Goal: Task Accomplishment & Management: Complete application form

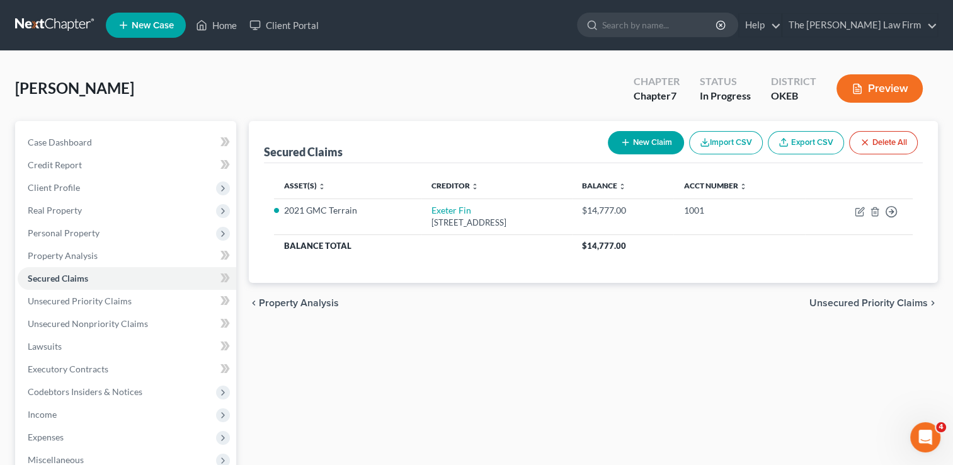
drag, startPoint x: 37, startPoint y: 20, endPoint x: 181, endPoint y: 57, distance: 149.0
click at [37, 19] on link at bounding box center [55, 25] width 81 height 23
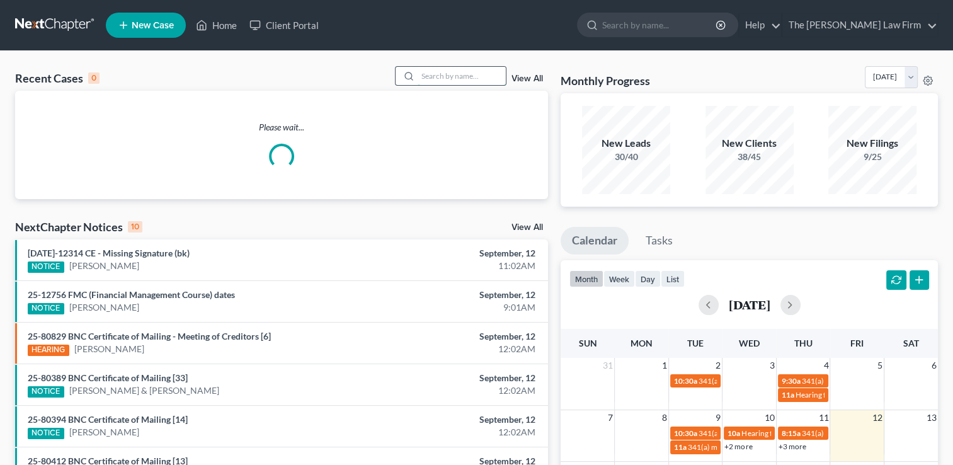
click at [440, 77] on input "search" at bounding box center [462, 76] width 88 height 18
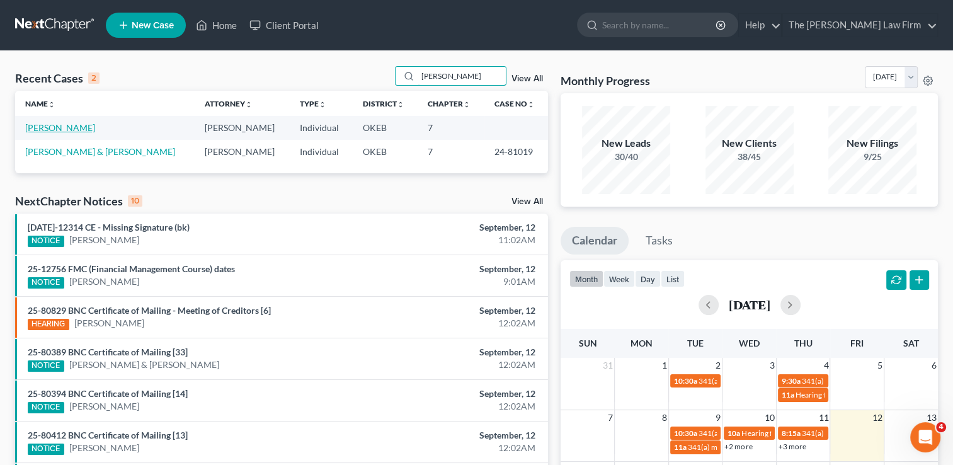
type input "brumm"
click at [66, 129] on link "Brummett, John" at bounding box center [60, 127] width 70 height 11
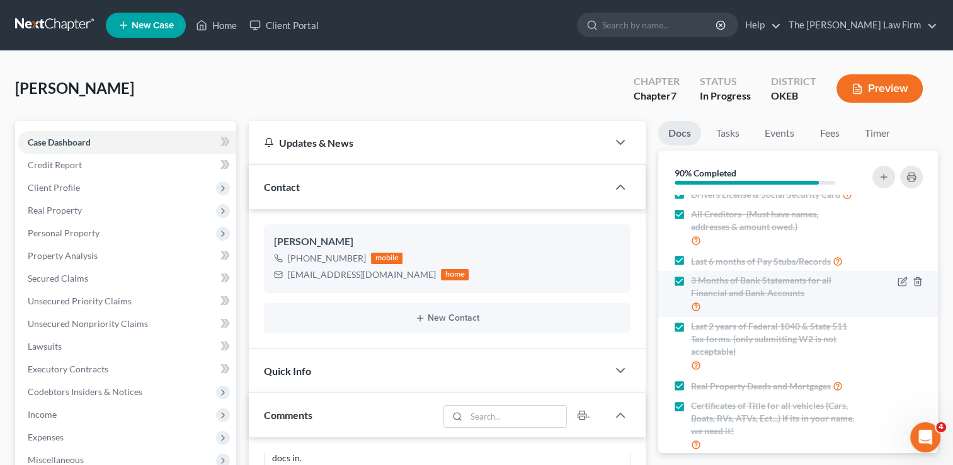
scroll to position [104, 0]
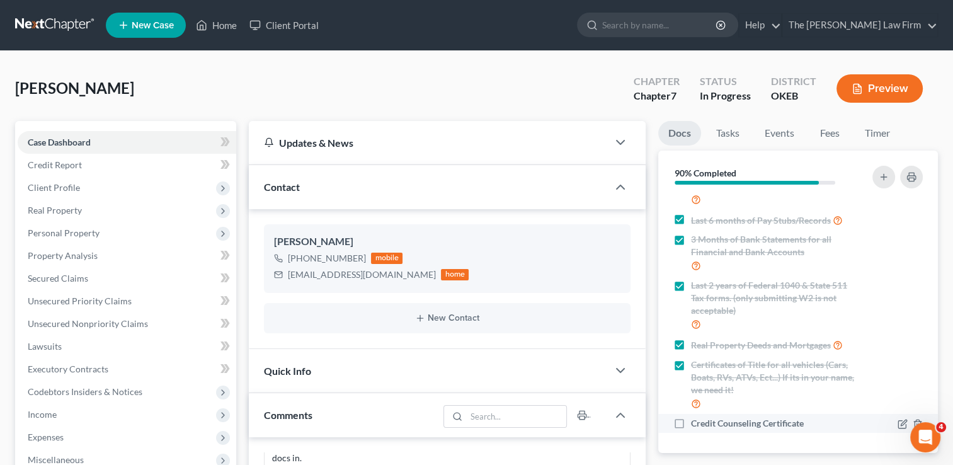
drag, startPoint x: 678, startPoint y: 425, endPoint x: 687, endPoint y: 423, distance: 9.0
click at [691, 425] on label "Credit Counseling Certificate" at bounding box center [747, 423] width 113 height 13
click at [696, 425] on input "Credit Counseling Certificate" at bounding box center [700, 421] width 8 height 8
checkbox input "true"
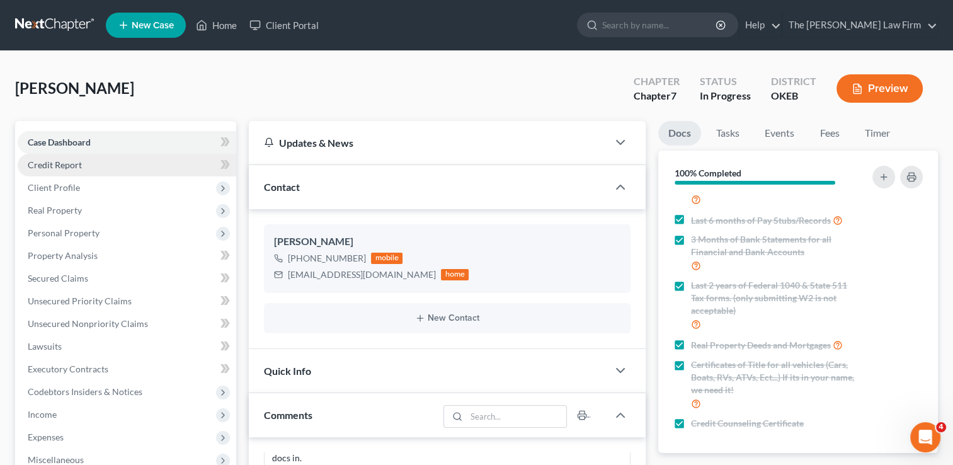
click at [93, 171] on link "Credit Report" at bounding box center [127, 165] width 219 height 23
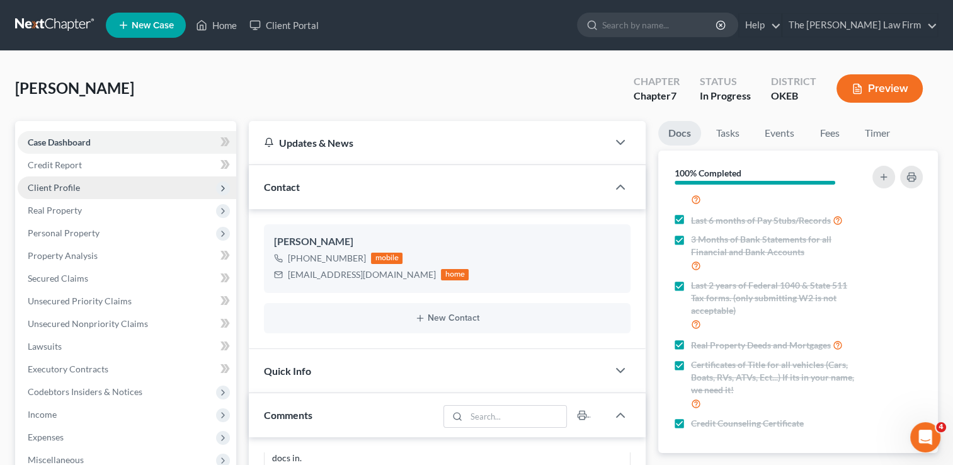
click at [88, 185] on span "Client Profile" at bounding box center [127, 187] width 219 height 23
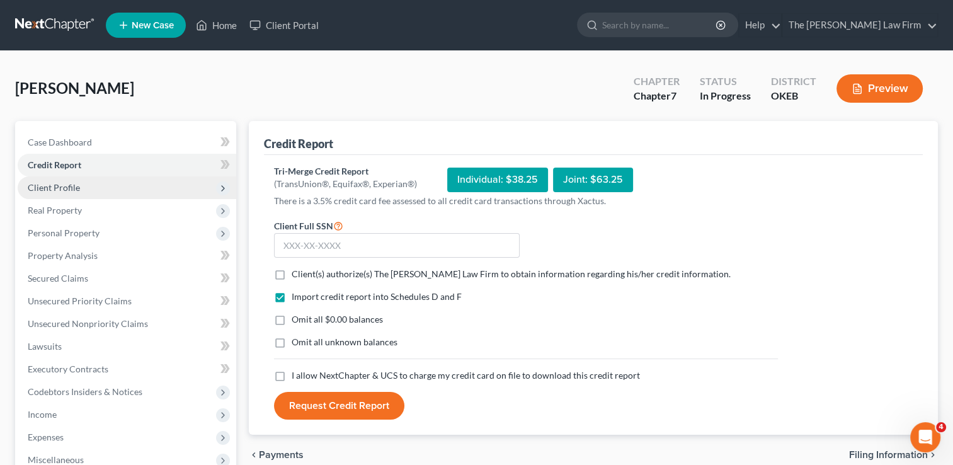
click at [91, 188] on span "Client Profile" at bounding box center [127, 187] width 219 height 23
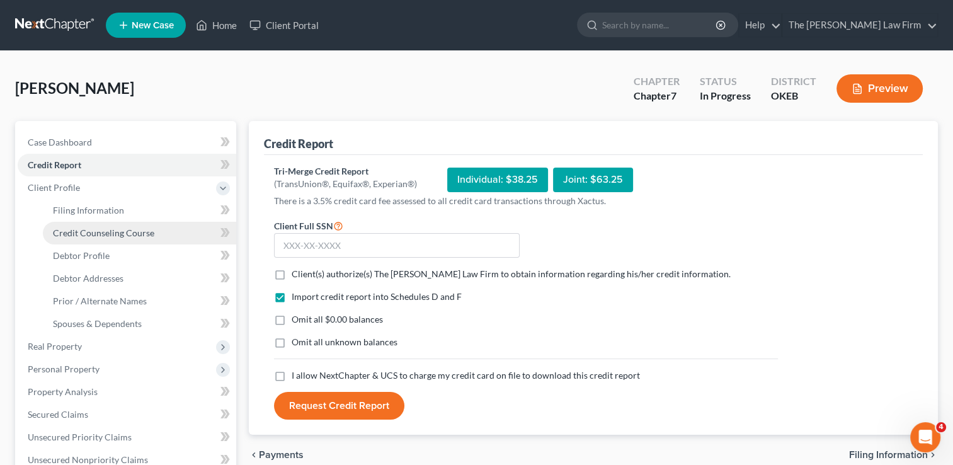
click at [113, 231] on span "Credit Counseling Course" at bounding box center [103, 232] width 101 height 11
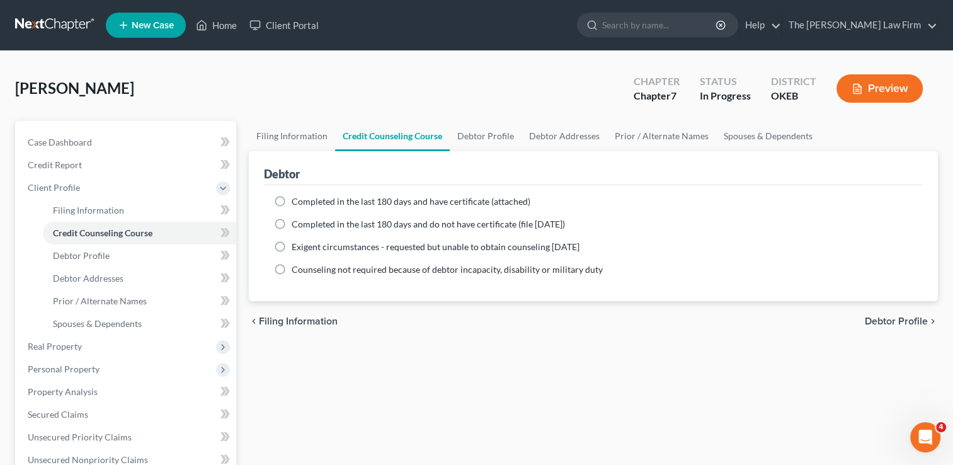
click at [315, 200] on span "Completed in the last 180 days and have certificate (attached)" at bounding box center [411, 201] width 239 height 11
click at [305, 200] on input "Completed in the last 180 days and have certificate (attached)" at bounding box center [301, 199] width 8 height 8
radio input "true"
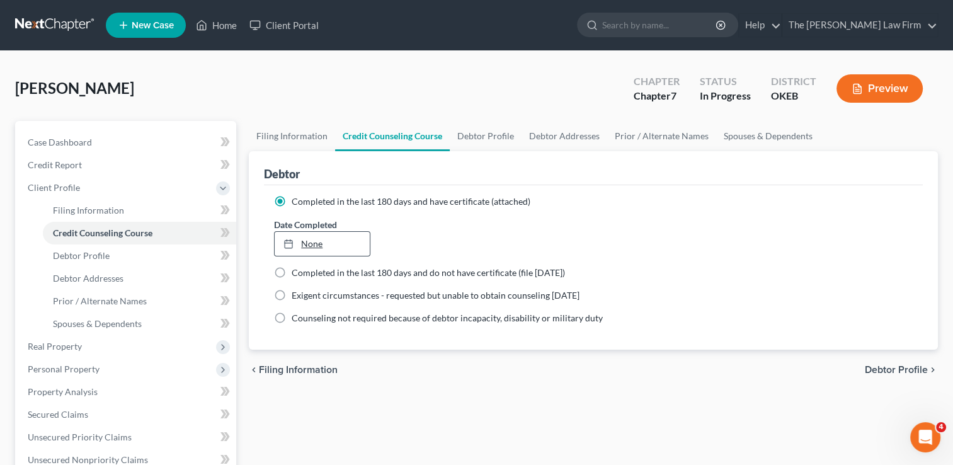
type input "9/12/2025"
click at [311, 240] on link "None" at bounding box center [322, 244] width 94 height 24
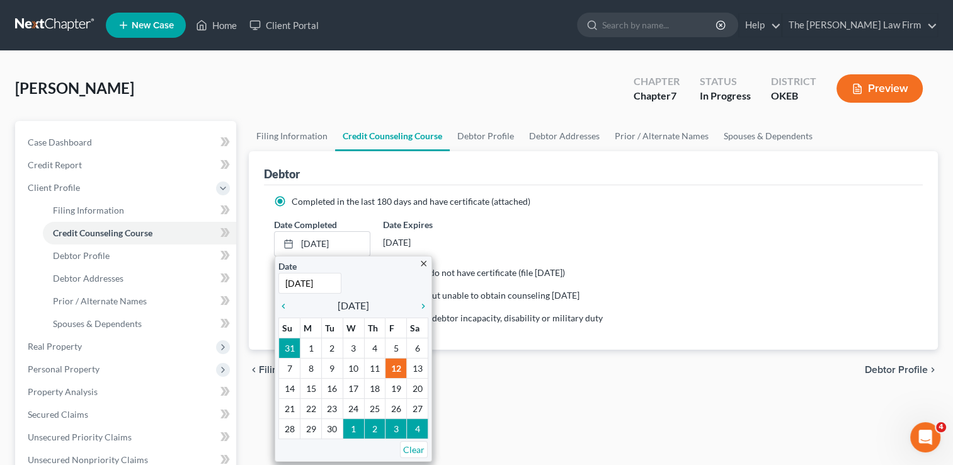
drag, startPoint x: 371, startPoint y: 371, endPoint x: 378, endPoint y: 367, distance: 7.9
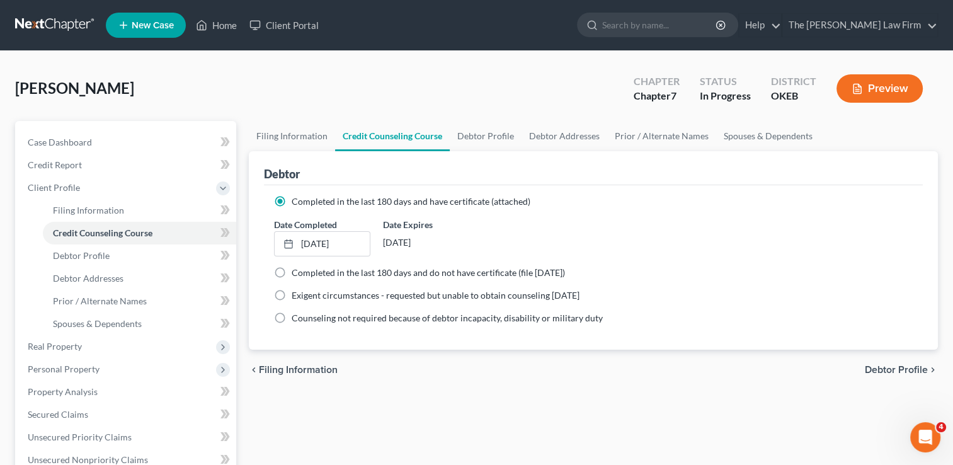
click at [443, 372] on div "chevron_left Filing Information Debtor Profile chevron_right" at bounding box center [593, 370] width 689 height 40
click at [112, 140] on link "Case Dashboard" at bounding box center [127, 142] width 219 height 23
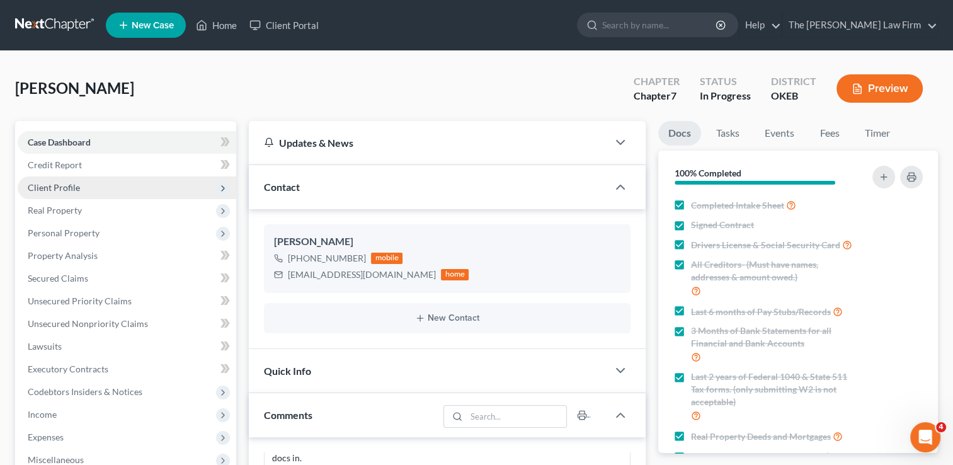
click at [71, 185] on span "Client Profile" at bounding box center [54, 187] width 52 height 11
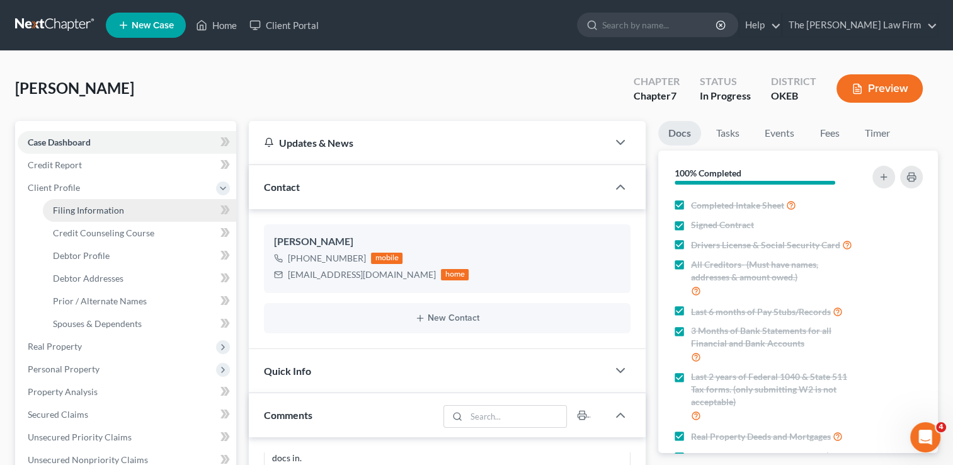
drag, startPoint x: 96, startPoint y: 210, endPoint x: 141, endPoint y: 218, distance: 45.4
click at [98, 210] on span "Filing Information" at bounding box center [88, 210] width 71 height 11
select select "1"
select select "0"
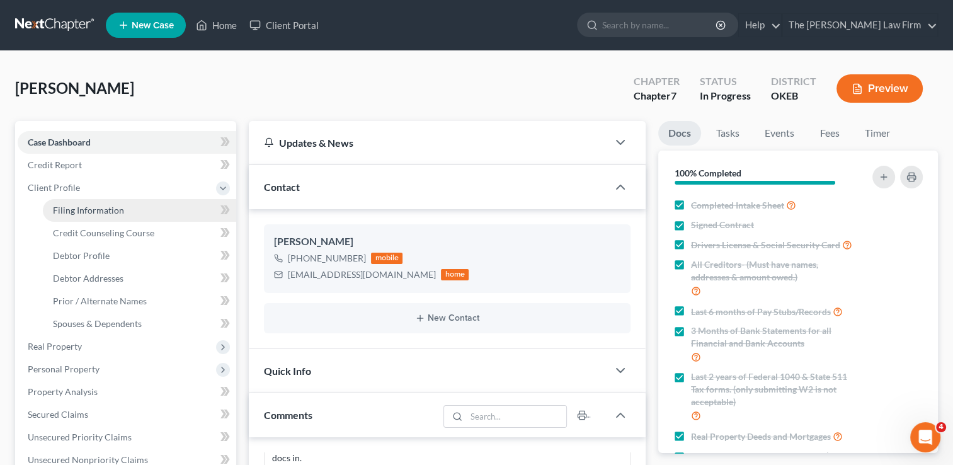
select select "37"
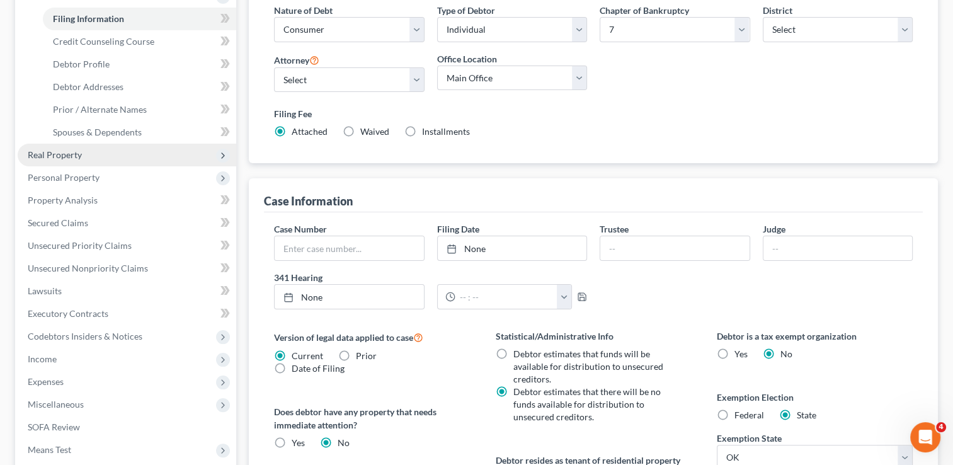
scroll to position [189, 0]
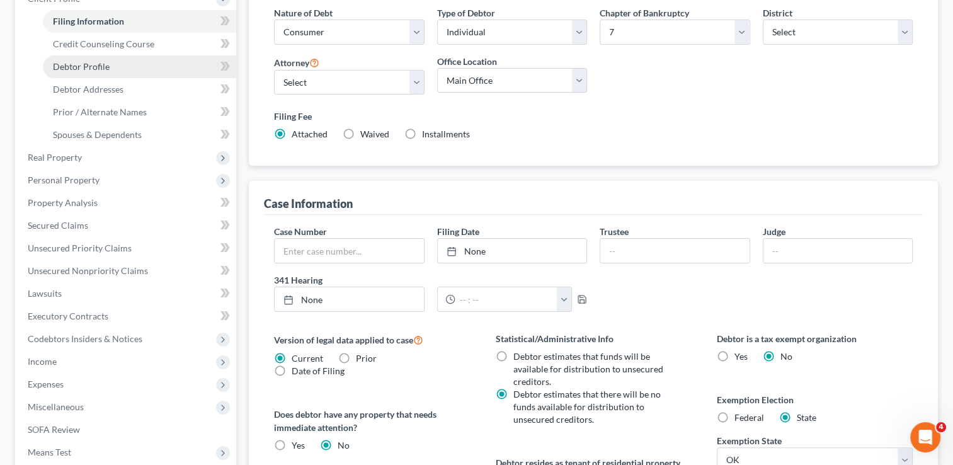
click at [120, 66] on link "Debtor Profile" at bounding box center [139, 66] width 193 height 23
select select "0"
select select "5"
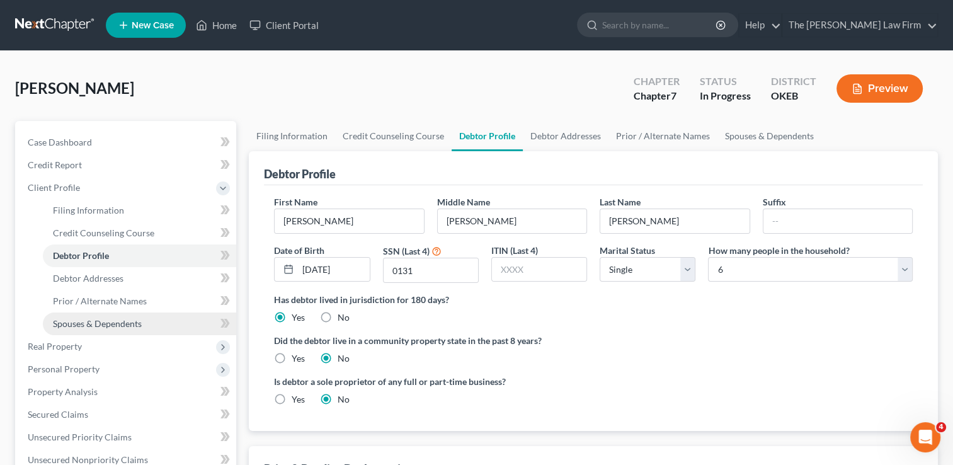
click at [134, 329] on link "Spouses & Dependents" at bounding box center [139, 323] width 193 height 23
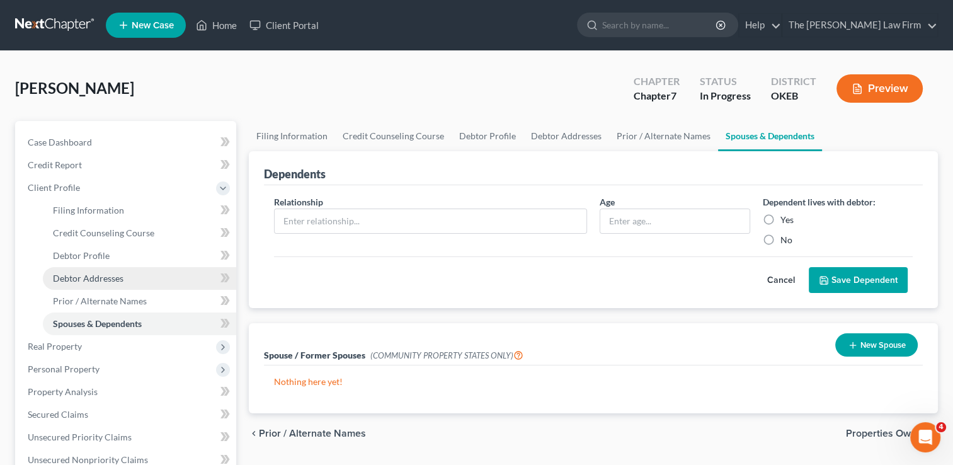
click at [117, 273] on span "Debtor Addresses" at bounding box center [88, 278] width 71 height 11
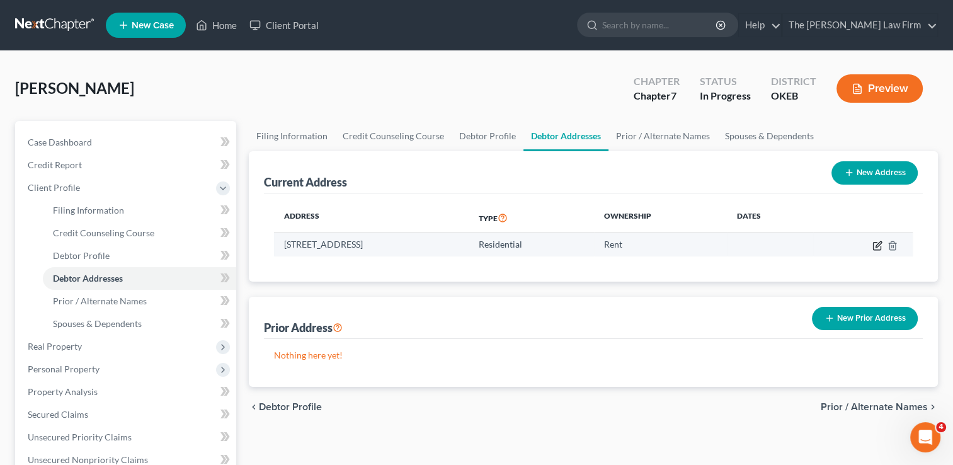
click at [879, 243] on icon "button" at bounding box center [877, 246] width 10 height 10
select select "37"
select select "0"
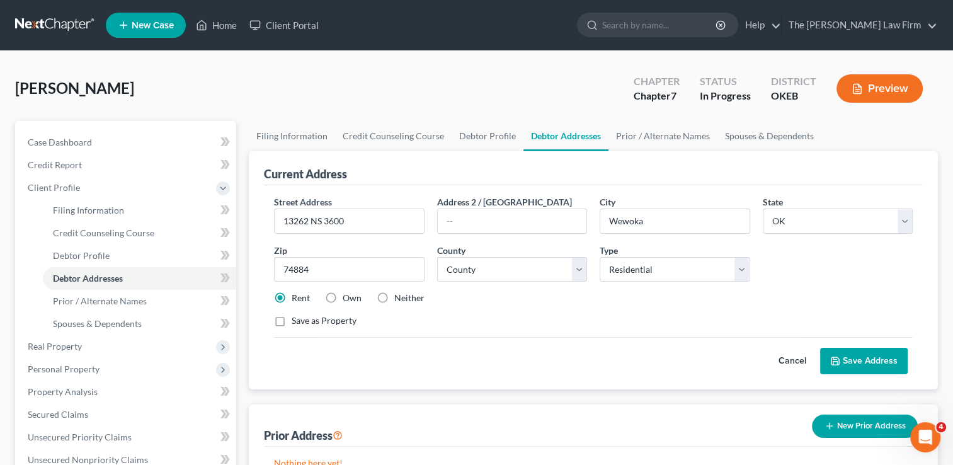
click at [881, 355] on button "Save Address" at bounding box center [864, 361] width 88 height 26
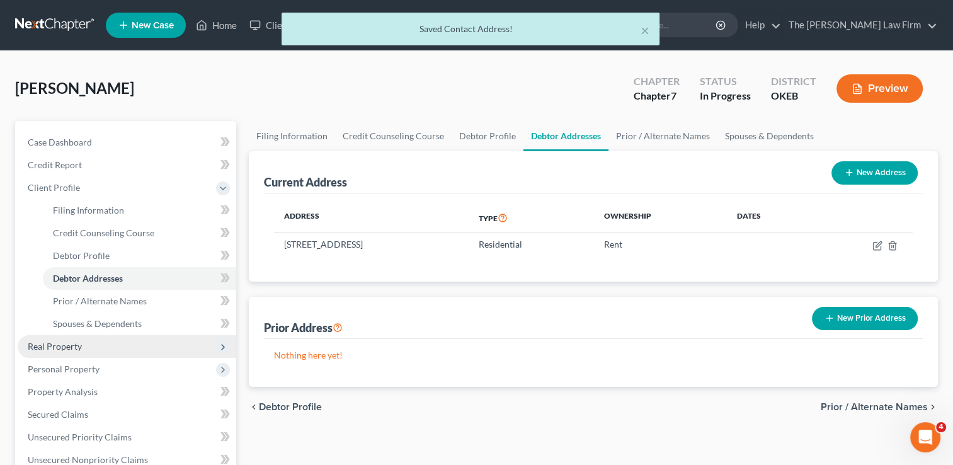
click at [67, 346] on span "Real Property" at bounding box center [55, 346] width 54 height 11
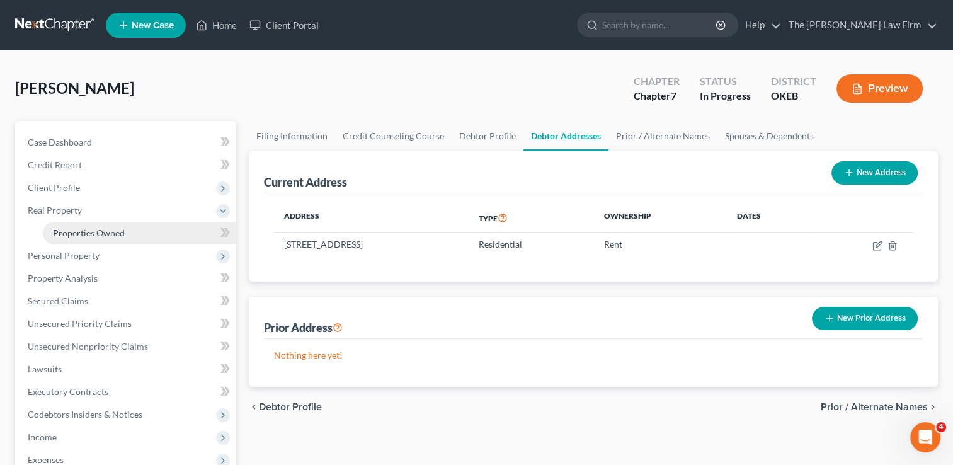
click at [132, 237] on link "Properties Owned" at bounding box center [139, 233] width 193 height 23
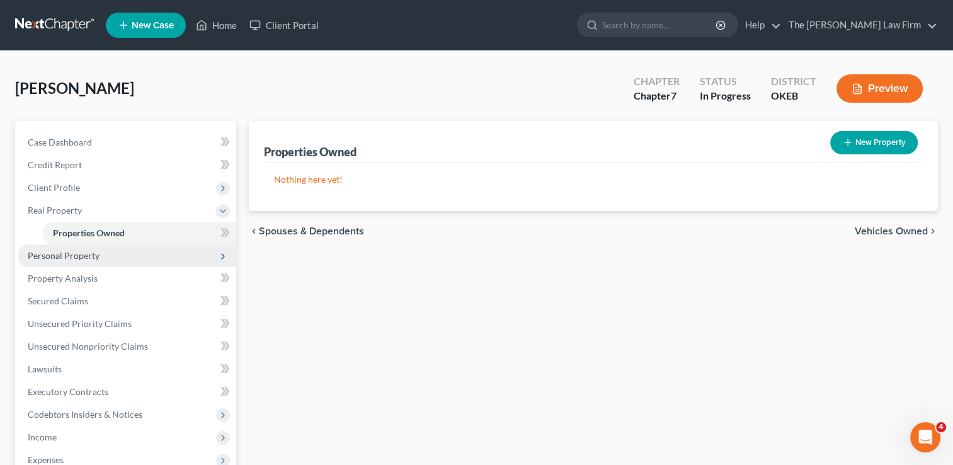
click at [96, 258] on span "Personal Property" at bounding box center [64, 255] width 72 height 11
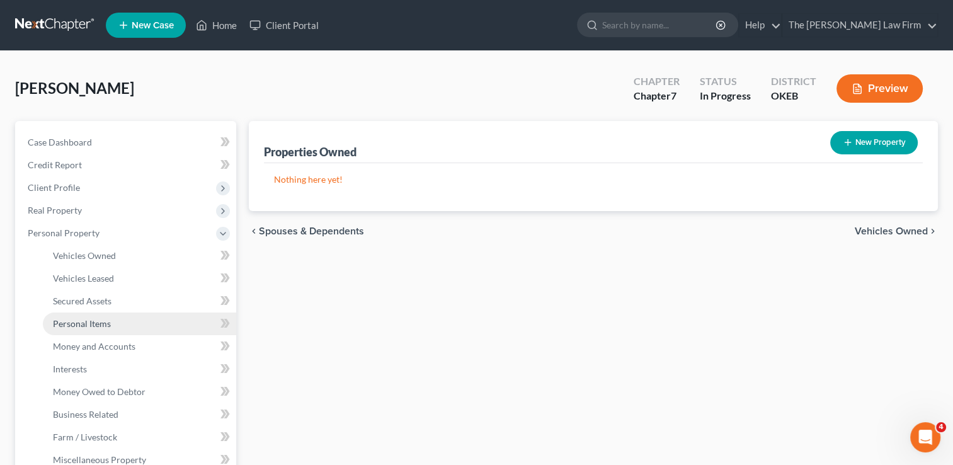
click at [101, 318] on span "Personal Items" at bounding box center [82, 323] width 58 height 11
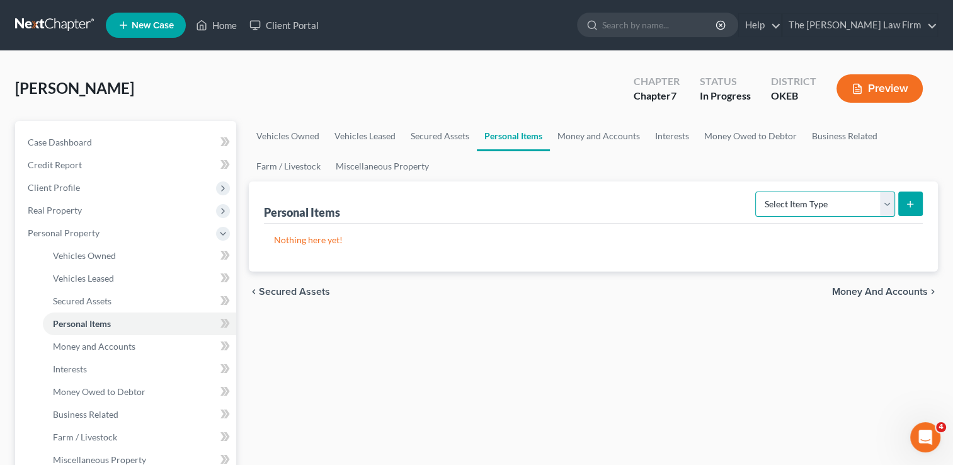
drag, startPoint x: 850, startPoint y: 203, endPoint x: 829, endPoint y: 217, distance: 25.3
click at [850, 203] on select "Select Item Type Clothing Collectibles Of Value Electronics Firearms Household …" at bounding box center [825, 203] width 140 height 25
select select "clothing"
click at [756, 191] on select "Select Item Type Clothing Collectibles Of Value Electronics Firearms Household …" at bounding box center [825, 203] width 140 height 25
click at [917, 204] on button "submit" at bounding box center [910, 203] width 25 height 25
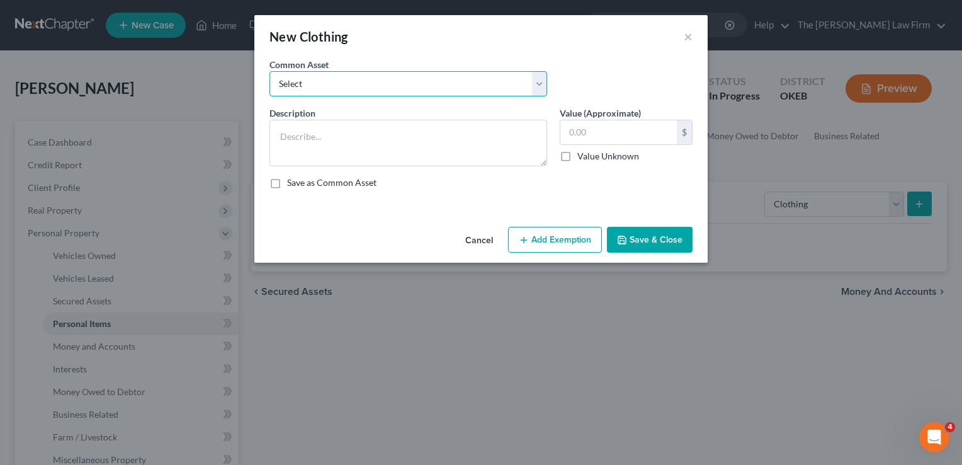
drag, startPoint x: 375, startPoint y: 83, endPoint x: 375, endPoint y: 97, distance: 13.9
click at [375, 83] on select "Select clothing and shoes clothing and shoes clothing and shoes clothing and sh…" at bounding box center [409, 83] width 278 height 25
select select "5"
click at [270, 71] on select "Select clothing and shoes clothing and shoes clothing and shoes clothing and sh…" at bounding box center [409, 83] width 278 height 25
type textarea "clothing and shoes200"
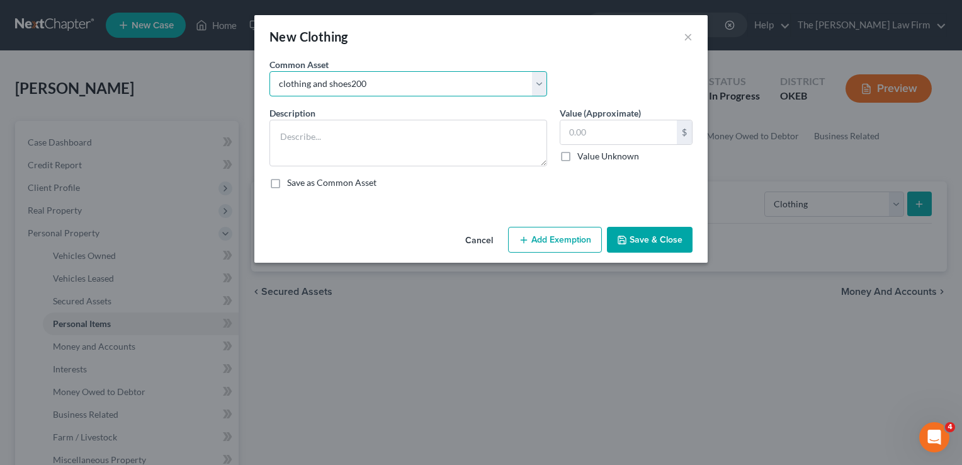
type input "200.00"
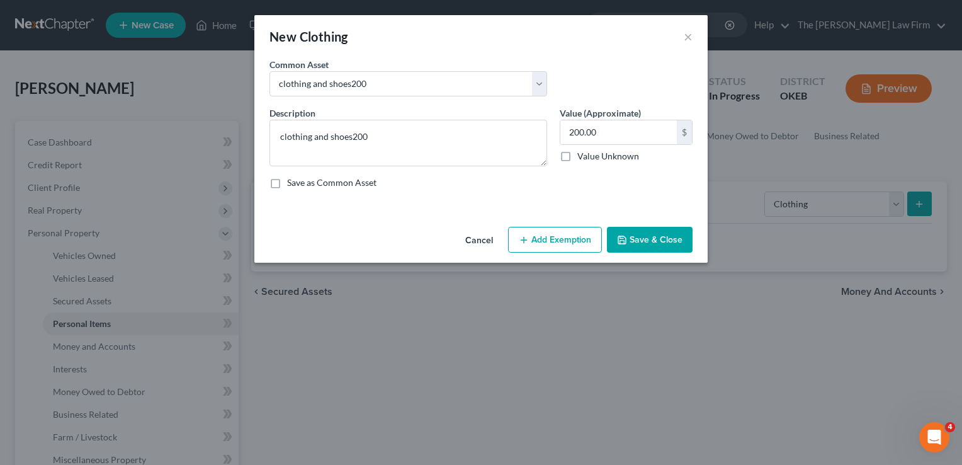
drag, startPoint x: 545, startPoint y: 240, endPoint x: 534, endPoint y: 245, distance: 11.8
click at [544, 240] on button "Add Exemption" at bounding box center [555, 240] width 94 height 26
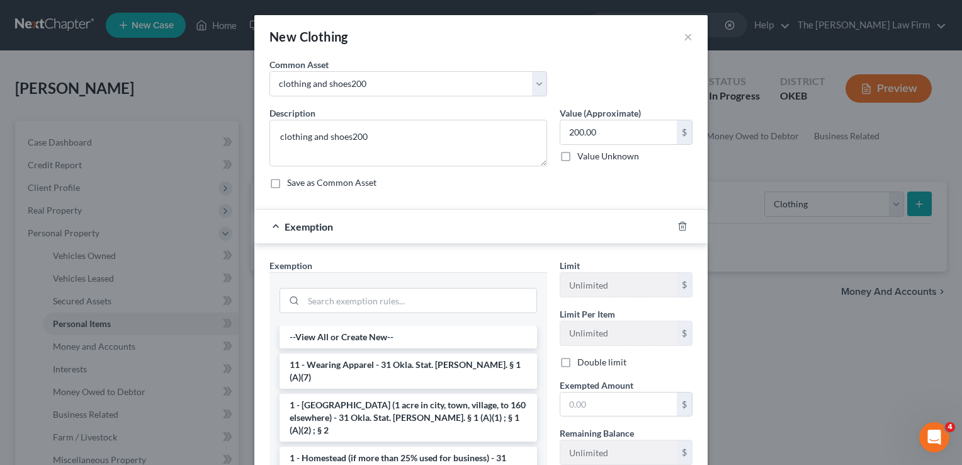
drag, startPoint x: 343, startPoint y: 364, endPoint x: 411, endPoint y: 374, distance: 68.1
click at [344, 364] on li "11 - Wearing Apparel - 31 Okla. Stat. Ann. § 1 (A)(7)" at bounding box center [409, 370] width 258 height 35
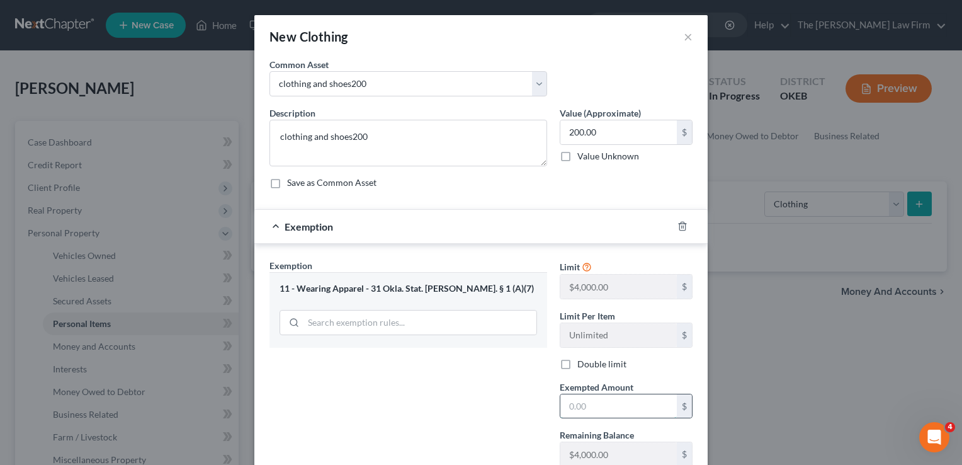
click at [618, 405] on input "text" at bounding box center [619, 406] width 117 height 24
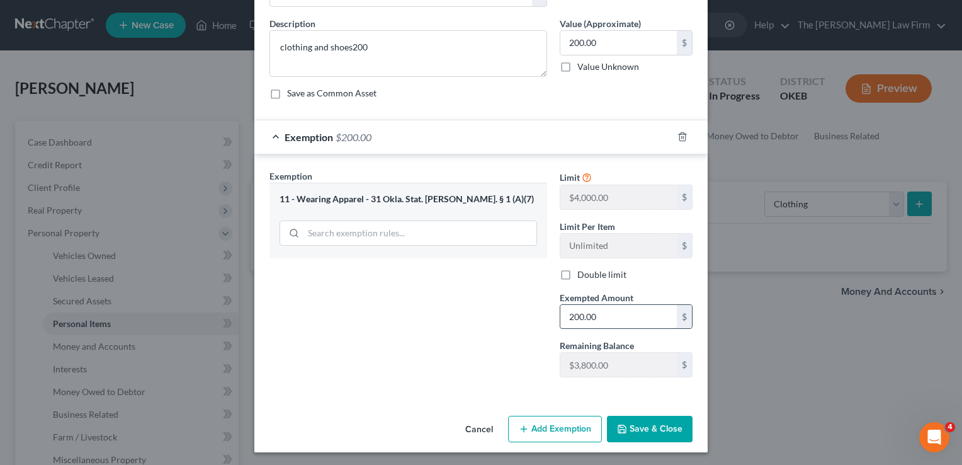
scroll to position [90, 0]
type input "200.00"
click at [642, 420] on button "Save & Close" at bounding box center [650, 428] width 86 height 26
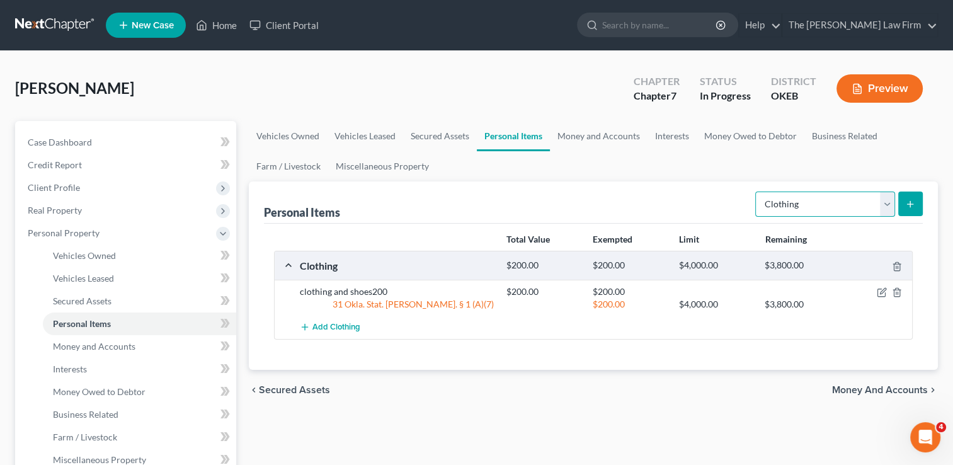
click at [886, 203] on select "Select Item Type Clothing Collectibles Of Value Electronics Firearms Household …" at bounding box center [825, 203] width 140 height 25
select select "electronics"
click at [756, 191] on select "Select Item Type Clothing Collectibles Of Value Electronics Firearms Household …" at bounding box center [825, 203] width 140 height 25
click at [904, 203] on button "submit" at bounding box center [910, 203] width 25 height 25
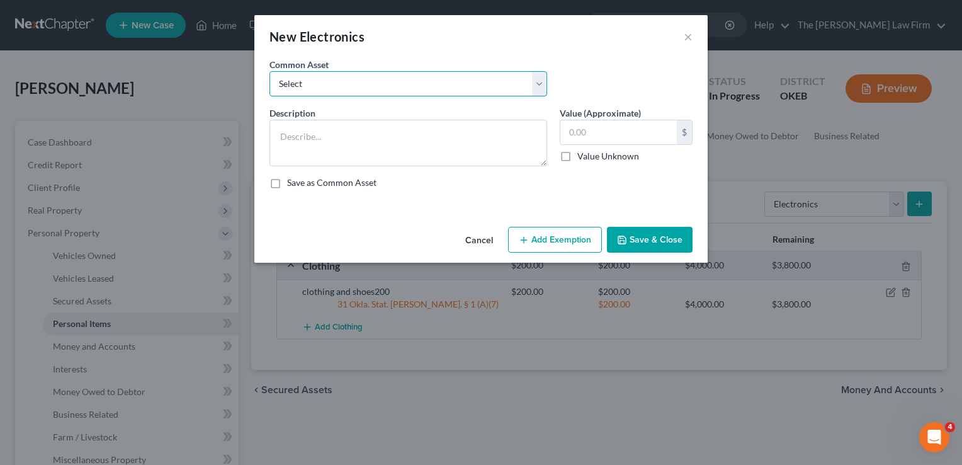
click at [447, 84] on select "Select TVs, computer, phones TVs, laptop, phones, games 2 TVs, PS4" at bounding box center [409, 83] width 278 height 25
select select "1"
click at [270, 71] on select "Select TVs, computer, phones TVs, laptop, phones, games 2 TVs, PS4" at bounding box center [409, 83] width 278 height 25
type textarea "TVs, laptop, phones, games"
type input "500.00"
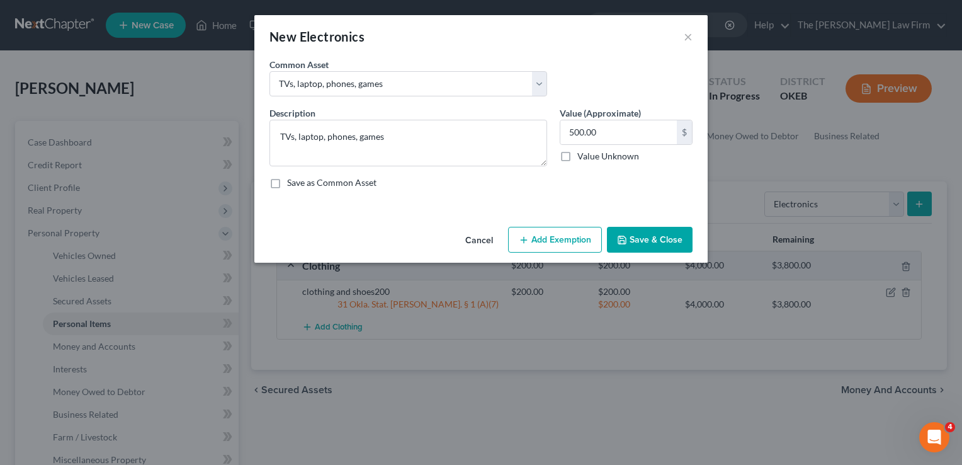
click at [561, 241] on button "Add Exemption" at bounding box center [555, 240] width 94 height 26
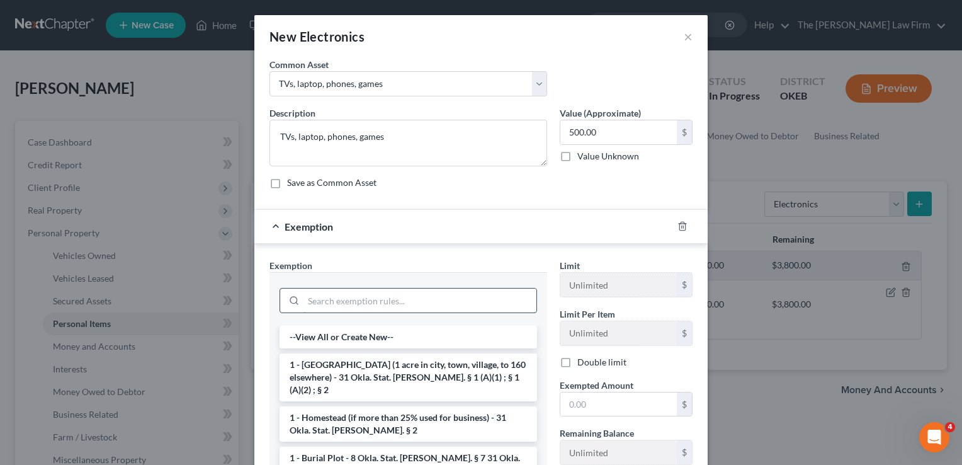
click at [344, 300] on input "search" at bounding box center [420, 300] width 233 height 24
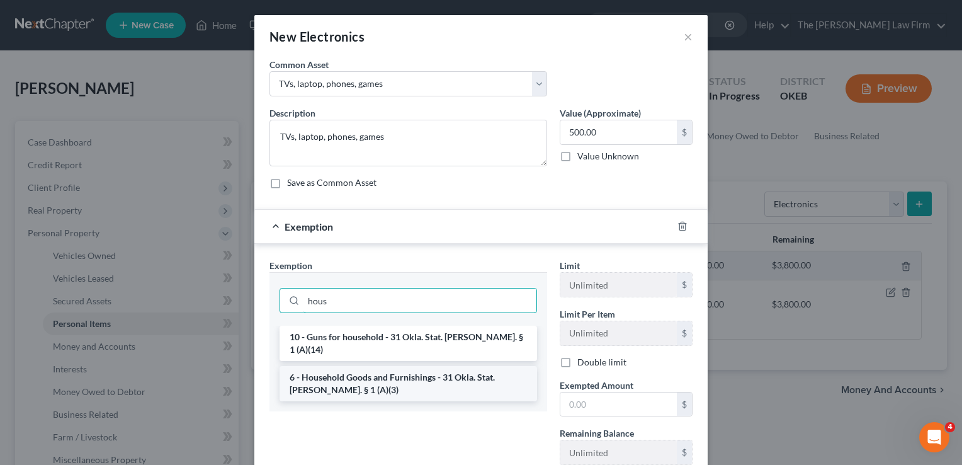
type input "hous"
click at [404, 369] on li "6 - Household Goods and Furnishings - 31 Okla. Stat. Ann. § 1 (A)(3)" at bounding box center [409, 383] width 258 height 35
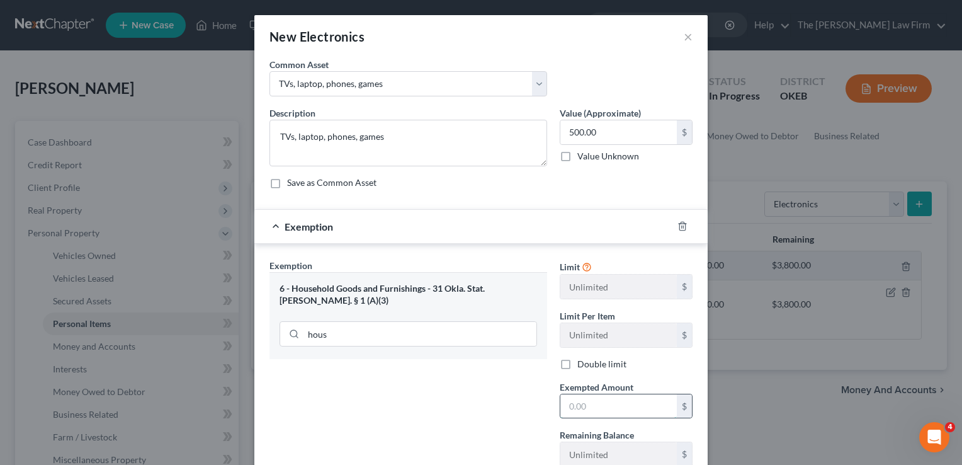
click at [603, 409] on input "text" at bounding box center [619, 406] width 117 height 24
type input "2"
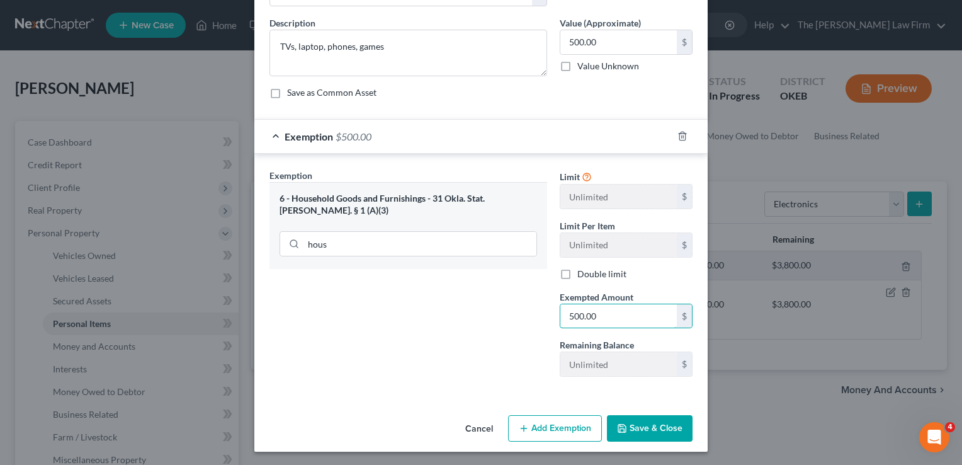
type input "500.00"
click at [646, 418] on button "Save & Close" at bounding box center [650, 428] width 86 height 26
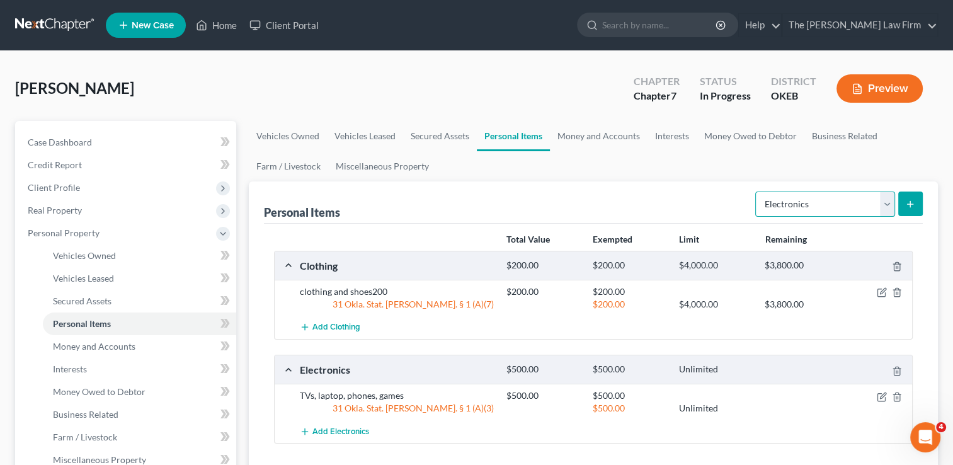
click at [889, 201] on select "Select Item Type Clothing Collectibles Of Value Electronics Firearms Household …" at bounding box center [825, 203] width 140 height 25
select select "household_goods"
click at [756, 191] on select "Select Item Type Clothing Collectibles Of Value Electronics Firearms Household …" at bounding box center [825, 203] width 140 height 25
click at [907, 207] on icon "submit" at bounding box center [910, 204] width 10 height 10
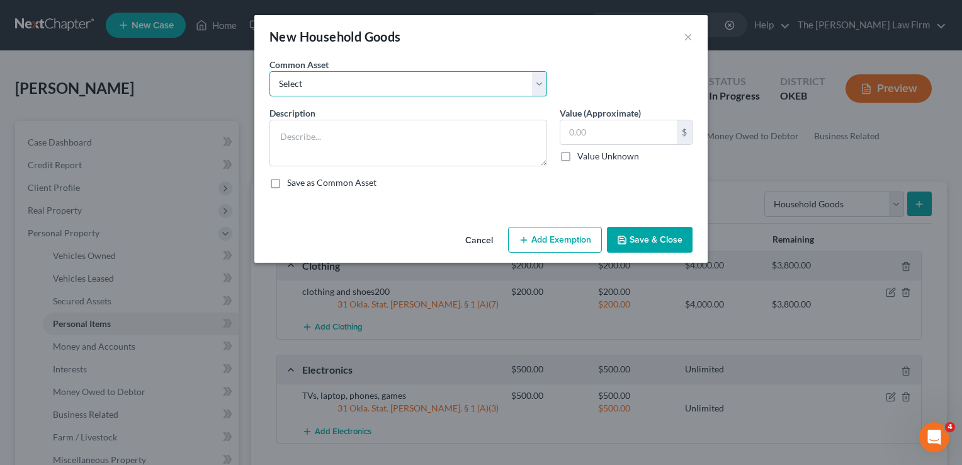
click at [426, 81] on select "Select furniture, household goods, appliances furniture, household goods, appli…" at bounding box center [409, 83] width 278 height 25
select select "8"
click at [270, 71] on select "Select furniture, household goods, appliances furniture, household goods, appli…" at bounding box center [409, 83] width 278 height 25
type textarea "furniture, household goods, appliances2000"
type input "2,000.00"
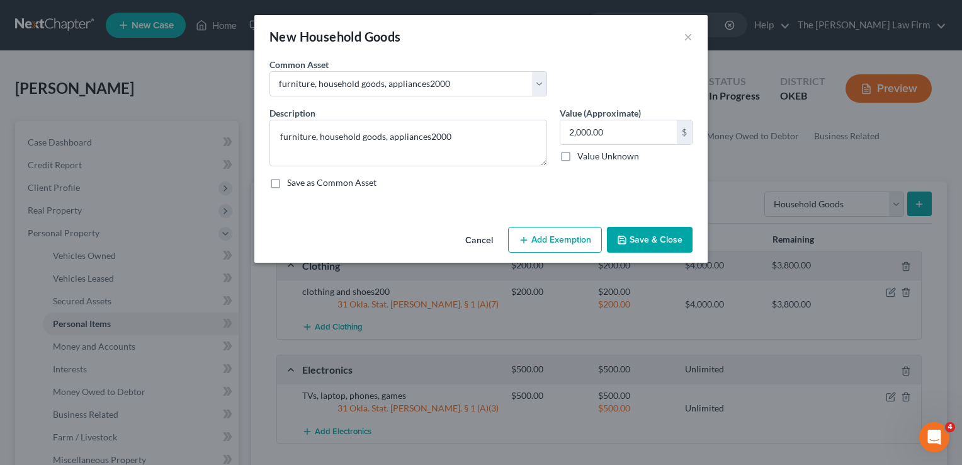
click at [559, 236] on button "Add Exemption" at bounding box center [555, 240] width 94 height 26
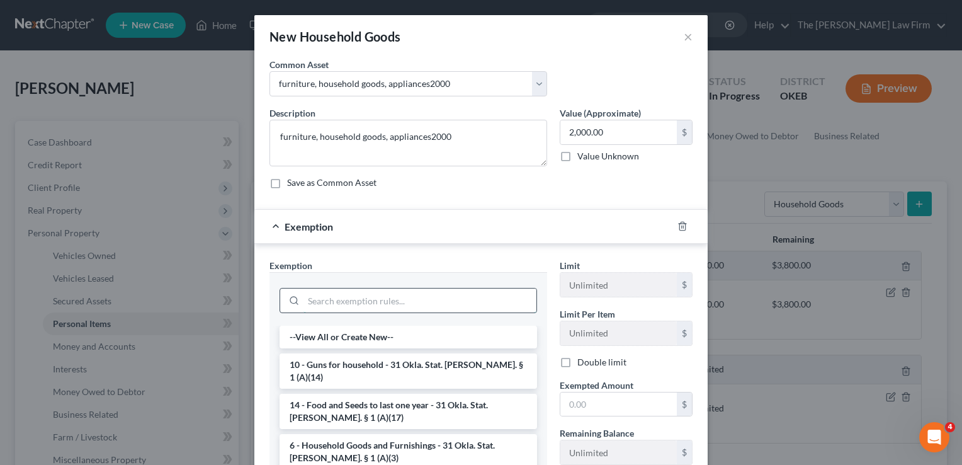
click at [384, 298] on input "search" at bounding box center [420, 300] width 233 height 24
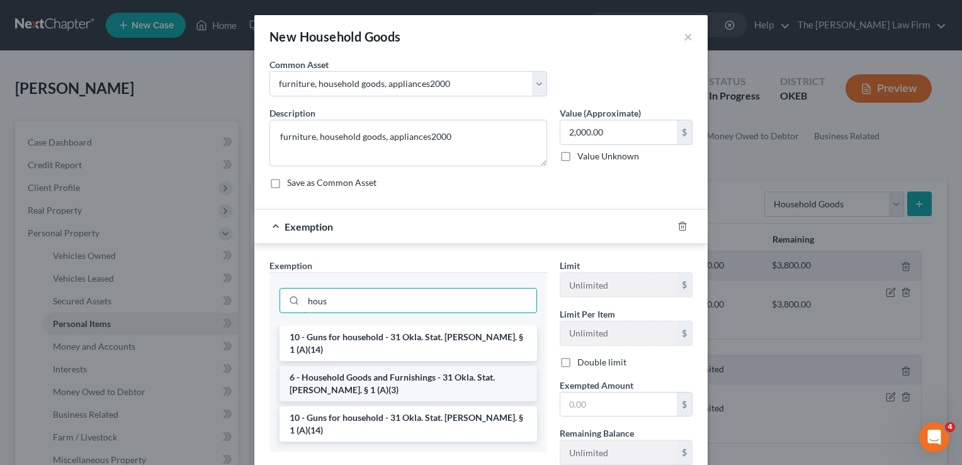
type input "hous"
click at [388, 370] on li "6 - Household Goods and Furnishings - 31 Okla. Stat. Ann. § 1 (A)(3)" at bounding box center [409, 383] width 258 height 35
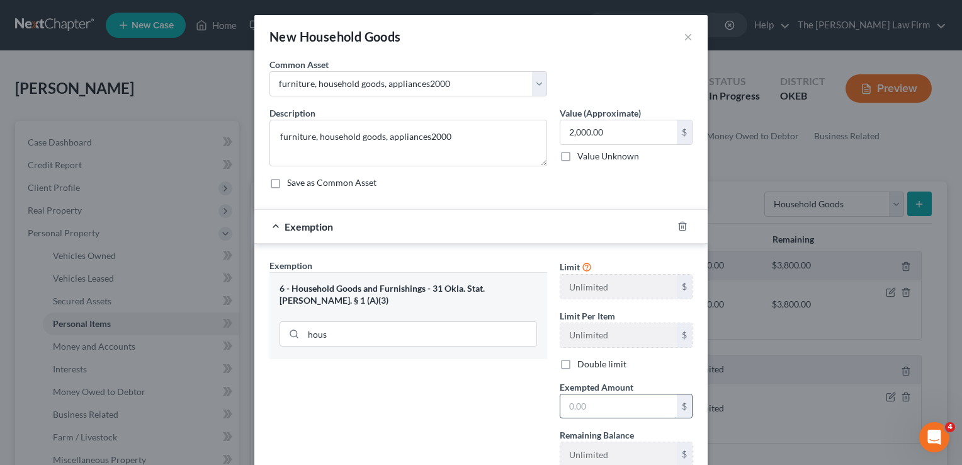
click at [615, 411] on input "text" at bounding box center [619, 406] width 117 height 24
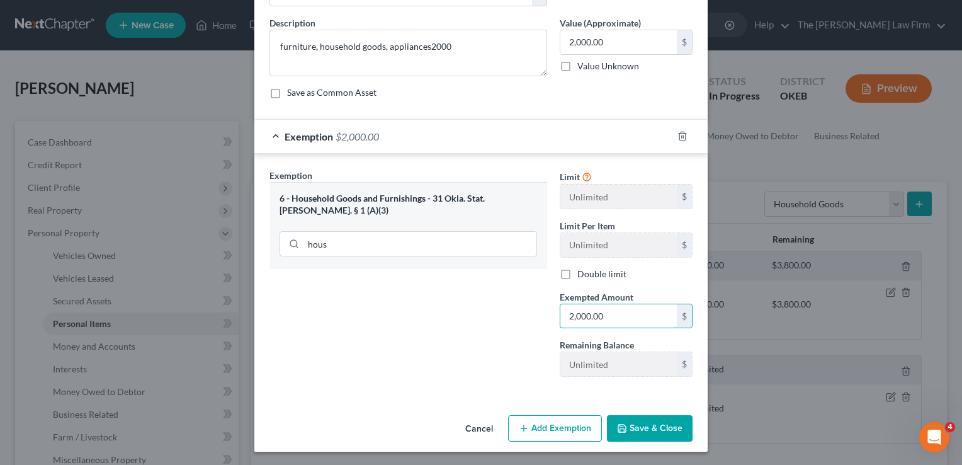
type input "2,000.00"
click at [627, 418] on button "Save & Close" at bounding box center [650, 428] width 86 height 26
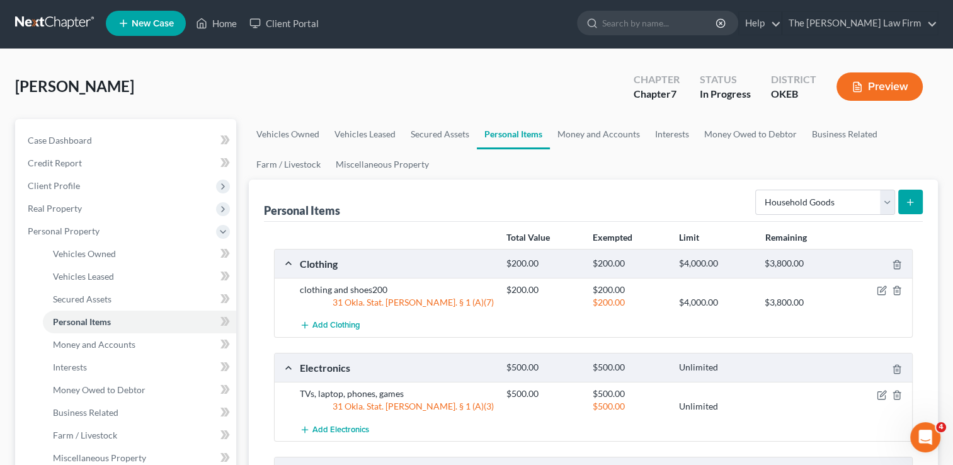
scroll to position [0, 0]
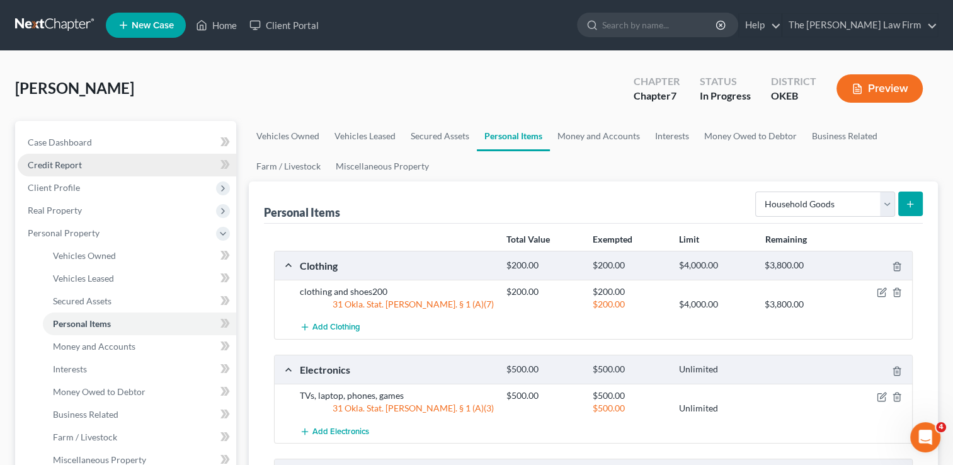
drag, startPoint x: 94, startPoint y: 163, endPoint x: 100, endPoint y: 166, distance: 6.5
click at [94, 163] on link "Credit Report" at bounding box center [127, 165] width 219 height 23
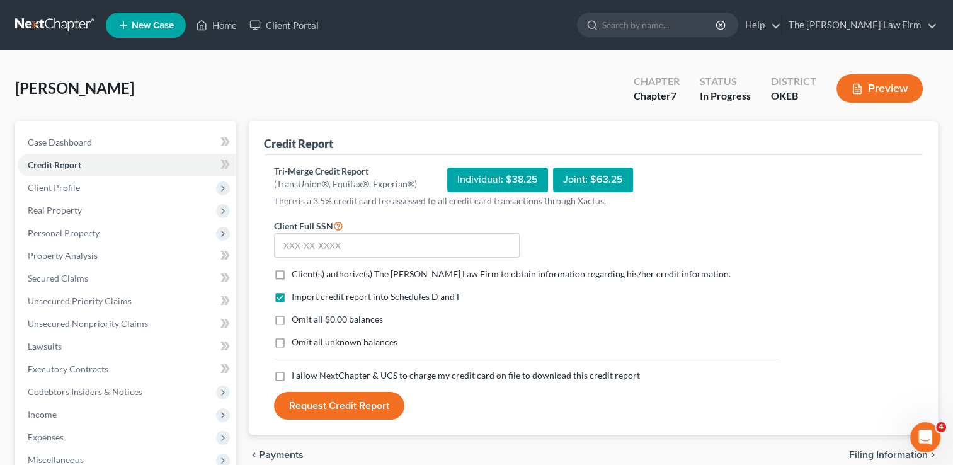
drag, startPoint x: 280, startPoint y: 272, endPoint x: 283, endPoint y: 283, distance: 11.8
click at [292, 272] on label "Client(s) authorize(s) The Choate Law Firm to obtain information regarding his/…" at bounding box center [511, 274] width 439 height 13
click at [297, 272] on input "Client(s) authorize(s) The Choate Law Firm to obtain information regarding his/…" at bounding box center [301, 272] width 8 height 8
checkbox input "true"
click at [292, 317] on label "Omit all $0.00 balances" at bounding box center [337, 319] width 91 height 13
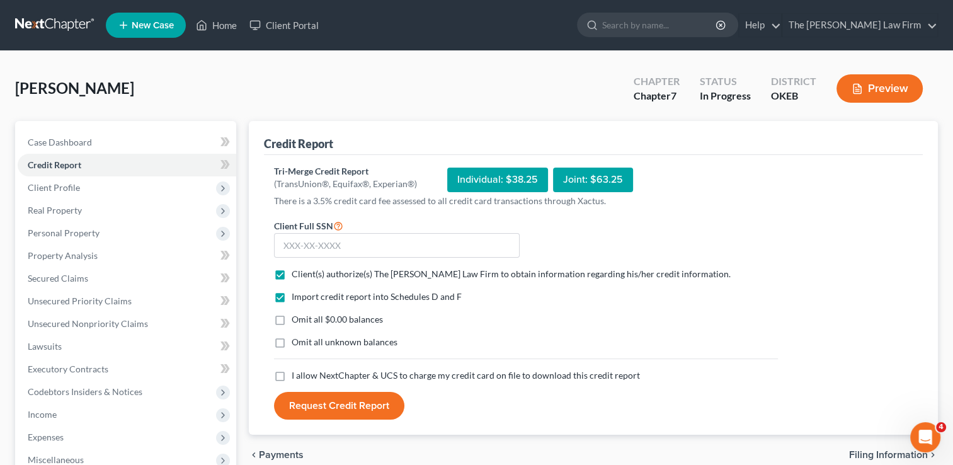
click at [297, 317] on input "Omit all $0.00 balances" at bounding box center [301, 317] width 8 height 8
checkbox input "true"
click at [292, 374] on label "I allow NextChapter & UCS to charge my credit card on file to download this cre…" at bounding box center [466, 375] width 348 height 13
click at [297, 374] on input "I allow NextChapter & UCS to charge my credit card on file to download this cre…" at bounding box center [301, 373] width 8 height 8
checkbox input "true"
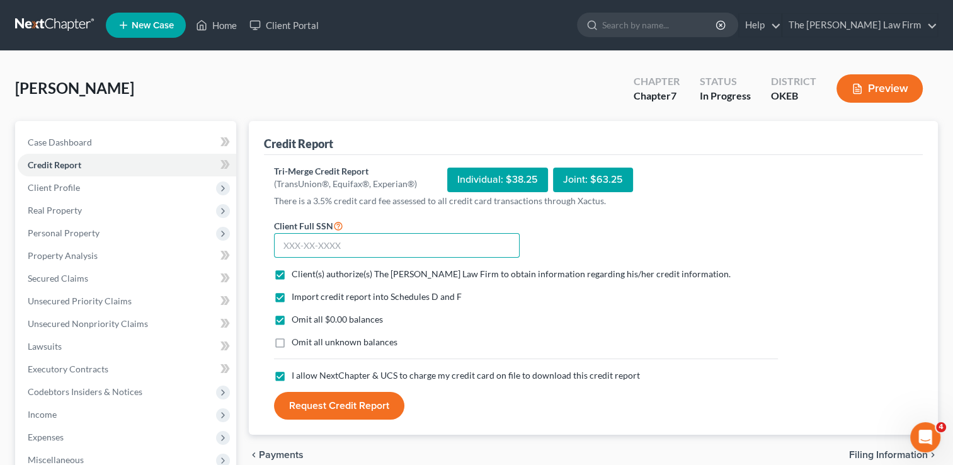
click at [380, 246] on input "text" at bounding box center [397, 245] width 246 height 25
type input "444-82-0131"
click at [656, 245] on form "Client Full SSN * 444-82-0131 Client(s) authorize(s) The Choate Law Firm to obt…" at bounding box center [526, 319] width 517 height 202
click at [319, 409] on button "Request Credit Report" at bounding box center [339, 406] width 130 height 28
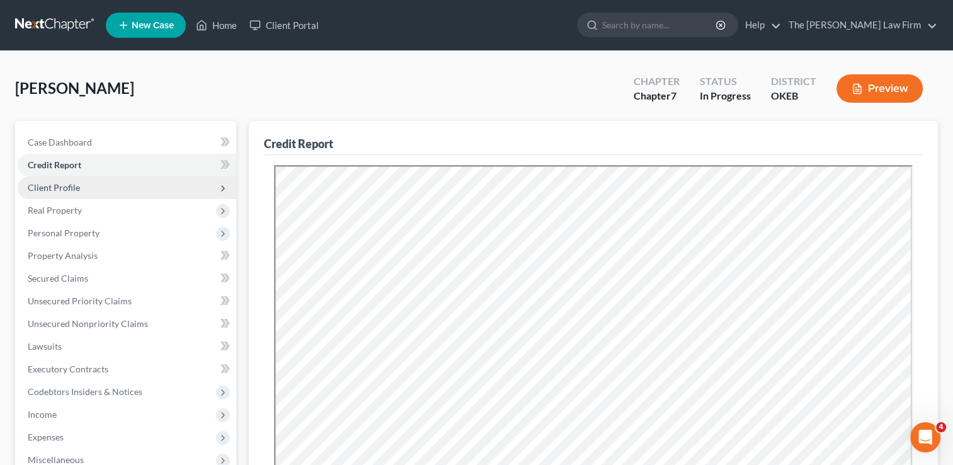
click at [71, 190] on span "Client Profile" at bounding box center [54, 187] width 52 height 11
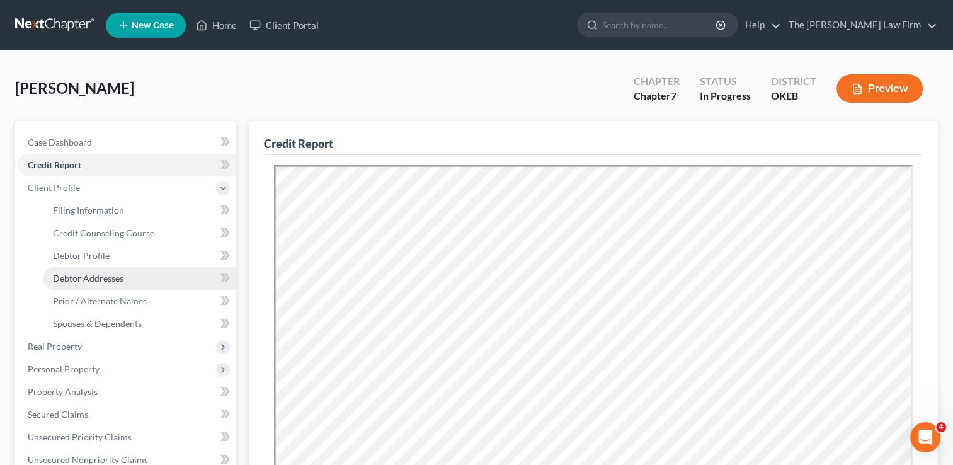
click at [96, 282] on span "Debtor Addresses" at bounding box center [88, 278] width 71 height 11
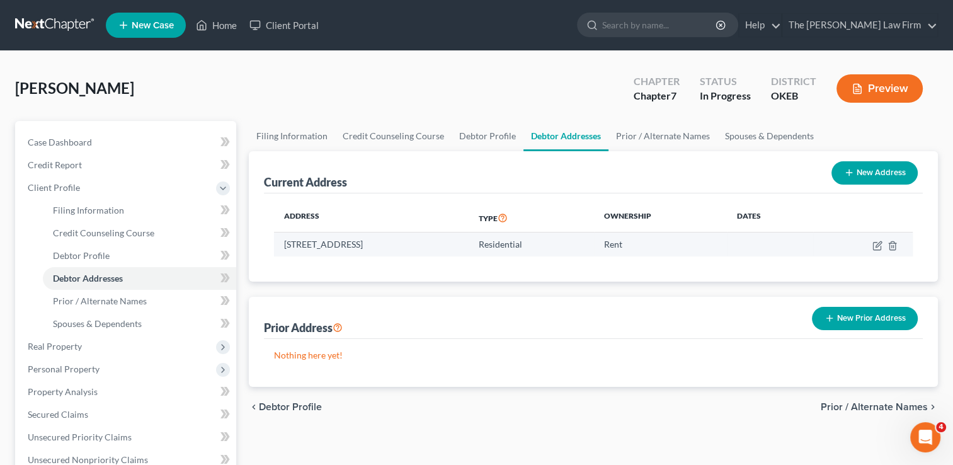
drag, startPoint x: 283, startPoint y: 244, endPoint x: 427, endPoint y: 254, distance: 144.0
click at [427, 254] on td "13262 NS 3600, Wewoka, OK 74884" at bounding box center [371, 244] width 195 height 24
drag, startPoint x: 426, startPoint y: 254, endPoint x: 410, endPoint y: 244, distance: 19.2
copy td "13262 NS 3600, Wewoka, OK 74884"
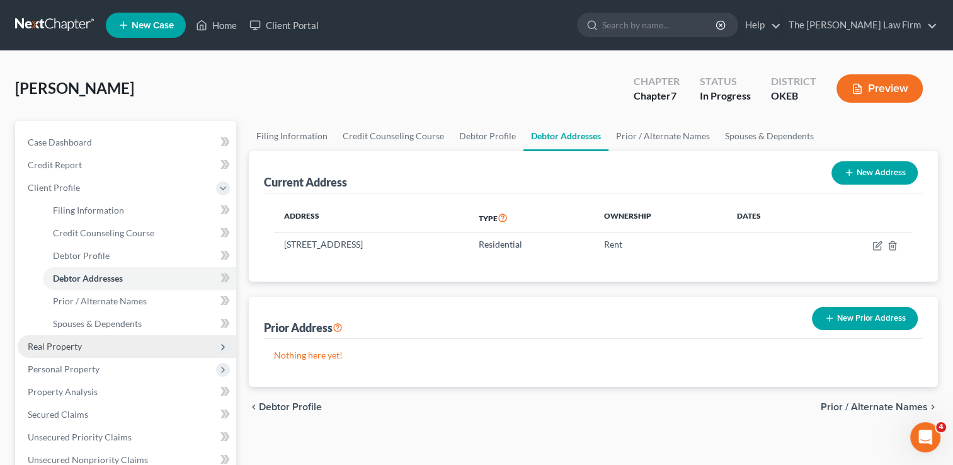
click at [72, 343] on span "Real Property" at bounding box center [55, 346] width 54 height 11
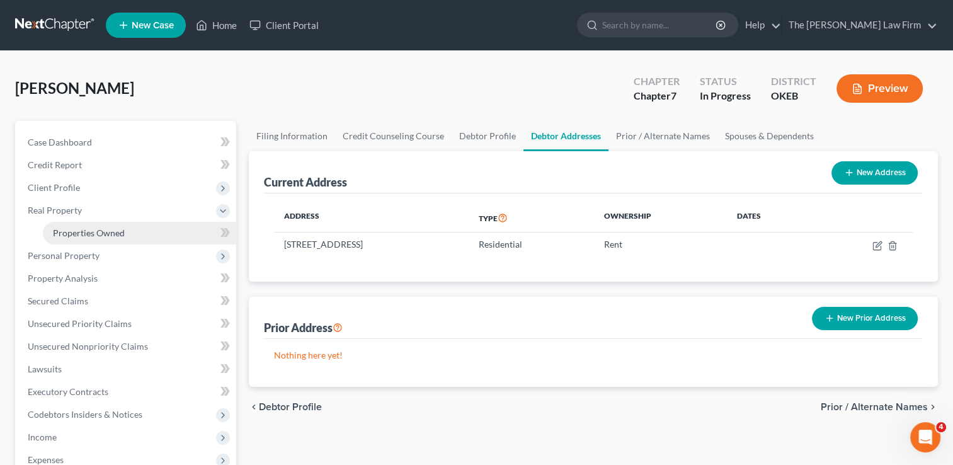
click at [125, 227] on link "Properties Owned" at bounding box center [139, 233] width 193 height 23
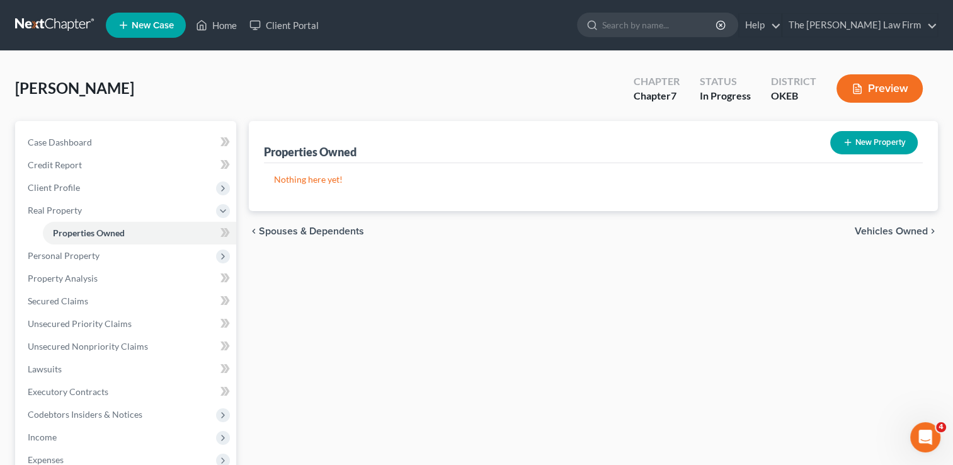
click at [866, 144] on button "New Property" at bounding box center [874, 142] width 88 height 23
select select "37"
select select "66"
select select "0"
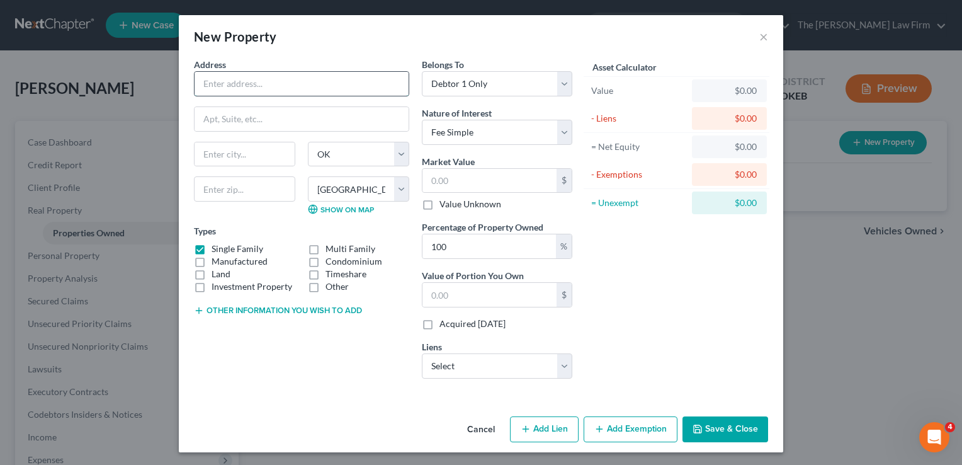
paste input "13262 NS 3600, Wewoka, OK 74884"
type input "13262 NS 3600, Wewoka, OK 74884"
click at [243, 193] on input "text" at bounding box center [244, 188] width 101 height 25
type input "74884"
click at [643, 270] on div "Asset Calculator Value $0.00 - Liens $0.00 = Net Equity $0.00 - Exemptions $0.0…" at bounding box center [677, 223] width 196 height 331
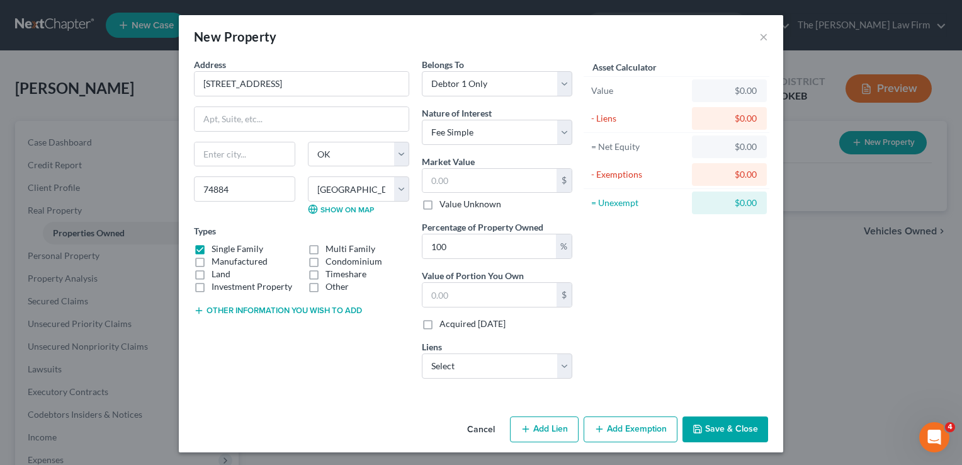
type input "Wewoka"
drag, startPoint x: 360, startPoint y: 83, endPoint x: 260, endPoint y: 81, distance: 100.2
click at [260, 81] on input "13262 NS 3600, Wewoka, OK 74884" at bounding box center [302, 84] width 214 height 24
type input "13262 NS 3600"
click at [481, 425] on button "Cancel" at bounding box center [481, 430] width 48 height 25
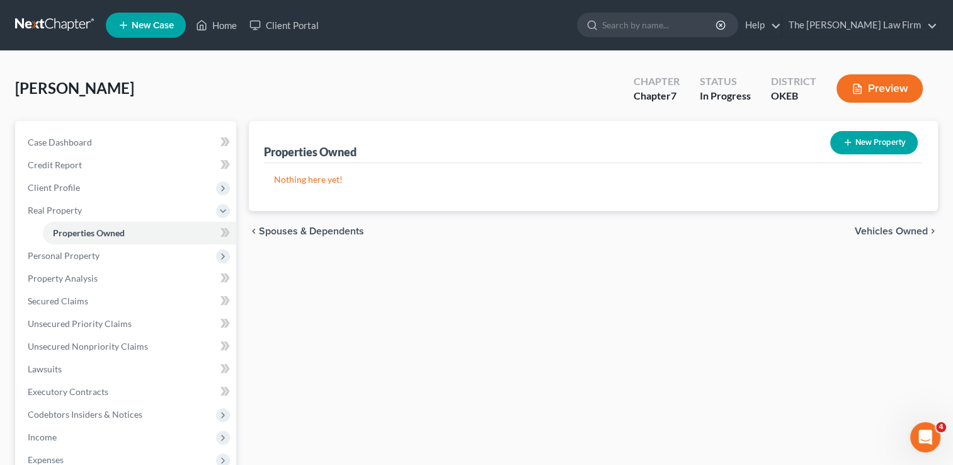
click at [880, 140] on button "New Property" at bounding box center [874, 142] width 88 height 23
select select "37"
select select "66"
select select "0"
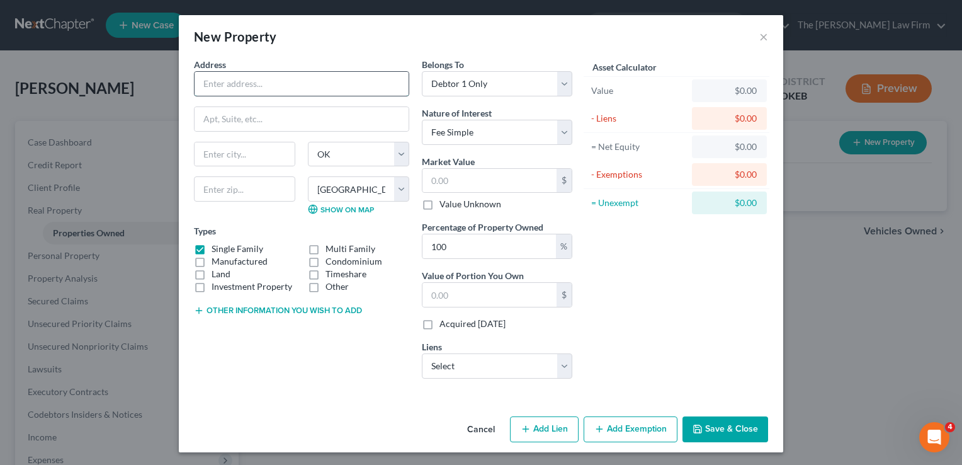
paste input "13262 NS 3600, Wewoka, OK 74884"
type input "13262 NS 3600, Wewoka, OK 74884"
click at [223, 185] on input "text" at bounding box center [244, 188] width 101 height 25
type input "74884"
type input "Wewoka"
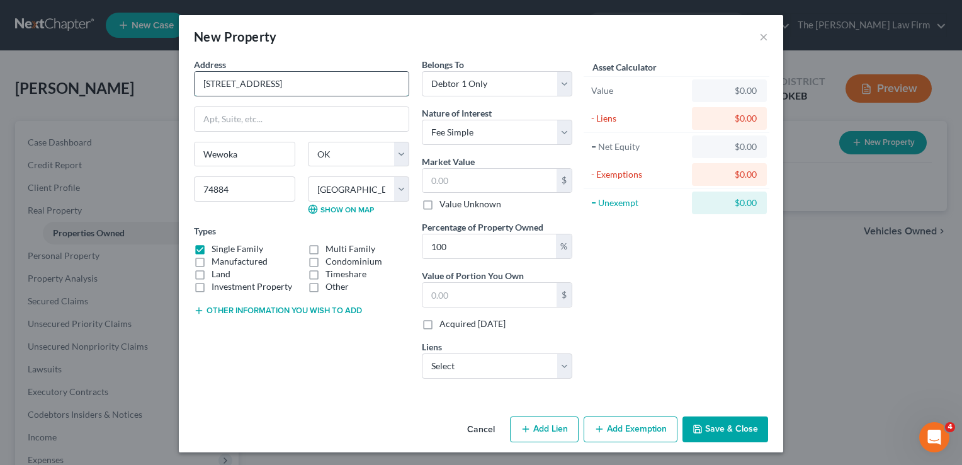
drag, startPoint x: 355, startPoint y: 82, endPoint x: 260, endPoint y: 82, distance: 95.1
click at [260, 82] on input "13262 NS 3600, Wewoka, OK 74884" at bounding box center [302, 84] width 214 height 24
type input "13262 NS 3600"
click at [719, 428] on button "Save & Close" at bounding box center [726, 429] width 86 height 26
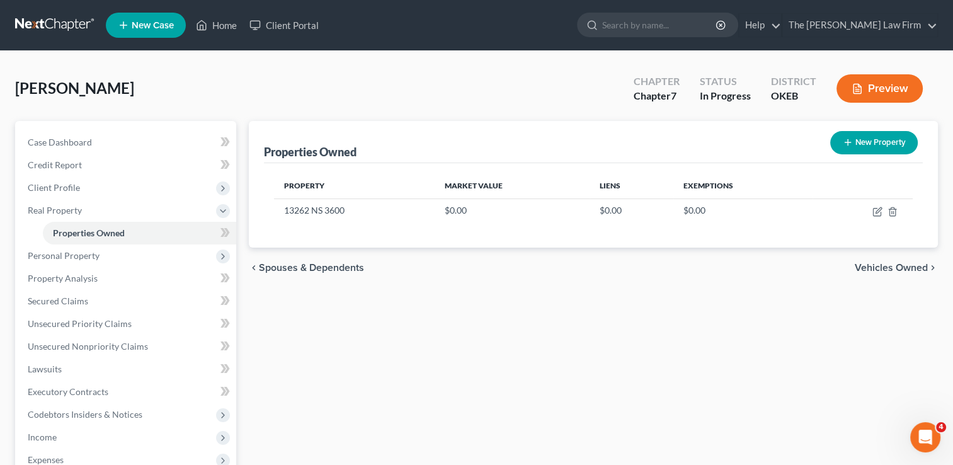
click at [38, 25] on link at bounding box center [55, 25] width 81 height 23
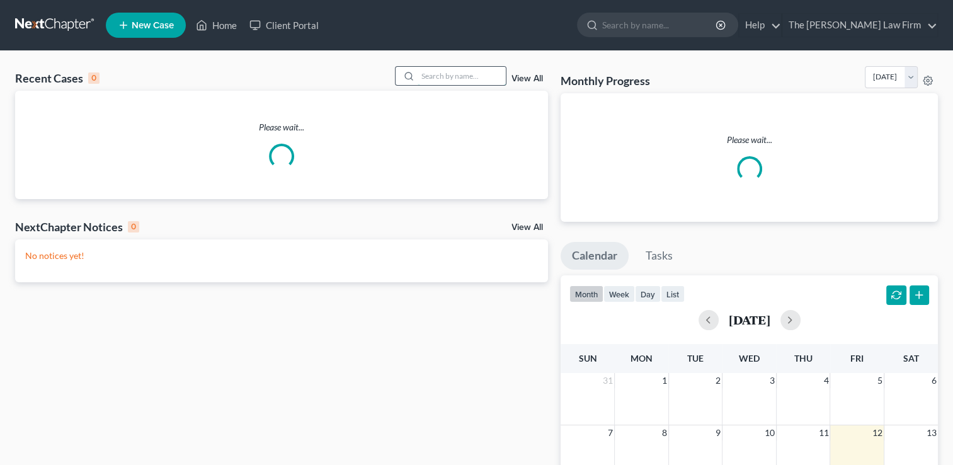
click at [483, 71] on input "search" at bounding box center [462, 76] width 88 height 18
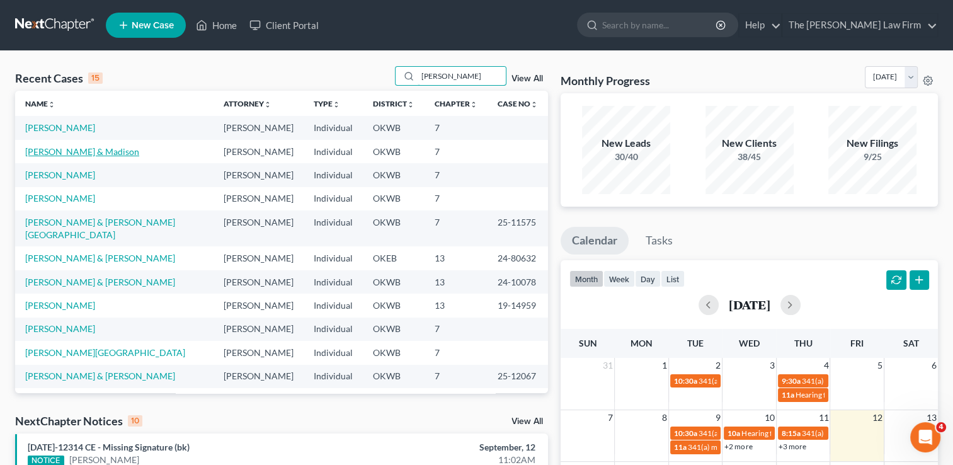
type input "williams"
click at [76, 149] on link "[PERSON_NAME] & Madison" at bounding box center [82, 151] width 114 height 11
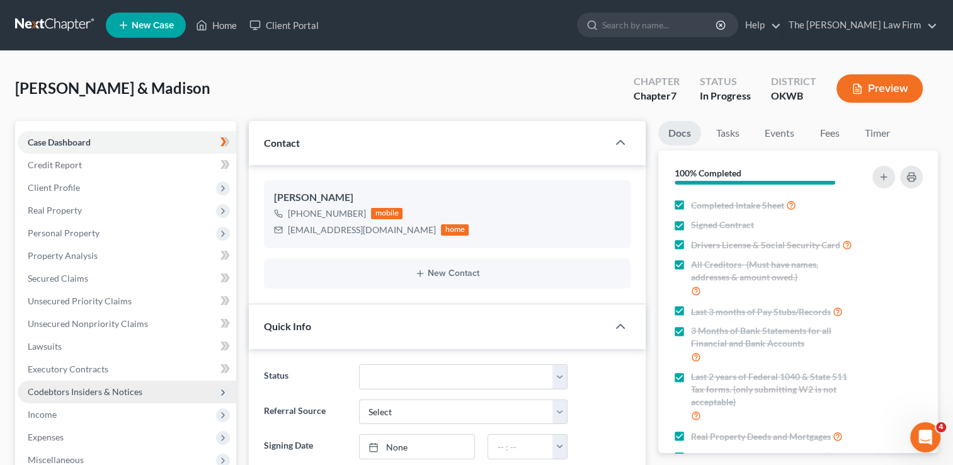
scroll to position [278, 0]
click at [33, 421] on span "Income" at bounding box center [127, 414] width 219 height 23
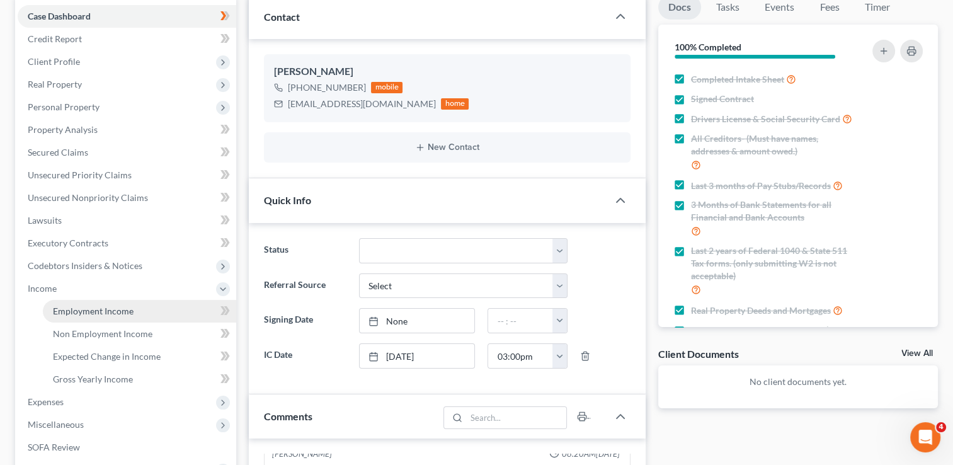
click at [100, 310] on span "Employment Income" at bounding box center [93, 310] width 81 height 11
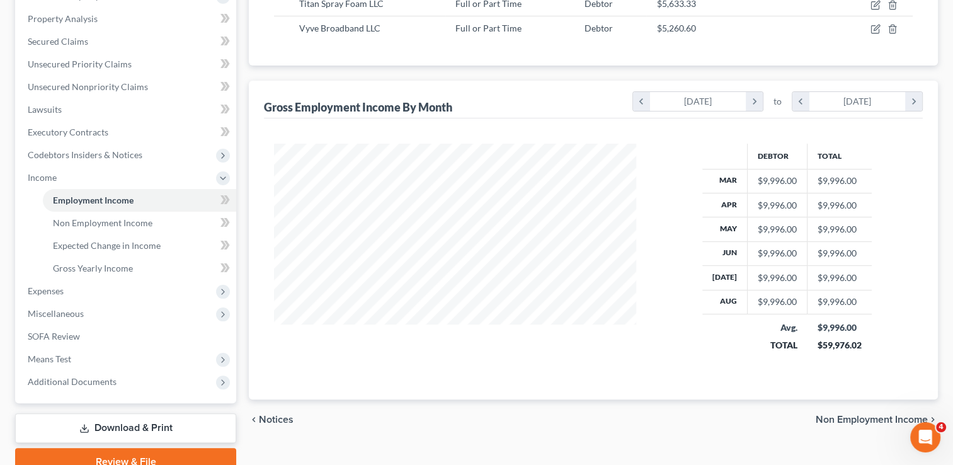
scroll to position [252, 0]
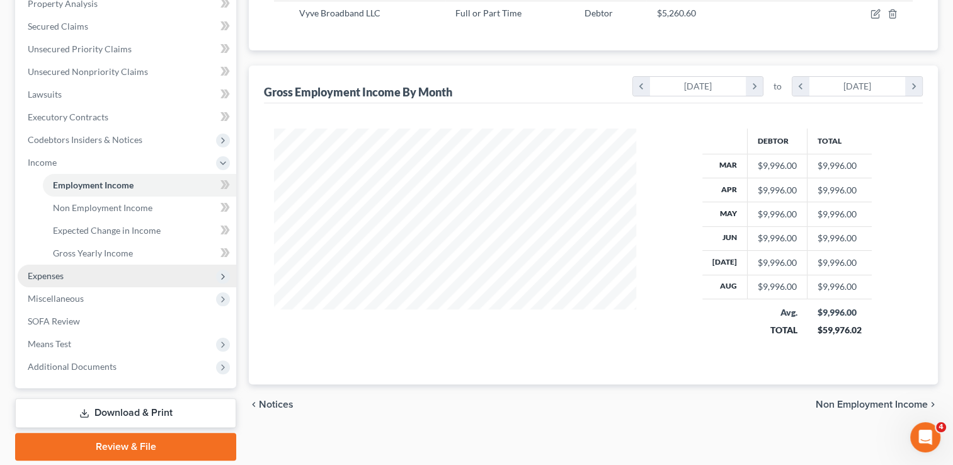
click at [25, 278] on span "Expenses" at bounding box center [127, 276] width 219 height 23
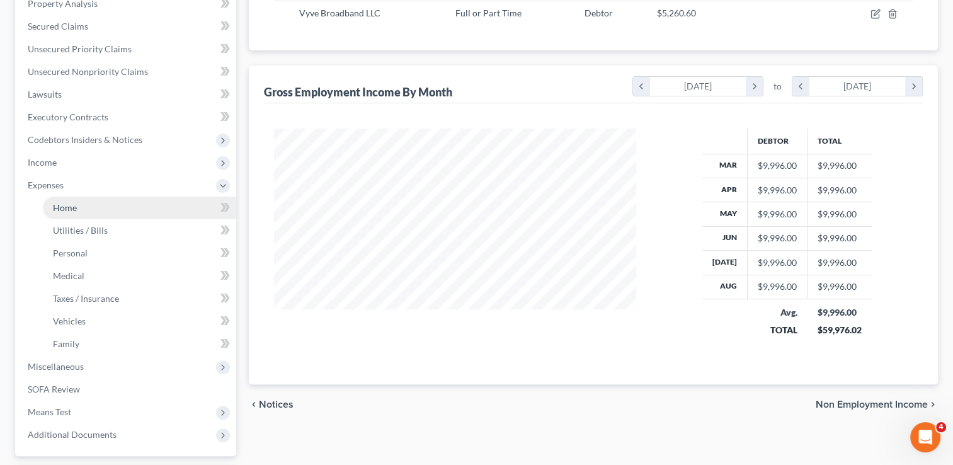
click at [93, 207] on link "Home" at bounding box center [139, 208] width 193 height 23
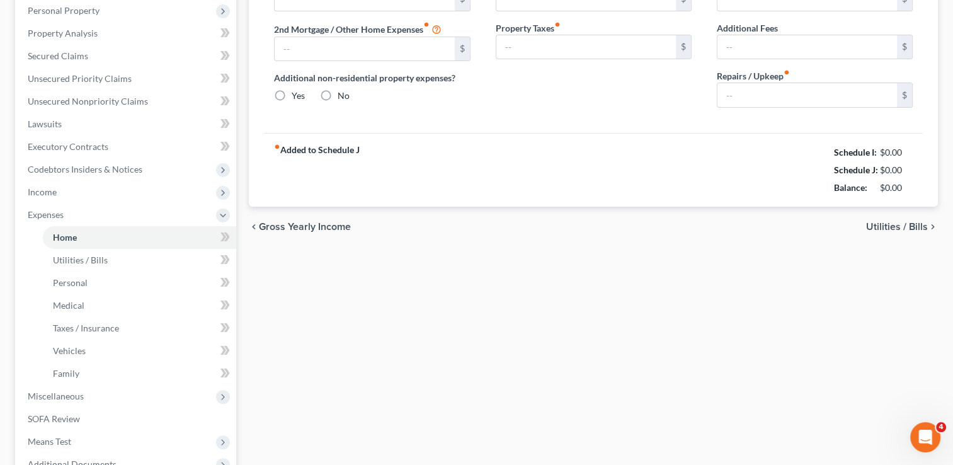
type input "1,537.00"
type input "0.00"
radio input "true"
type input "0.00"
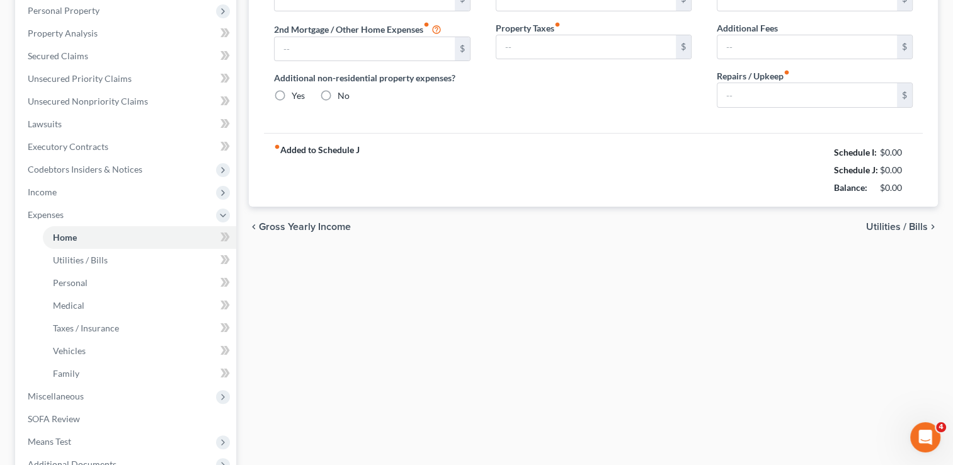
type input "0.00"
type input "150.00"
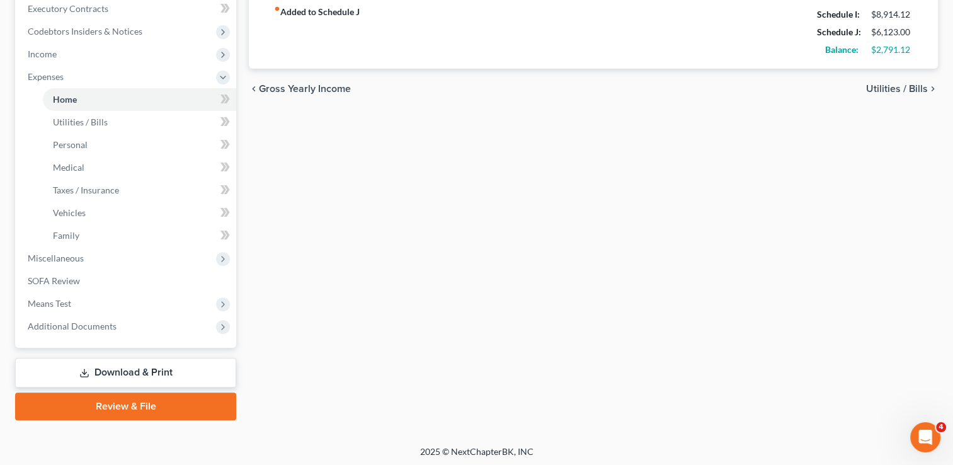
scroll to position [362, 0]
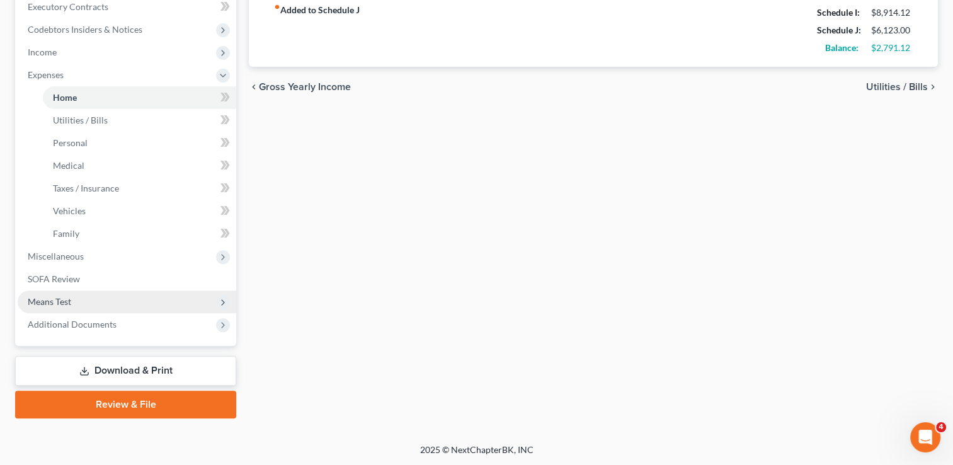
click at [77, 303] on span "Means Test" at bounding box center [127, 301] width 219 height 23
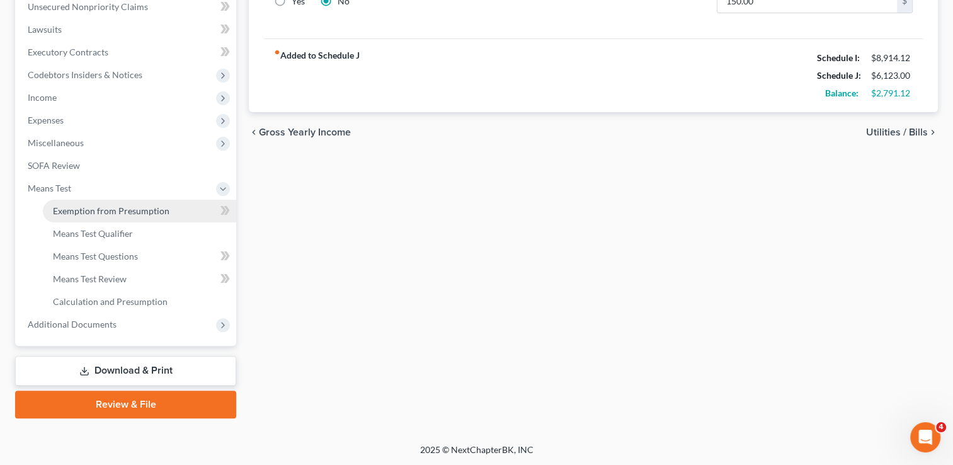
click at [120, 209] on span "Exemption from Presumption" at bounding box center [111, 210] width 117 height 11
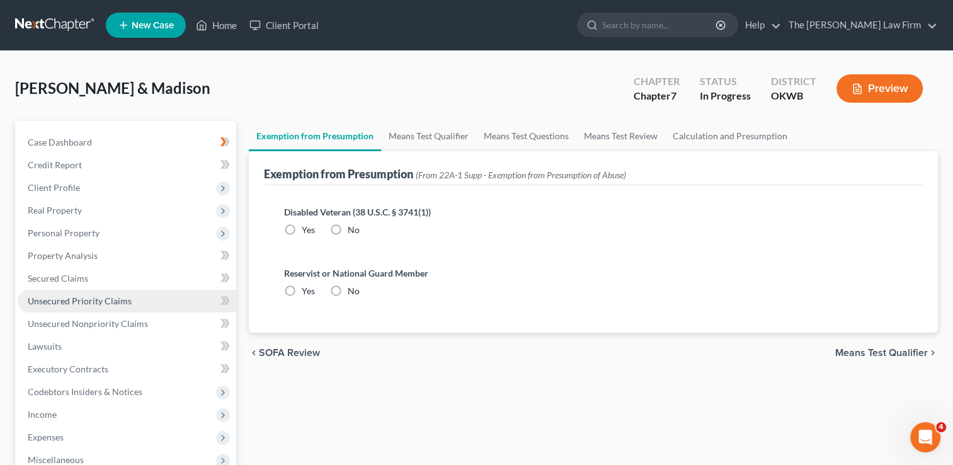
click at [81, 301] on span "Unsecured Priority Claims" at bounding box center [80, 300] width 104 height 11
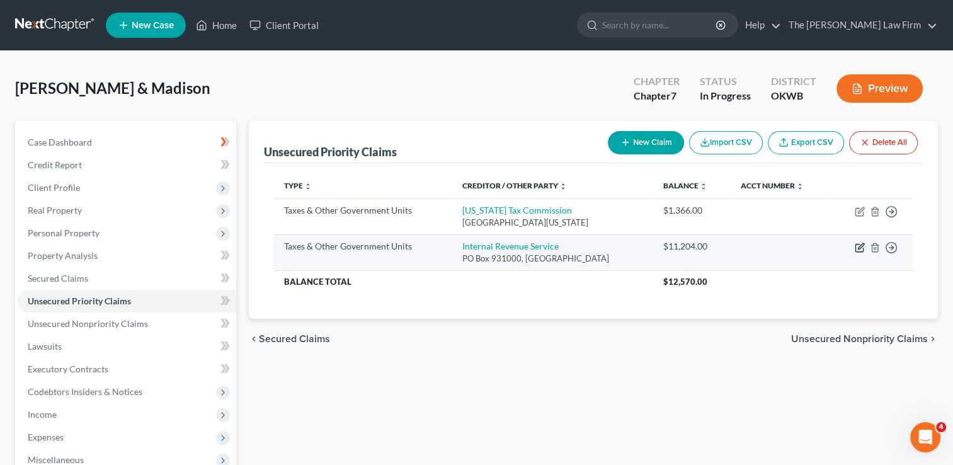
click at [859, 244] on icon "button" at bounding box center [860, 248] width 10 height 10
select select "0"
select select "18"
select select "2"
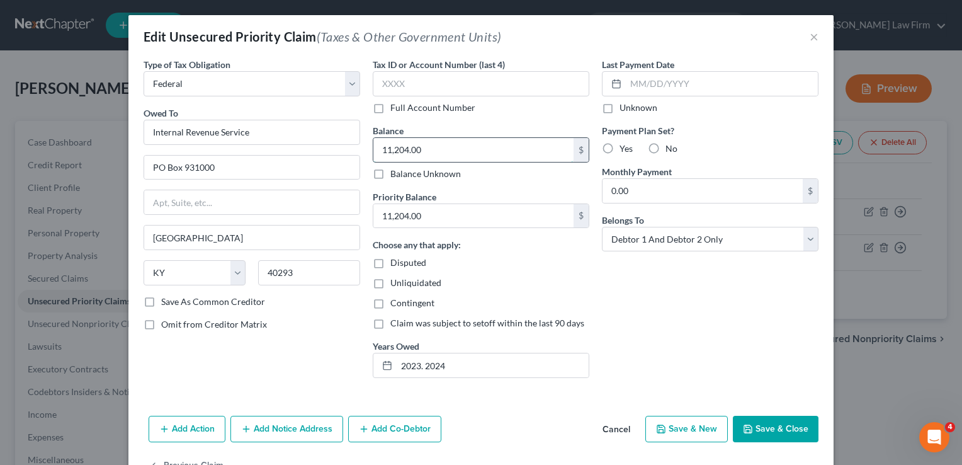
click at [430, 147] on input "11,204.00" at bounding box center [474, 150] width 200 height 24
type input "13,232"
click at [426, 215] on input "11,204.00" at bounding box center [474, 216] width 200 height 24
type input "13,232"
click at [768, 427] on button "Save & Close" at bounding box center [776, 429] width 86 height 26
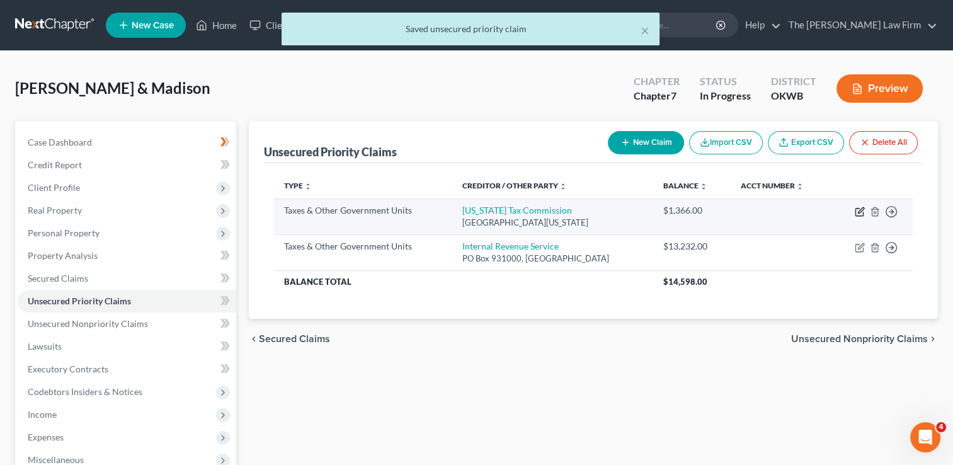
click at [860, 210] on icon "button" at bounding box center [860, 212] width 10 height 10
select select "2"
select select "37"
select select "2"
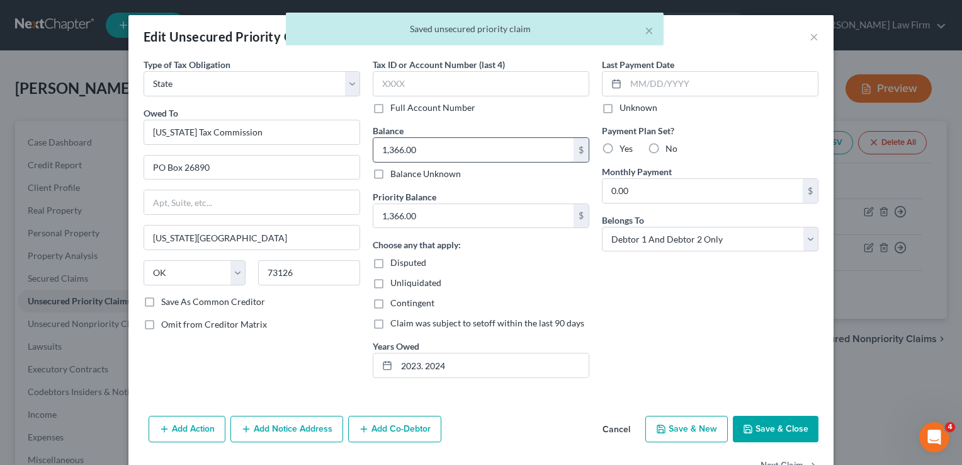
click at [450, 154] on input "1,366.00" at bounding box center [474, 150] width 200 height 24
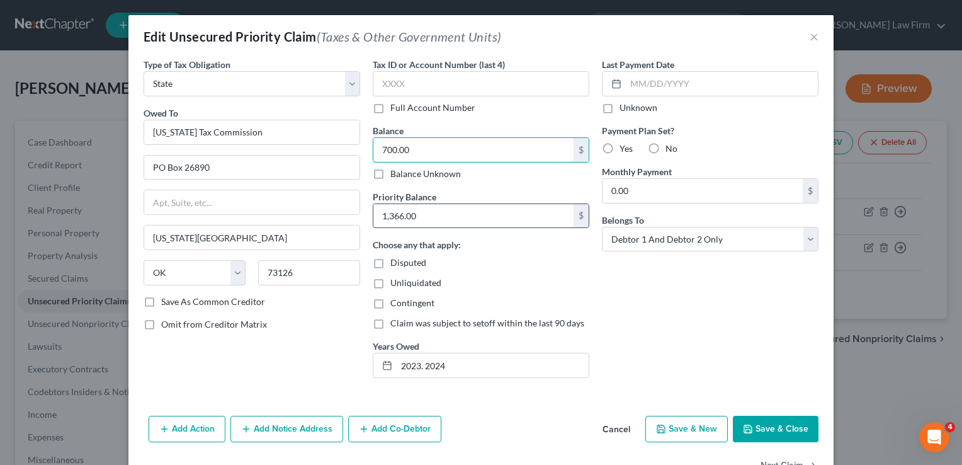
type input "700.00"
click at [471, 220] on input "1,366.00" at bounding box center [474, 216] width 200 height 24
type input "700.00"
click at [764, 423] on button "Save & Close" at bounding box center [776, 429] width 86 height 26
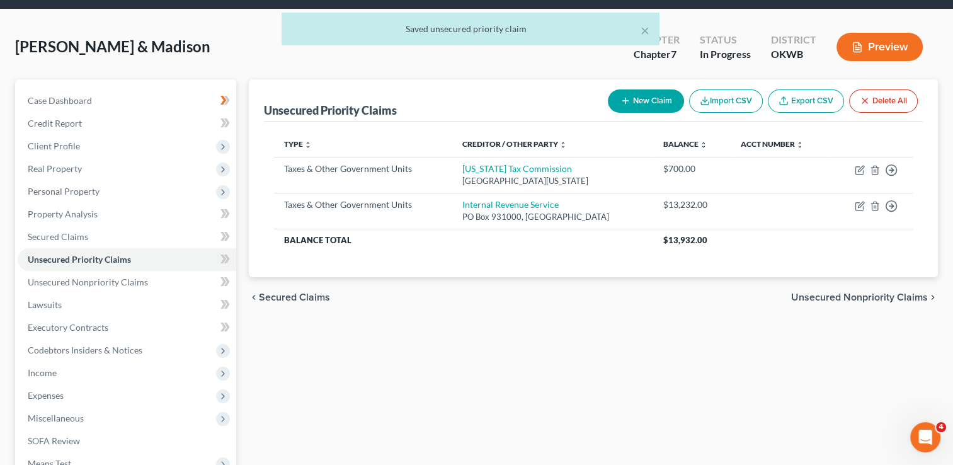
scroll to position [126, 0]
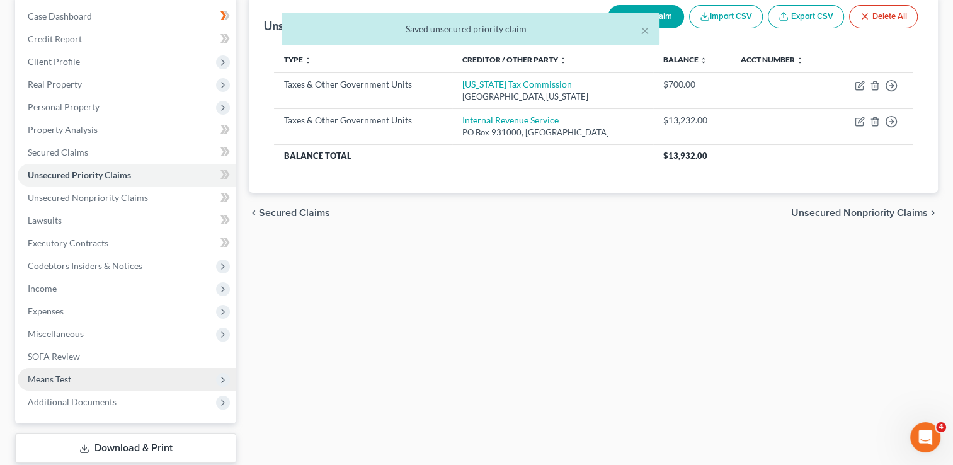
click at [72, 379] on span "Means Test" at bounding box center [127, 379] width 219 height 23
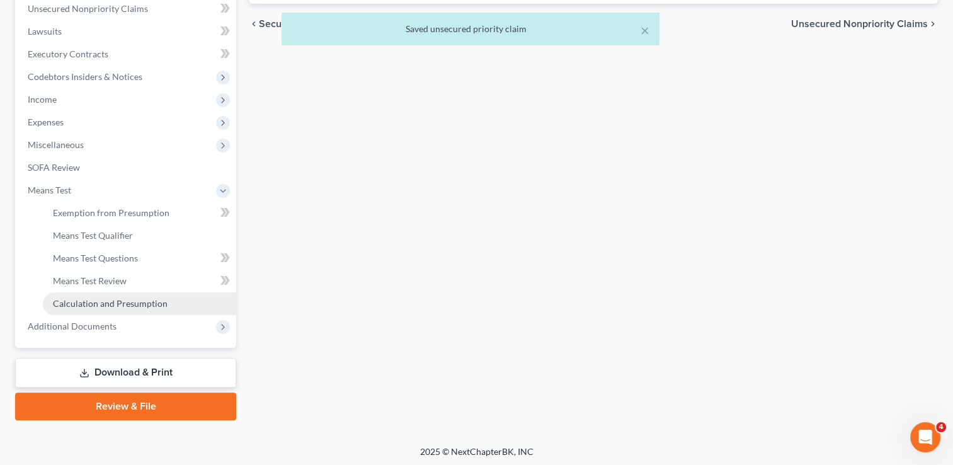
click at [129, 306] on span "Calculation and Presumption" at bounding box center [110, 303] width 115 height 11
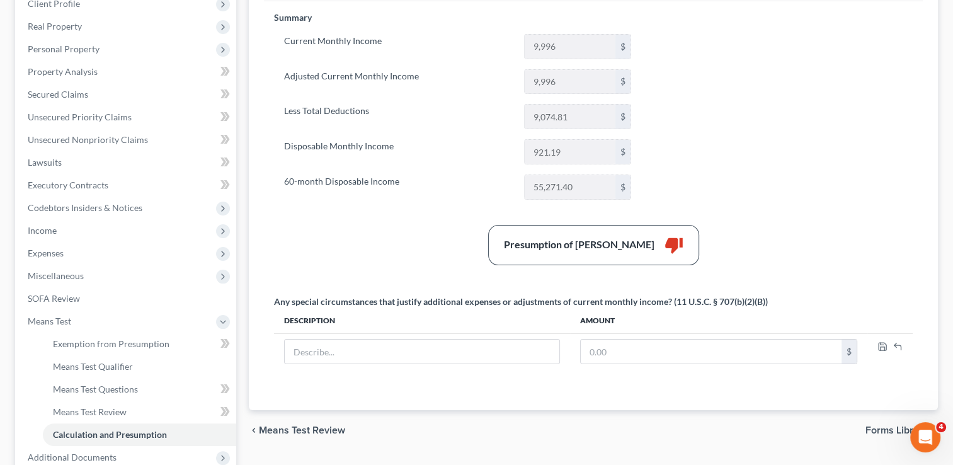
scroll to position [252, 0]
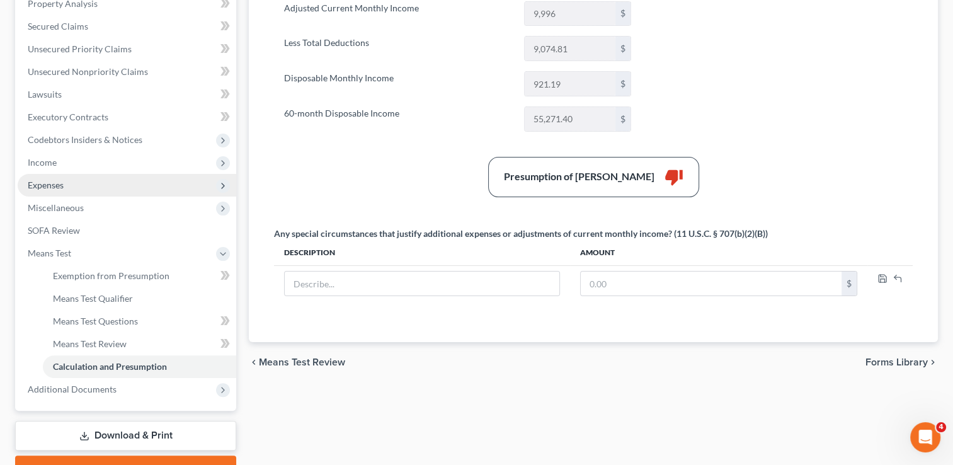
click at [81, 186] on span "Expenses" at bounding box center [127, 185] width 219 height 23
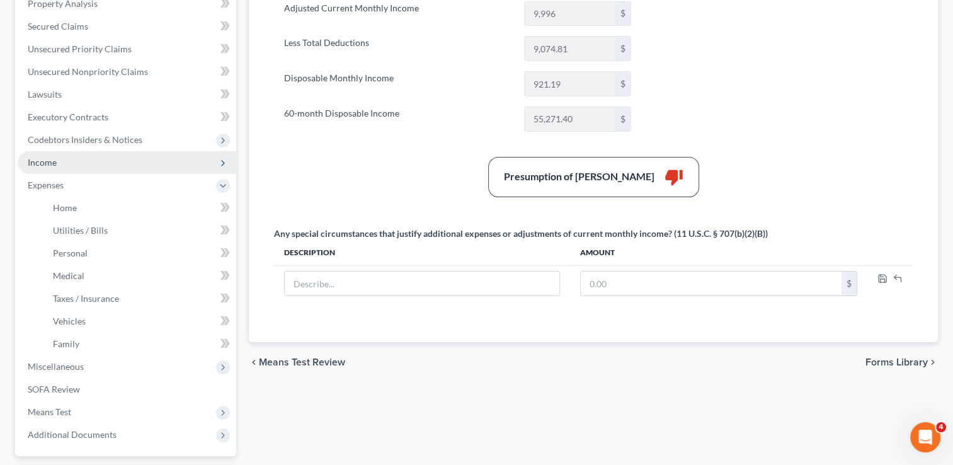
drag, startPoint x: 60, startPoint y: 163, endPoint x: 79, endPoint y: 164, distance: 19.0
click at [60, 162] on span "Income" at bounding box center [127, 162] width 219 height 23
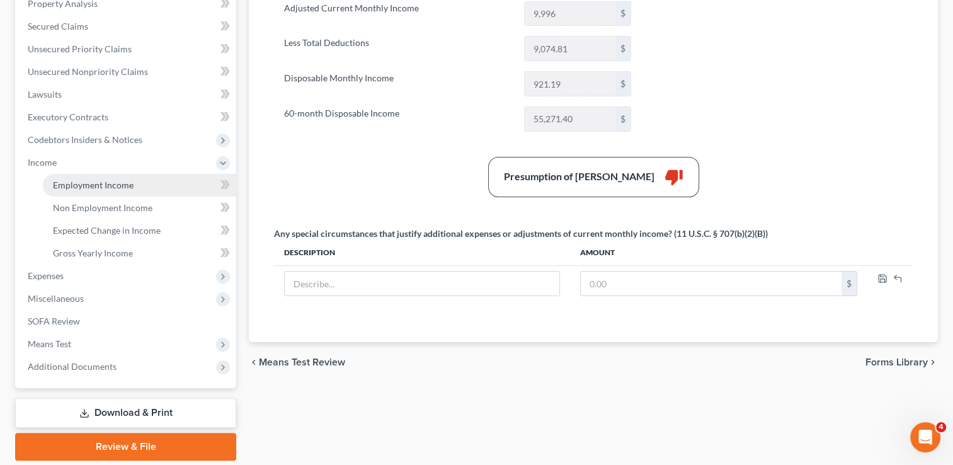
click at [116, 180] on span "Employment Income" at bounding box center [93, 185] width 81 height 11
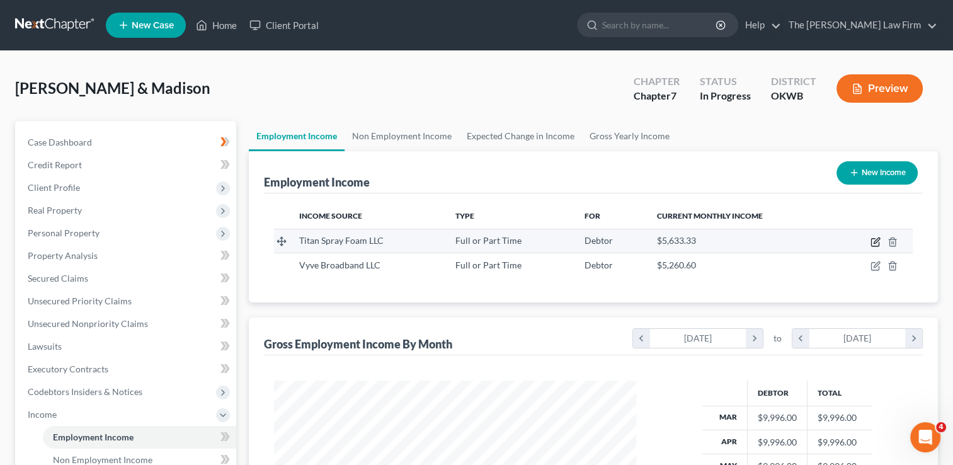
click at [876, 237] on icon "button" at bounding box center [875, 242] width 10 height 10
select select "0"
select select "37"
select select "3"
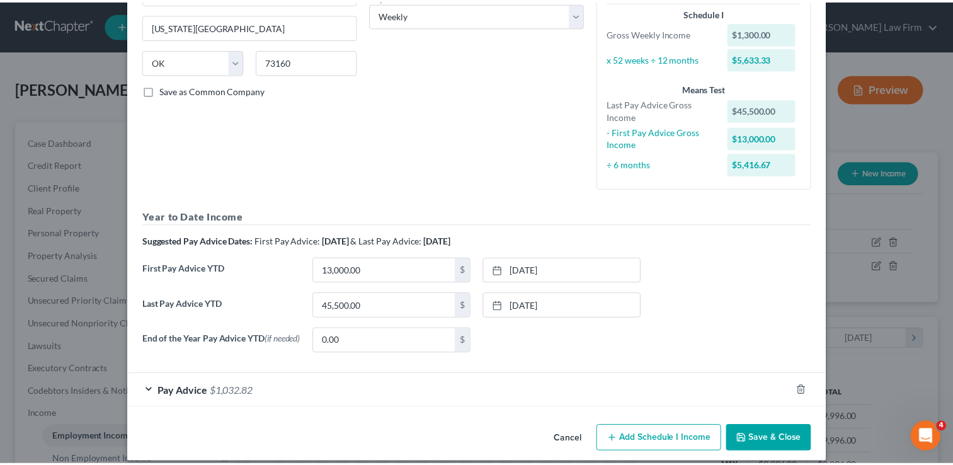
scroll to position [224, 0]
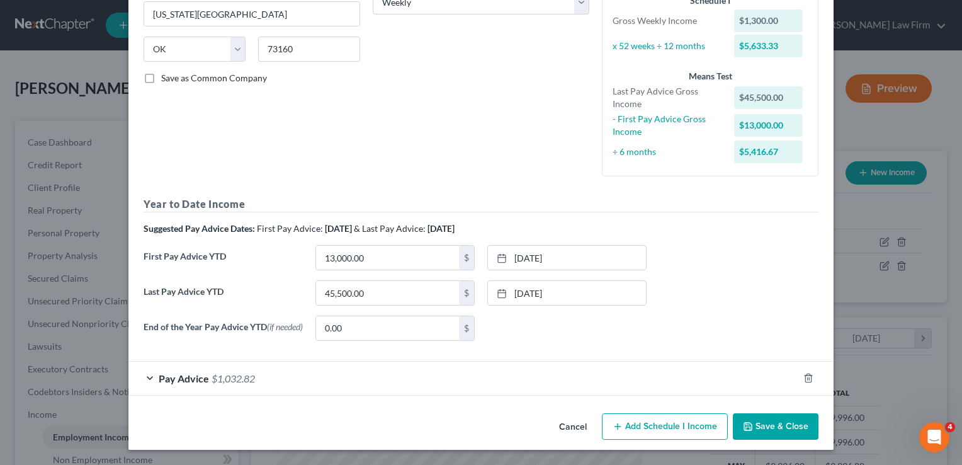
click at [773, 428] on button "Save & Close" at bounding box center [776, 426] width 86 height 26
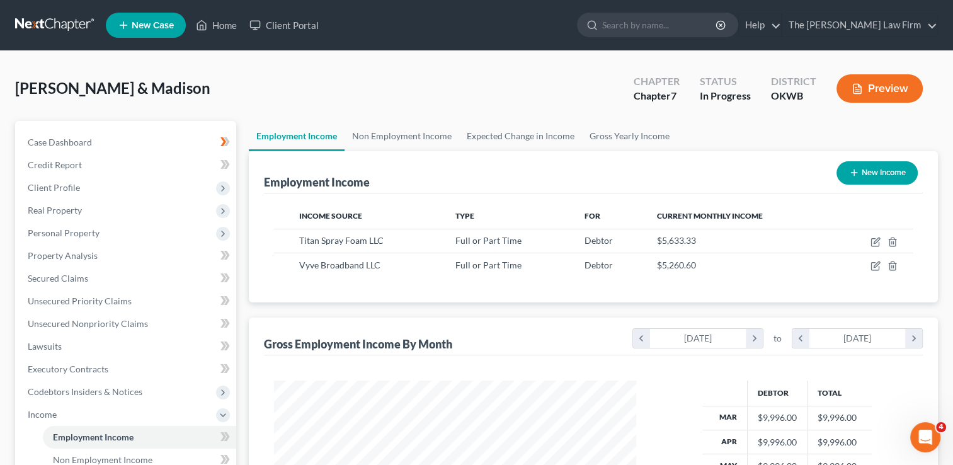
scroll to position [294, 0]
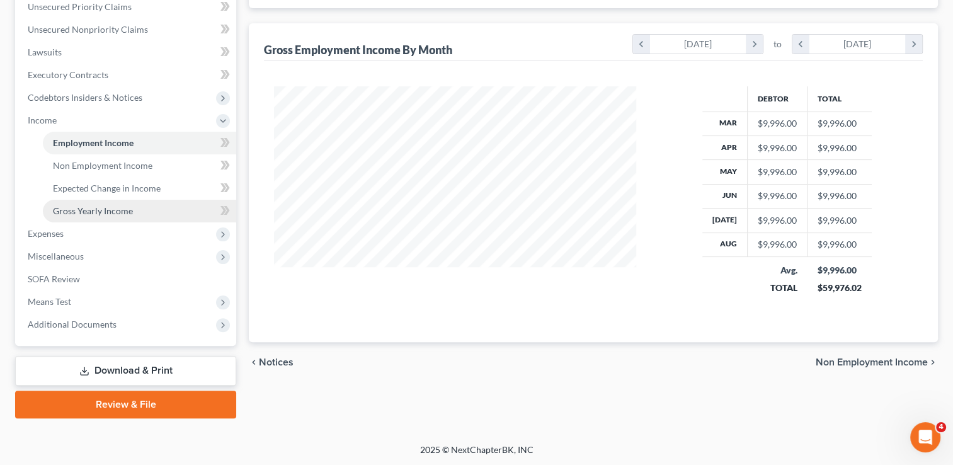
click at [131, 210] on span "Gross Yearly Income" at bounding box center [93, 210] width 80 height 11
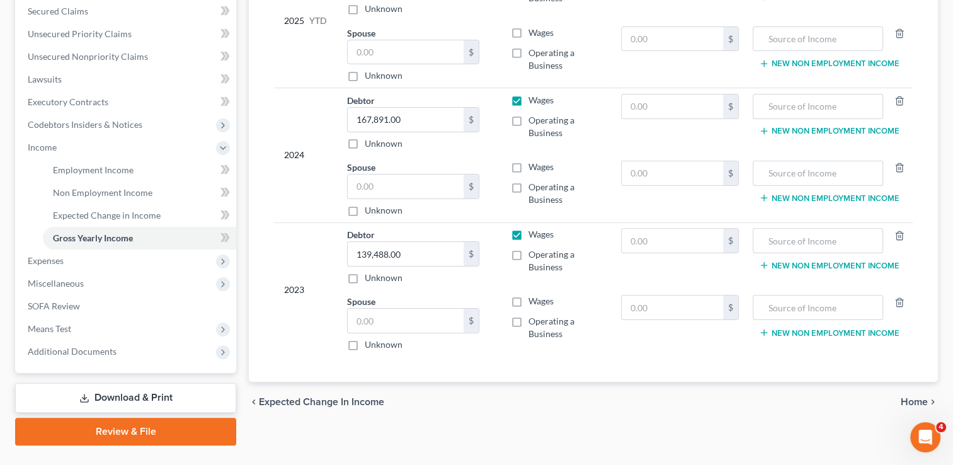
scroll to position [294, 0]
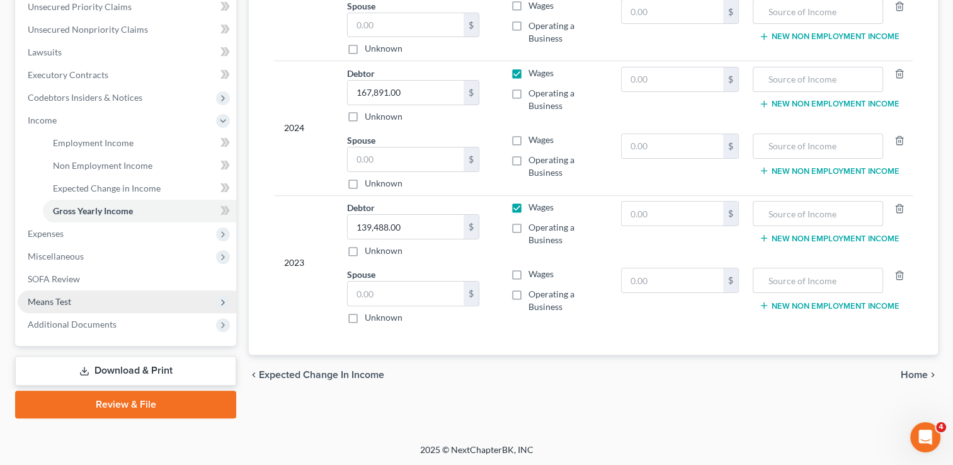
click at [54, 300] on span "Means Test" at bounding box center [49, 301] width 43 height 11
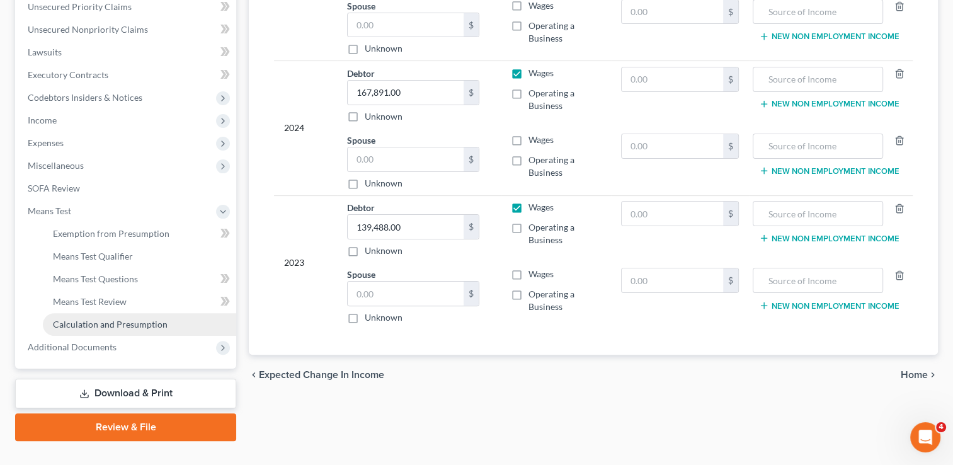
click at [111, 319] on span "Calculation and Presumption" at bounding box center [110, 324] width 115 height 11
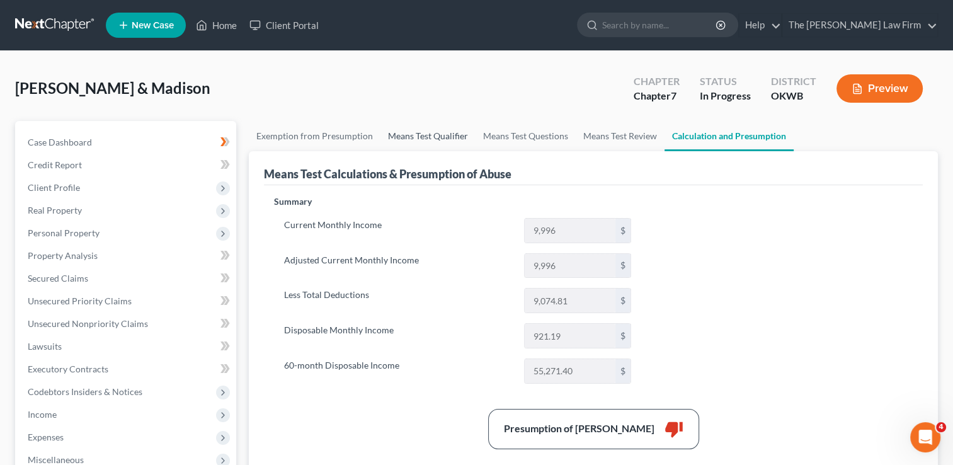
click at [434, 136] on link "Means Test Qualifier" at bounding box center [427, 136] width 95 height 30
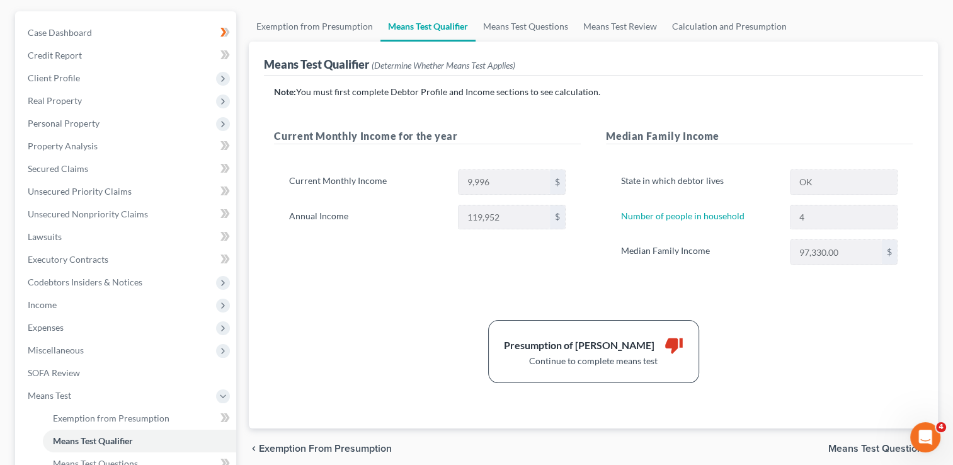
scroll to position [126, 0]
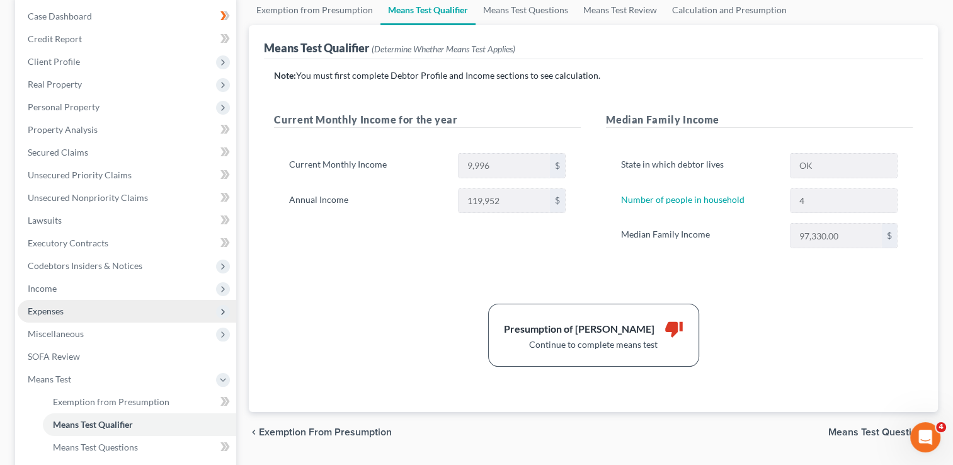
click at [76, 309] on span "Expenses" at bounding box center [127, 311] width 219 height 23
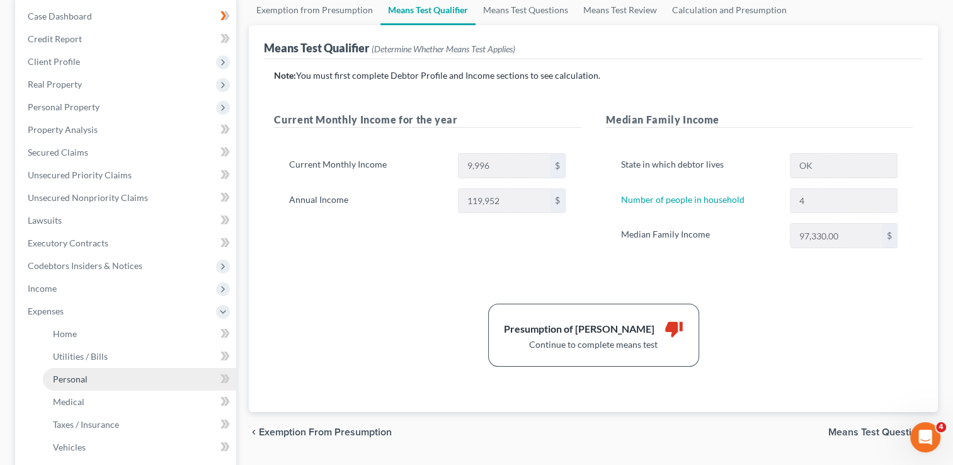
click at [95, 377] on link "Personal" at bounding box center [139, 379] width 193 height 23
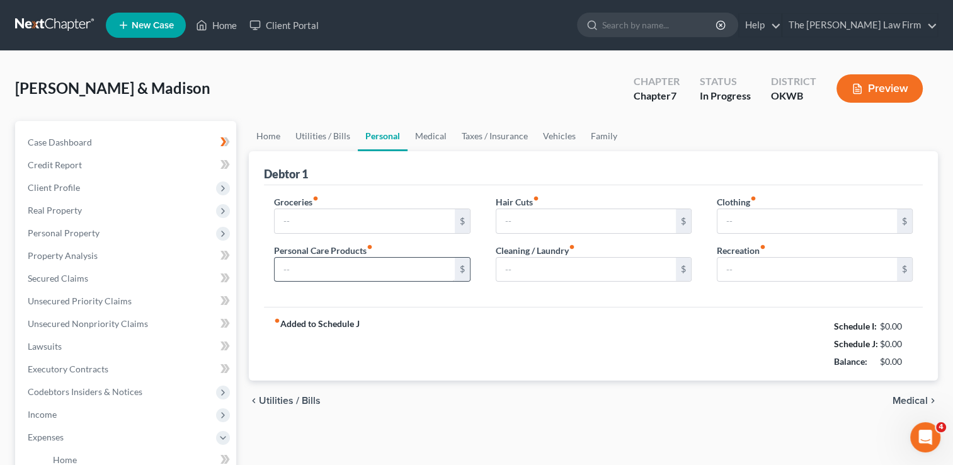
type input "1,200.00"
type input "110.00"
type input "15.00"
type input "90.00"
type input "200.00"
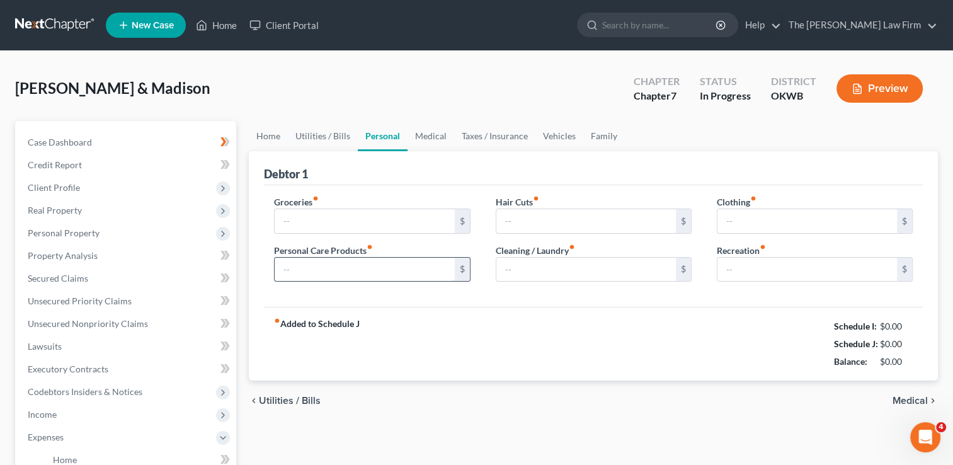
type input "0.00"
click at [428, 134] on link "Medical" at bounding box center [431, 136] width 47 height 30
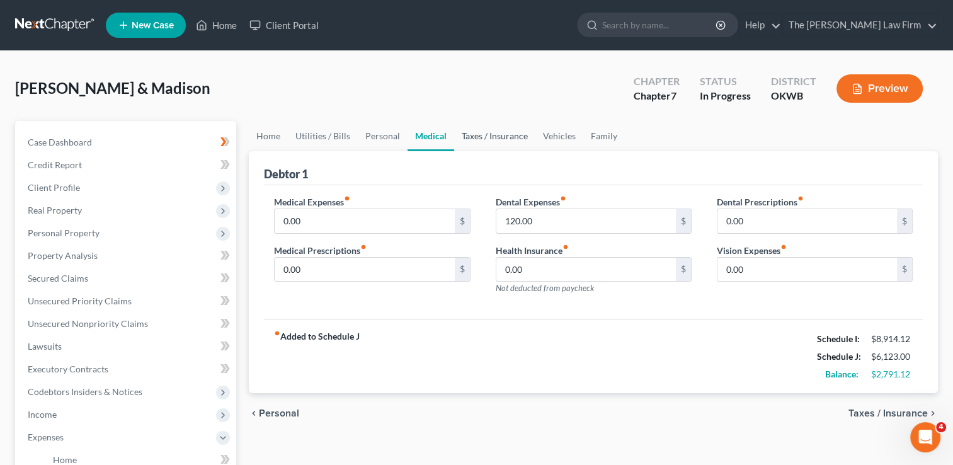
click at [491, 137] on link "Taxes / Insurance" at bounding box center [494, 136] width 81 height 30
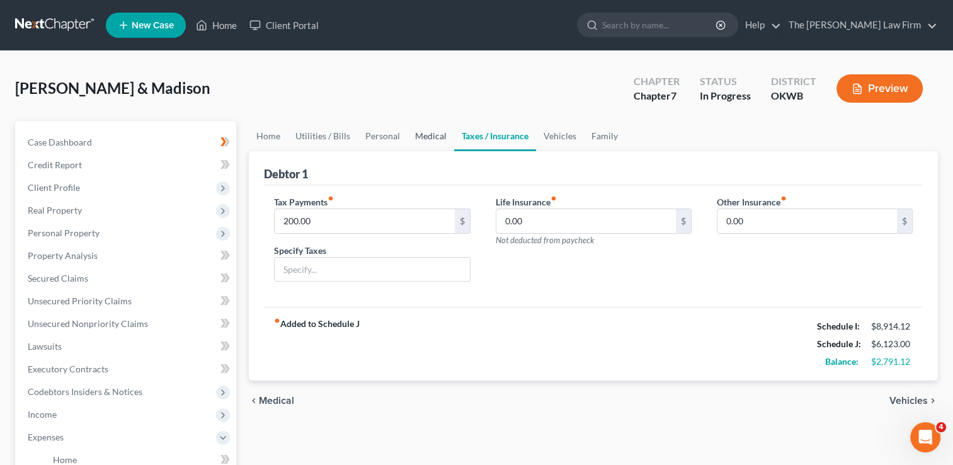
click at [425, 135] on link "Medical" at bounding box center [431, 136] width 47 height 30
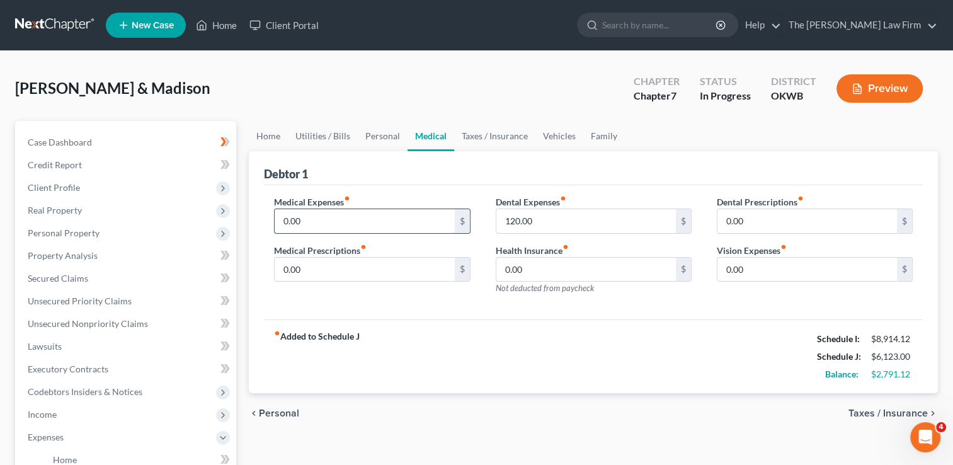
click at [318, 220] on input "0.00" at bounding box center [365, 221] width 180 height 24
drag, startPoint x: 325, startPoint y: 221, endPoint x: 287, endPoint y: 221, distance: 37.8
click at [289, 221] on input "145.00" at bounding box center [365, 221] width 180 height 24
type input "1"
type input "25.00"
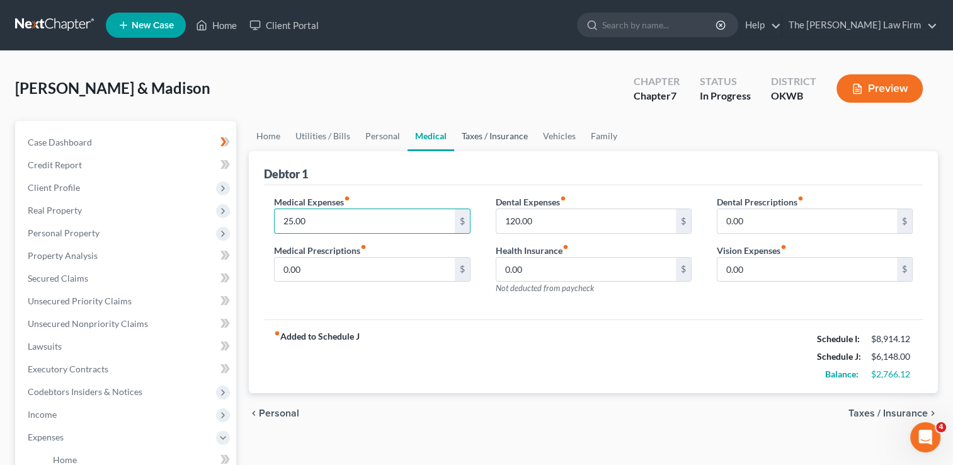
click at [506, 132] on link "Taxes / Insurance" at bounding box center [494, 136] width 81 height 30
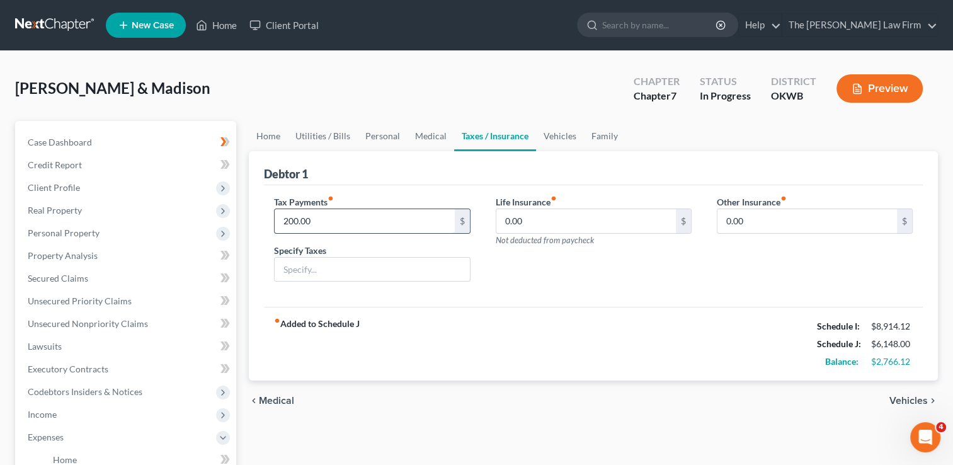
click at [323, 220] on input "200.00" at bounding box center [365, 221] width 180 height 24
click at [531, 266] on div "Life Insurance fiber_manual_record 0.00 $ Not deducted from paycheck" at bounding box center [593, 243] width 221 height 97
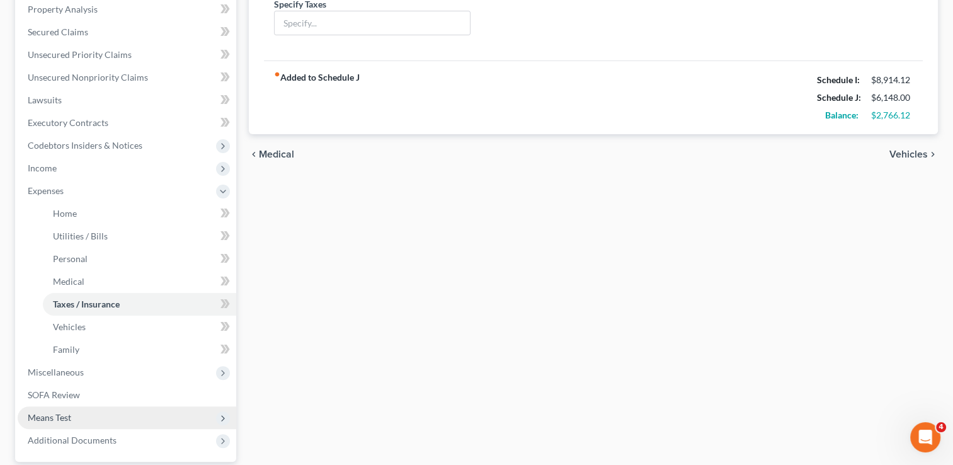
scroll to position [315, 0]
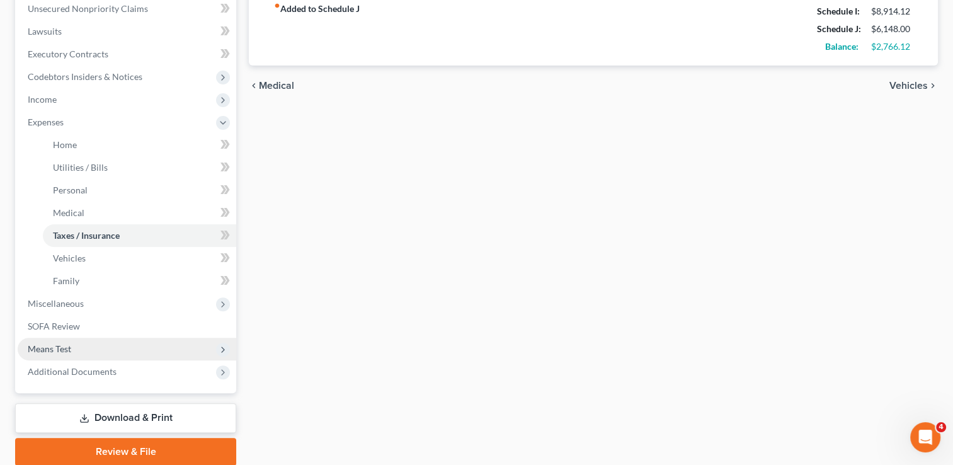
click at [77, 350] on span "Means Test" at bounding box center [127, 349] width 219 height 23
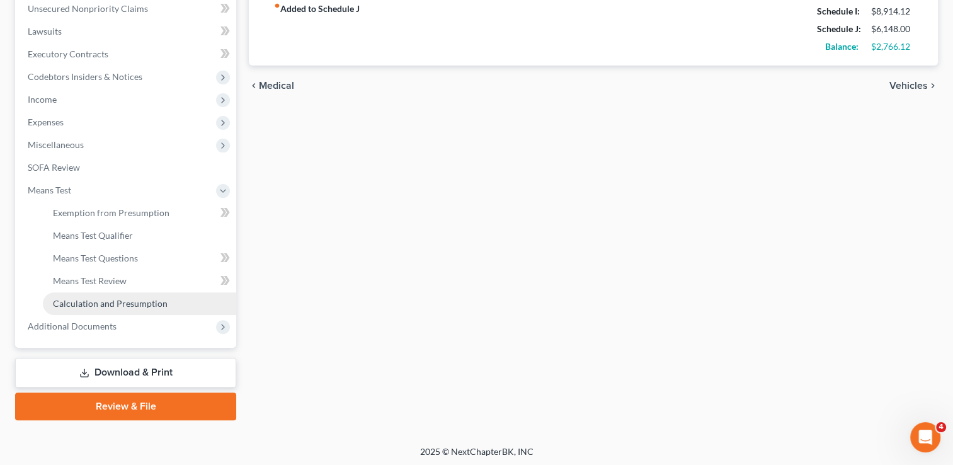
click at [128, 303] on span "Calculation and Presumption" at bounding box center [110, 303] width 115 height 11
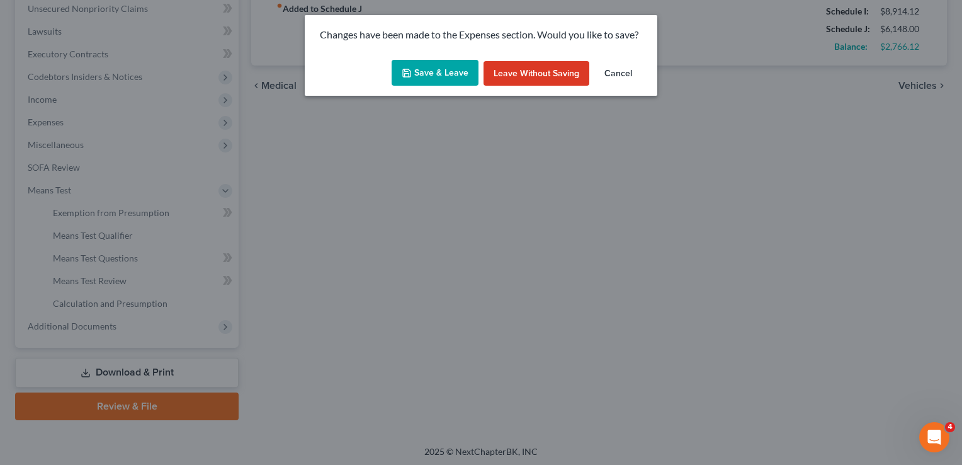
click at [459, 72] on button "Save & Leave" at bounding box center [435, 73] width 87 height 26
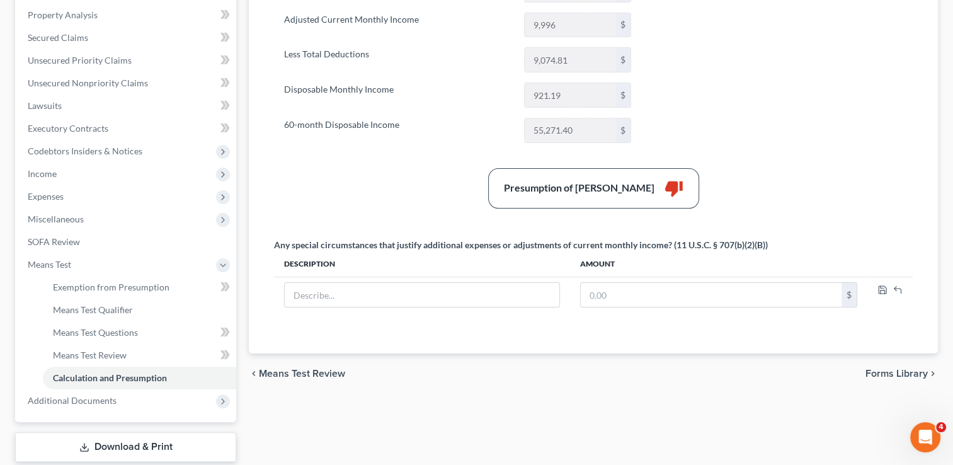
scroll to position [252, 0]
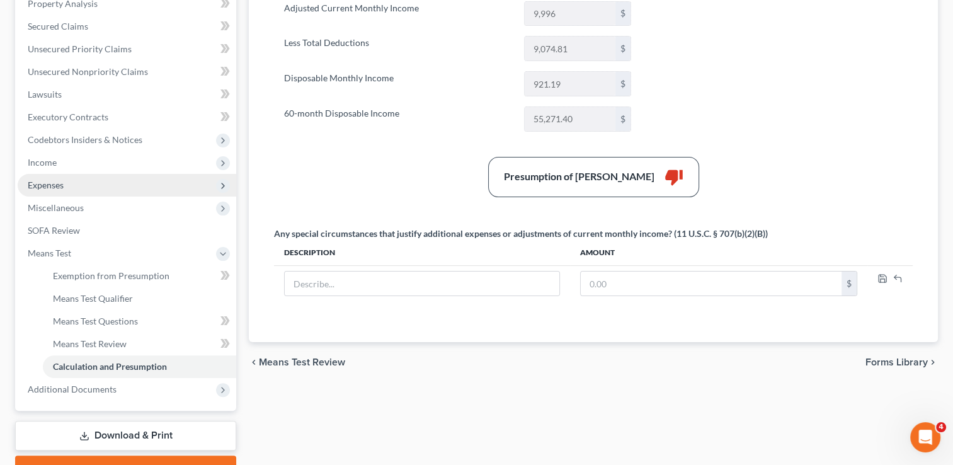
drag, startPoint x: 78, startPoint y: 185, endPoint x: 87, endPoint y: 188, distance: 9.4
click at [78, 185] on span "Expenses" at bounding box center [127, 185] width 219 height 23
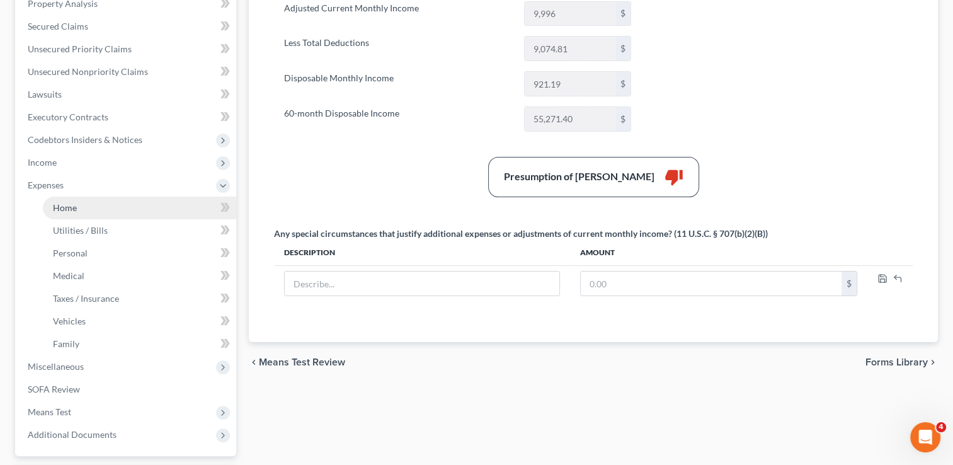
click at [100, 207] on link "Home" at bounding box center [139, 208] width 193 height 23
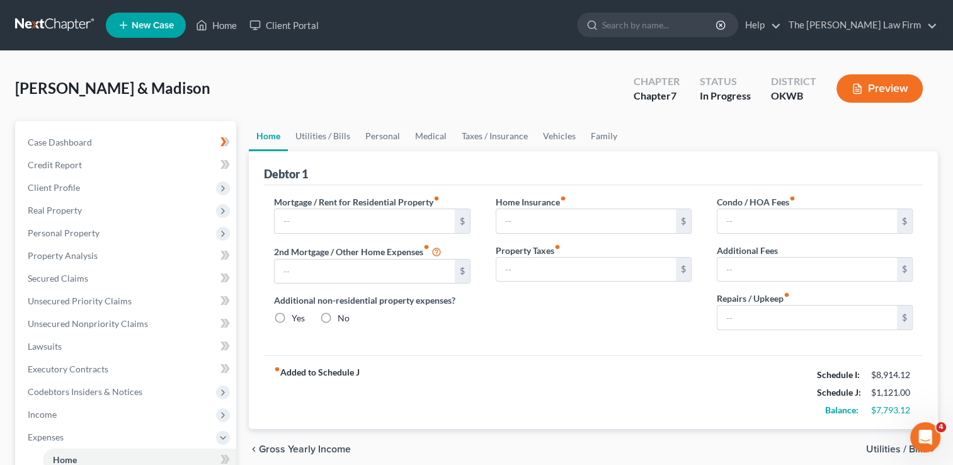
type input "1,537.00"
type input "0.00"
radio input "true"
type input "0.00"
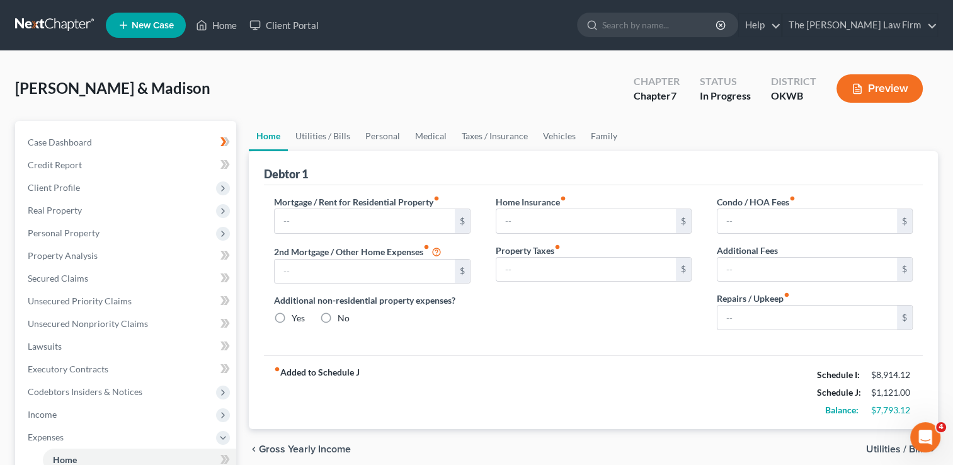
type input "0.00"
type input "150.00"
click at [596, 131] on link "Family" at bounding box center [604, 136] width 42 height 30
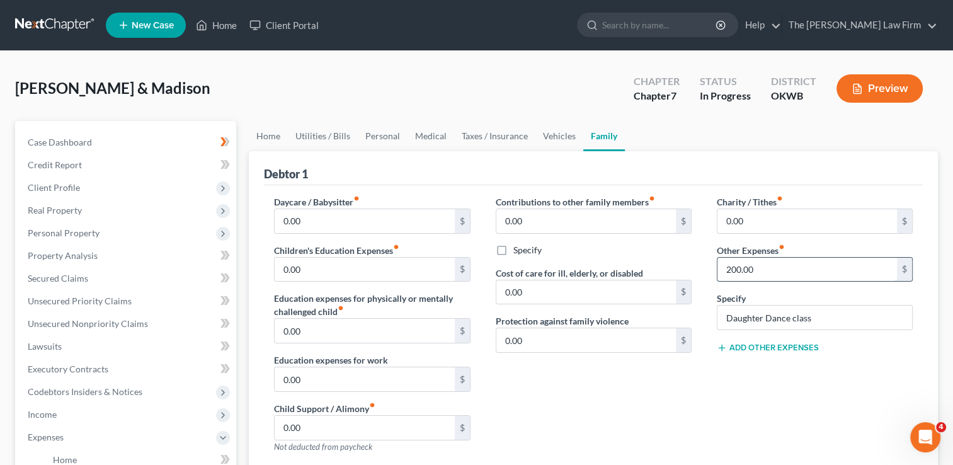
click at [769, 271] on input "200.00" at bounding box center [807, 270] width 180 height 24
type input "400.00"
click at [644, 389] on div "Contributions to other family members fiber_manual_record 0.00 $ Specify Cost o…" at bounding box center [593, 329] width 221 height 268
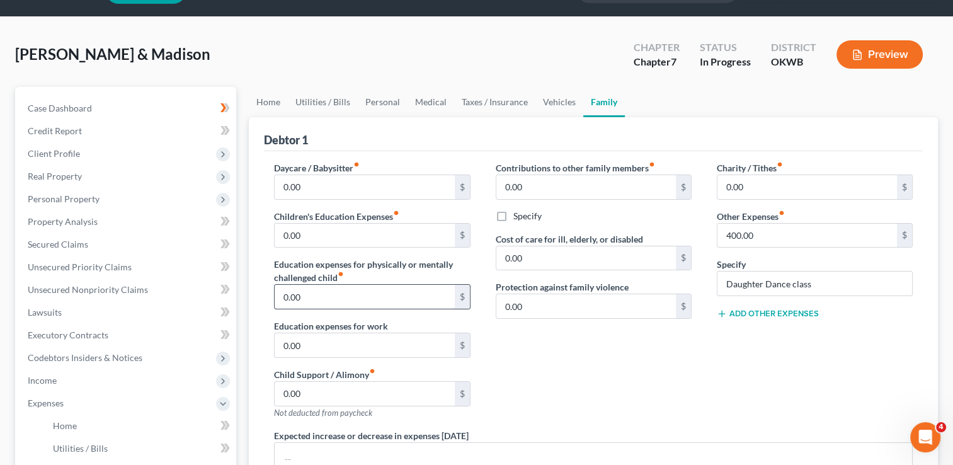
scroll to position [63, 0]
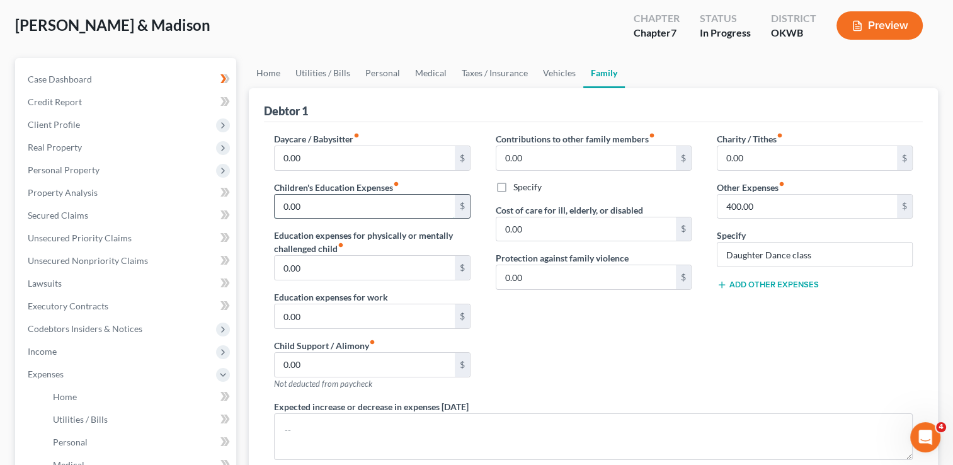
click at [310, 206] on input "0.00" at bounding box center [365, 207] width 180 height 24
type input "250.00"
click at [599, 331] on div "Contributions to other family members fiber_manual_record 0.00 $ Specify Cost o…" at bounding box center [593, 266] width 221 height 268
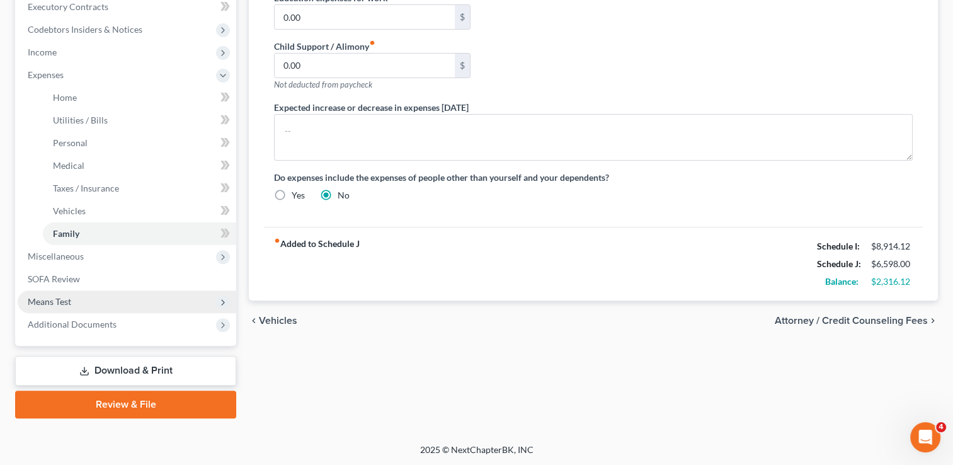
click at [82, 304] on span "Means Test" at bounding box center [127, 301] width 219 height 23
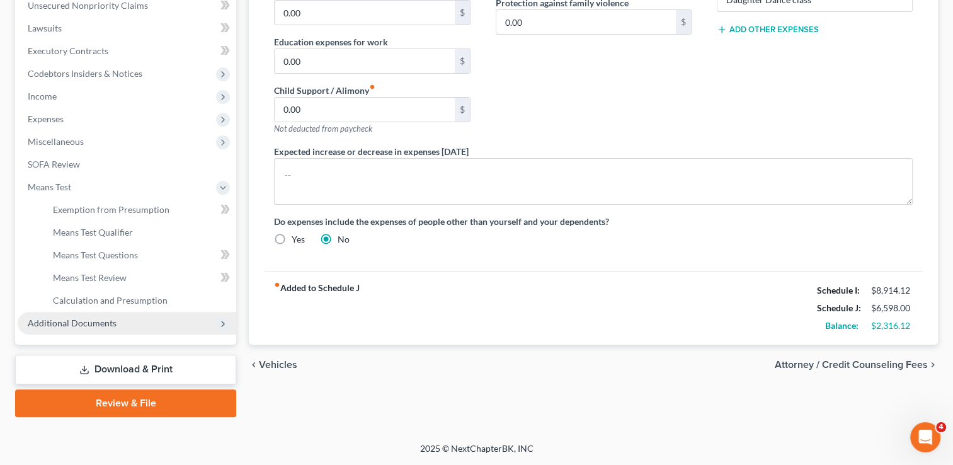
scroll to position [317, 0]
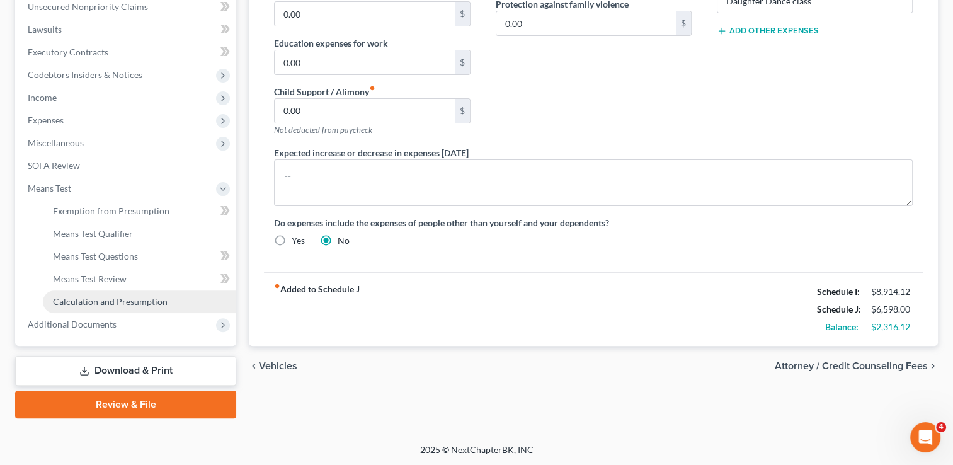
click at [121, 300] on span "Calculation and Presumption" at bounding box center [110, 301] width 115 height 11
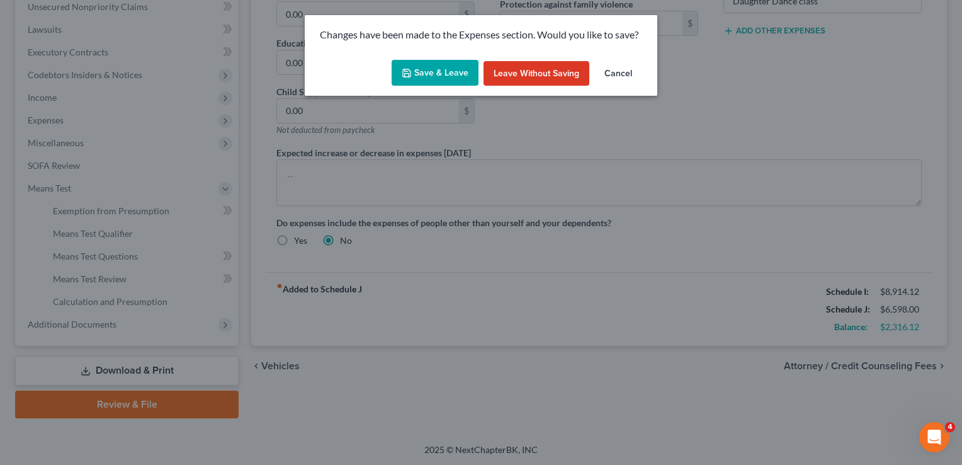
click at [452, 71] on button "Save & Leave" at bounding box center [435, 73] width 87 height 26
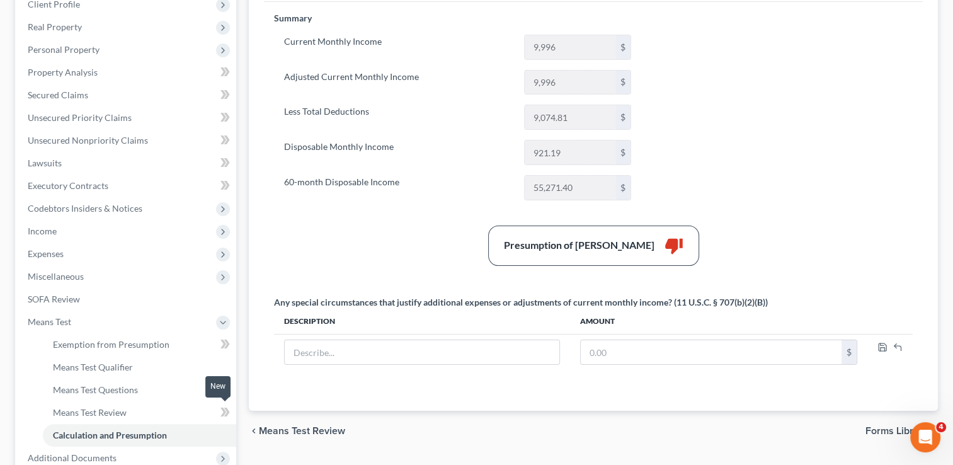
scroll to position [252, 0]
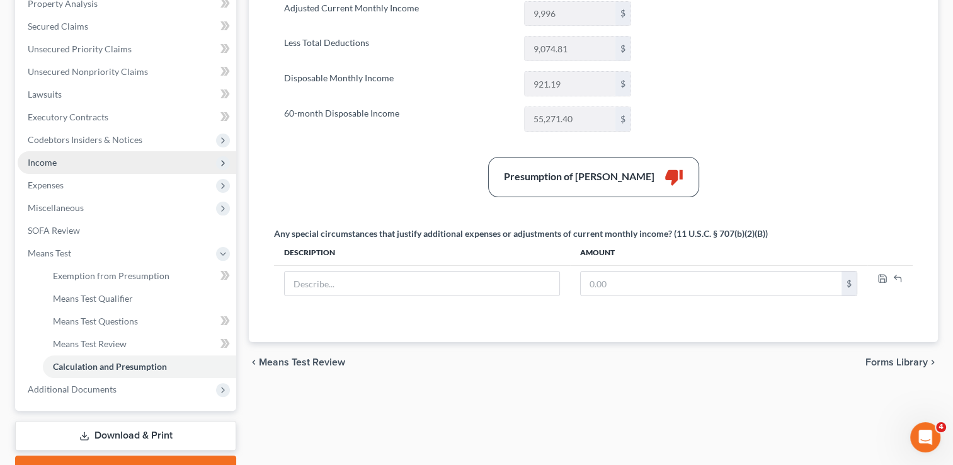
click at [69, 164] on span "Income" at bounding box center [127, 162] width 219 height 23
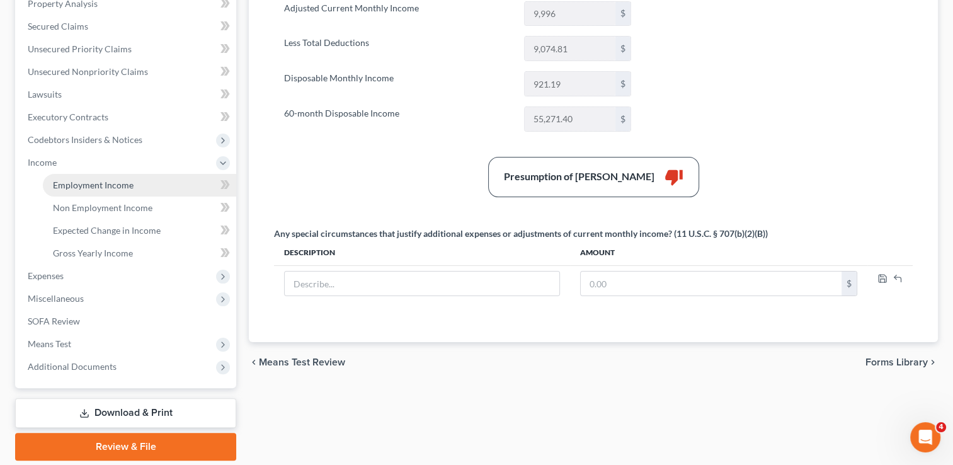
click at [130, 185] on span "Employment Income" at bounding box center [93, 185] width 81 height 11
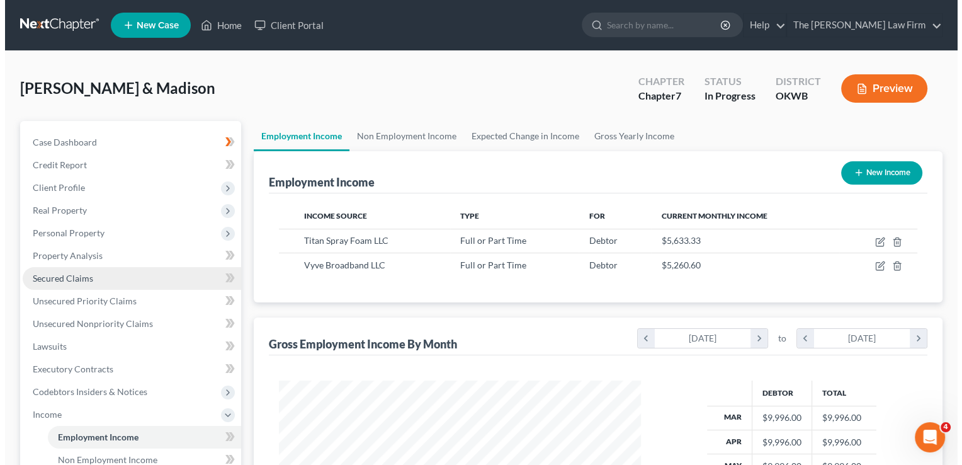
scroll to position [224, 387]
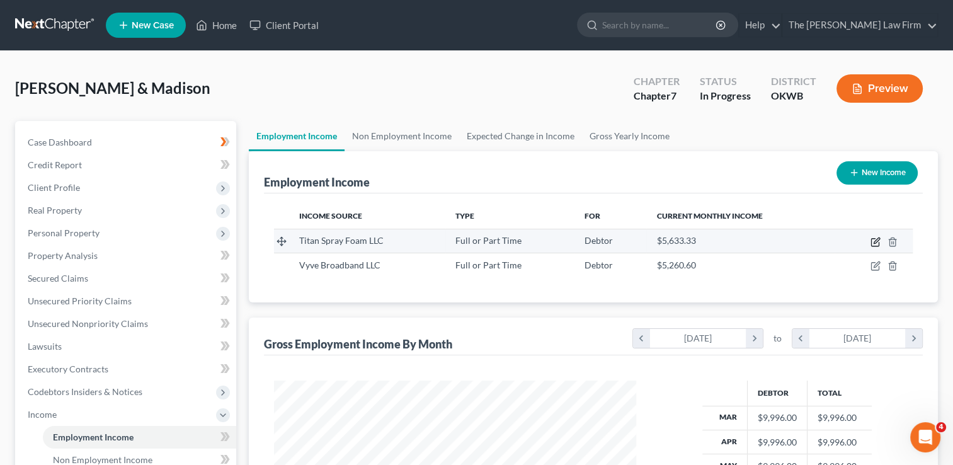
click at [874, 243] on icon "button" at bounding box center [877, 240] width 6 height 6
select select "0"
select select "37"
select select "3"
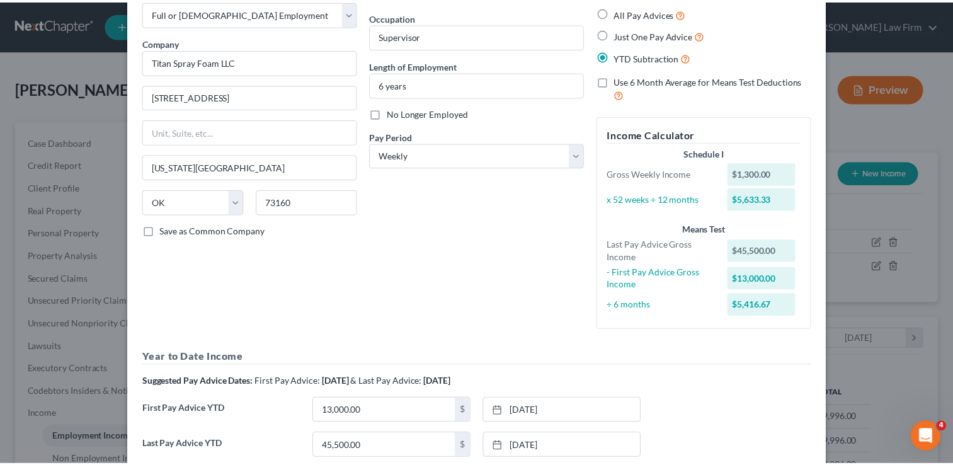
scroll to position [0, 0]
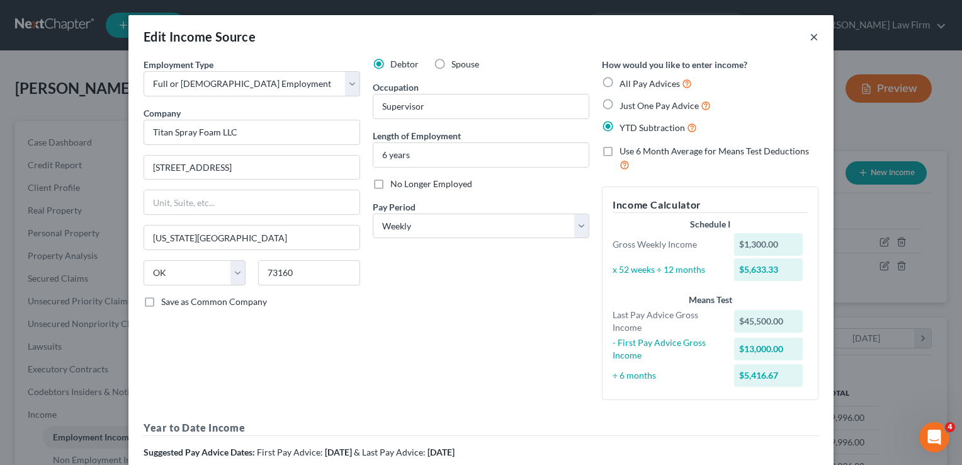
click at [810, 35] on button "×" at bounding box center [814, 36] width 9 height 15
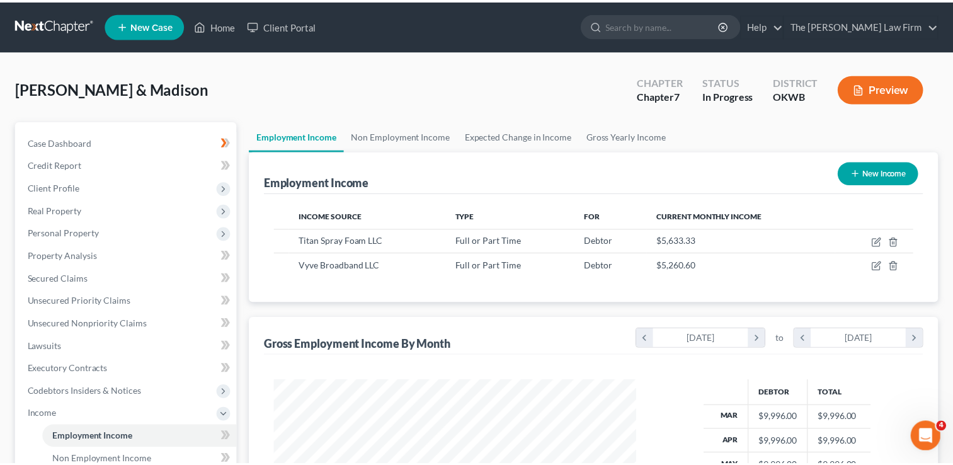
scroll to position [629658, 629495]
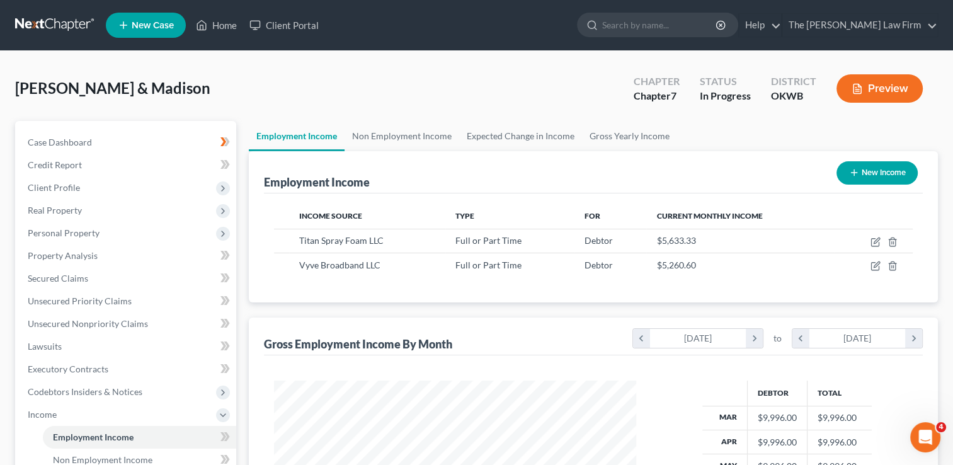
click at [518, 84] on div "Williams, Kevin & Madison Upgraded Chapter Chapter 7 Status In Progress Distric…" at bounding box center [476, 93] width 923 height 55
click at [71, 164] on span "Credit Report" at bounding box center [55, 164] width 54 height 11
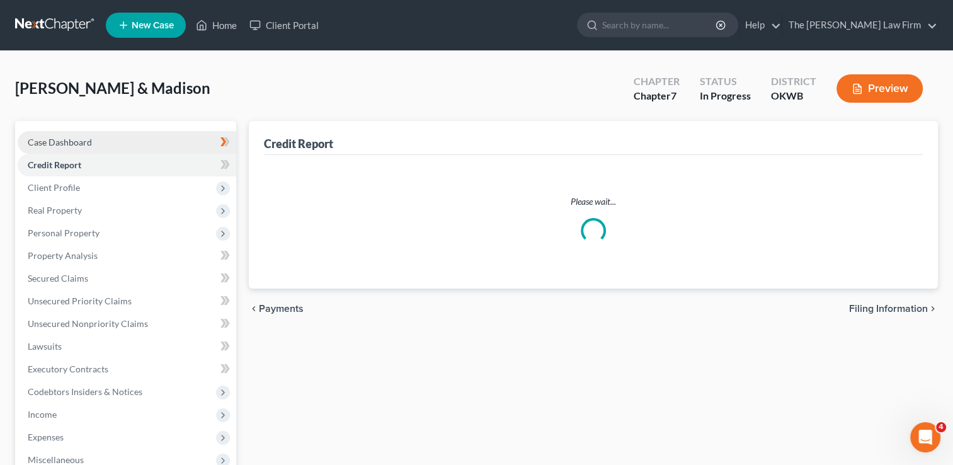
click at [88, 139] on span "Case Dashboard" at bounding box center [60, 142] width 64 height 11
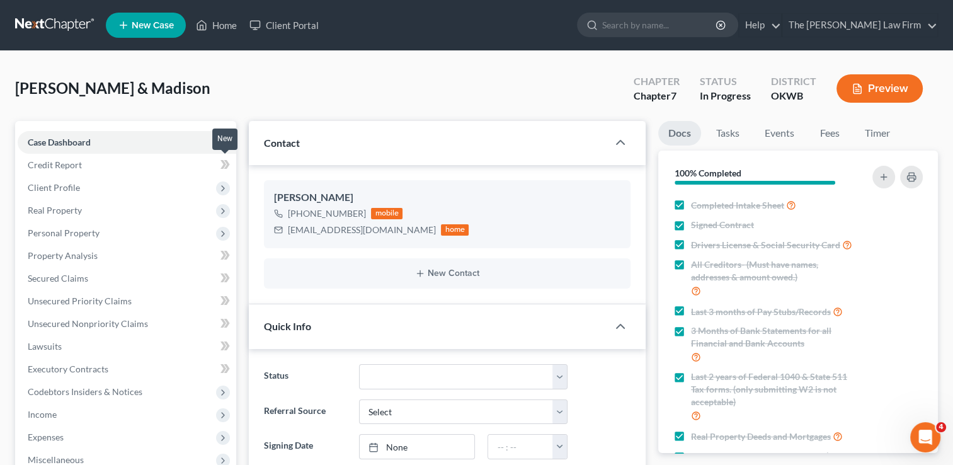
scroll to position [278, 0]
drag, startPoint x: 294, startPoint y: 231, endPoint x: 408, endPoint y: 237, distance: 114.2
click at [408, 237] on div "kevinwilliams1813@icloud.com home" at bounding box center [371, 230] width 195 height 16
drag, startPoint x: 406, startPoint y: 237, endPoint x: 351, endPoint y: 230, distance: 55.2
copy div "kevinwilliams1813@icloud.com"
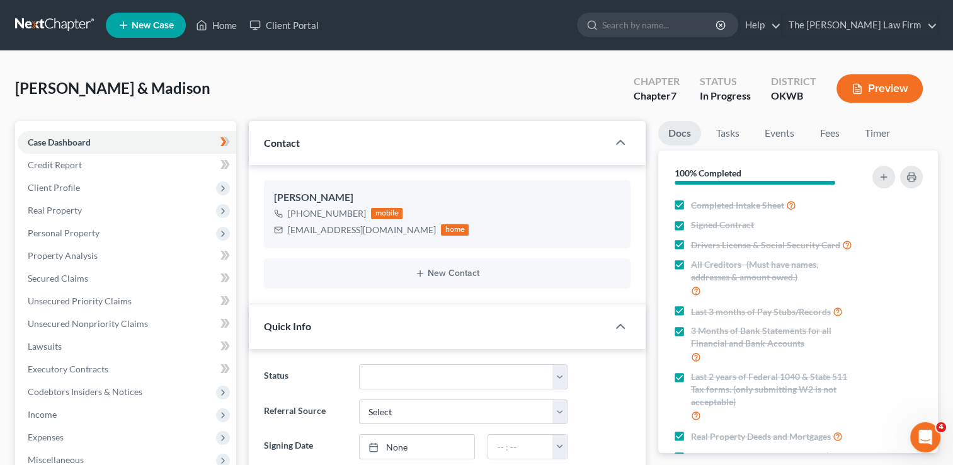
click at [481, 81] on div "Williams, Kevin & Madison Upgraded Chapter Chapter 7 Status In Progress Distric…" at bounding box center [476, 93] width 923 height 55
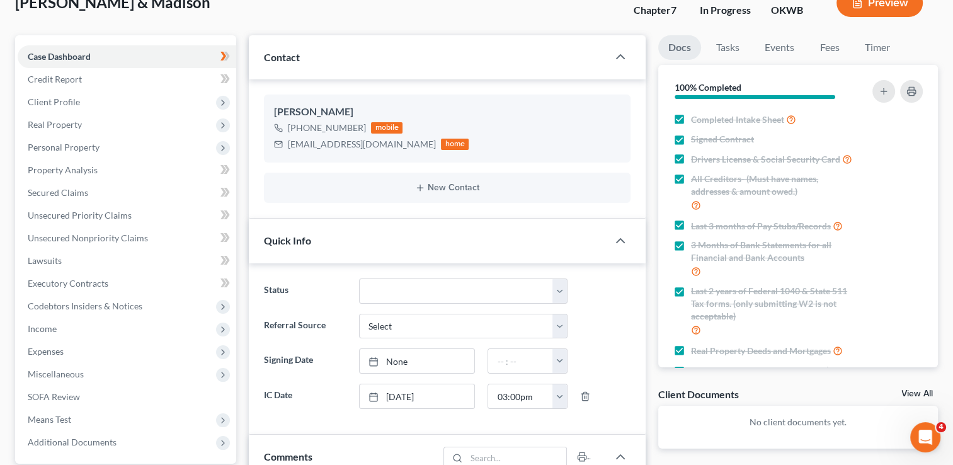
scroll to position [189, 0]
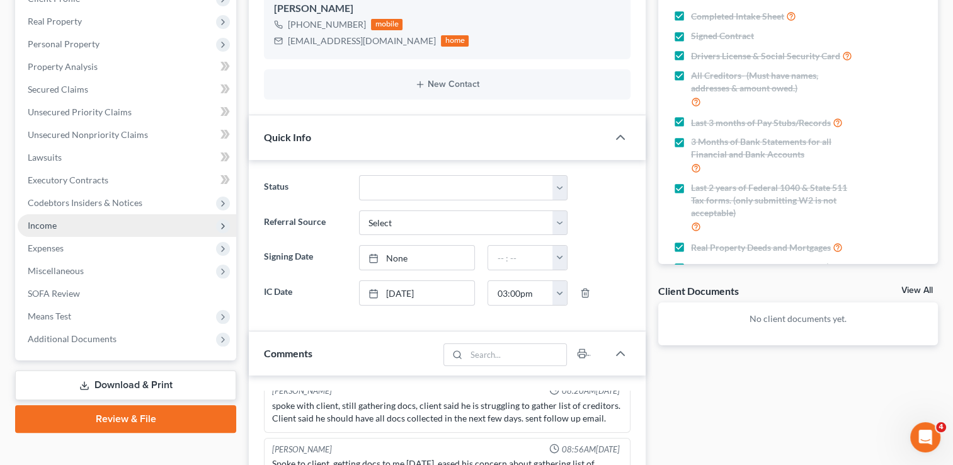
click at [71, 225] on span "Income" at bounding box center [127, 225] width 219 height 23
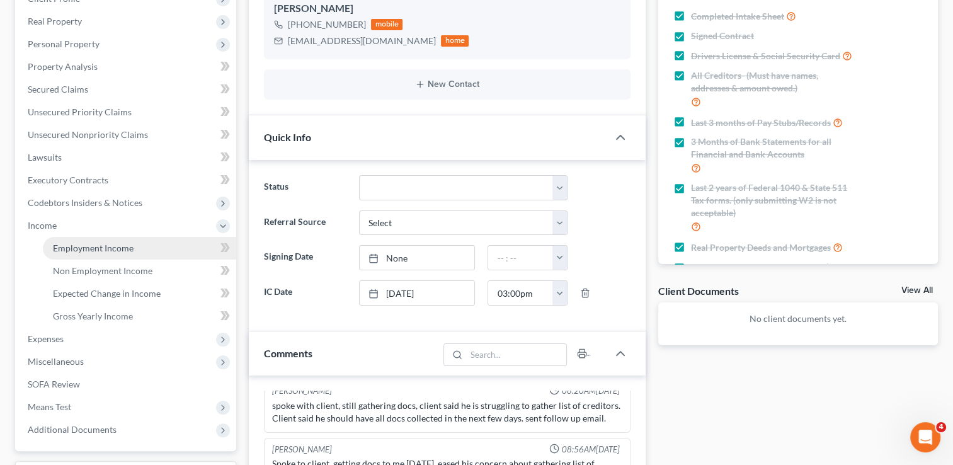
click at [98, 248] on span "Employment Income" at bounding box center [93, 248] width 81 height 11
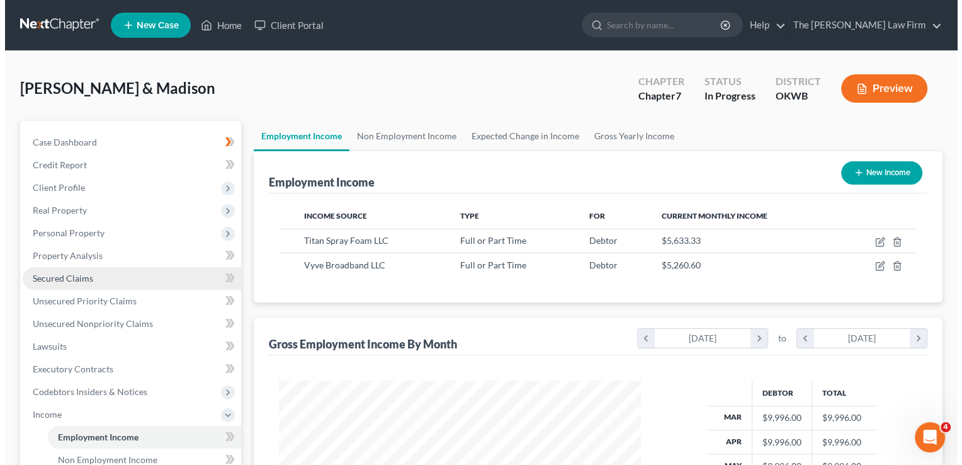
scroll to position [224, 387]
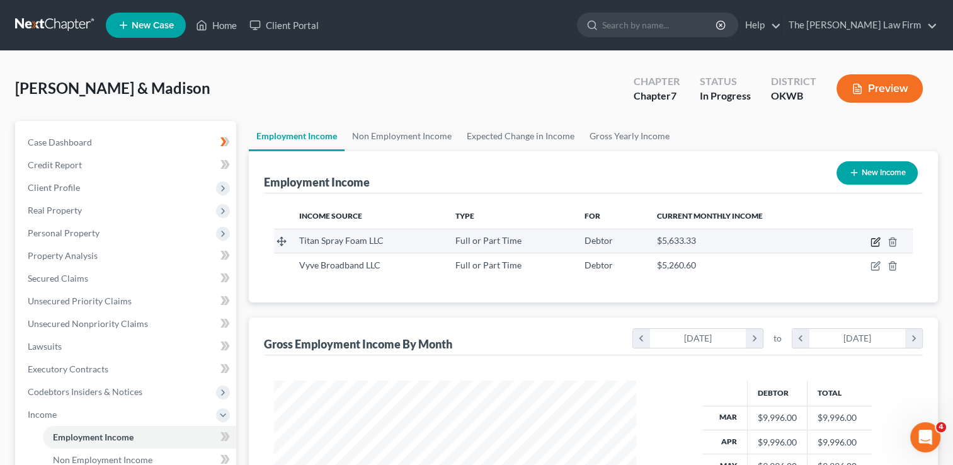
click at [874, 243] on icon "button" at bounding box center [875, 242] width 10 height 10
select select "0"
select select "37"
select select "3"
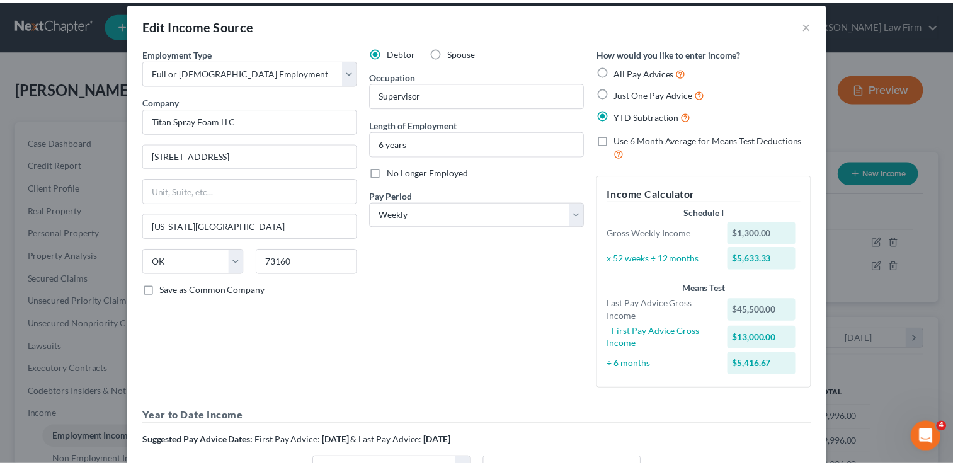
scroll to position [0, 0]
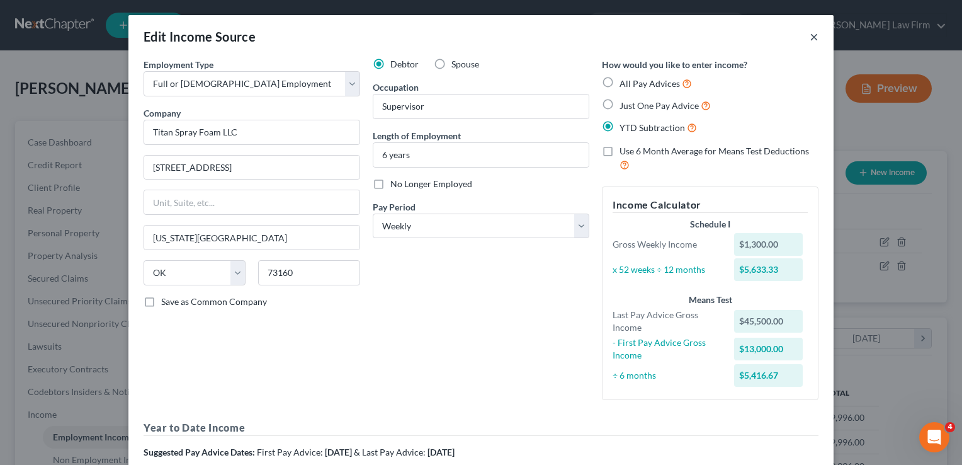
click at [810, 40] on button "×" at bounding box center [814, 36] width 9 height 15
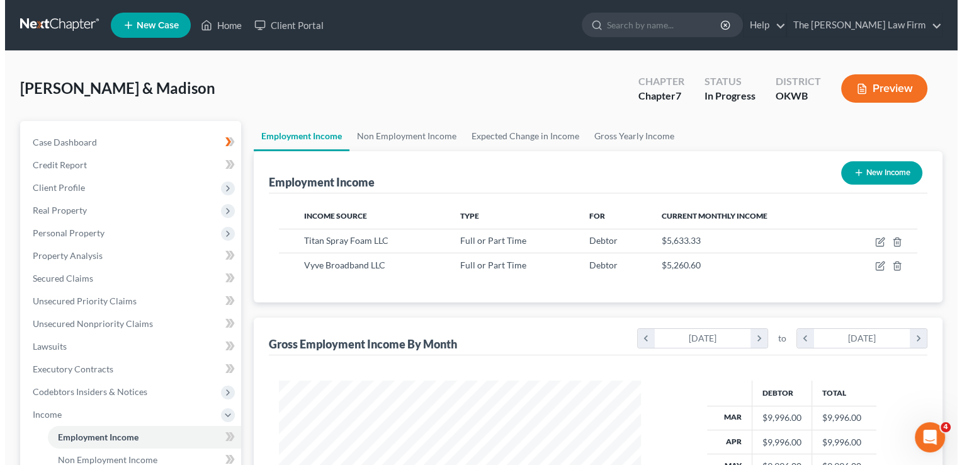
scroll to position [629658, 629495]
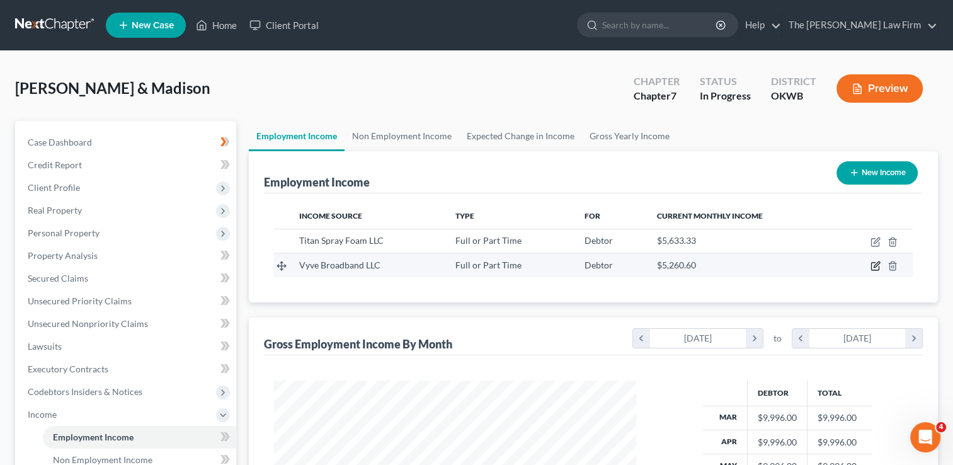
click at [876, 263] on icon "button" at bounding box center [877, 265] width 6 height 6
select select "0"
select select "35"
select select "2"
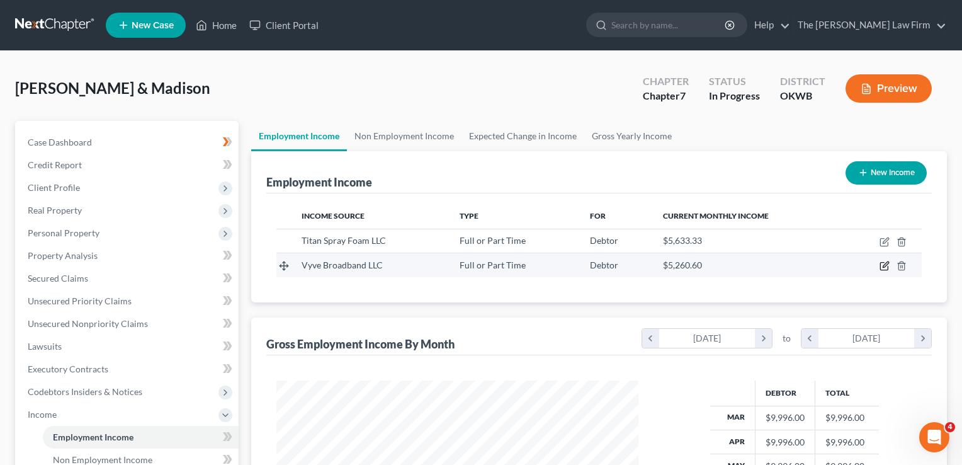
scroll to position [224, 391]
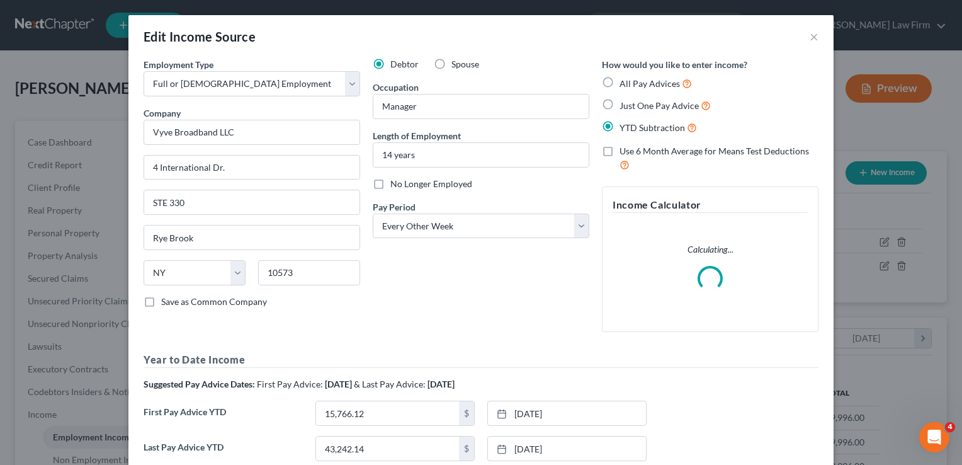
click at [452, 61] on label "Spouse" at bounding box center [466, 64] width 28 height 13
click at [457, 61] on input "Spouse" at bounding box center [461, 62] width 8 height 8
radio input "true"
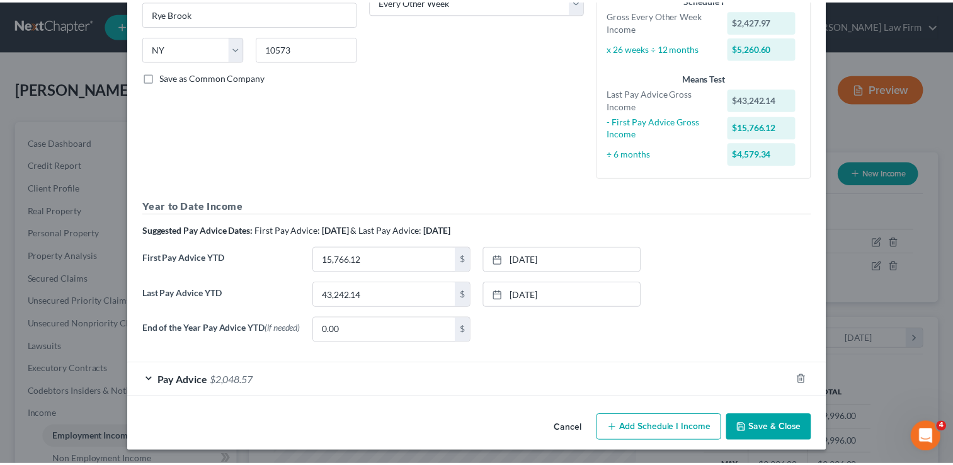
scroll to position [227, 0]
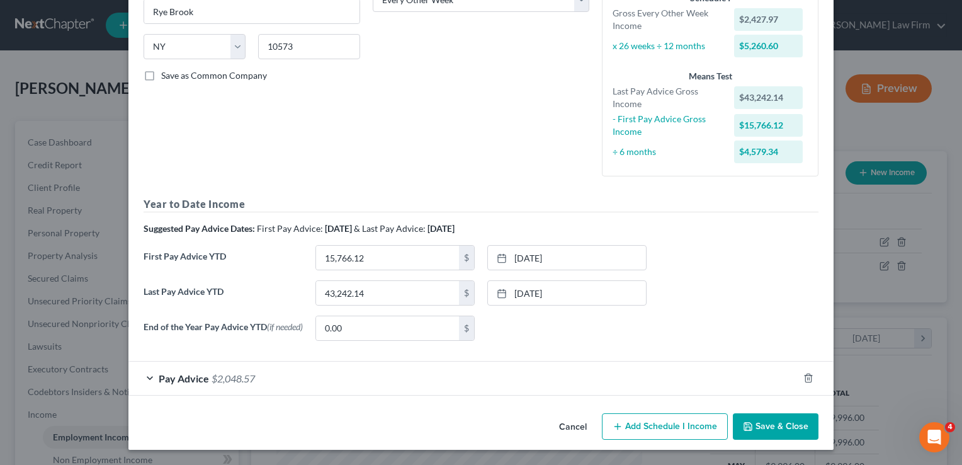
click at [781, 425] on button "Save & Close" at bounding box center [776, 426] width 86 height 26
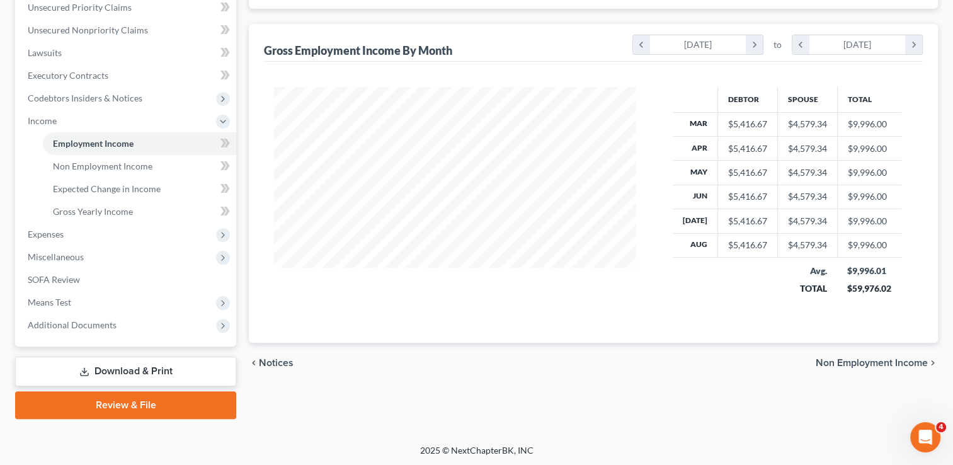
scroll to position [294, 0]
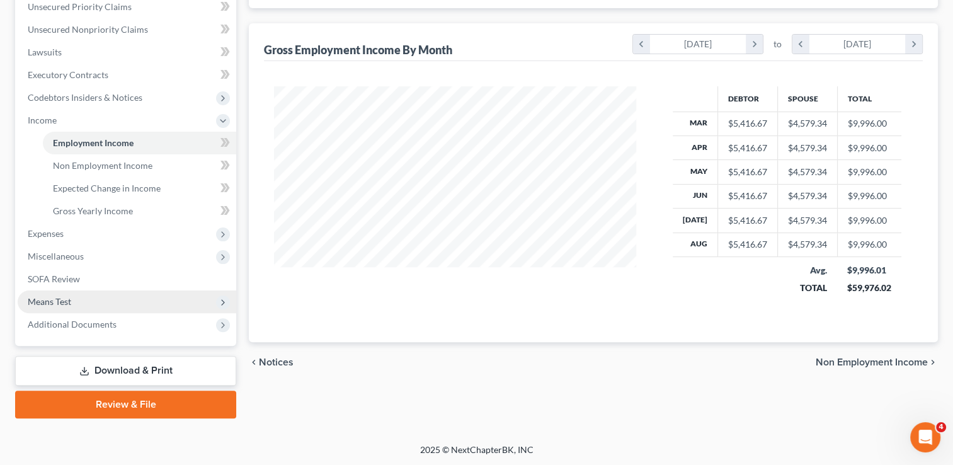
click at [67, 304] on span "Means Test" at bounding box center [49, 301] width 43 height 11
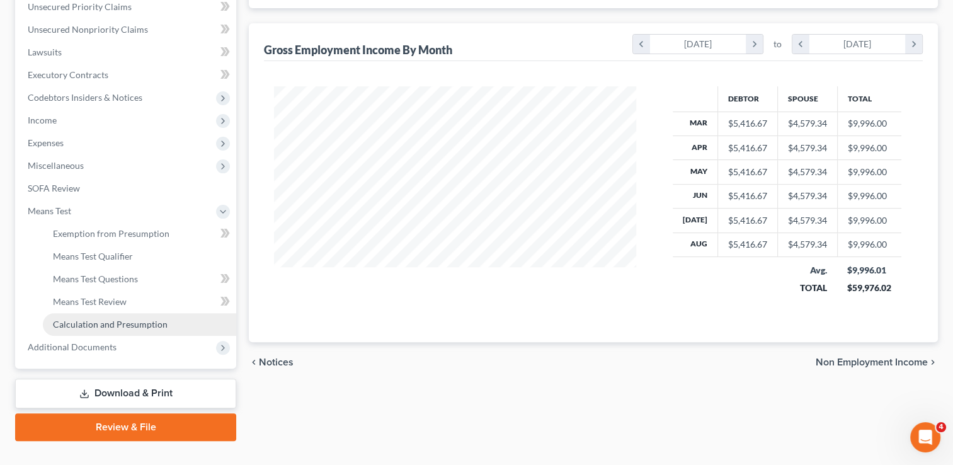
click at [127, 321] on span "Calculation and Presumption" at bounding box center [110, 324] width 115 height 11
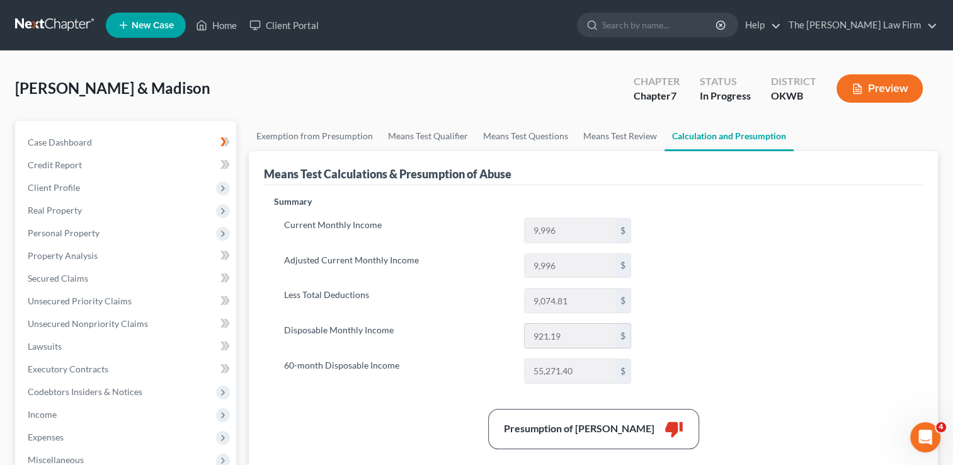
drag, startPoint x: 561, startPoint y: 336, endPoint x: 531, endPoint y: 331, distance: 30.0
click at [531, 331] on input "921.19" at bounding box center [570, 336] width 91 height 24
drag, startPoint x: 531, startPoint y: 331, endPoint x: 545, endPoint y: 334, distance: 14.7
click at [465, 259] on label "Adjusted Current Monthly Income" at bounding box center [398, 265] width 240 height 25
click at [426, 136] on link "Means Test Qualifier" at bounding box center [427, 136] width 95 height 30
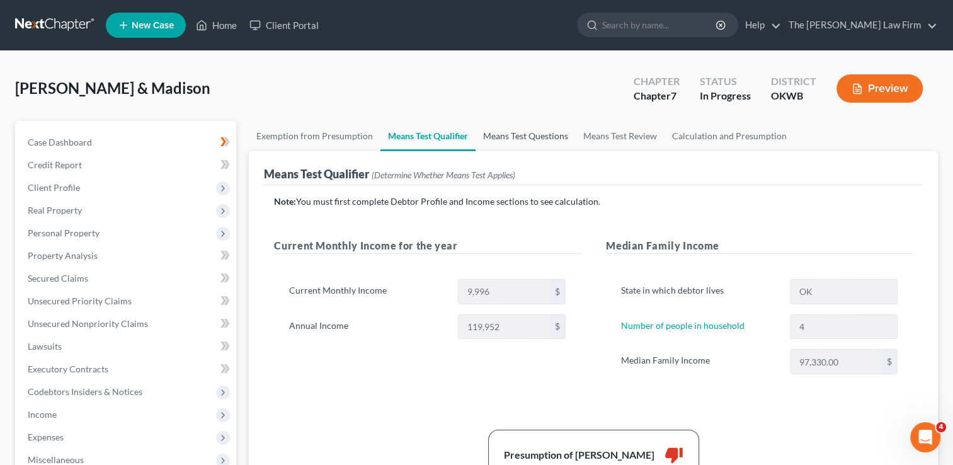
click at [524, 135] on link "Means Test Questions" at bounding box center [526, 136] width 100 height 30
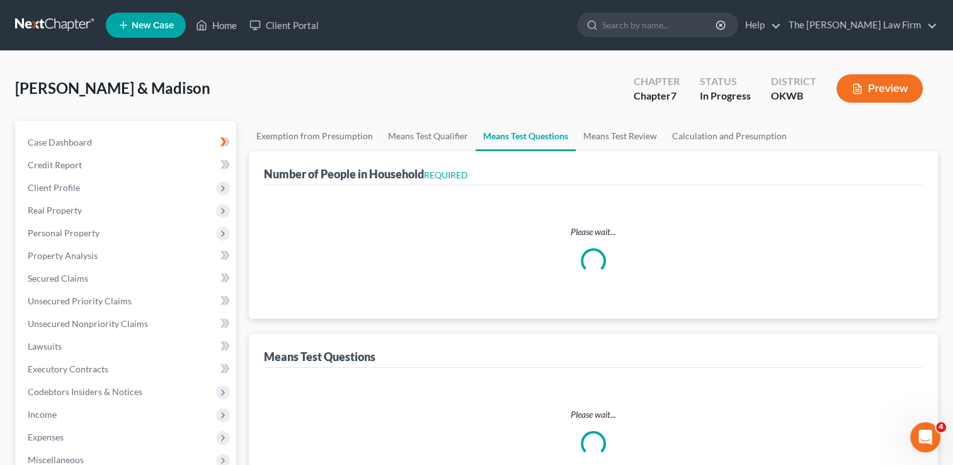
select select "0"
select select "60"
select select "1"
select select "60"
select select "1"
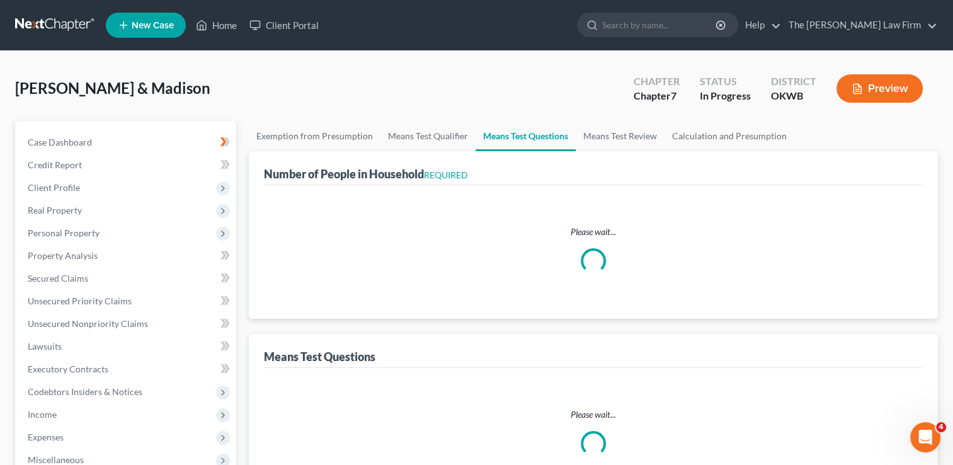
select select "60"
select select "4"
select select "2"
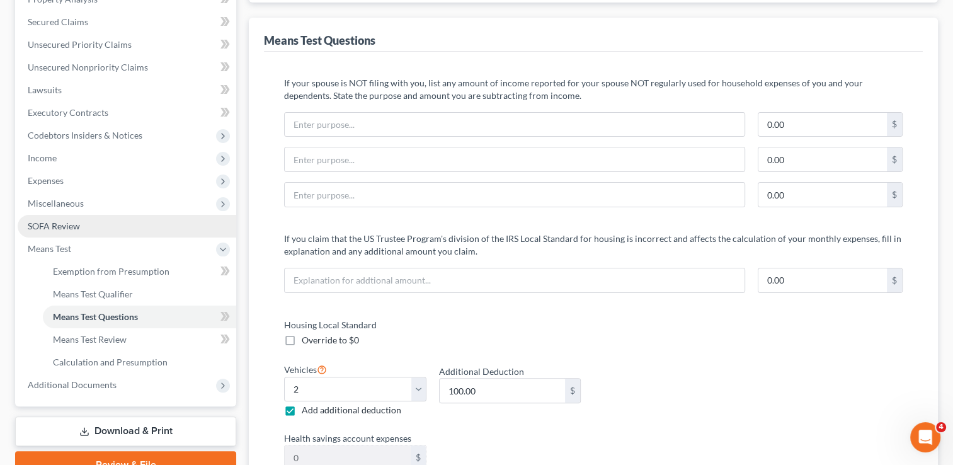
scroll to position [252, 0]
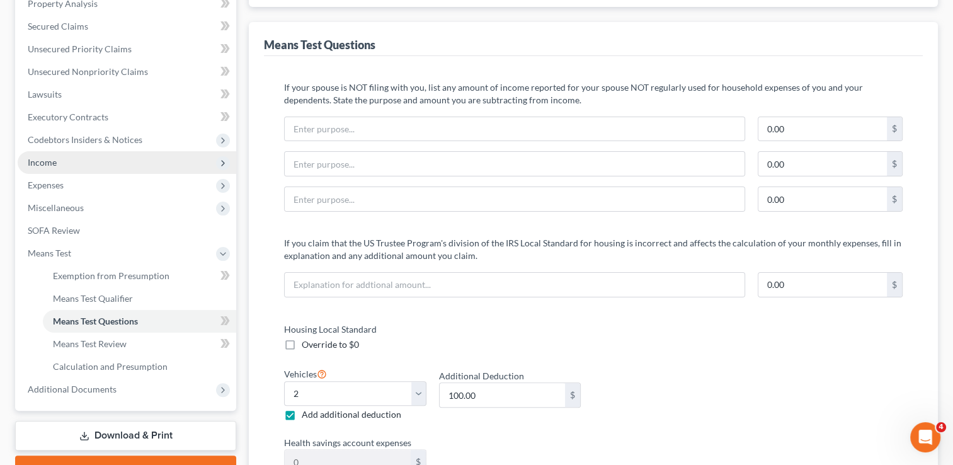
click at [54, 160] on span "Income" at bounding box center [42, 162] width 29 height 11
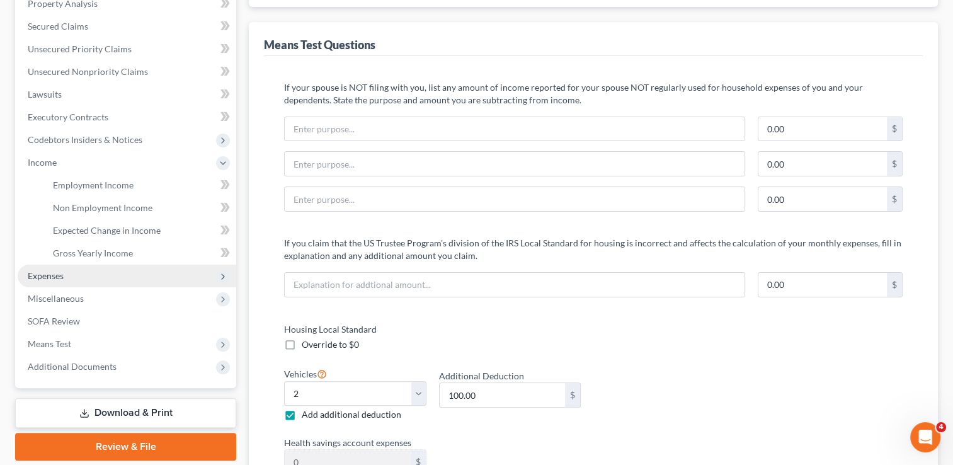
click at [60, 275] on span "Expenses" at bounding box center [46, 275] width 36 height 11
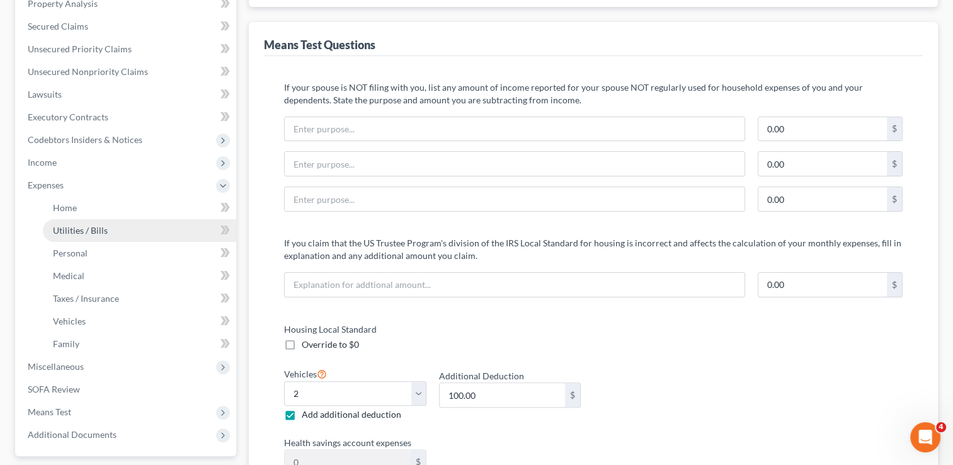
drag, startPoint x: 92, startPoint y: 227, endPoint x: 118, endPoint y: 236, distance: 27.3
click at [93, 227] on span "Utilities / Bills" at bounding box center [80, 230] width 55 height 11
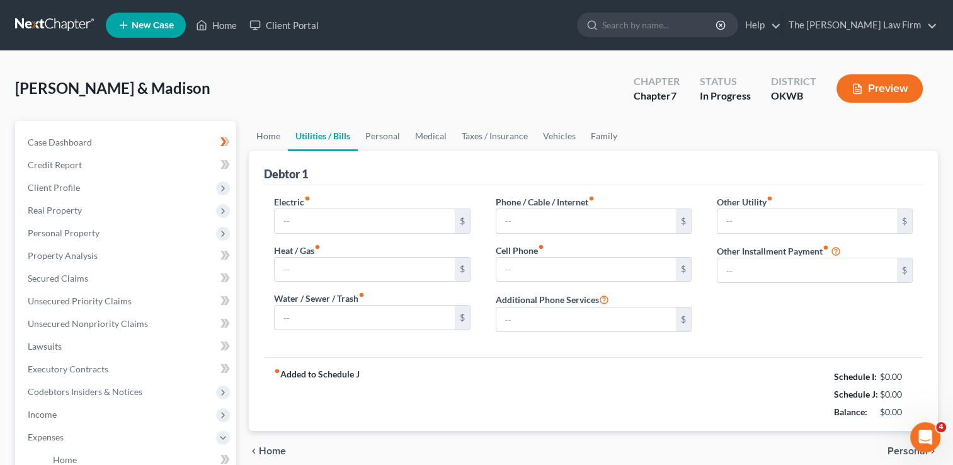
type input "250.00"
type input "0.00"
type input "120.00"
type input "100.00"
type input "250.00"
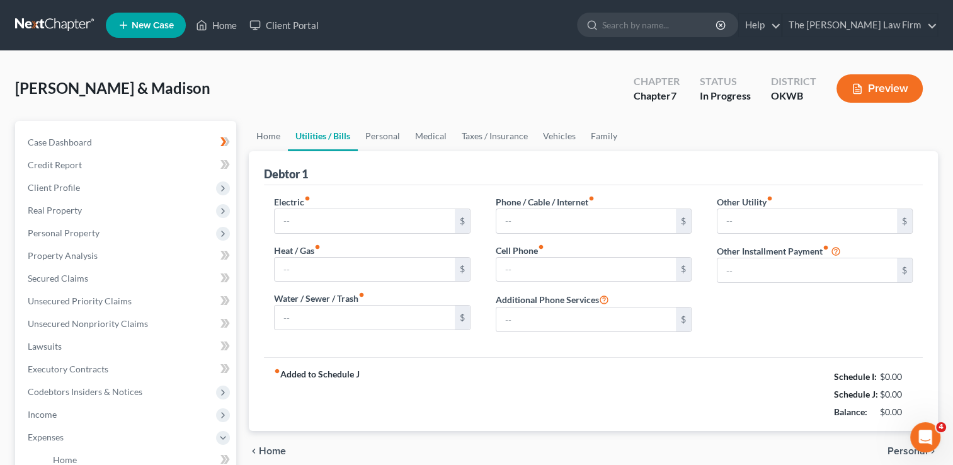
type input "100.00"
type input "0.00"
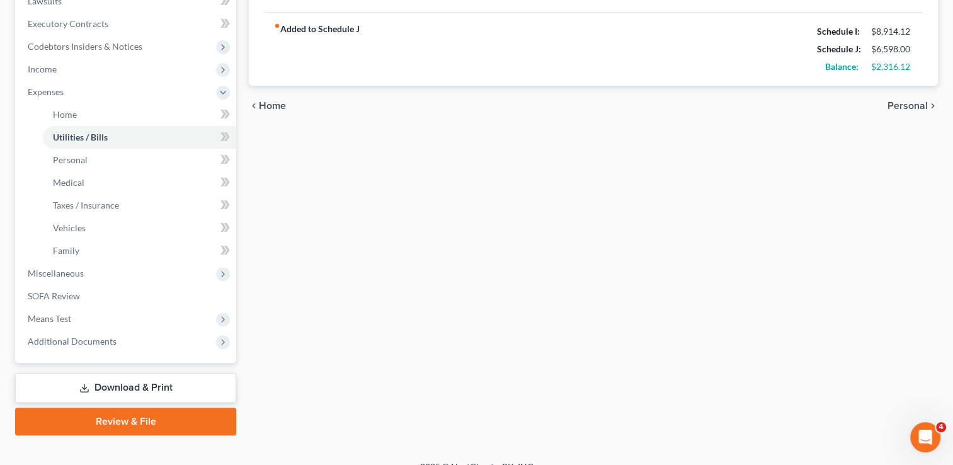
scroll to position [362, 0]
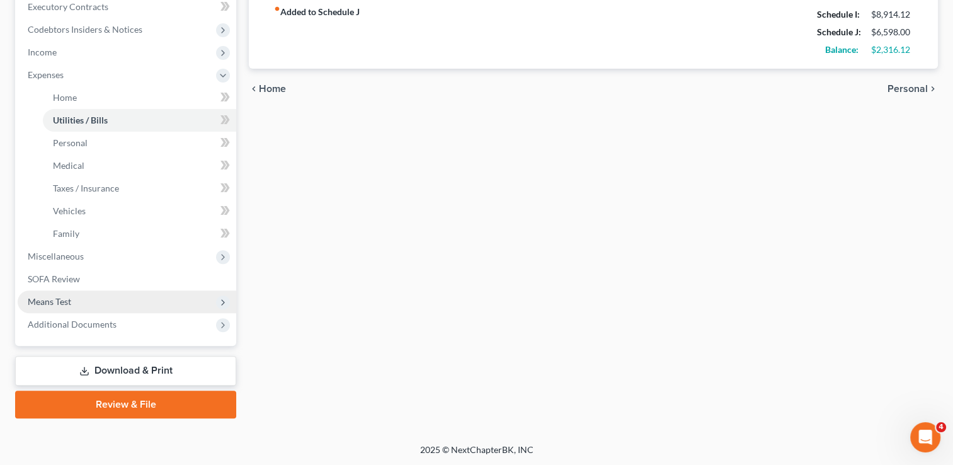
click at [63, 300] on span "Means Test" at bounding box center [49, 301] width 43 height 11
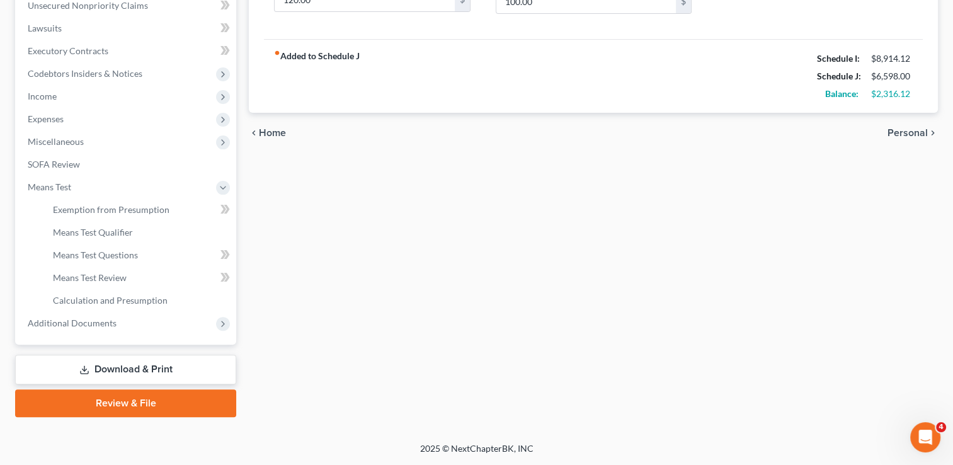
scroll to position [317, 0]
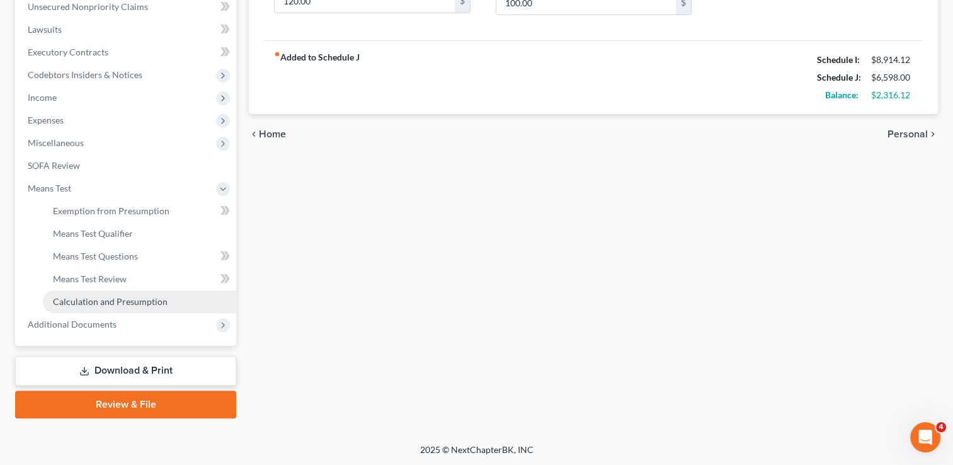
click at [135, 297] on span "Calculation and Presumption" at bounding box center [110, 301] width 115 height 11
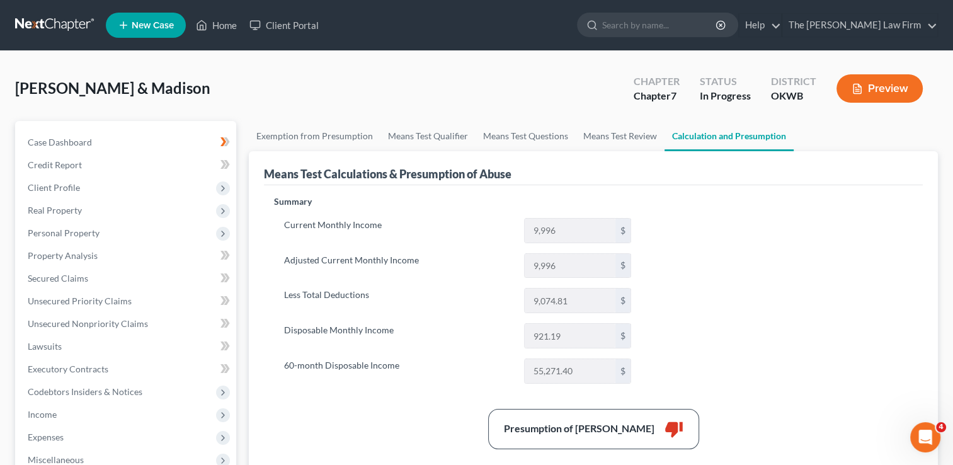
click at [43, 19] on link at bounding box center [55, 25] width 81 height 23
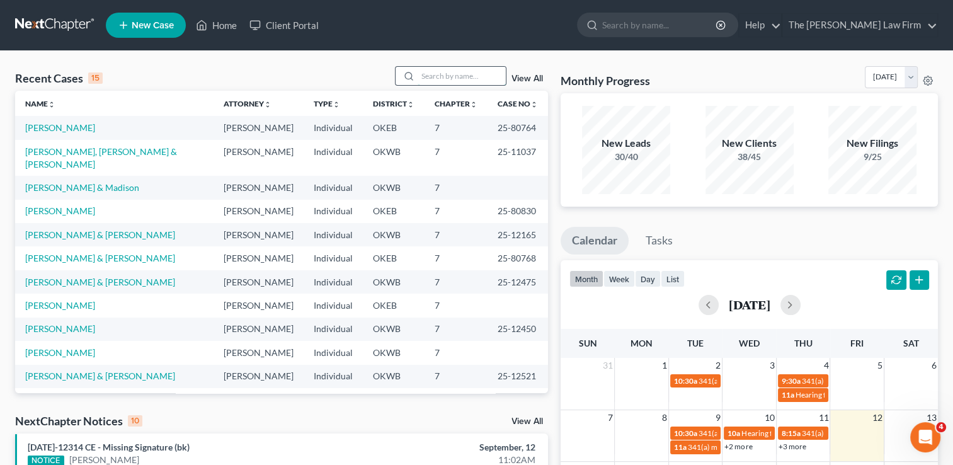
click at [480, 78] on input "search" at bounding box center [462, 76] width 88 height 18
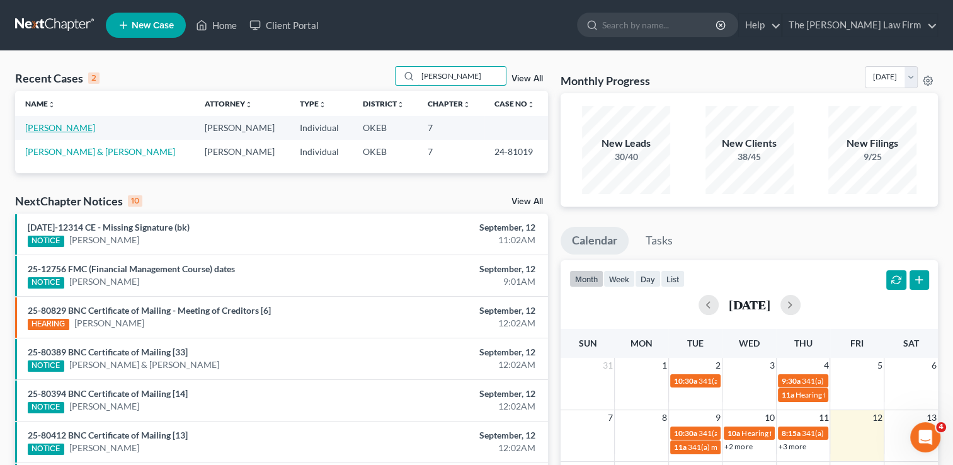
type input "[PERSON_NAME]"
click at [64, 130] on link "Brummett, John" at bounding box center [60, 127] width 70 height 11
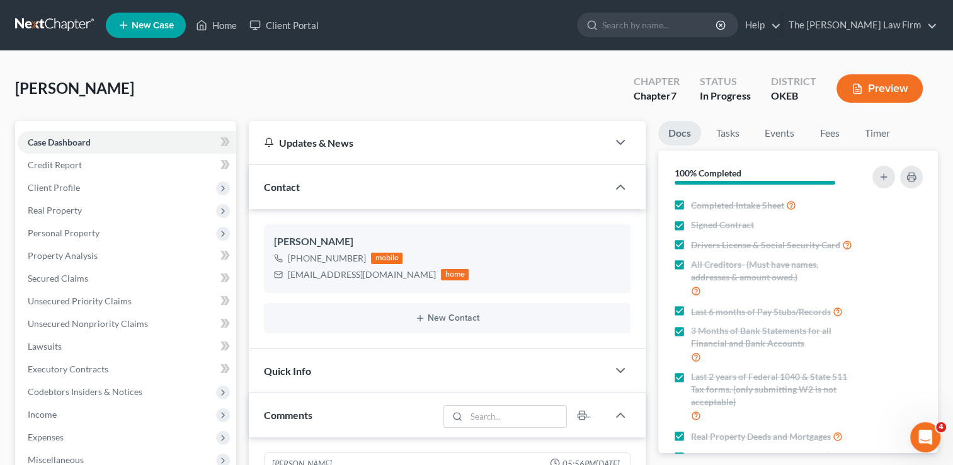
scroll to position [1124, 0]
click at [98, 188] on span "Client Profile" at bounding box center [127, 187] width 219 height 23
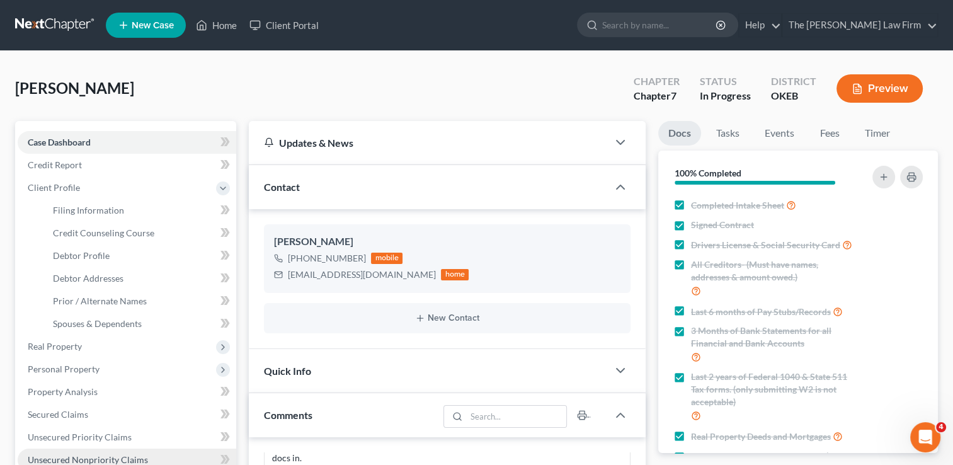
scroll to position [63, 0]
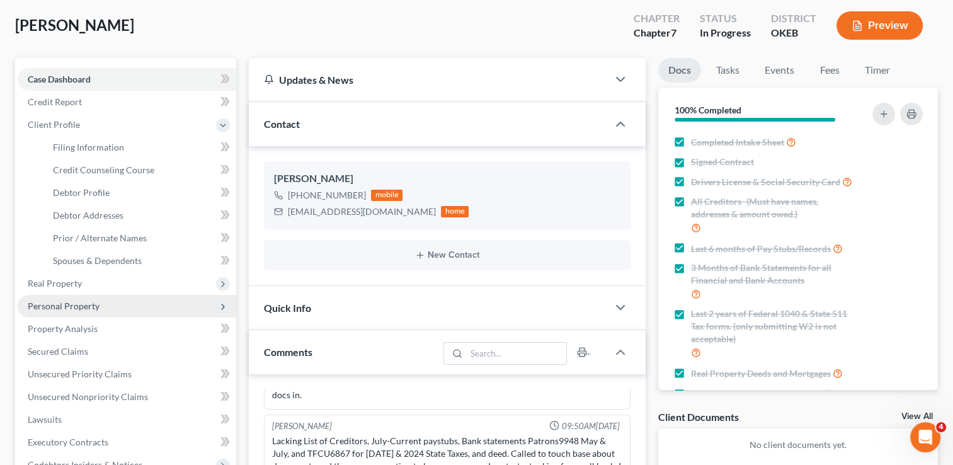
click at [109, 309] on span "Personal Property" at bounding box center [127, 306] width 219 height 23
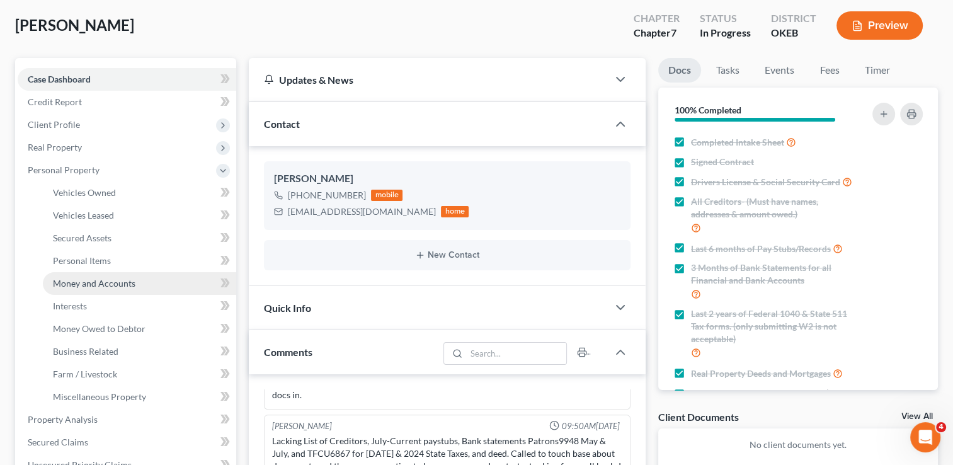
click at [110, 283] on span "Money and Accounts" at bounding box center [94, 283] width 83 height 11
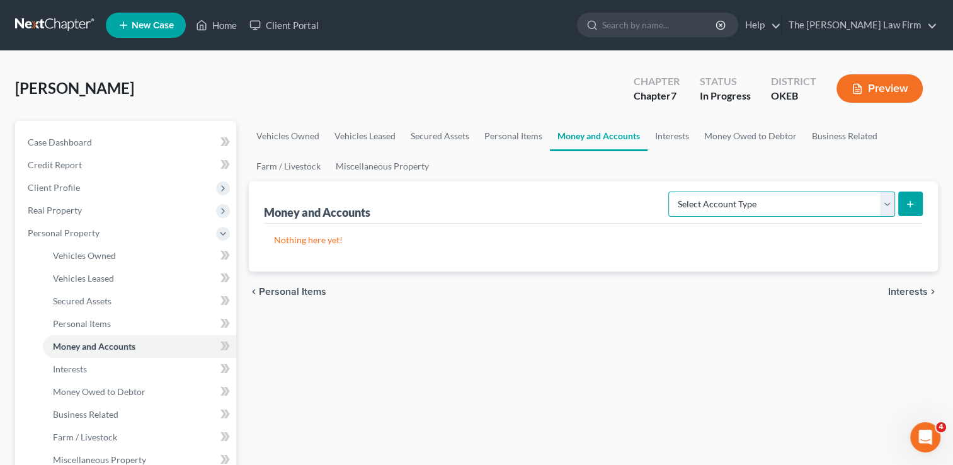
drag, startPoint x: 763, startPoint y: 200, endPoint x: 761, endPoint y: 209, distance: 9.2
click at [763, 200] on select "Select Account Type Brokerage Cash on Hand Certificates of Deposit Checking Acc…" at bounding box center [781, 203] width 227 height 25
select select "checking"
click at [671, 191] on select "Select Account Type Brokerage Cash on Hand Certificates of Deposit Checking Acc…" at bounding box center [781, 203] width 227 height 25
click at [911, 201] on icon "submit" at bounding box center [910, 204] width 10 height 10
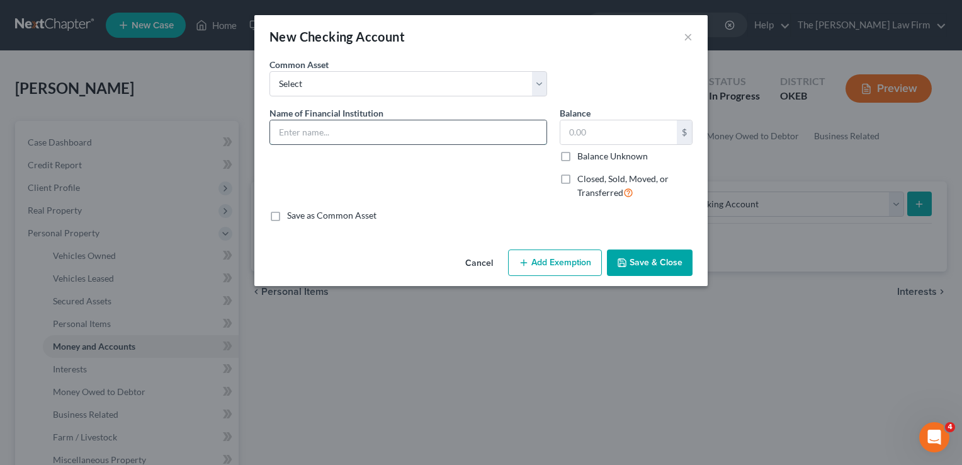
click at [384, 134] on input "text" at bounding box center [408, 132] width 277 height 24
type input "Patrons Bank (9948)"
click at [557, 263] on button "Add Exemption" at bounding box center [555, 262] width 94 height 26
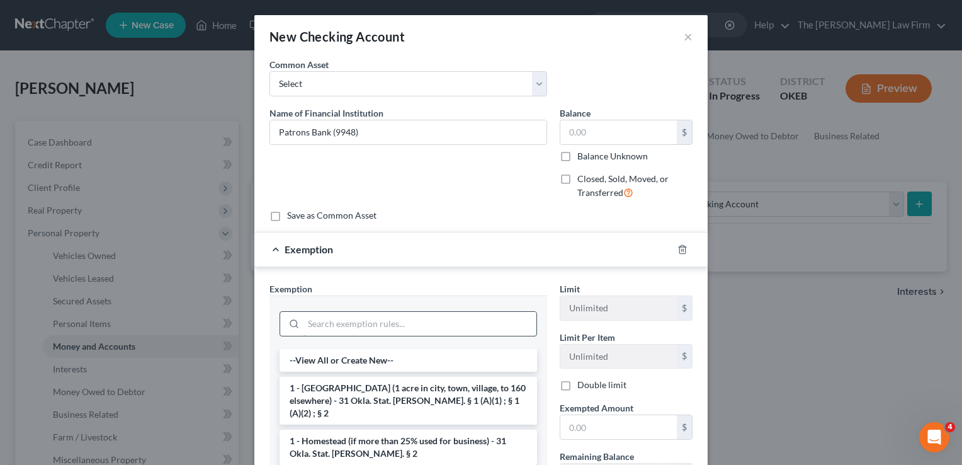
click at [315, 324] on input "search" at bounding box center [420, 324] width 233 height 24
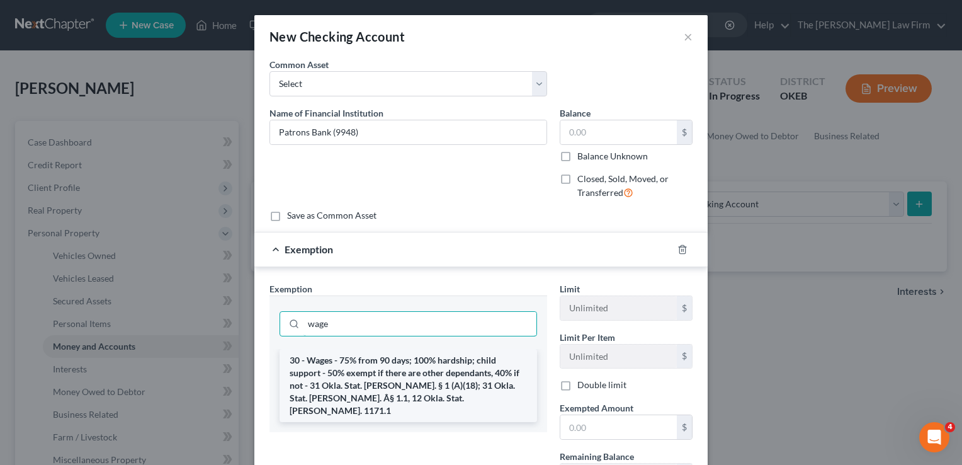
type input "wage"
click at [343, 364] on li "30 - Wages - 75% from 90 days; 100% hardship; child support - 50% exempt if the…" at bounding box center [409, 385] width 258 height 73
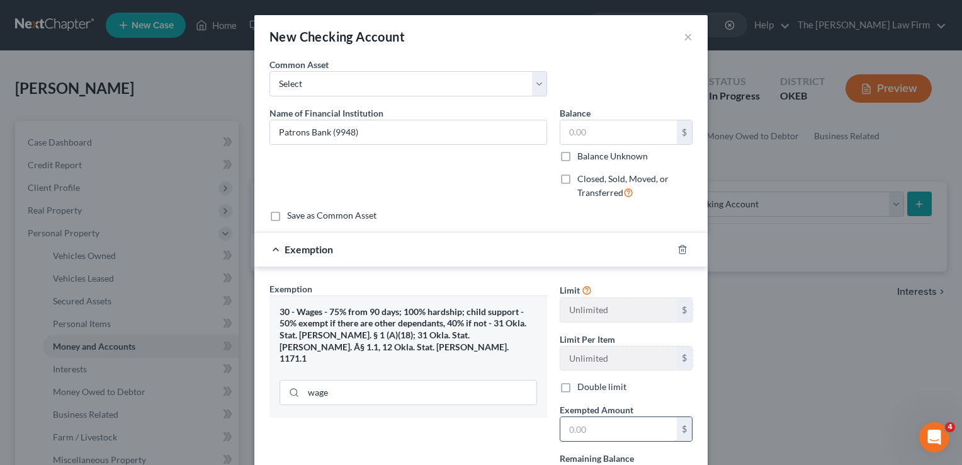
click at [619, 430] on input "text" at bounding box center [619, 429] width 117 height 24
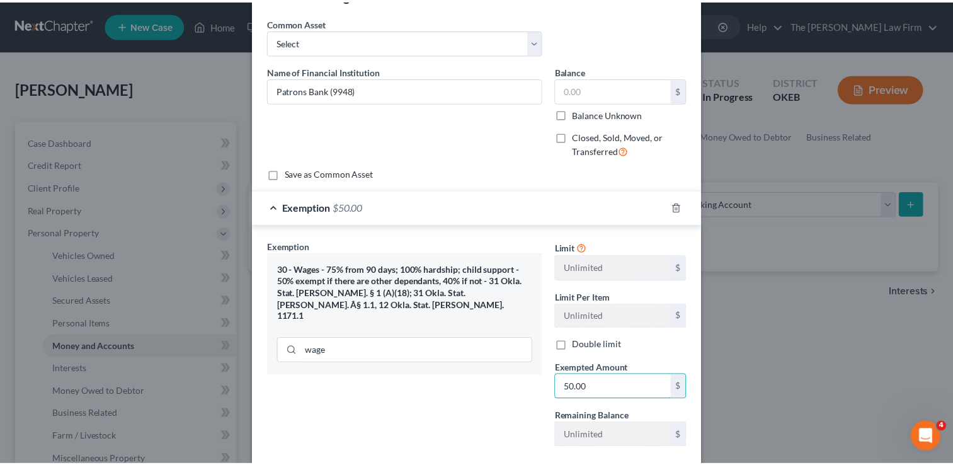
scroll to position [113, 0]
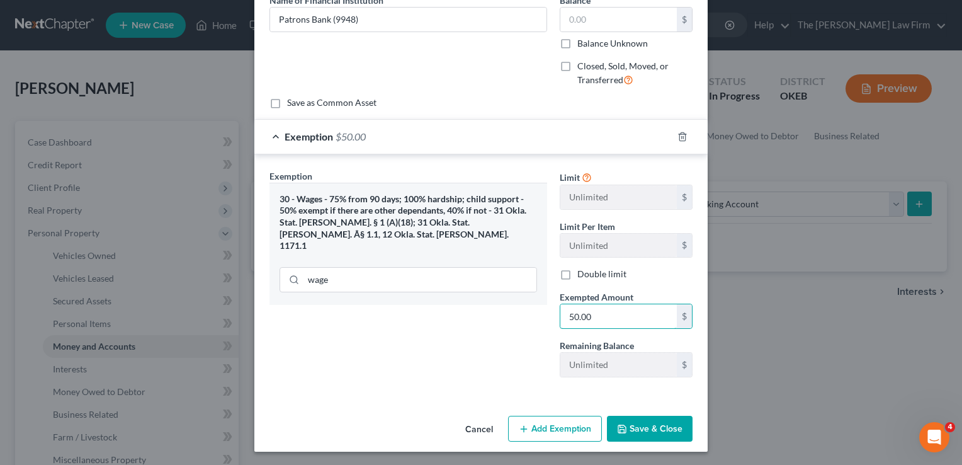
type input "50.00"
click at [650, 420] on button "Save & Close" at bounding box center [650, 429] width 86 height 26
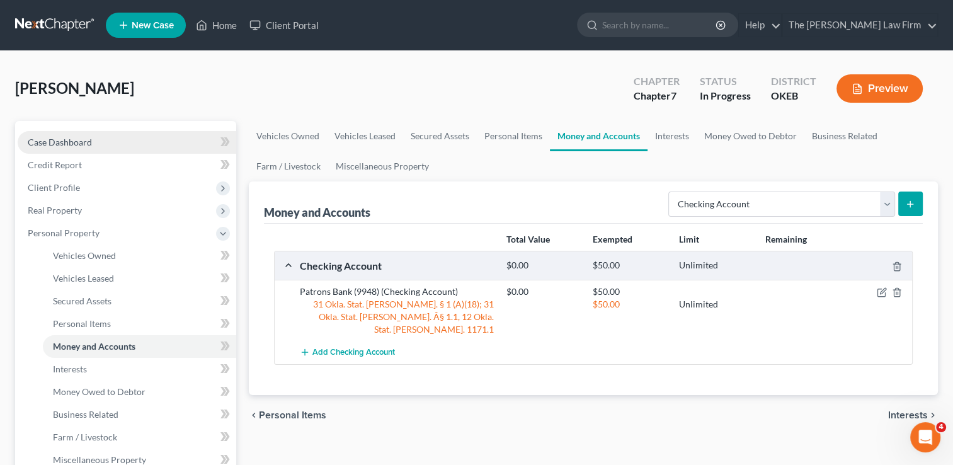
click at [83, 139] on span "Case Dashboard" at bounding box center [60, 142] width 64 height 11
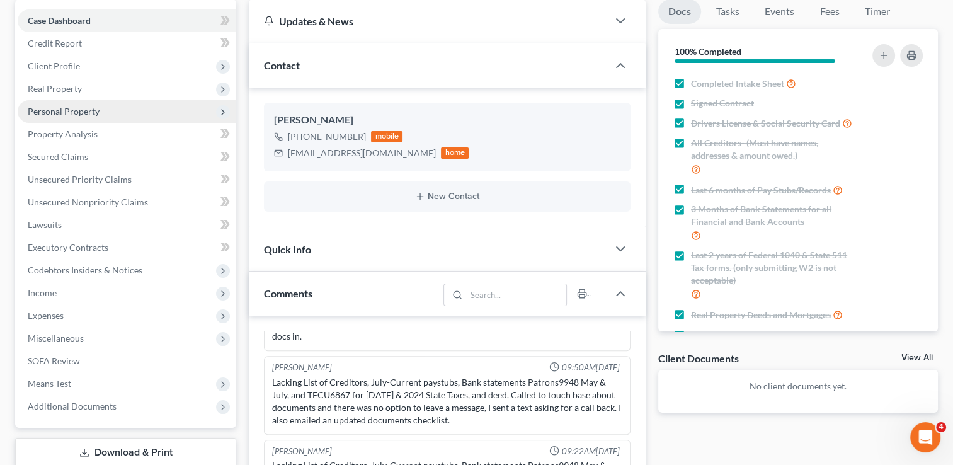
scroll to position [98, 0]
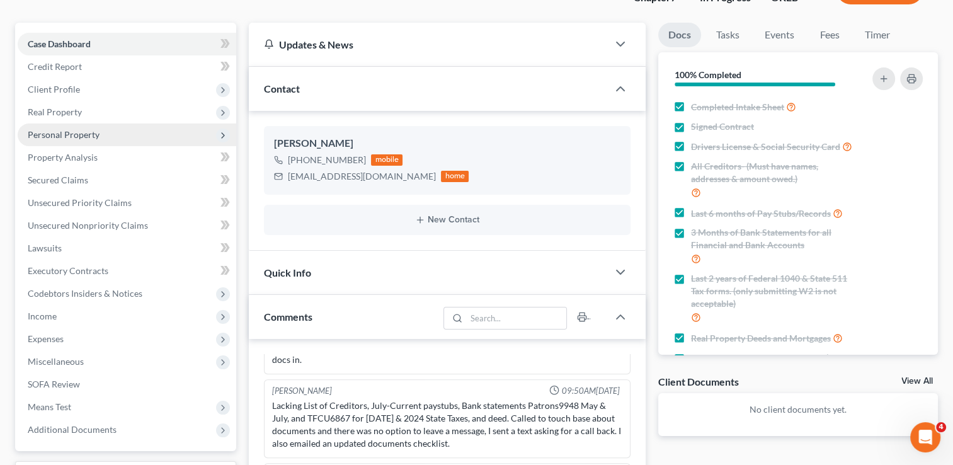
click at [98, 136] on span "Personal Property" at bounding box center [127, 134] width 219 height 23
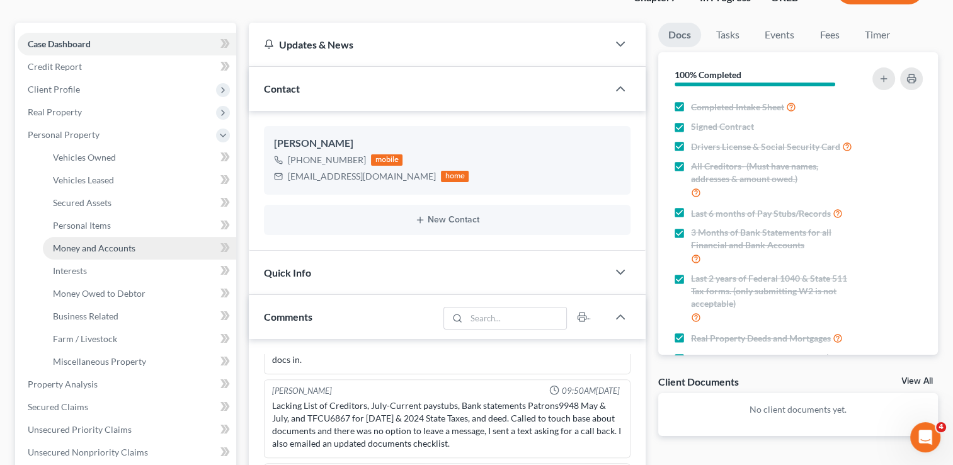
click at [101, 245] on span "Money and Accounts" at bounding box center [94, 248] width 83 height 11
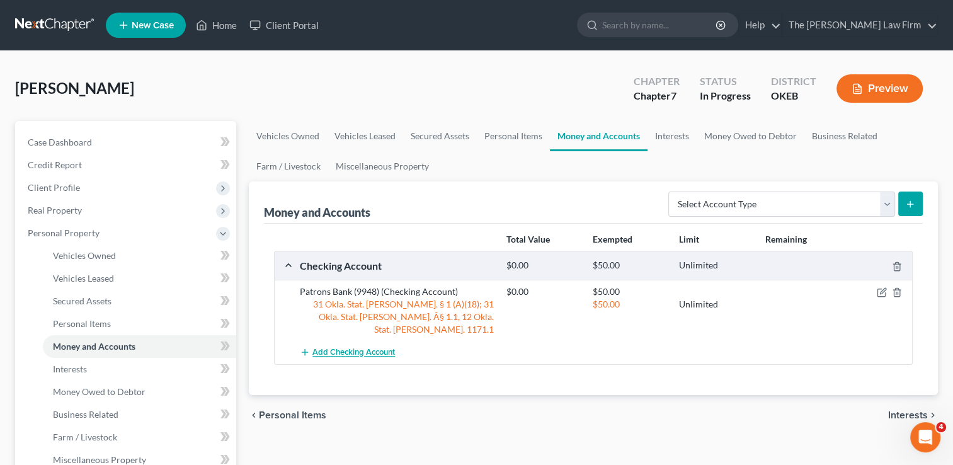
click at [333, 348] on span "Add Checking Account" at bounding box center [353, 353] width 83 height 10
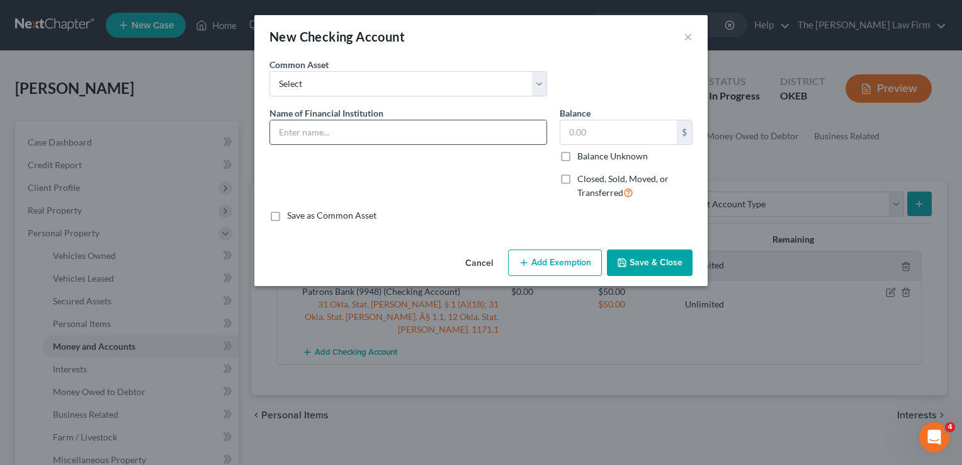
click at [389, 132] on input "text" at bounding box center [408, 132] width 277 height 24
type input "Cash App"
click at [557, 261] on button "Add Exemption" at bounding box center [555, 262] width 94 height 26
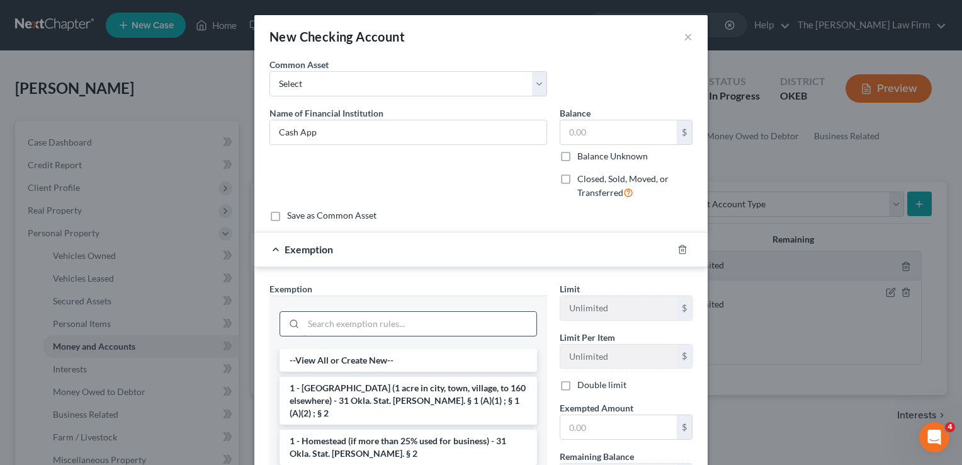
click at [360, 316] on input "search" at bounding box center [420, 324] width 233 height 24
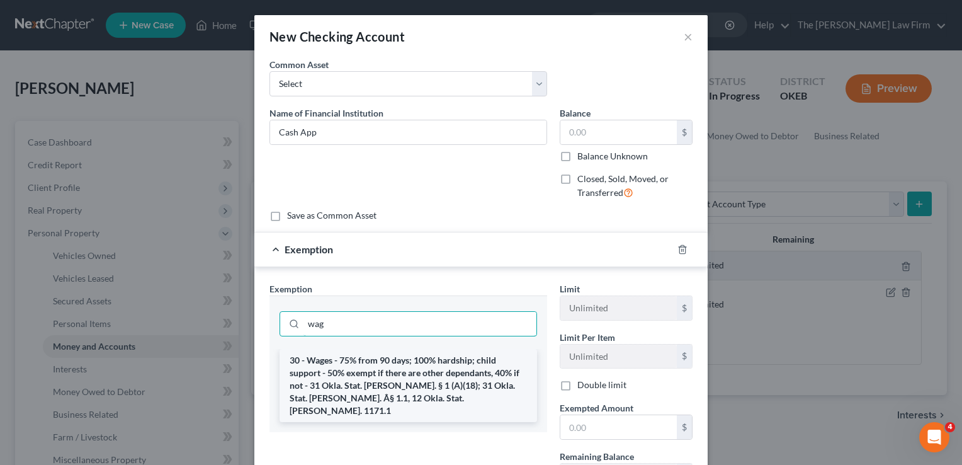
type input "wag"
click at [367, 374] on li "30 - Wages - 75% from 90 days; 100% hardship; child support - 50% exempt if the…" at bounding box center [409, 385] width 258 height 73
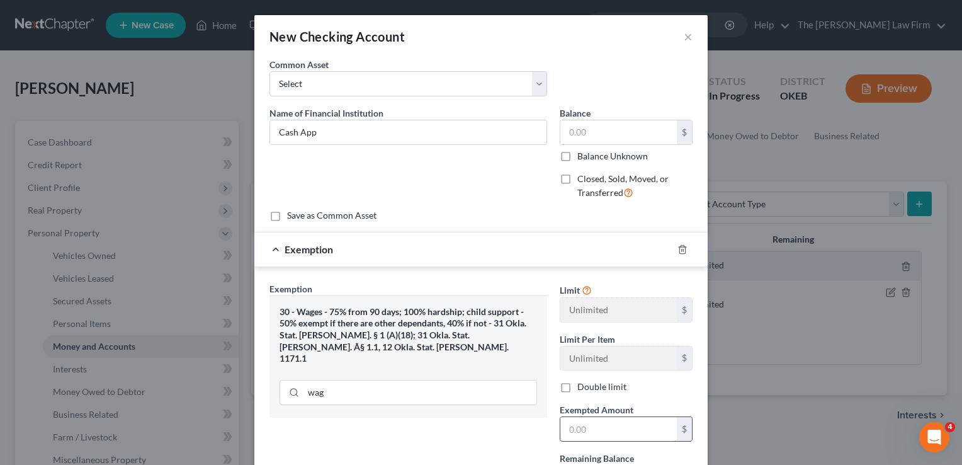
click at [600, 423] on input "text" at bounding box center [619, 429] width 117 height 24
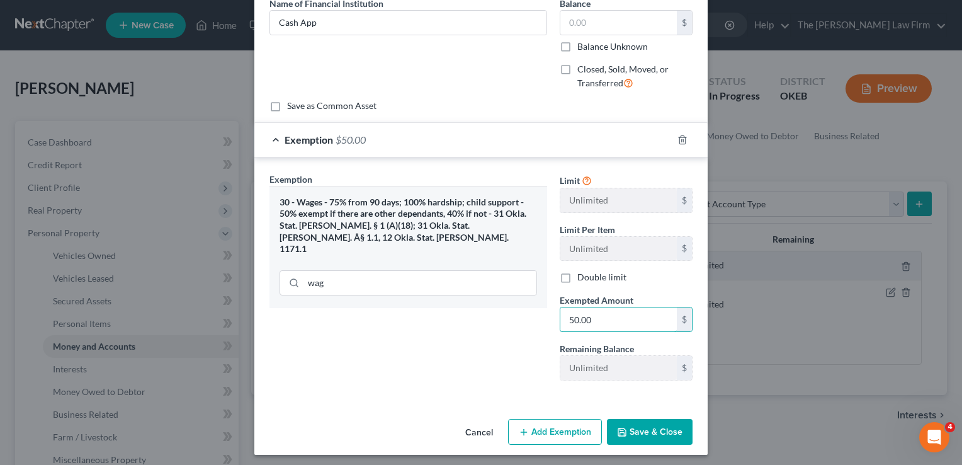
scroll to position [113, 0]
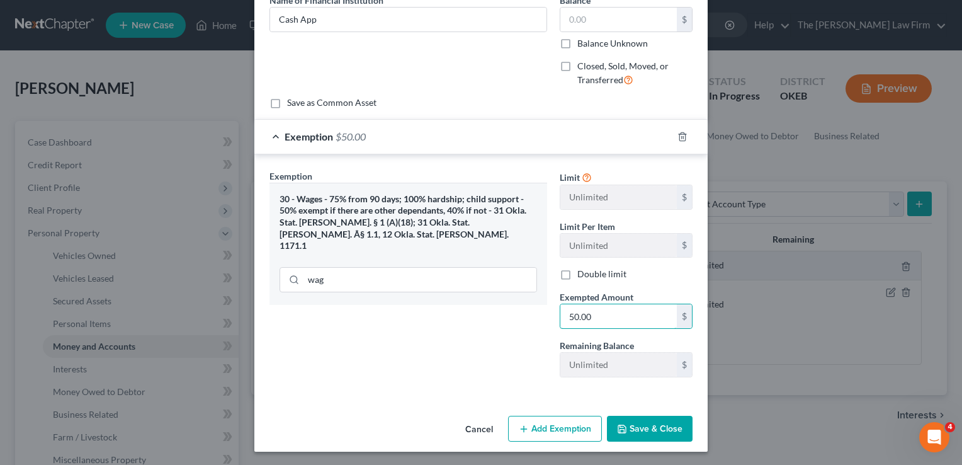
type input "50.00"
click at [653, 434] on button "Save & Close" at bounding box center [650, 429] width 86 height 26
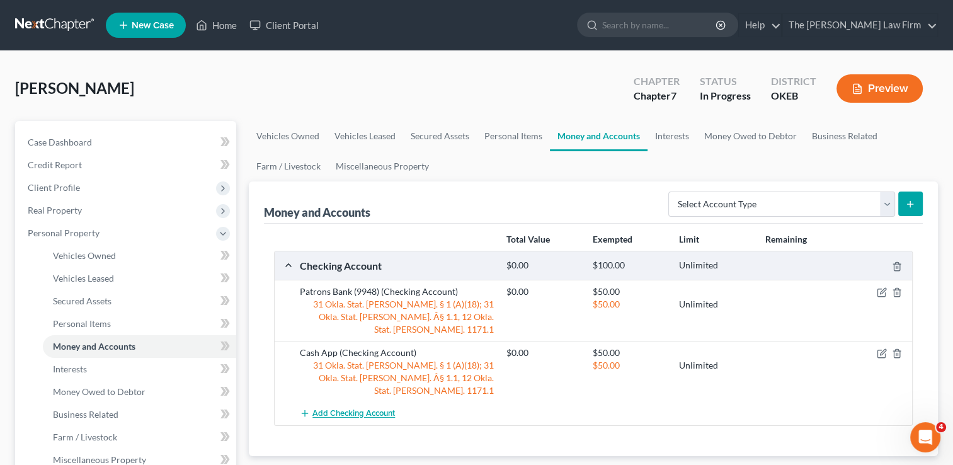
click at [364, 409] on span "Add Checking Account" at bounding box center [353, 414] width 83 height 10
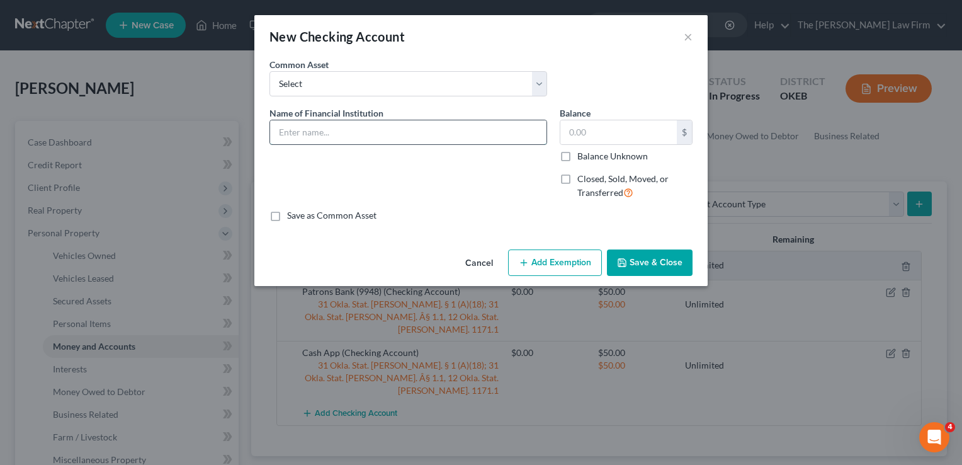
click at [384, 137] on input "text" at bounding box center [408, 132] width 277 height 24
type input "TFCU (2926)"
click at [562, 258] on button "Add Exemption" at bounding box center [555, 262] width 94 height 26
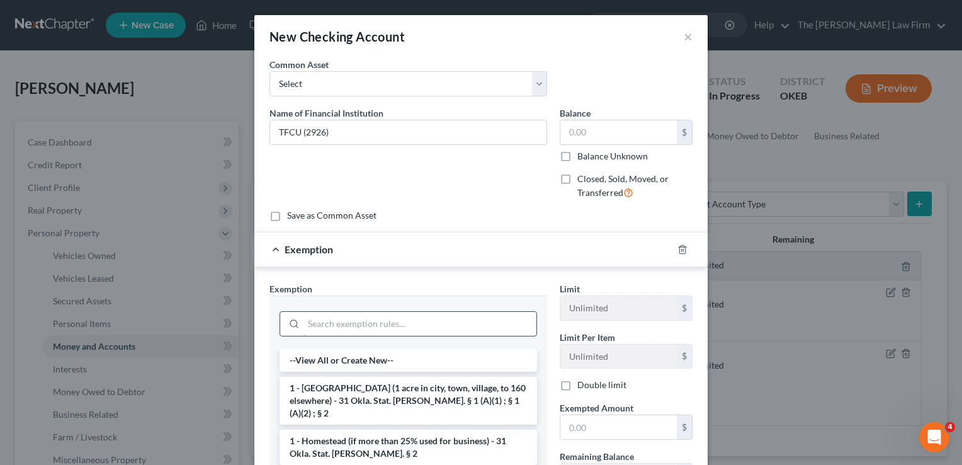
click at [385, 317] on input "search" at bounding box center [420, 324] width 233 height 24
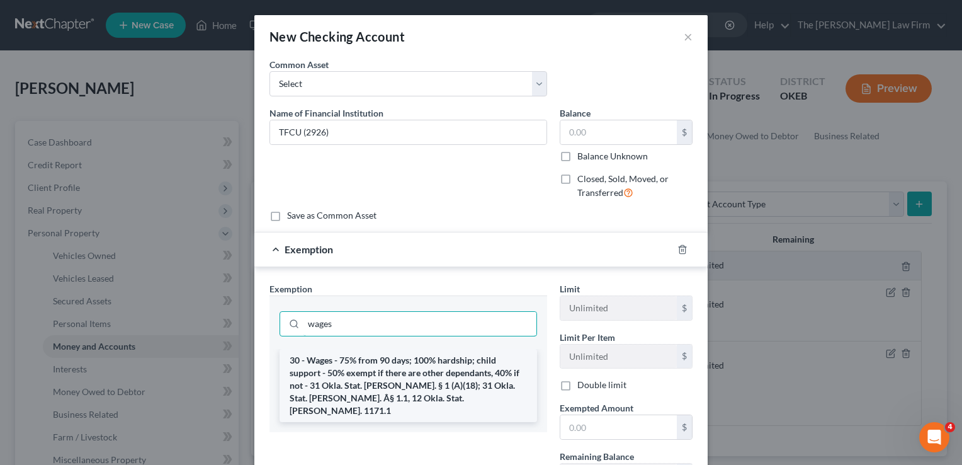
type input "wages"
click at [387, 376] on li "30 - Wages - 75% from 90 days; 100% hardship; child support - 50% exempt if the…" at bounding box center [409, 385] width 258 height 73
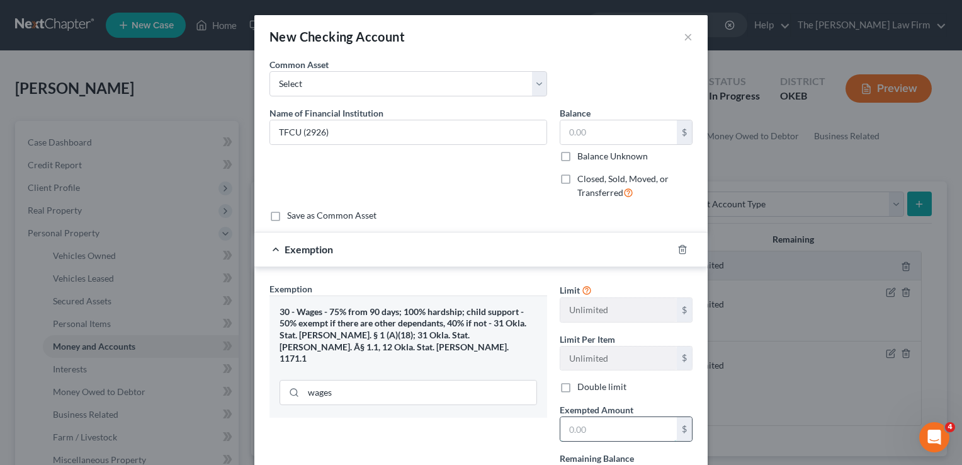
click at [585, 432] on input "text" at bounding box center [619, 429] width 117 height 24
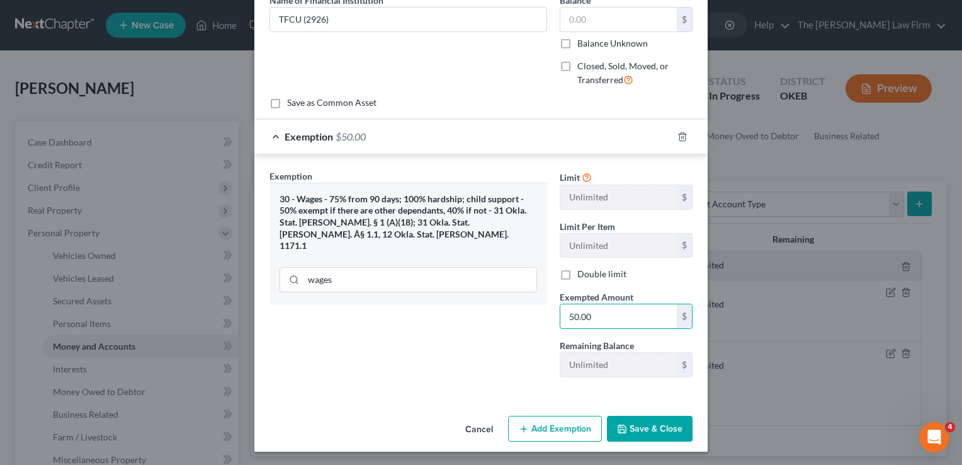
type input "50.00"
click at [655, 421] on button "Save & Close" at bounding box center [650, 429] width 86 height 26
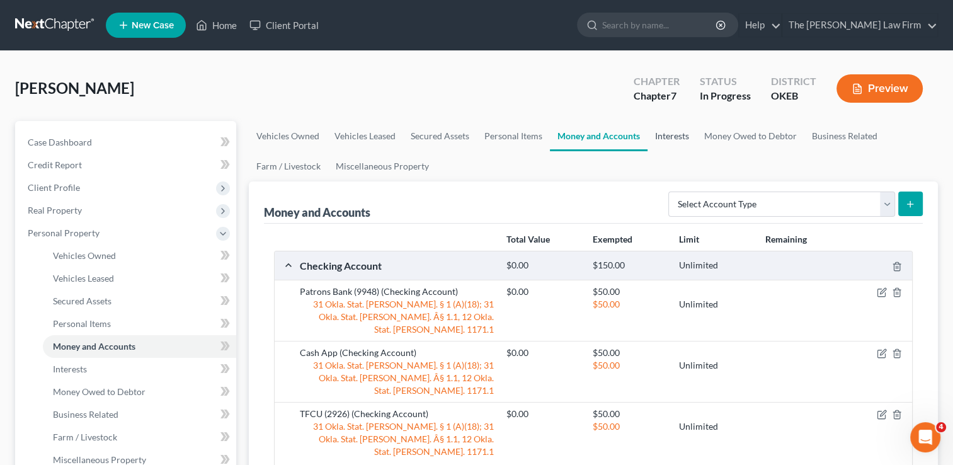
click at [678, 135] on link "Interests" at bounding box center [672, 136] width 49 height 30
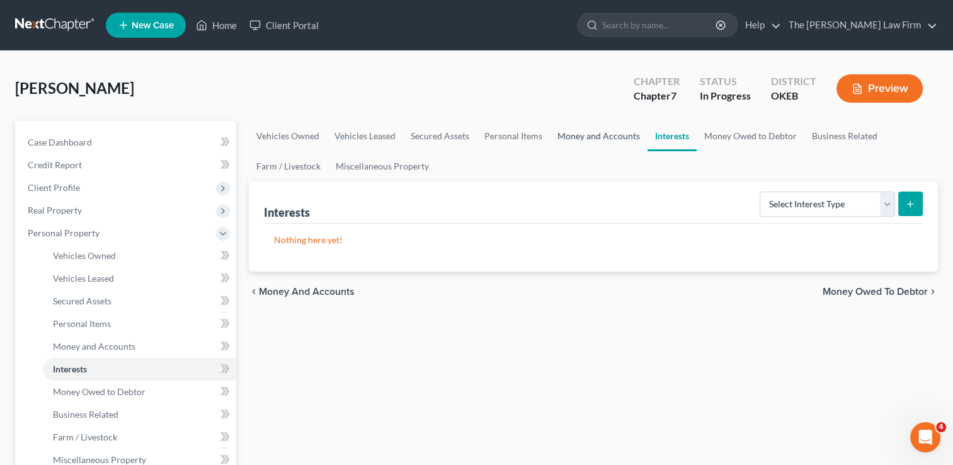
click at [607, 132] on link "Money and Accounts" at bounding box center [599, 136] width 98 height 30
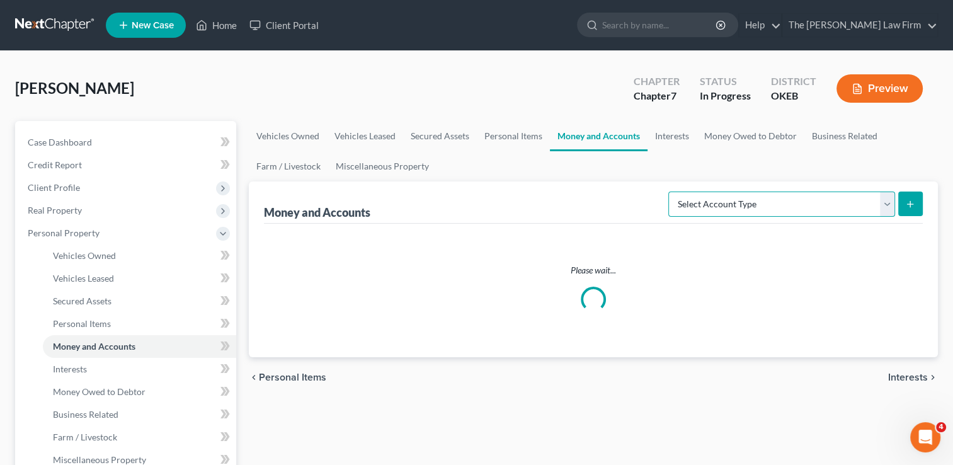
click at [819, 205] on select "Select Account Type Brokerage Cash on Hand Certificates of Deposit Checking Acc…" at bounding box center [781, 203] width 227 height 25
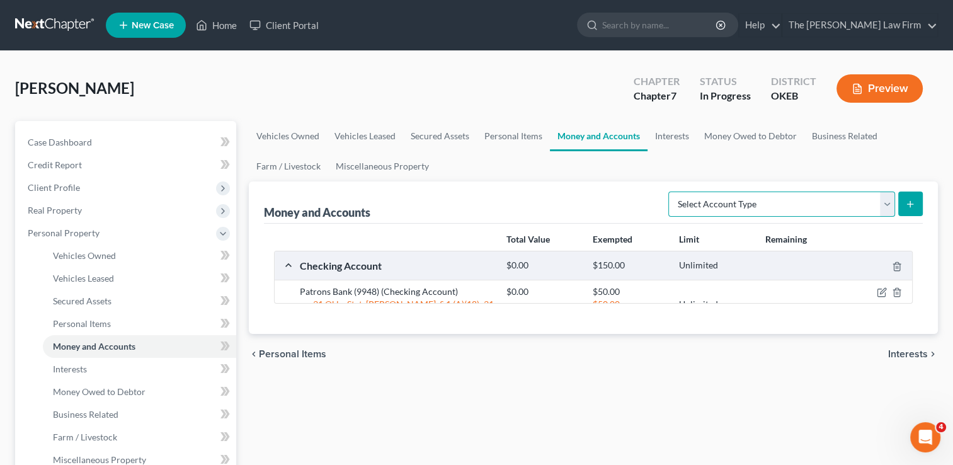
select select "savings"
click at [671, 191] on select "Select Account Type Brokerage Cash on Hand Certificates of Deposit Checking Acc…" at bounding box center [781, 203] width 227 height 25
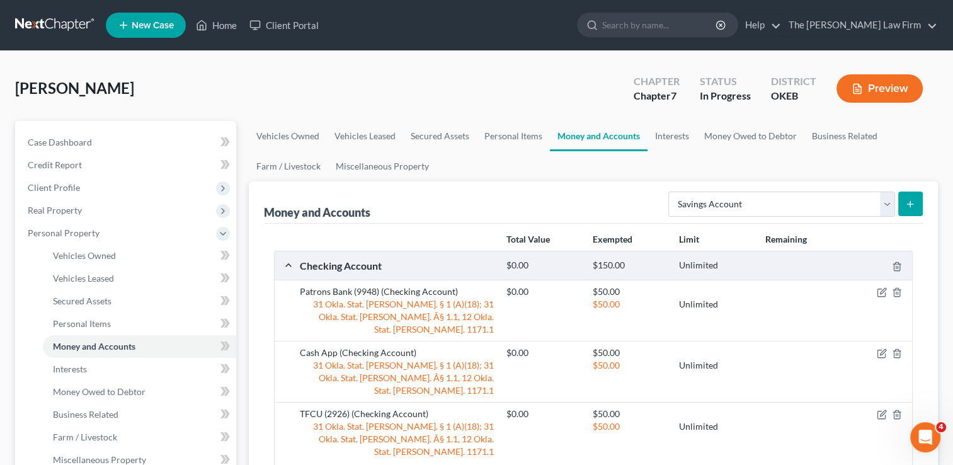
click at [912, 197] on button "submit" at bounding box center [910, 203] width 25 height 25
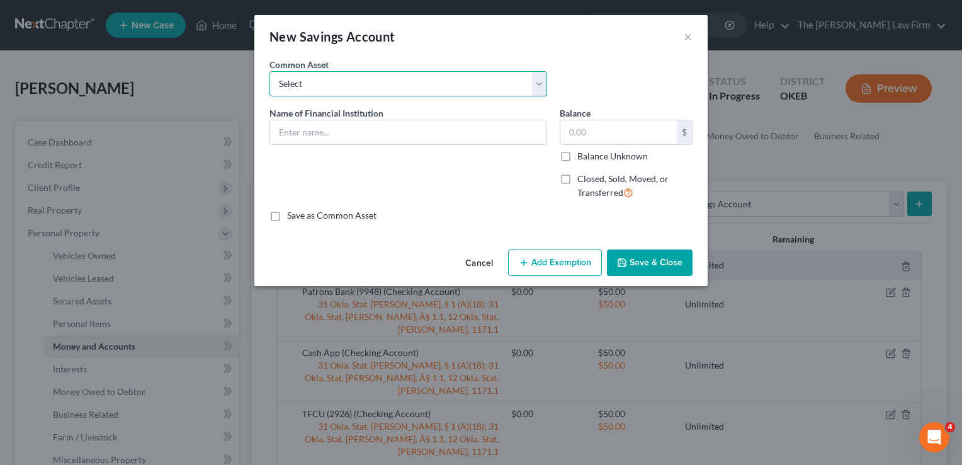
drag, startPoint x: 433, startPoint y: 83, endPoint x: 436, endPoint y: 95, distance: 12.2
click at [433, 83] on select "Select Communication Federal Credit Union (859) First National Bank & Trust Ban…" at bounding box center [409, 83] width 278 height 25
drag, startPoint x: 576, startPoint y: 43, endPoint x: 411, endPoint y: 119, distance: 180.9
click at [576, 43] on div "New Savings Account ×" at bounding box center [481, 36] width 454 height 43
click at [320, 134] on input "text" at bounding box center [408, 132] width 277 height 24
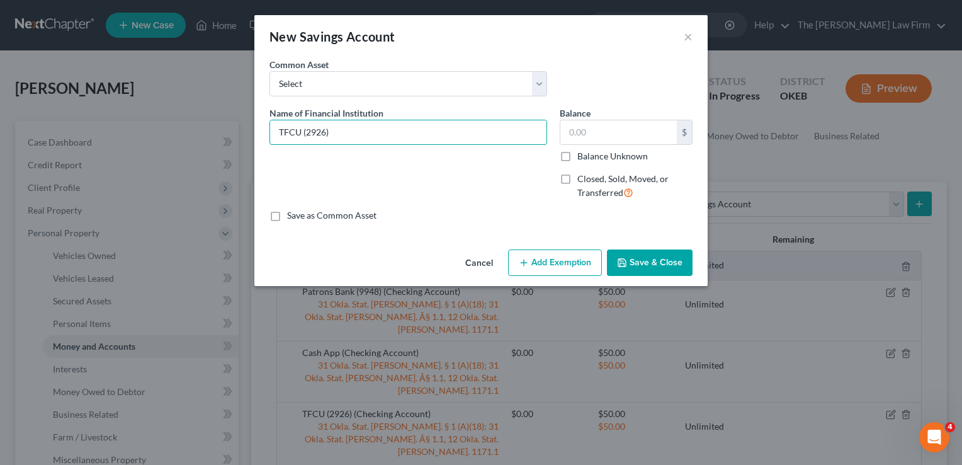
type input "TFCU (2926)"
click at [565, 270] on button "Add Exemption" at bounding box center [555, 262] width 94 height 26
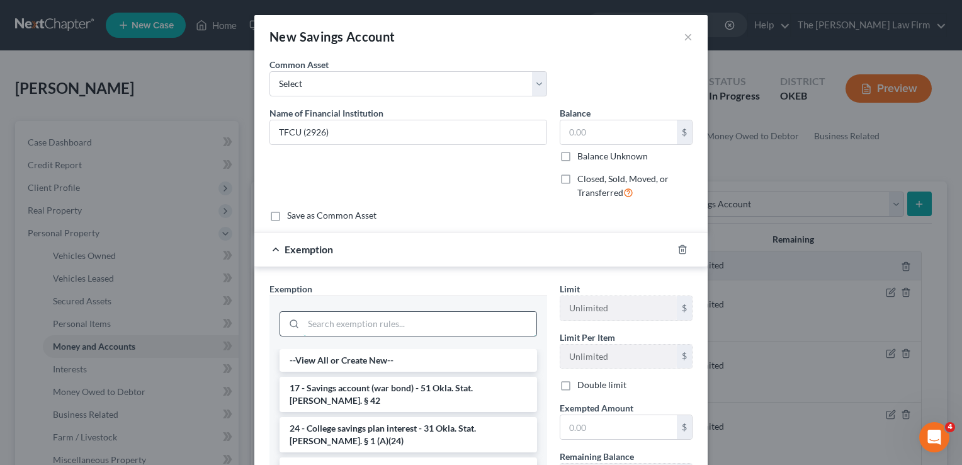
click at [404, 322] on input "search" at bounding box center [420, 324] width 233 height 24
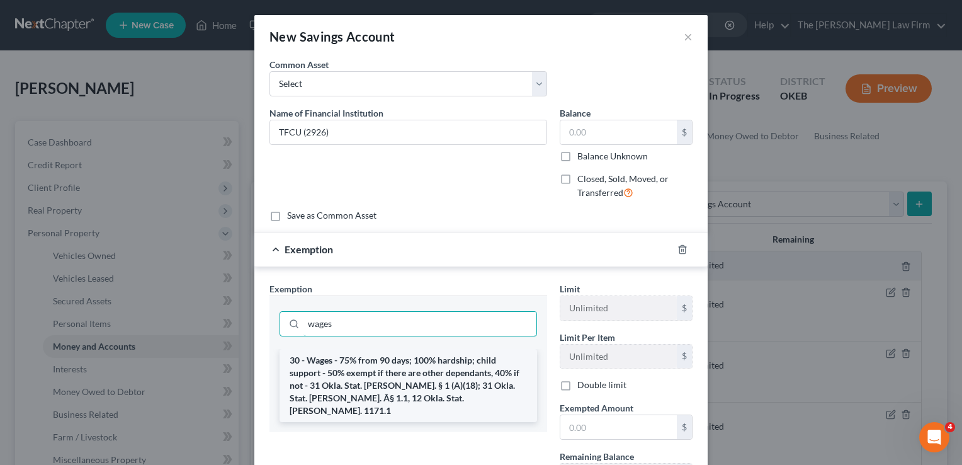
type input "wages"
click at [370, 362] on li "30 - Wages - 75% from 90 days; 100% hardship; child support - 50% exempt if the…" at bounding box center [409, 385] width 258 height 73
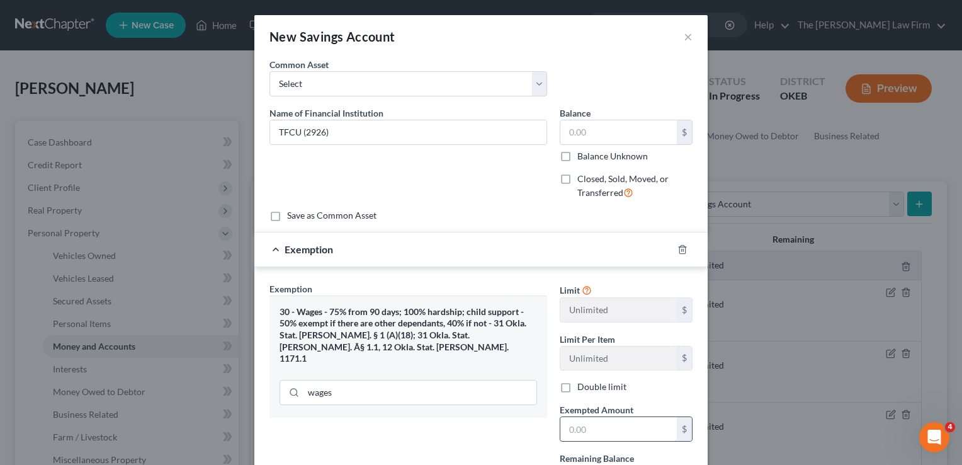
click at [621, 430] on input "text" at bounding box center [619, 429] width 117 height 24
type input "5.00"
click at [608, 135] on input "text" at bounding box center [619, 132] width 117 height 24
type input "5.00"
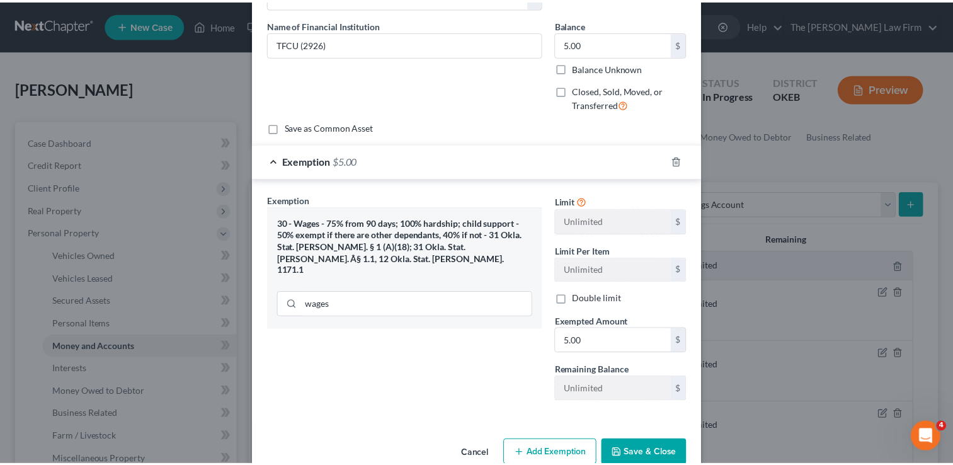
scroll to position [113, 0]
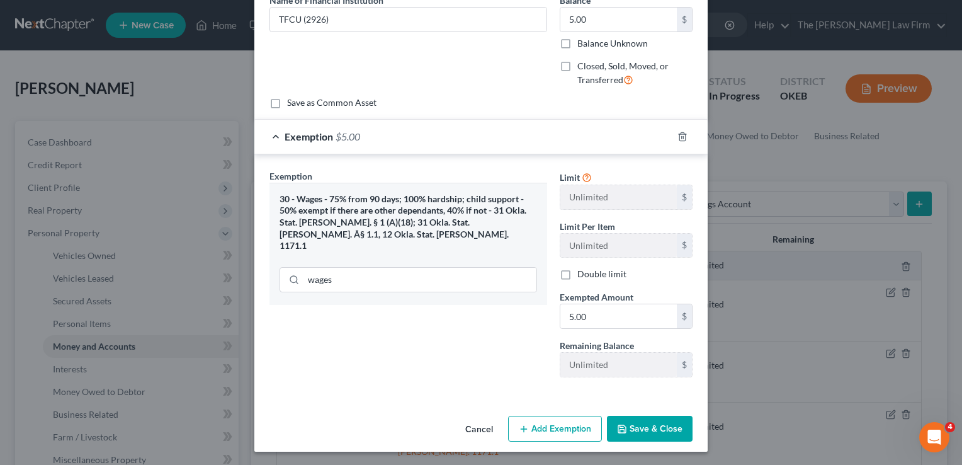
click at [656, 418] on button "Save & Close" at bounding box center [650, 429] width 86 height 26
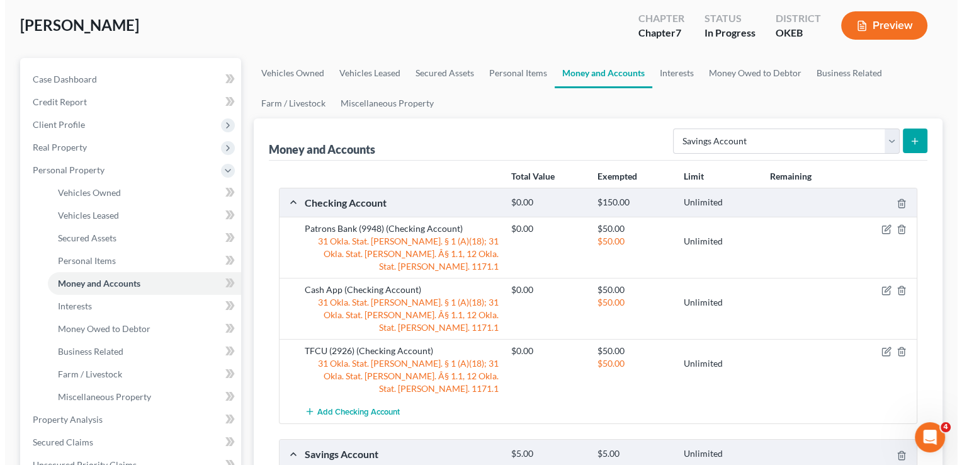
scroll to position [126, 0]
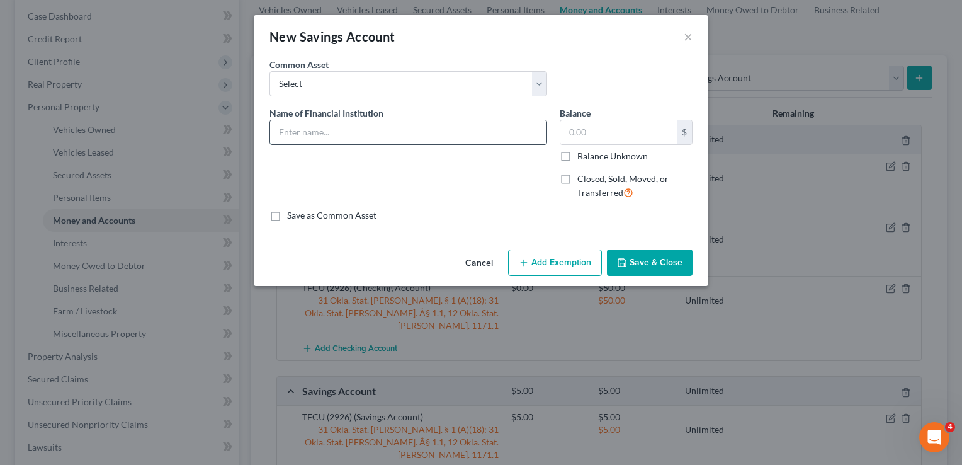
click at [395, 130] on input "text" at bounding box center [408, 132] width 277 height 24
type input "TFCU (6867)"
click at [570, 258] on button "Add Exemption" at bounding box center [555, 262] width 94 height 26
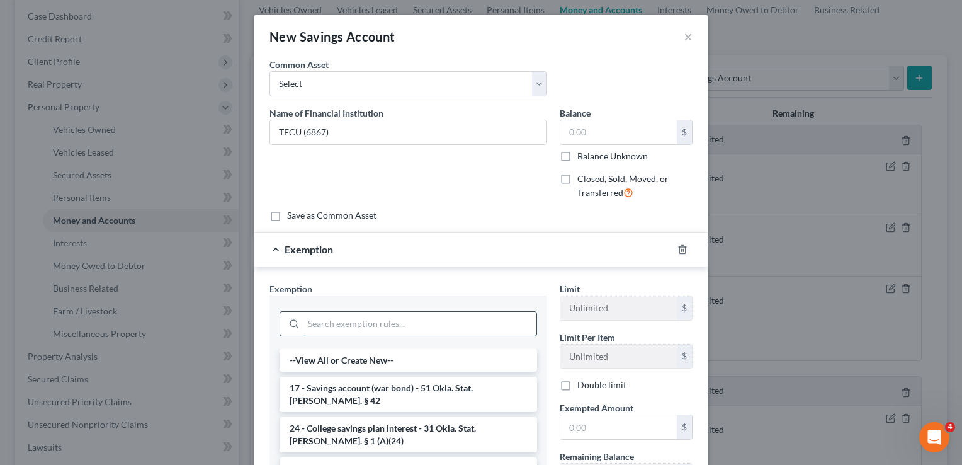
click at [377, 323] on input "search" at bounding box center [420, 324] width 233 height 24
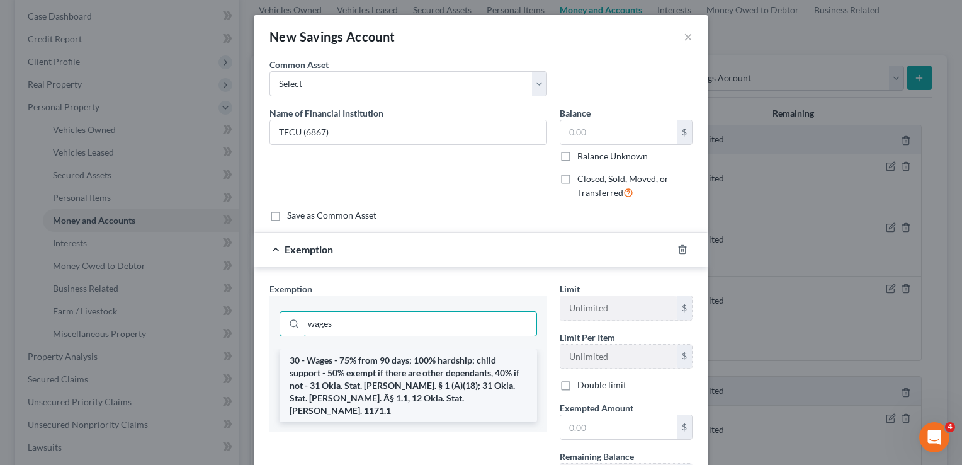
type input "wages"
click at [378, 358] on li "30 - Wages - 75% from 90 days; 100% hardship; child support - 50% exempt if the…" at bounding box center [409, 385] width 258 height 73
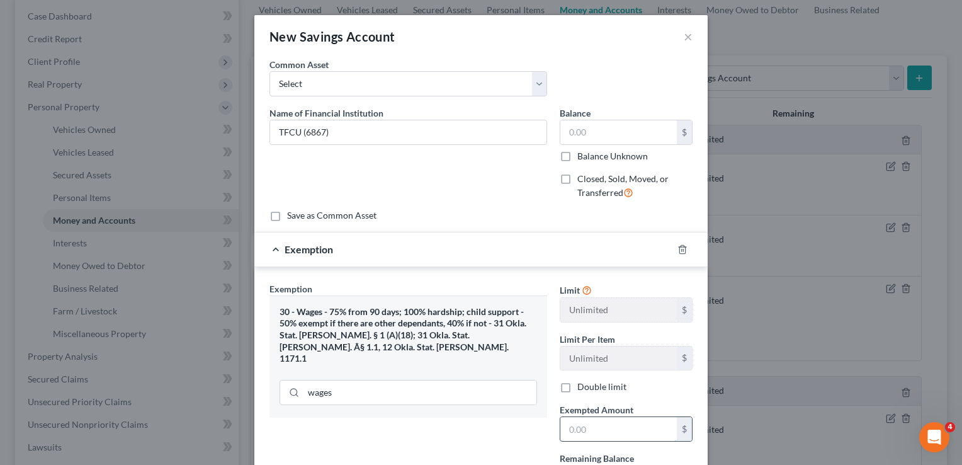
click at [607, 428] on input "text" at bounding box center [619, 429] width 117 height 24
type input "0"
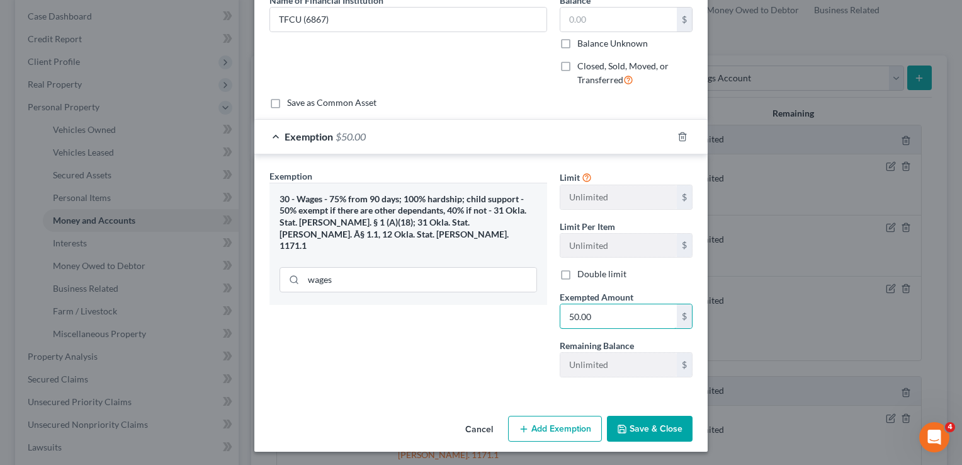
type input "50.00"
click at [644, 430] on button "Save & Close" at bounding box center [650, 429] width 86 height 26
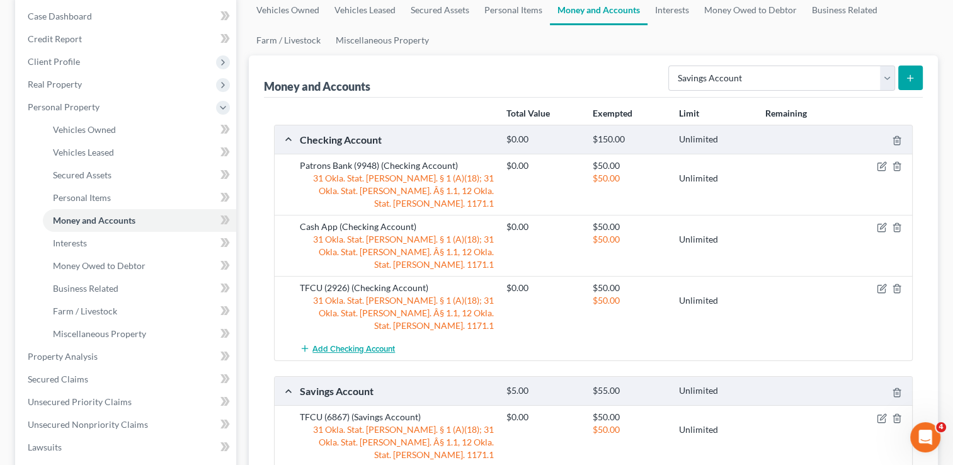
click at [348, 344] on span "Add Checking Account" at bounding box center [353, 349] width 83 height 10
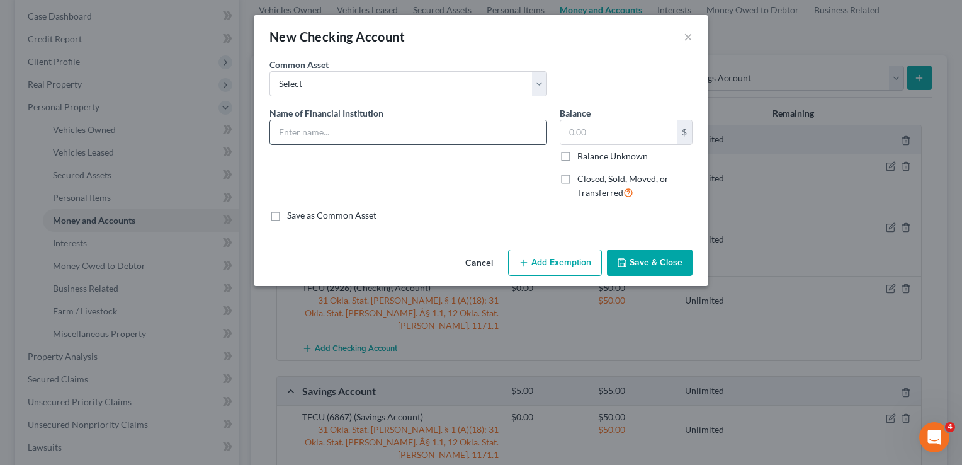
click at [368, 133] on input "text" at bounding box center [408, 132] width 277 height 24
type input "TFCU (6867)"
click at [558, 261] on button "Add Exemption" at bounding box center [555, 262] width 94 height 26
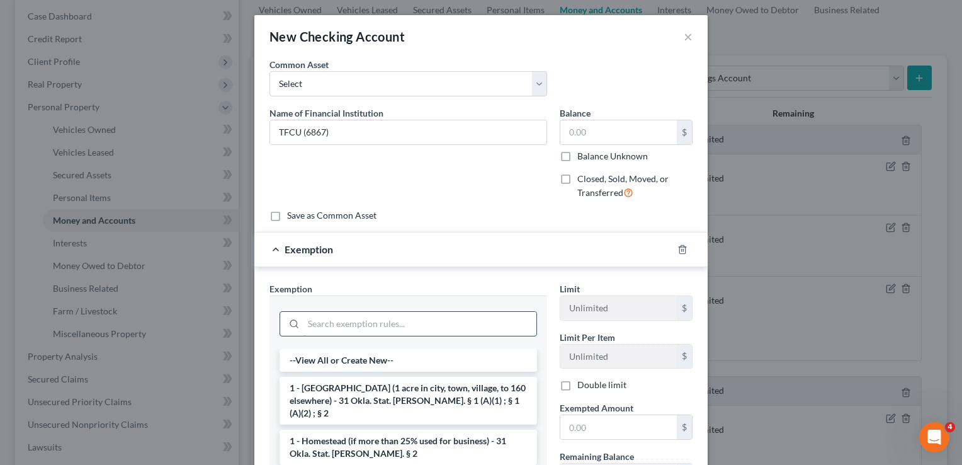
click at [396, 323] on input "search" at bounding box center [420, 324] width 233 height 24
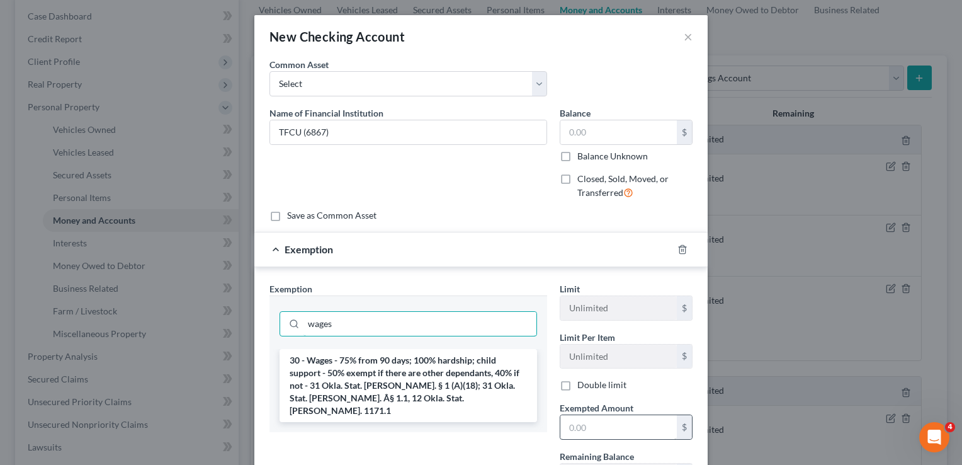
type input "wages"
click at [612, 425] on input "text" at bounding box center [619, 427] width 117 height 24
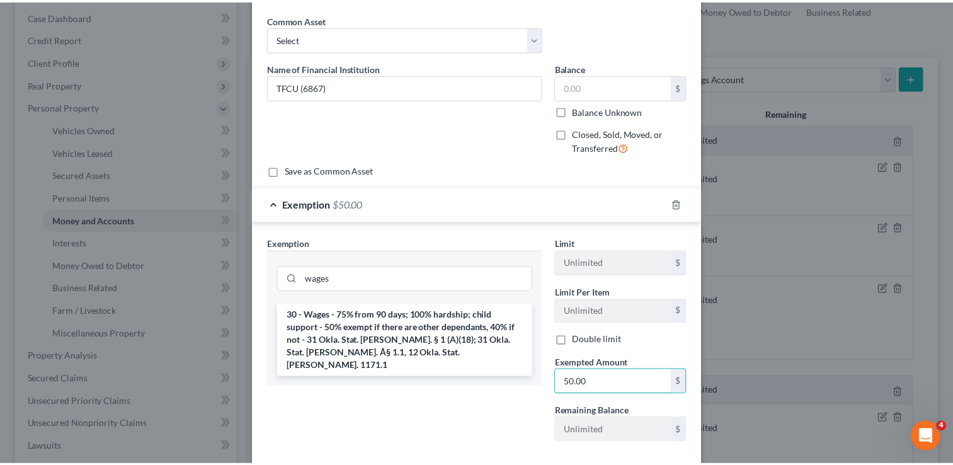
scroll to position [111, 0]
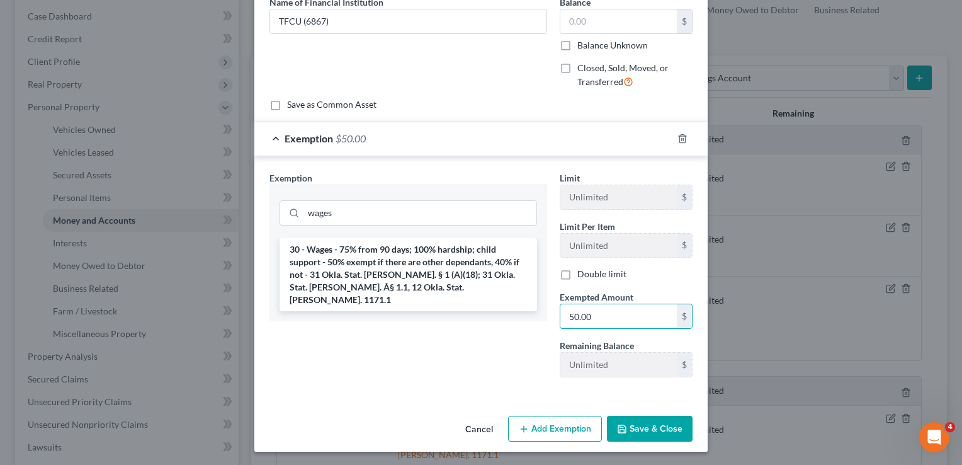
type input "50.00"
click at [659, 424] on button "Save & Close" at bounding box center [650, 429] width 86 height 26
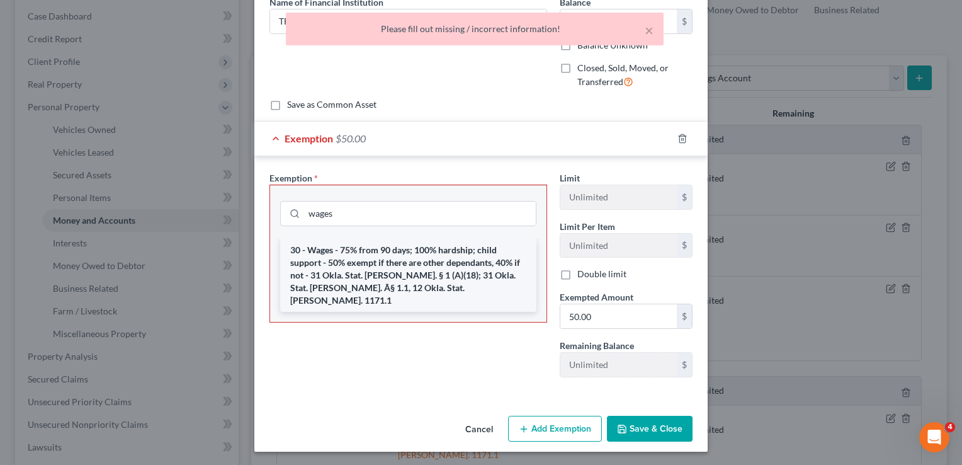
click at [370, 258] on li "30 - Wages - 75% from 90 days; 100% hardship; child support - 50% exempt if the…" at bounding box center [408, 275] width 256 height 73
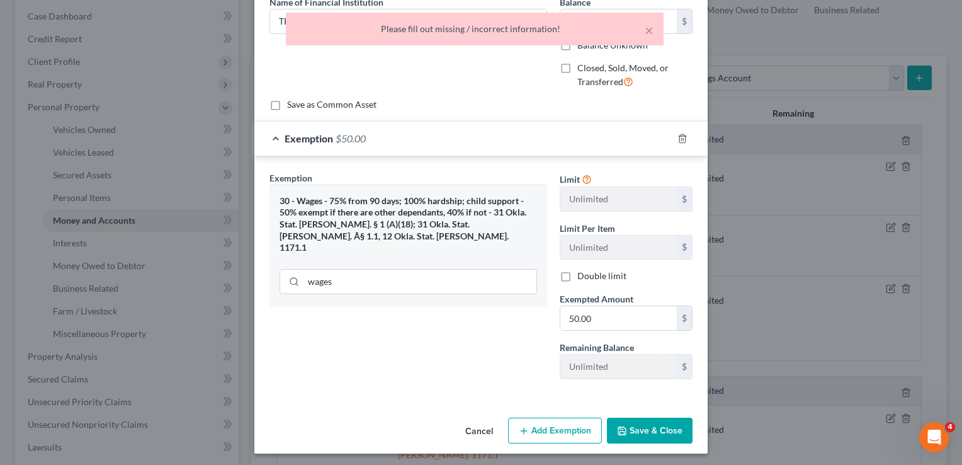
click at [666, 430] on button "Save & Close" at bounding box center [650, 431] width 86 height 26
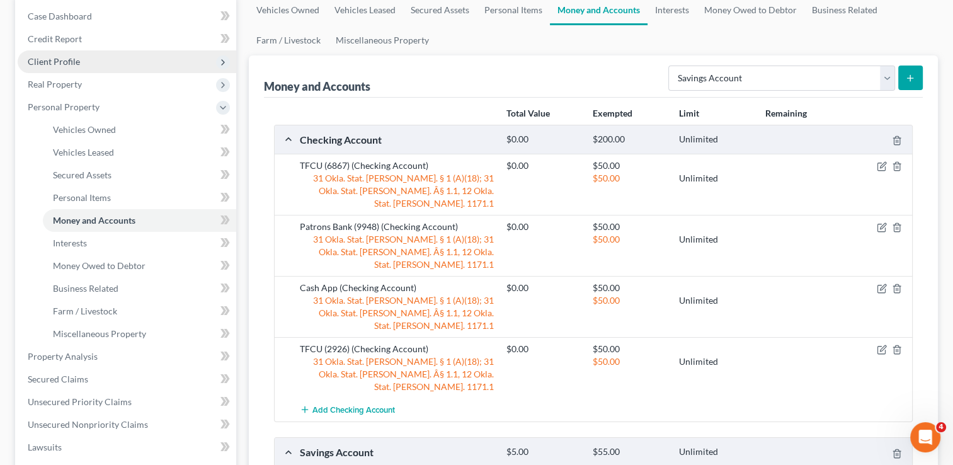
click at [89, 59] on span "Client Profile" at bounding box center [127, 61] width 219 height 23
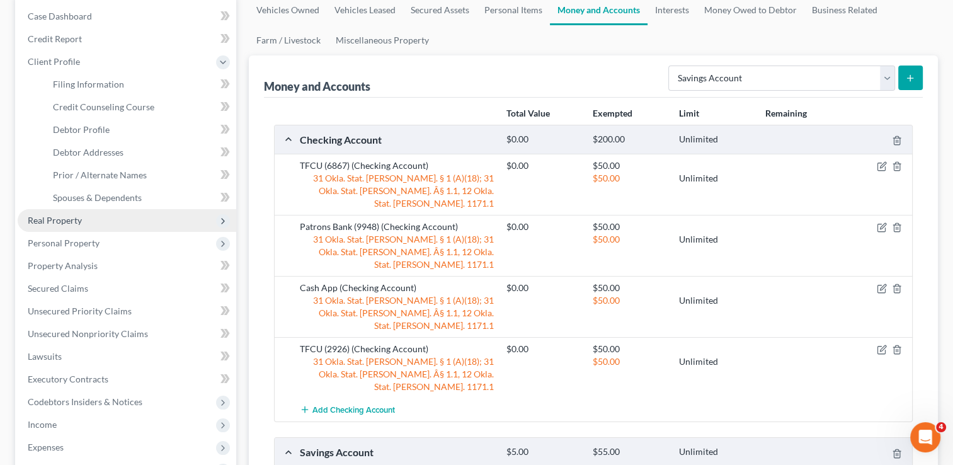
click at [101, 220] on span "Real Property" at bounding box center [127, 220] width 219 height 23
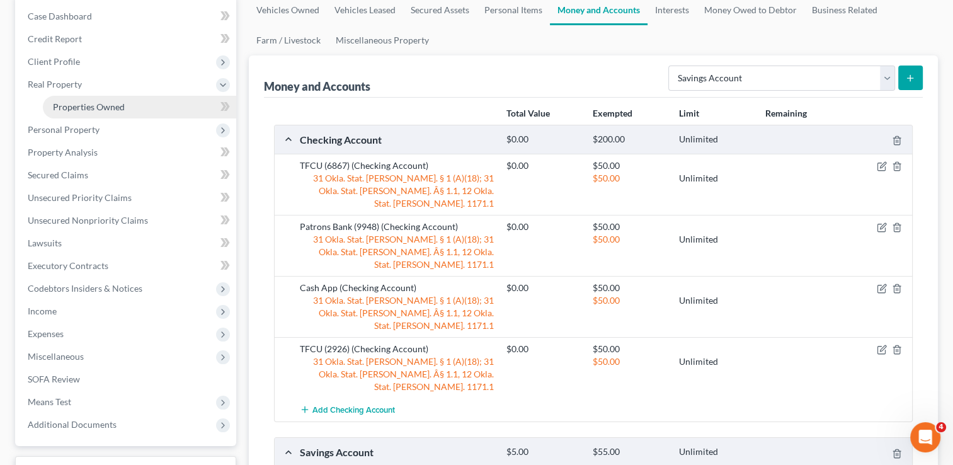
click at [128, 110] on link "Properties Owned" at bounding box center [139, 107] width 193 height 23
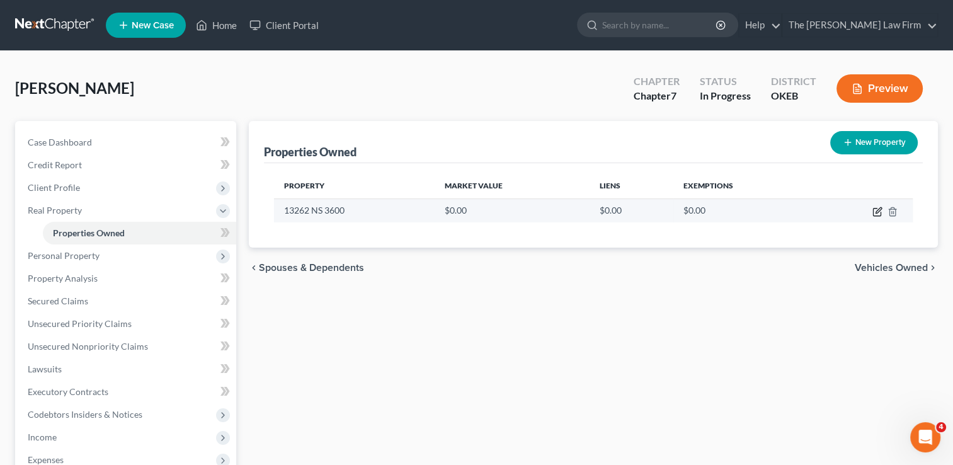
click at [876, 213] on icon "button" at bounding box center [879, 210] width 6 height 6
select select "37"
select select "0"
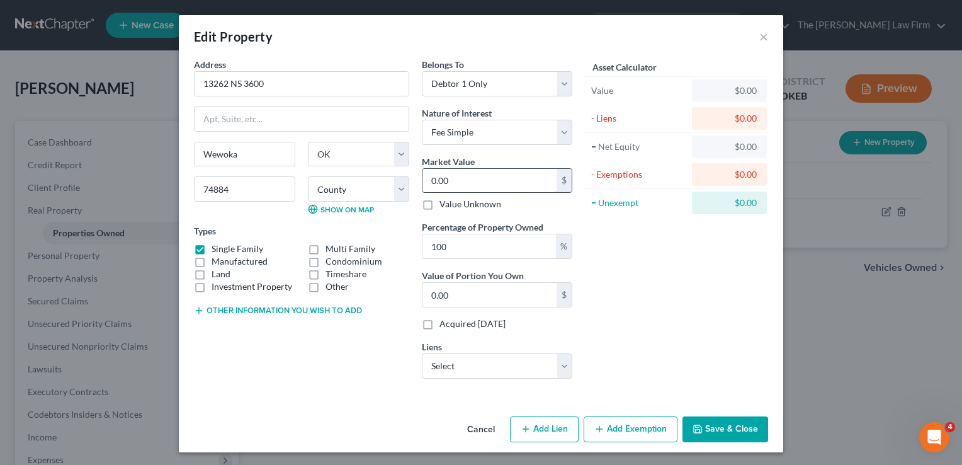
click at [466, 178] on input "0.00" at bounding box center [490, 181] width 134 height 24
type input "1"
type input "1.00"
type input "10"
type input "10.00"
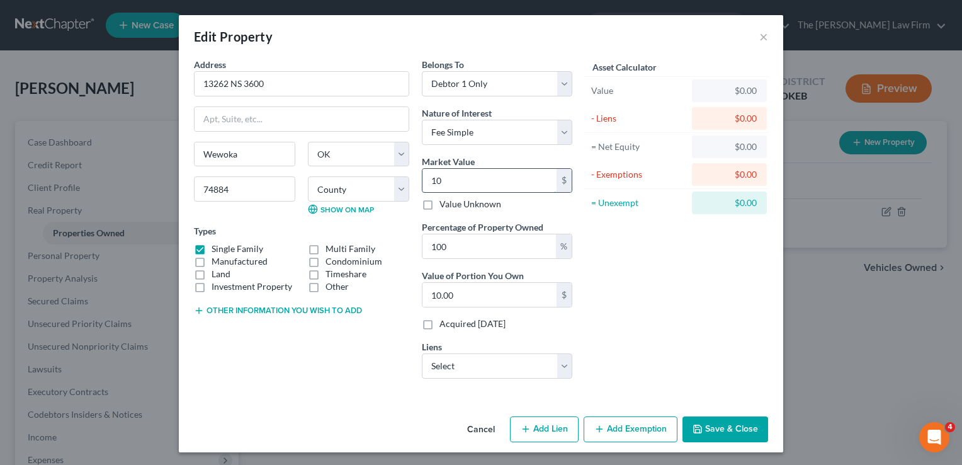
type input "100"
type input "100.00"
type input "1000"
type input "1,000.00"
type input "1,0000"
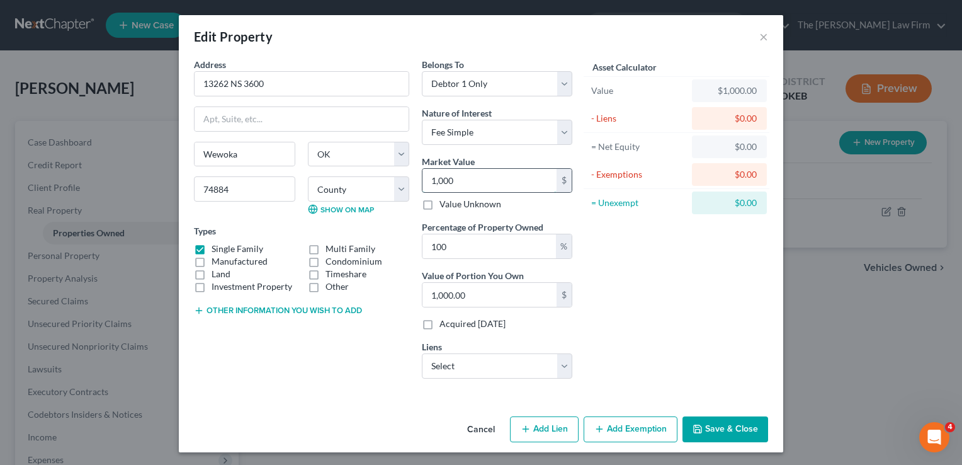
type input "10,000.00"
type input "10,000"
drag, startPoint x: 556, startPoint y: 78, endPoint x: 544, endPoint y: 96, distance: 21.5
click at [556, 78] on select "Select Debtor 1 Only Debtor 2 Only Debtor 1 And Debtor 2 Only At Least One Of T…" at bounding box center [497, 83] width 151 height 25
click at [422, 71] on select "Select Debtor 1 Only Debtor 2 Only Debtor 1 And Debtor 2 Only At Least One Of T…" at bounding box center [497, 83] width 151 height 25
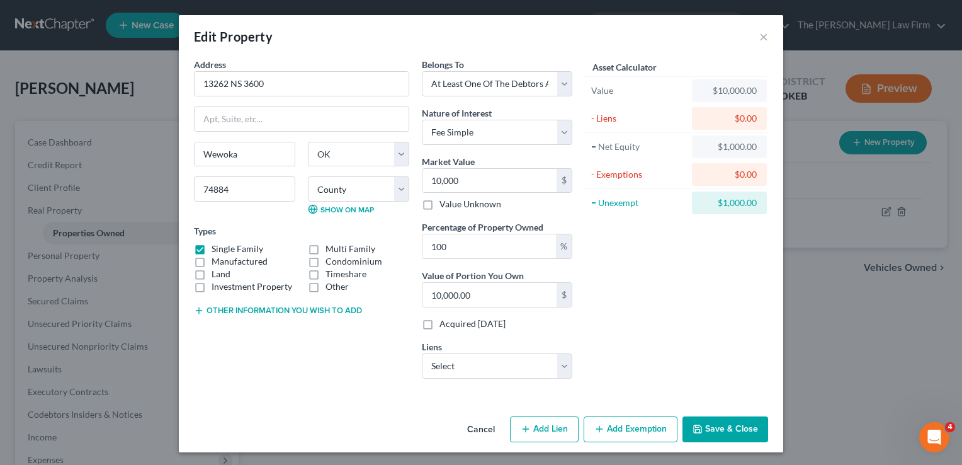
click at [624, 245] on div "Asset Calculator Value $10,000.00 - Liens $0.00 = Net Equity $1,000.00 - Exempt…" at bounding box center [677, 223] width 196 height 331
click at [562, 84] on select "Select Debtor 1 Only Debtor 2 Only Debtor 1 And Debtor 2 Only At Least One Of T…" at bounding box center [497, 83] width 151 height 25
select select "0"
click at [422, 71] on select "Select Debtor 1 Only Debtor 2 Only Debtor 1 And Debtor 2 Only At Least One Of T…" at bounding box center [497, 83] width 151 height 25
click at [670, 269] on div "Asset Calculator Value $10,000.00 - Liens $0.00 = Net Equity $1,000.00 - Exempt…" at bounding box center [677, 223] width 196 height 331
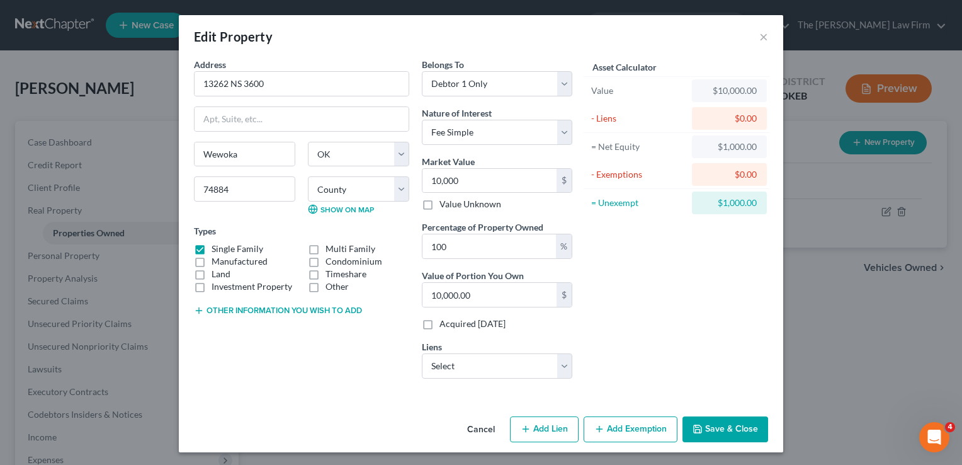
click at [257, 308] on button "Other information you wish to add" at bounding box center [278, 310] width 168 height 10
paste textarea "A tract of land in the NW/4 NW/4 SE/4 of Section 8, Township 7 North, Range 7 E…"
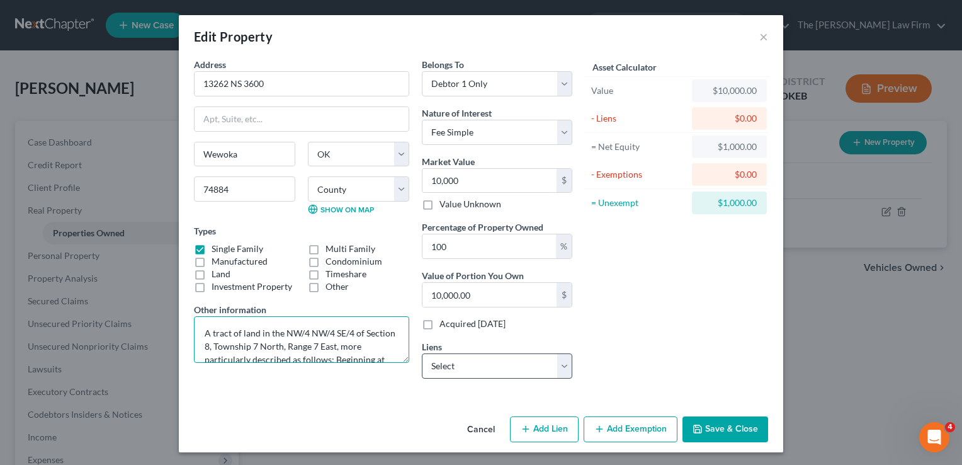
type textarea "A tract of land in the NW/4 NW/4 SE/4 of Section 8, Township 7 North, Range 7 E…"
click at [561, 367] on select "Select Patrons Bank - $20,542.00" at bounding box center [497, 365] width 151 height 25
click at [639, 311] on div "Asset Calculator Value $10,000.00 - Liens $0.00 = Net Equity $1,000.00 - Exempt…" at bounding box center [677, 223] width 196 height 331
click at [731, 420] on button "Save & Close" at bounding box center [726, 429] width 86 height 26
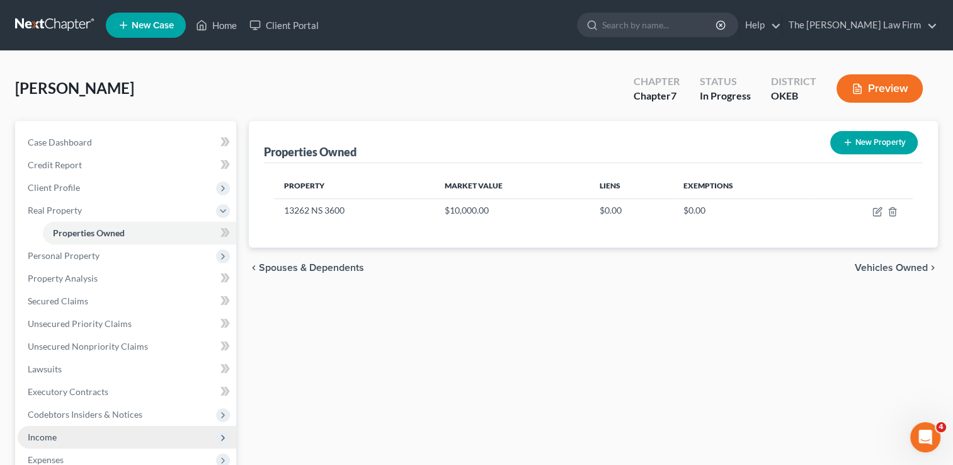
click at [59, 437] on span "Income" at bounding box center [127, 437] width 219 height 23
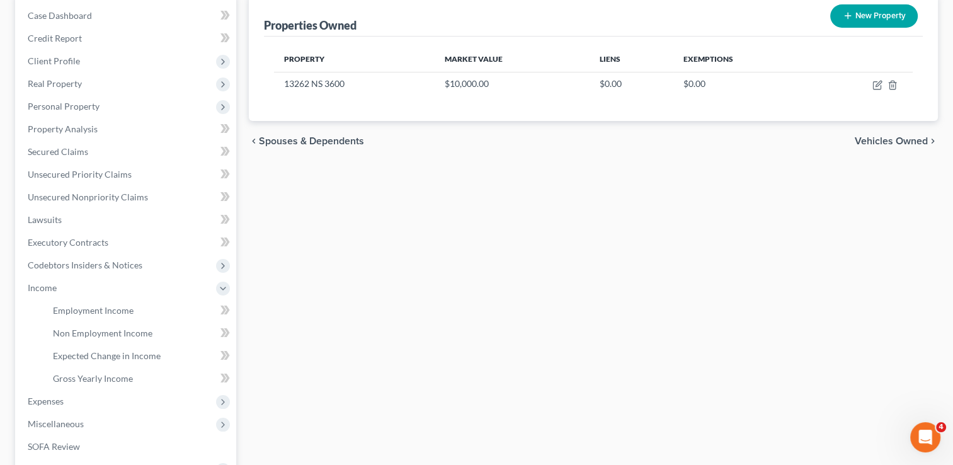
scroll to position [189, 0]
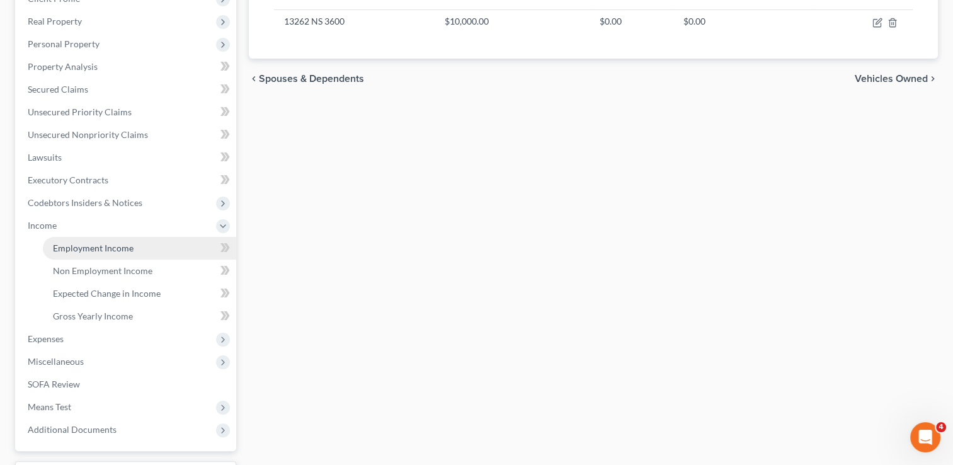
click at [108, 248] on span "Employment Income" at bounding box center [93, 248] width 81 height 11
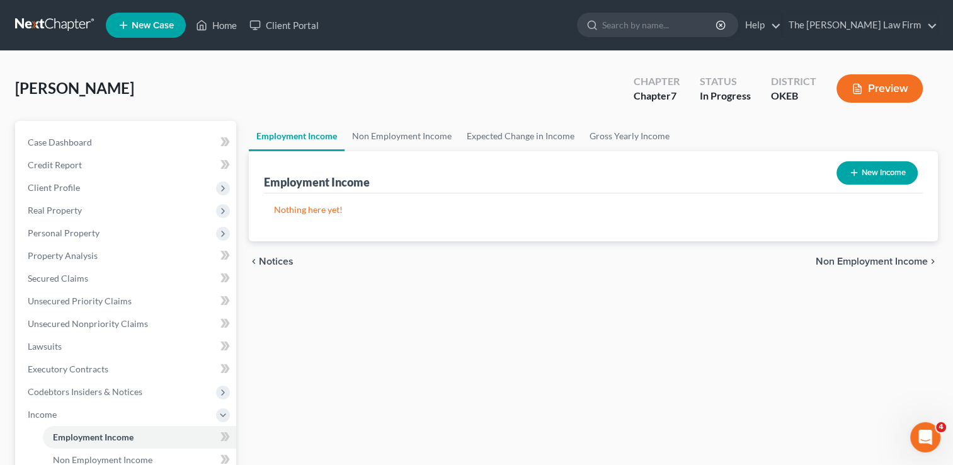
click at [880, 169] on button "New Income" at bounding box center [876, 172] width 81 height 23
select select "0"
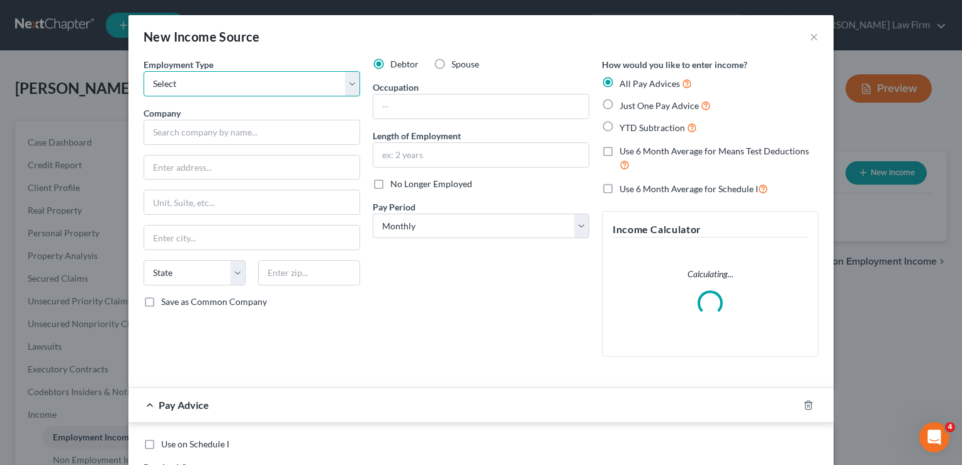
click at [231, 86] on select "Select Full or Part Time Employment Self Employment" at bounding box center [252, 83] width 217 height 25
select select "0"
click at [144, 71] on select "Select Full or Part Time Employment Self Employment" at bounding box center [252, 83] width 217 height 25
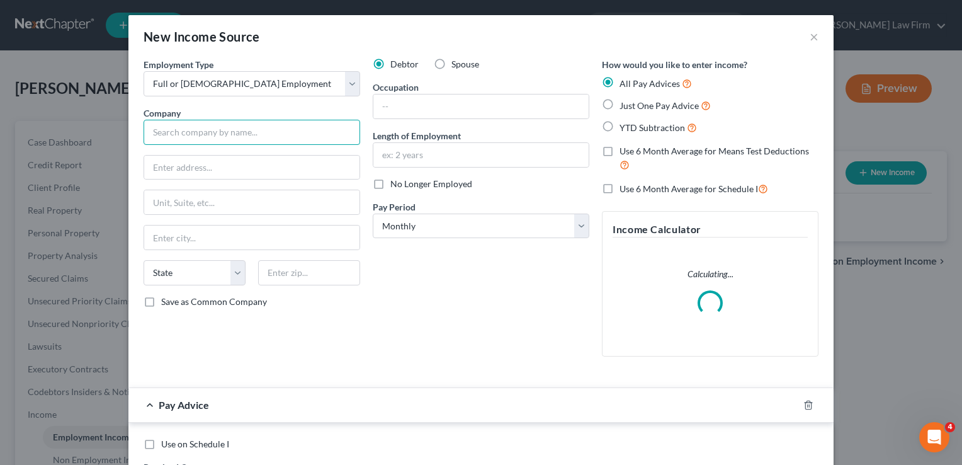
click at [214, 128] on input "text" at bounding box center [252, 132] width 217 height 25
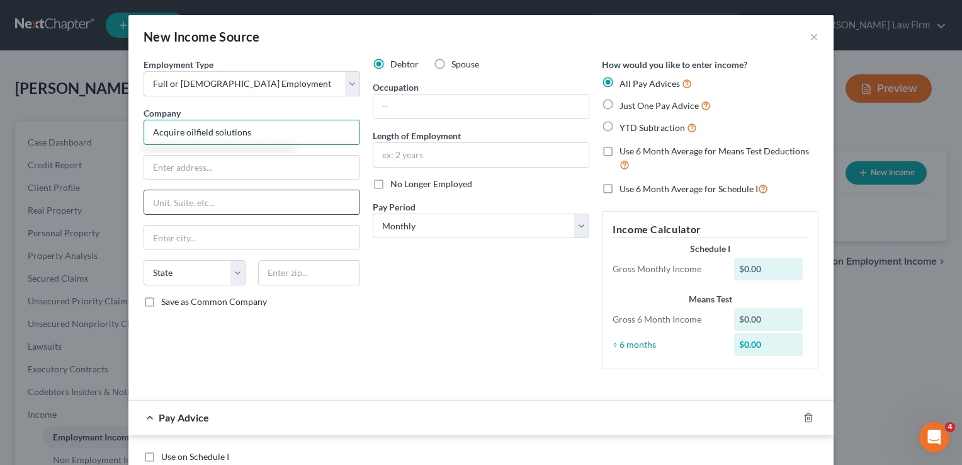
type input "Acquire oilfield solutions"
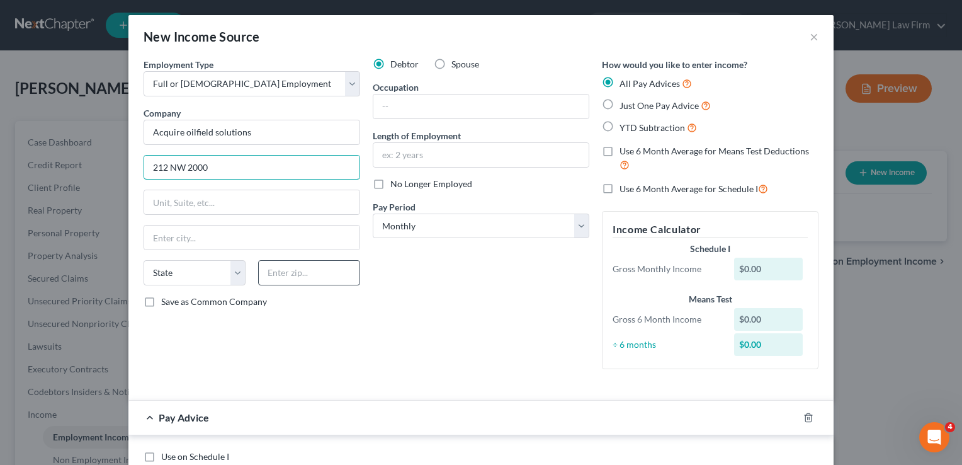
type input "212 NW 2000"
click at [312, 271] on input "text" at bounding box center [309, 272] width 102 height 25
drag, startPoint x: 312, startPoint y: 271, endPoint x: 248, endPoint y: 273, distance: 63.7
click at [252, 273] on div "97714" at bounding box center [309, 272] width 115 height 25
type input "79714"
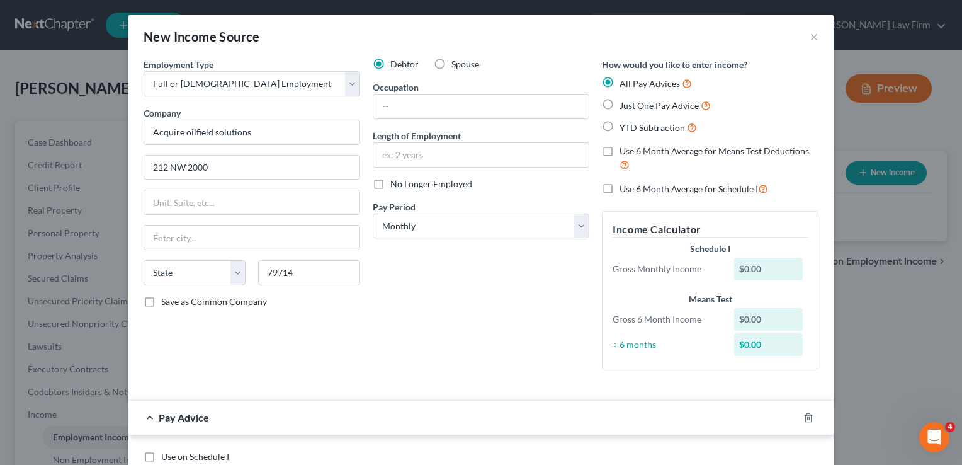
click at [435, 289] on div "Debtor Spouse Occupation Length of Employment No Longer Employed Pay Period * S…" at bounding box center [481, 218] width 229 height 321
type input "[PERSON_NAME]"
select select "45"
click at [578, 222] on select "Select Monthly Twice Monthly Every Other Week Weekly" at bounding box center [481, 226] width 217 height 25
select select "2"
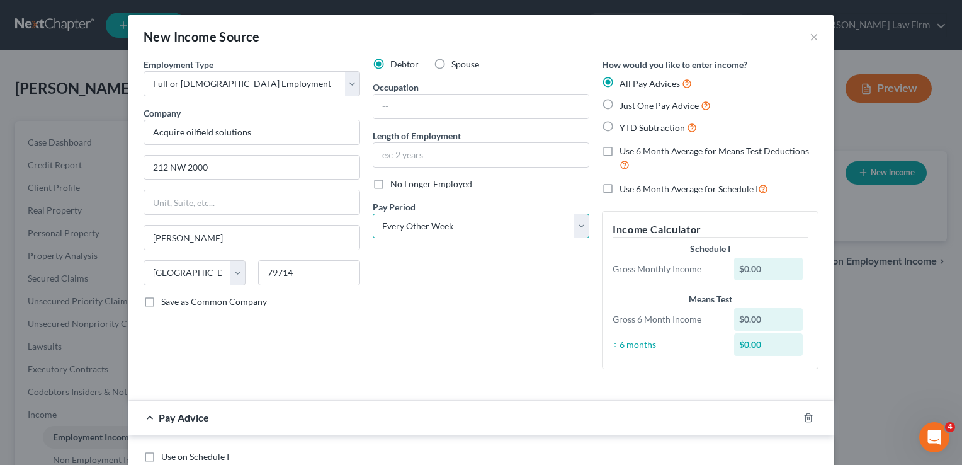
click at [373, 214] on select "Select Monthly Twice Monthly Every Other Week Weekly" at bounding box center [481, 226] width 217 height 25
click at [620, 127] on label "YTD Subtraction" at bounding box center [658, 127] width 77 height 14
click at [625, 127] on input "YTD Subtraction" at bounding box center [629, 124] width 8 height 8
radio input "true"
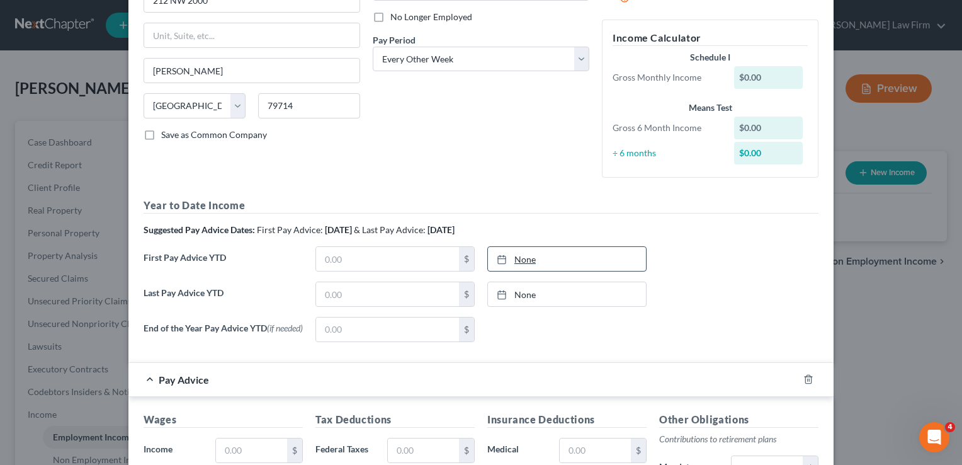
scroll to position [189, 0]
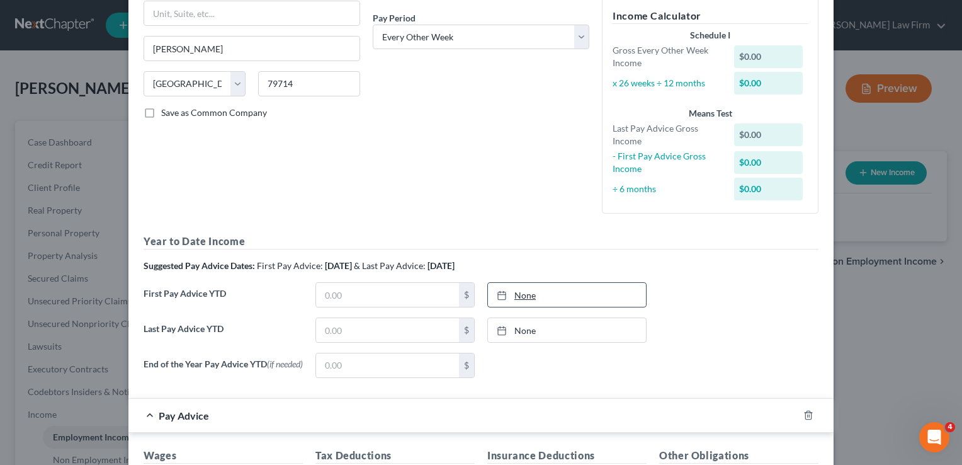
click at [519, 297] on link "None" at bounding box center [567, 295] width 158 height 24
type input "9/12/2025"
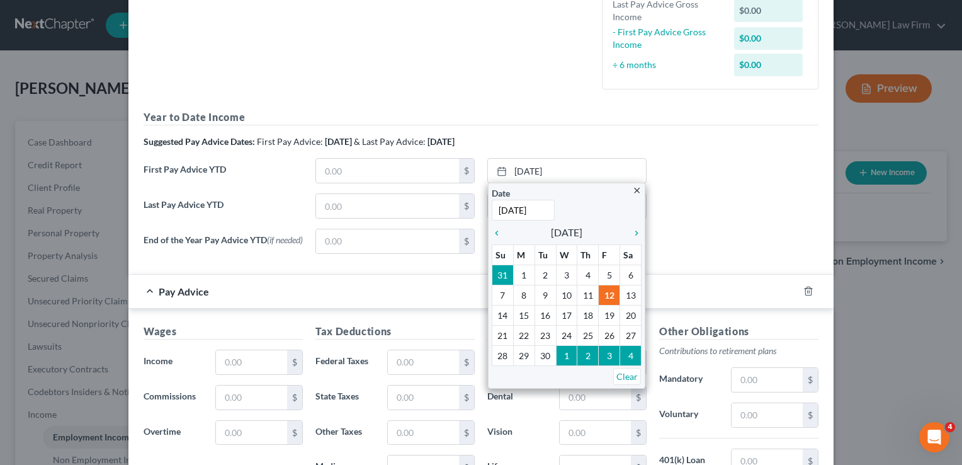
scroll to position [315, 0]
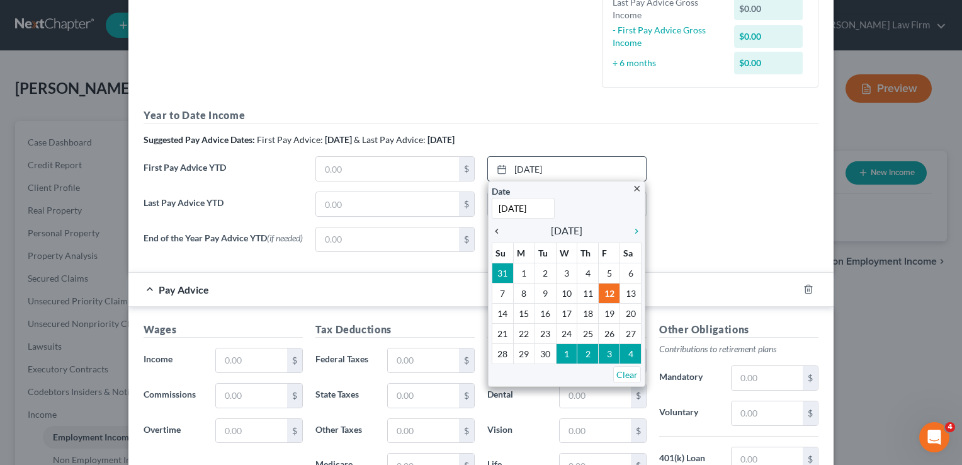
click at [493, 230] on icon "chevron_left" at bounding box center [500, 231] width 16 height 10
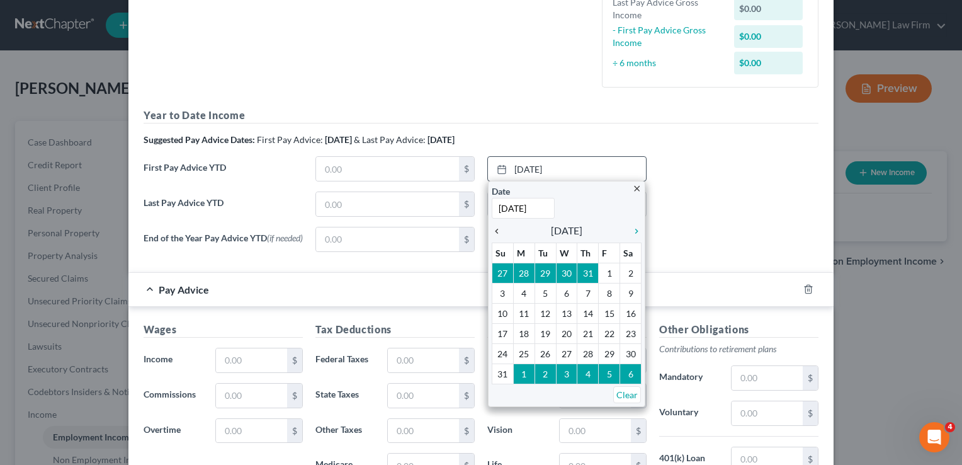
click at [493, 230] on icon "chevron_left" at bounding box center [500, 231] width 16 height 10
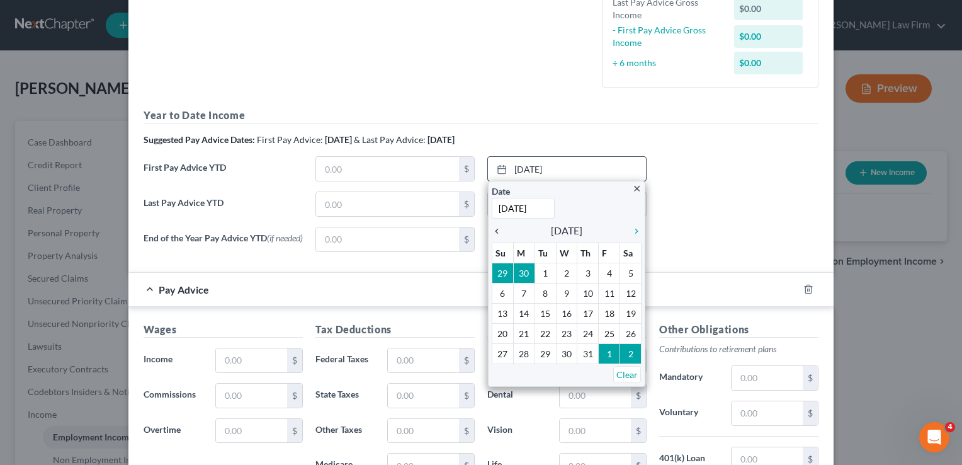
click at [493, 230] on icon "chevron_left" at bounding box center [500, 231] width 16 height 10
click at [494, 231] on icon "chevron_left" at bounding box center [500, 231] width 16 height 10
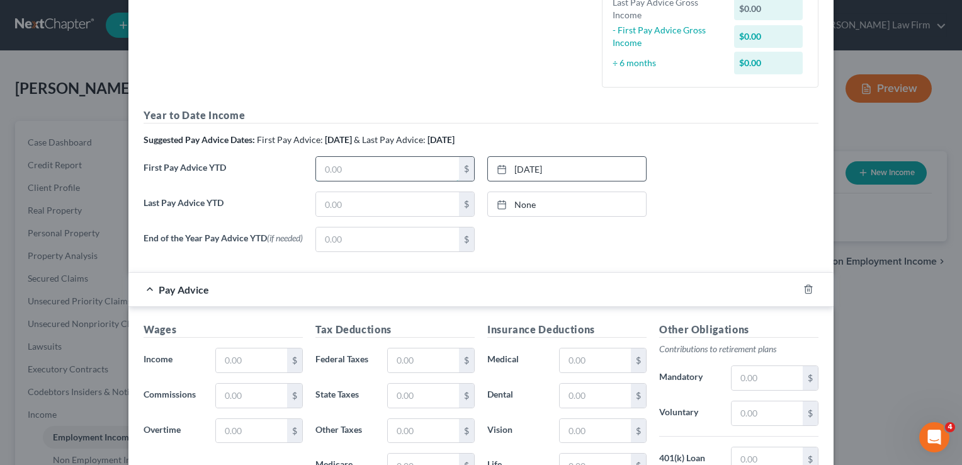
click at [401, 165] on input "text" at bounding box center [387, 169] width 143 height 24
type input "13,750.08"
click at [631, 232] on div "None close Date Time chevron_left September 2025 chevron_right Su M Tu W Th F S…" at bounding box center [567, 239] width 172 height 25
click at [522, 199] on link "None" at bounding box center [567, 204] width 158 height 24
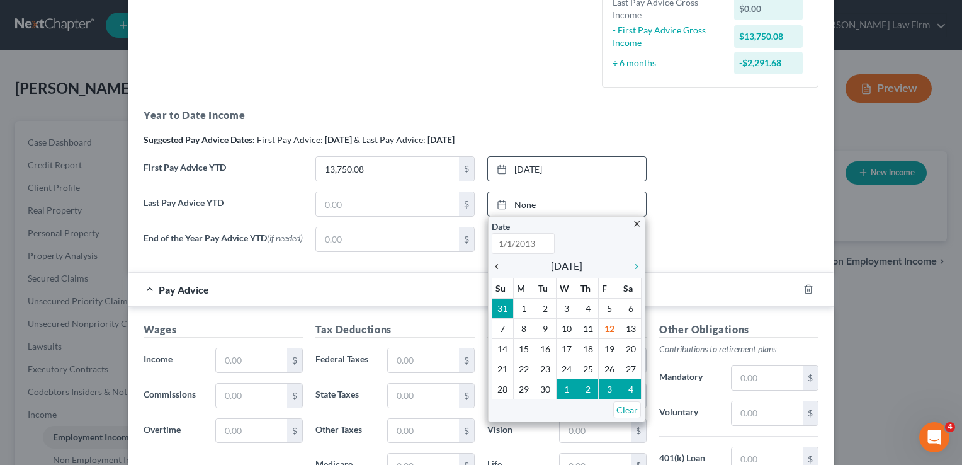
type input "9/12/2025"
click at [494, 264] on icon "chevron_left" at bounding box center [500, 266] width 16 height 10
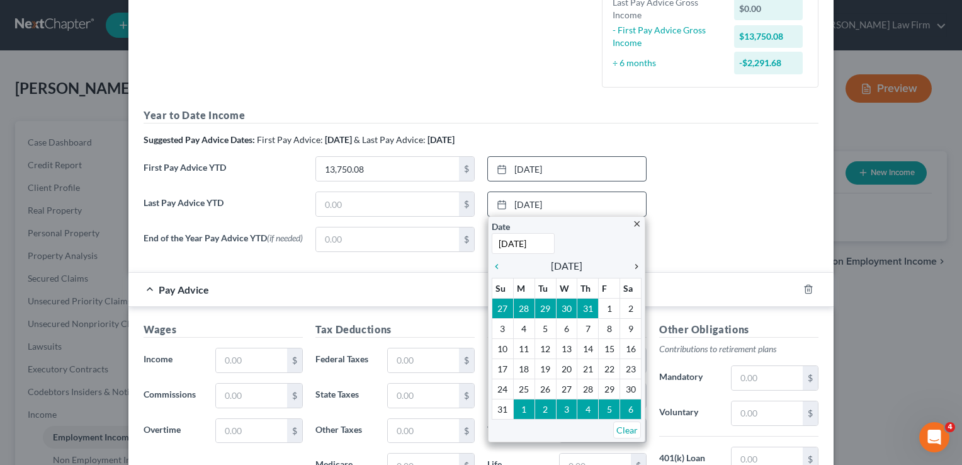
click at [631, 264] on icon "chevron_right" at bounding box center [633, 266] width 16 height 10
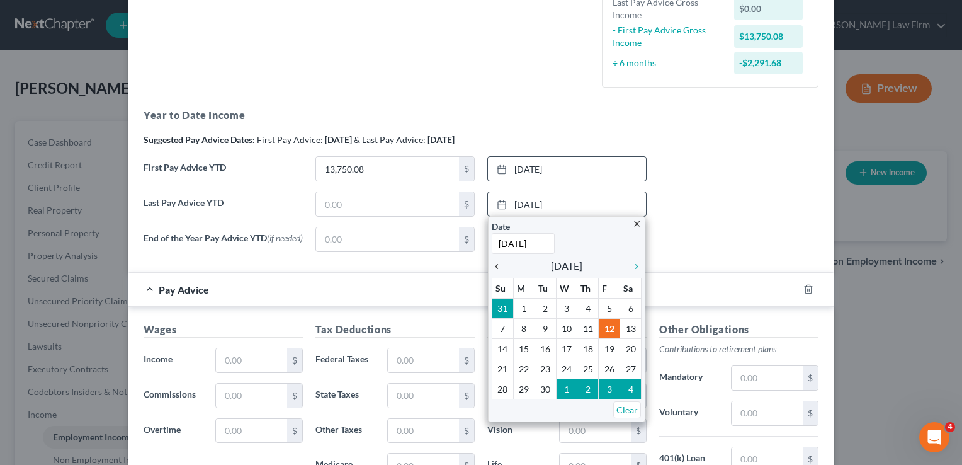
click at [493, 268] on icon "chevron_left" at bounding box center [500, 266] width 16 height 10
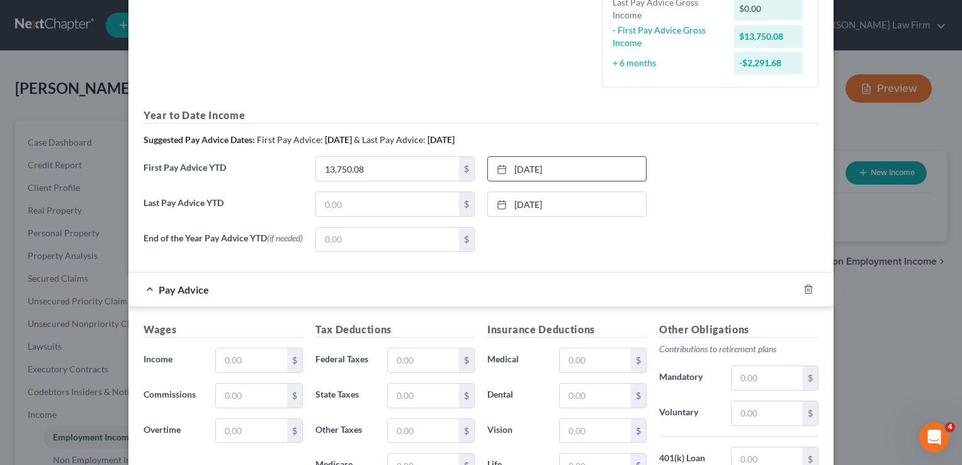
click at [688, 202] on div "Last Pay Advice YTD $ 8/29/2025 close Date 8/29/2025 Time 12:00 AM chevron_left…" at bounding box center [481, 208] width 688 height 35
click at [360, 207] on input "text" at bounding box center [387, 204] width 143 height 24
type input "46,391.94"
click at [258, 359] on input "text" at bounding box center [251, 360] width 71 height 24
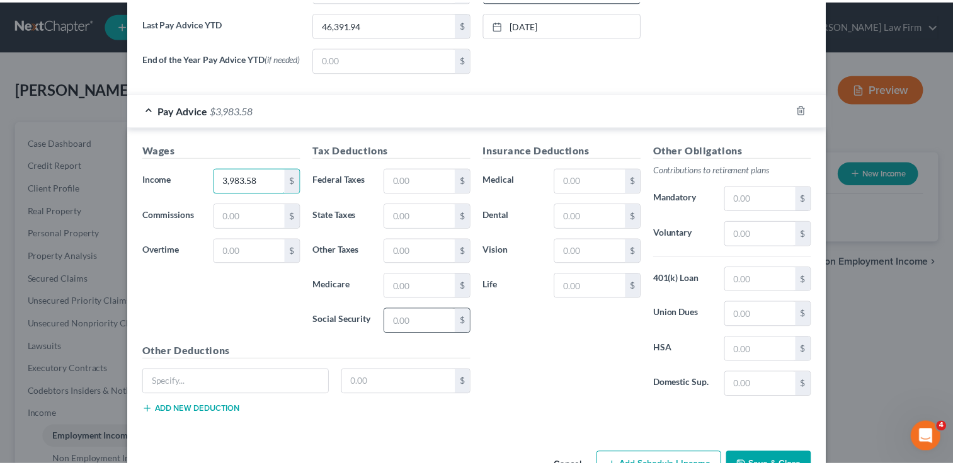
scroll to position [504, 0]
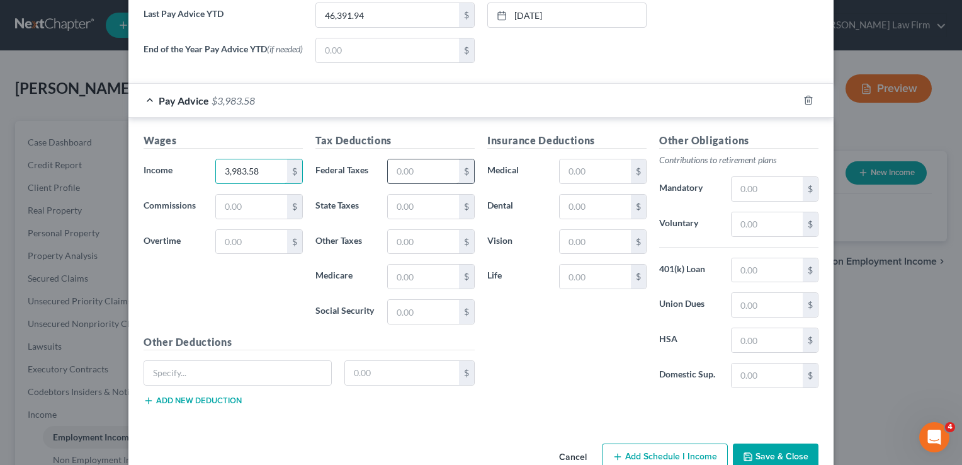
type input "3,983.58"
click at [427, 177] on input "text" at bounding box center [423, 171] width 71 height 24
type input "396.10"
type input "148.00"
type input "53.70"
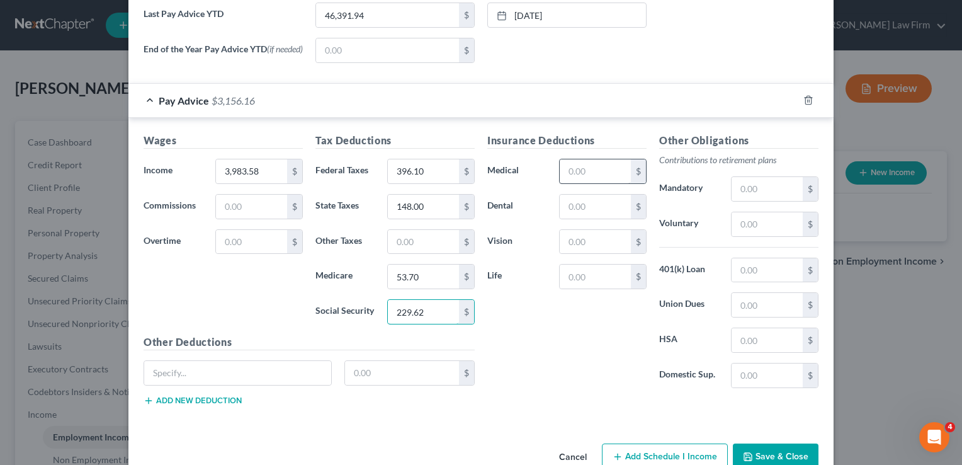
type input "229.62"
click at [590, 169] on input "text" at bounding box center [595, 171] width 71 height 24
drag, startPoint x: 762, startPoint y: 374, endPoint x: 763, endPoint y: 367, distance: 7.7
click at [762, 374] on input "text" at bounding box center [767, 375] width 71 height 24
type input "332.01"
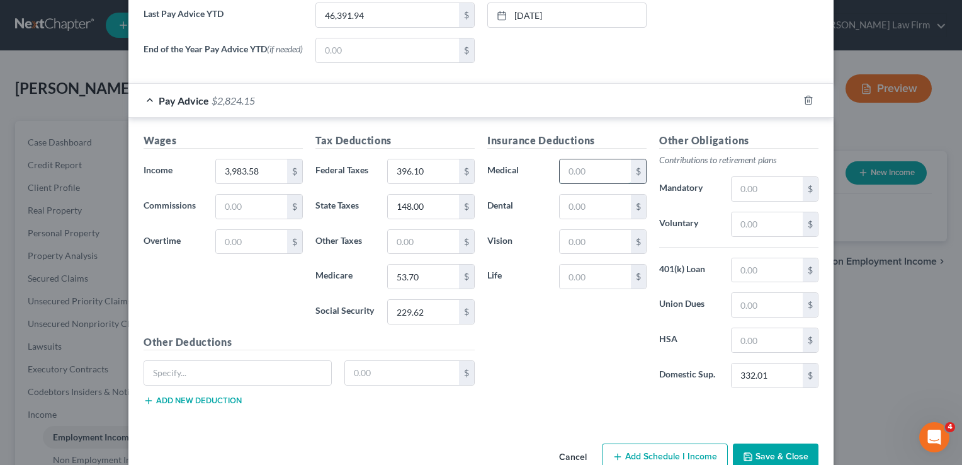
click at [598, 173] on input "text" at bounding box center [595, 171] width 71 height 24
click at [382, 373] on input "text" at bounding box center [402, 373] width 115 height 24
type input "4"
click at [779, 457] on button "Save & Close" at bounding box center [776, 456] width 86 height 26
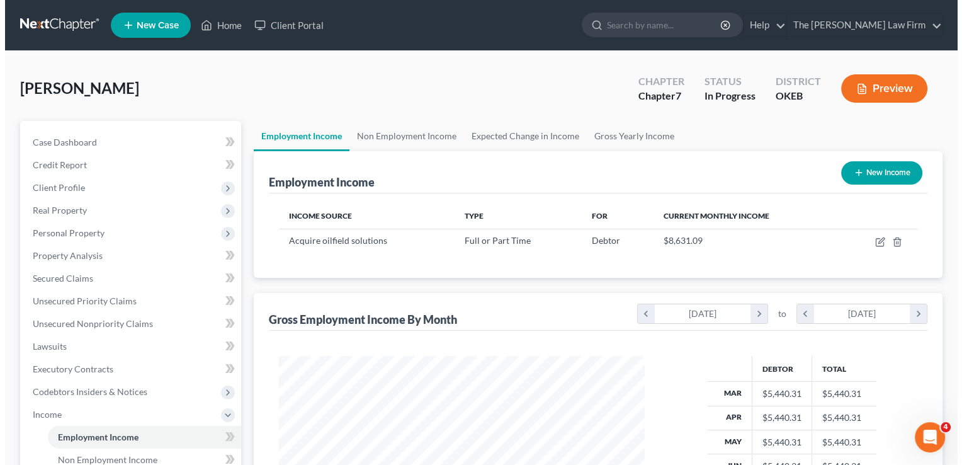
scroll to position [629658, 629495]
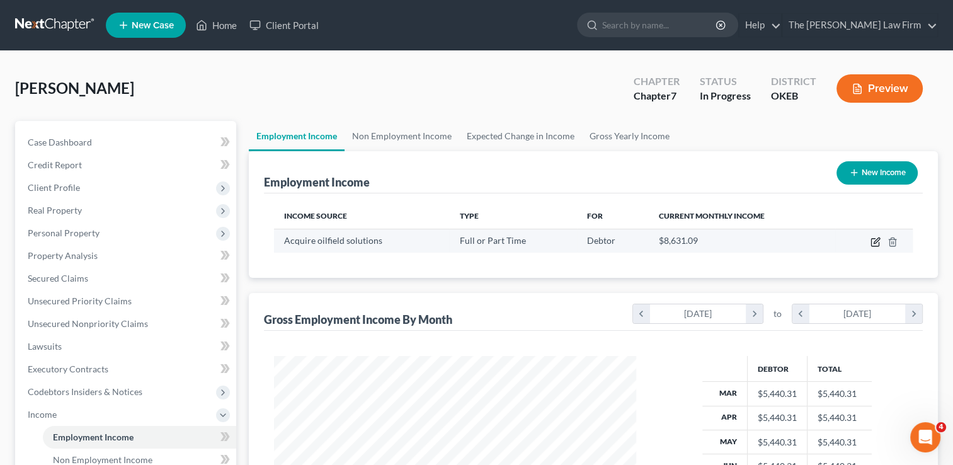
click at [872, 245] on icon "button" at bounding box center [875, 243] width 8 height 8
select select "0"
select select "45"
select select "2"
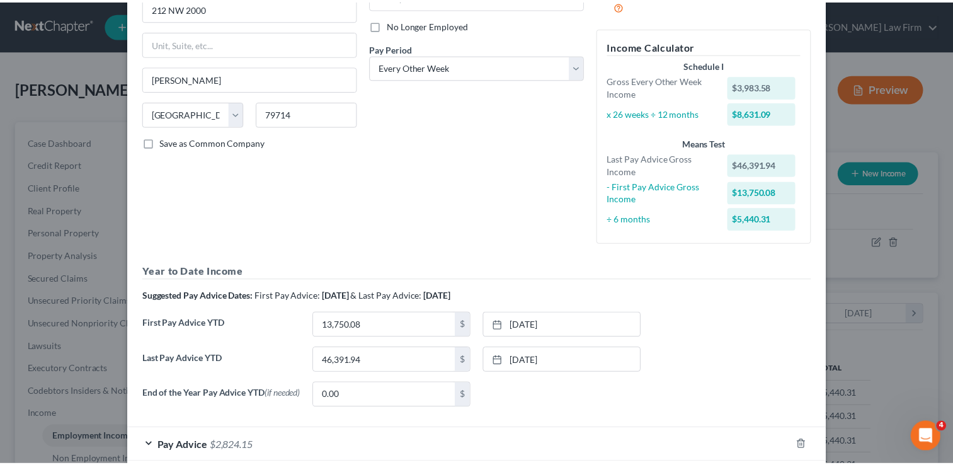
scroll to position [227, 0]
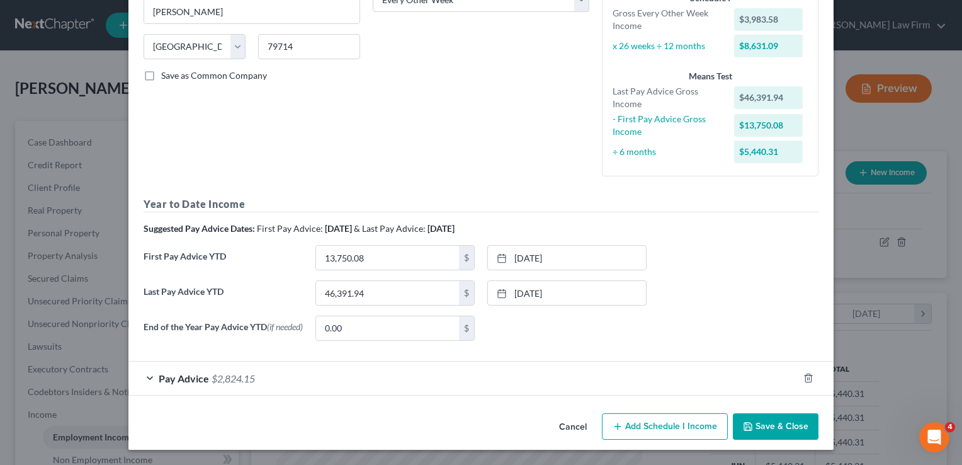
click at [768, 432] on button "Save & Close" at bounding box center [776, 426] width 86 height 26
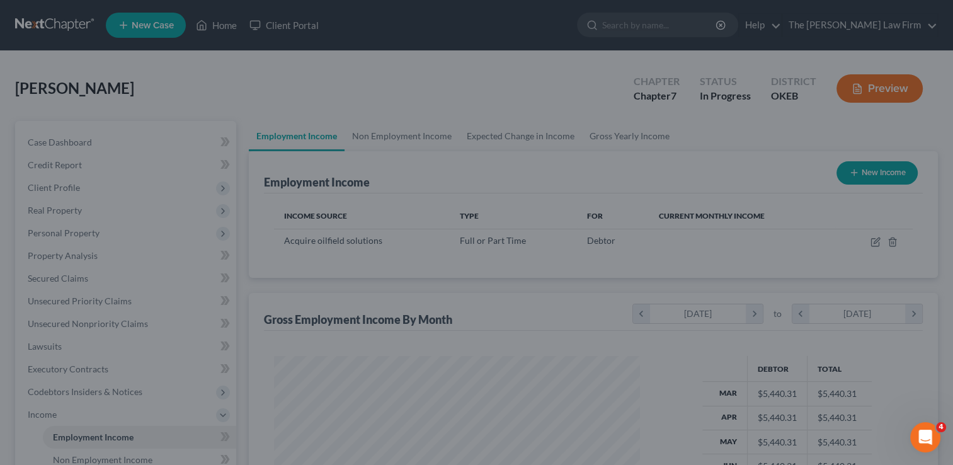
scroll to position [629658, 629495]
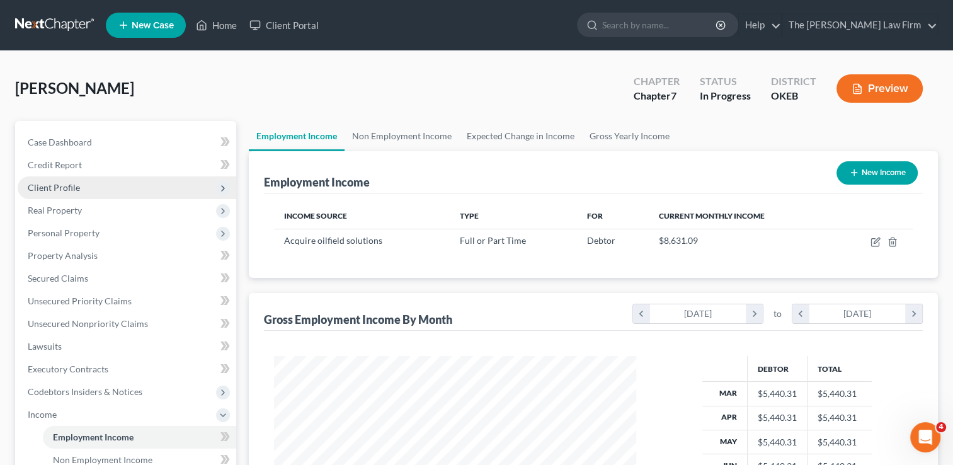
click at [81, 185] on span "Client Profile" at bounding box center [127, 187] width 219 height 23
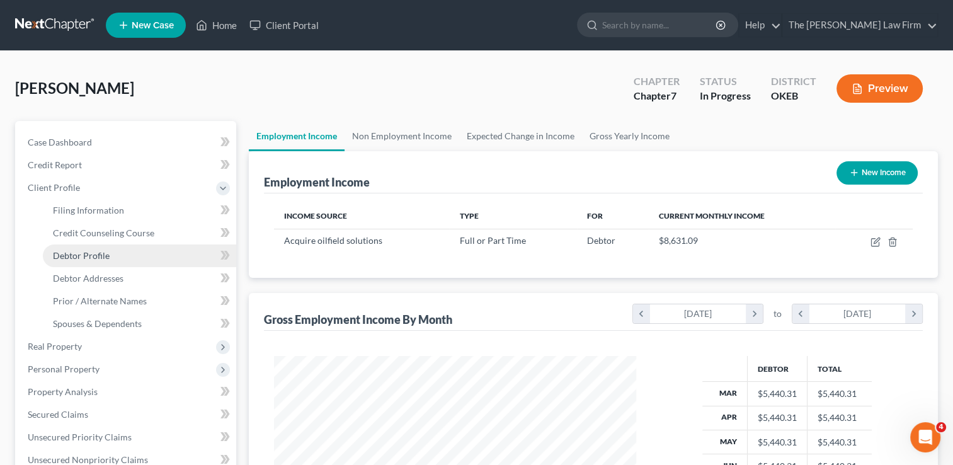
click at [116, 253] on link "Debtor Profile" at bounding box center [139, 255] width 193 height 23
select select "0"
select select "5"
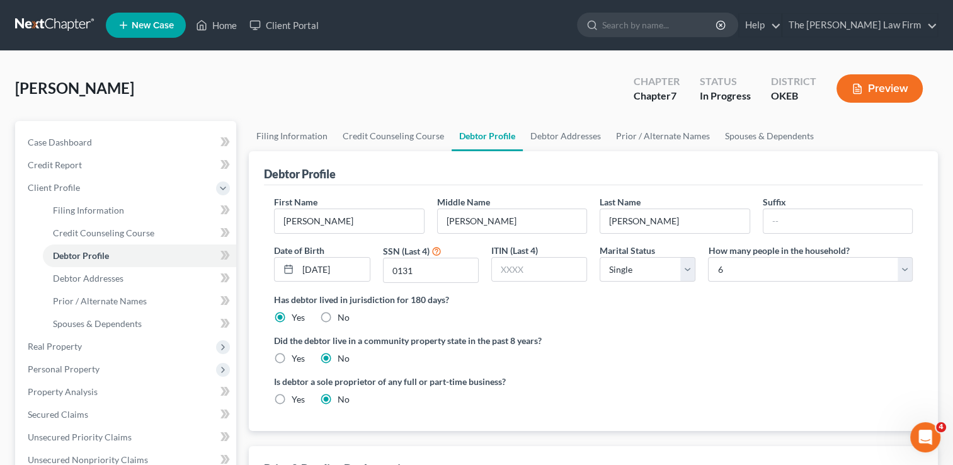
click at [741, 343] on label "Did the debtor live in a community property state in the past 8 years?" at bounding box center [593, 340] width 639 height 13
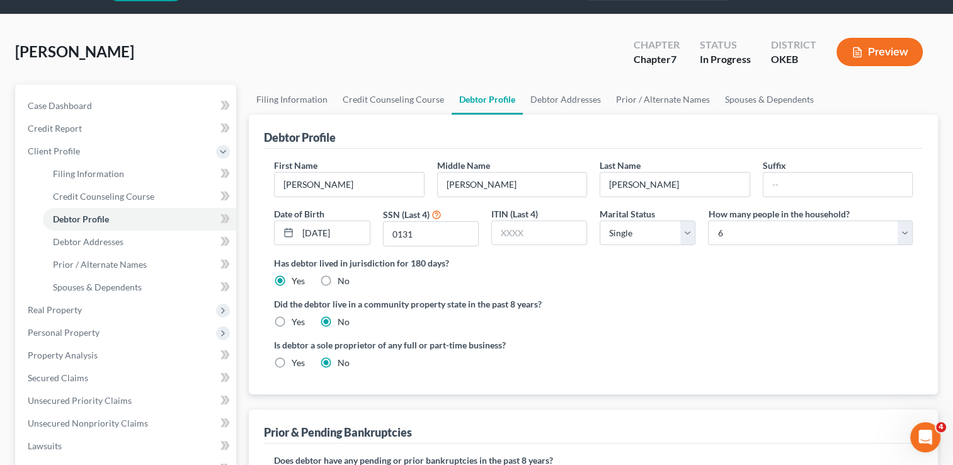
scroll to position [189, 0]
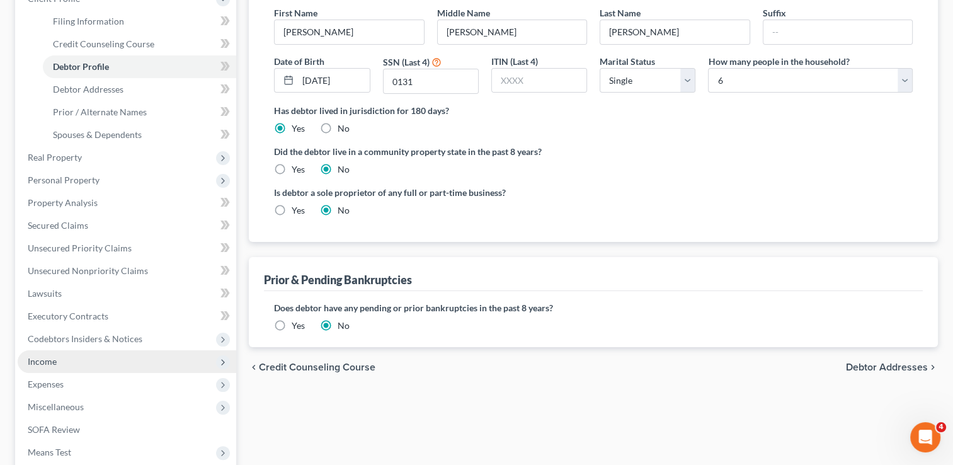
click at [50, 368] on span "Income" at bounding box center [127, 361] width 219 height 23
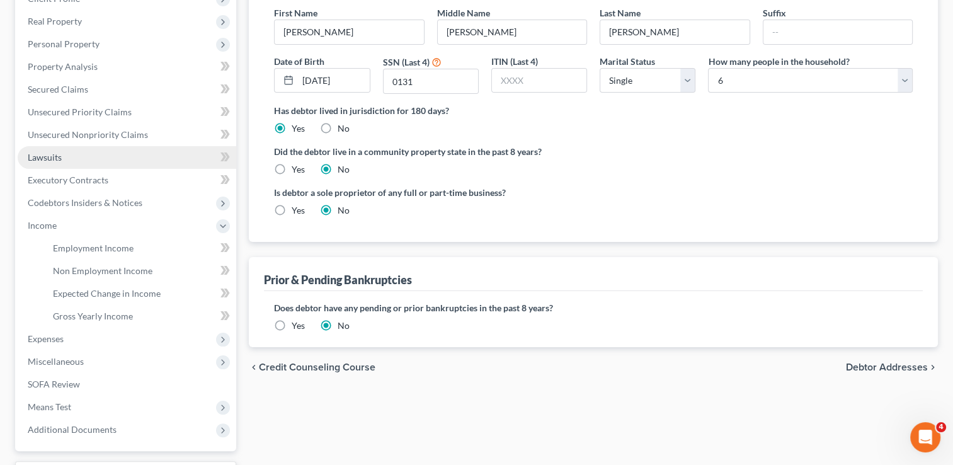
drag, startPoint x: 86, startPoint y: 153, endPoint x: 96, endPoint y: 156, distance: 10.6
click at [86, 153] on link "Lawsuits" at bounding box center [127, 157] width 219 height 23
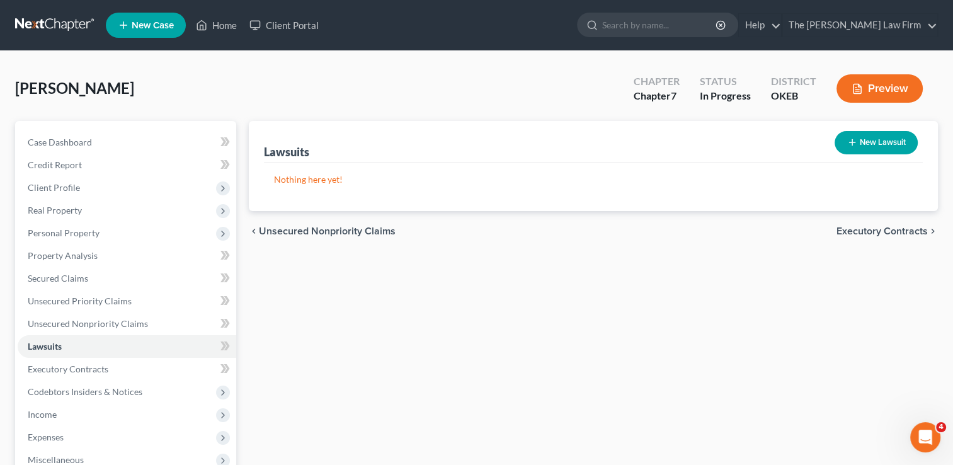
click at [60, 20] on link at bounding box center [55, 25] width 81 height 23
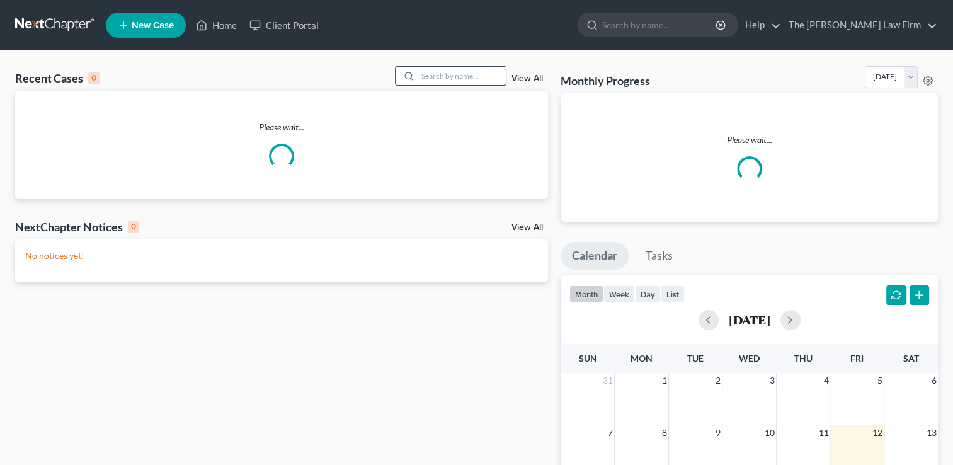
click at [464, 72] on input "search" at bounding box center [462, 76] width 88 height 18
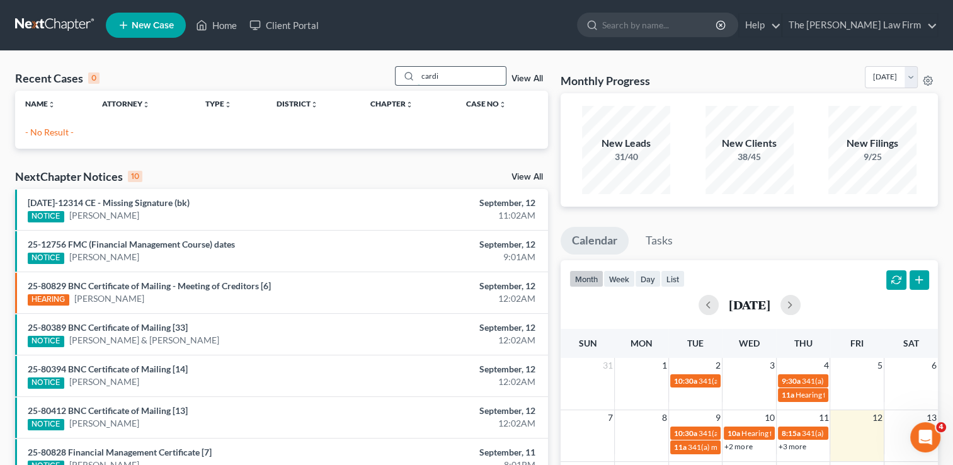
drag, startPoint x: 442, startPoint y: 74, endPoint x: 396, endPoint y: 78, distance: 45.5
click at [396, 78] on div "cardi" at bounding box center [451, 76] width 112 height 20
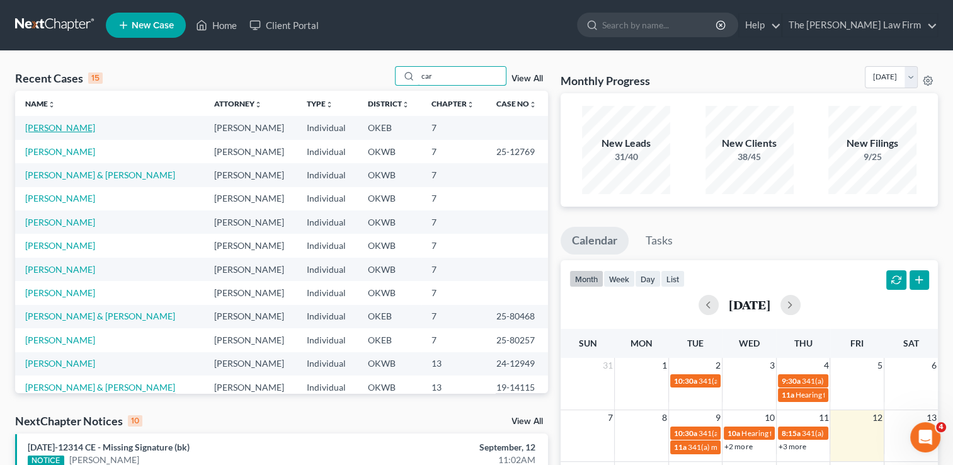
type input "car"
click at [69, 130] on link "[PERSON_NAME]" at bounding box center [60, 127] width 70 height 11
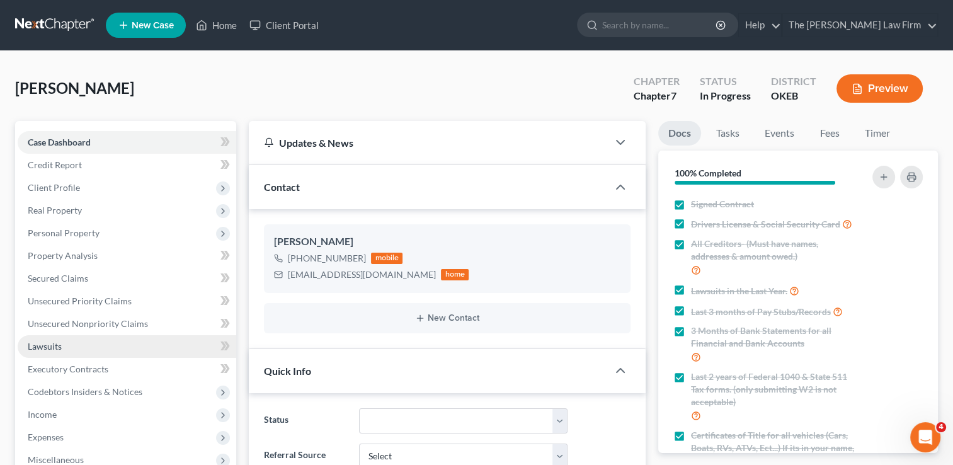
click at [51, 346] on span "Lawsuits" at bounding box center [45, 346] width 34 height 11
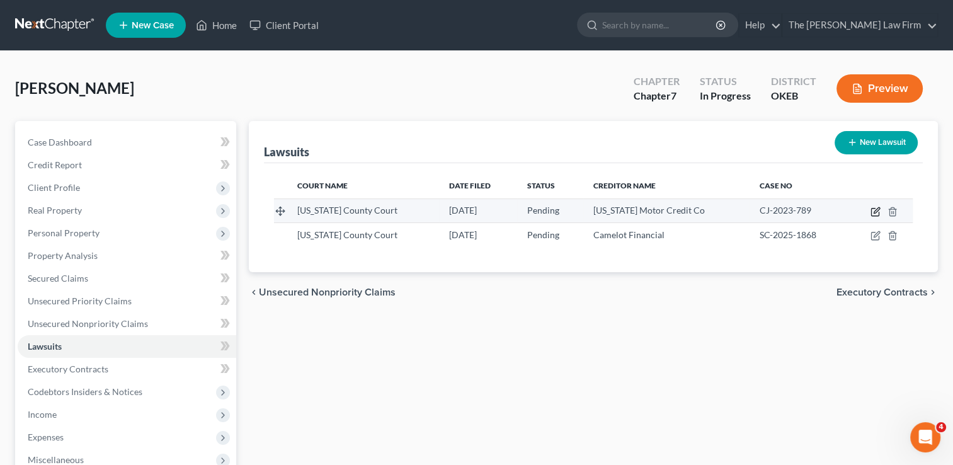
click at [874, 210] on icon "button" at bounding box center [877, 210] width 6 height 6
select select "37"
select select "0"
select select "1"
select select "37"
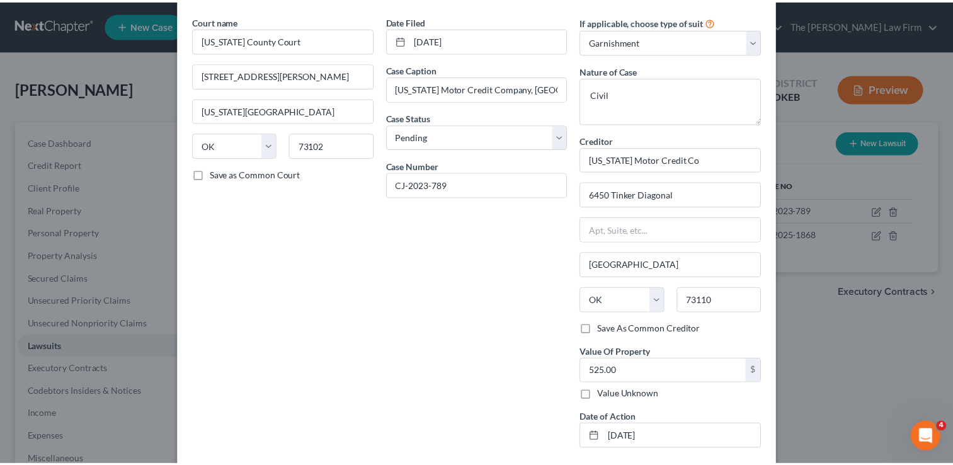
scroll to position [105, 0]
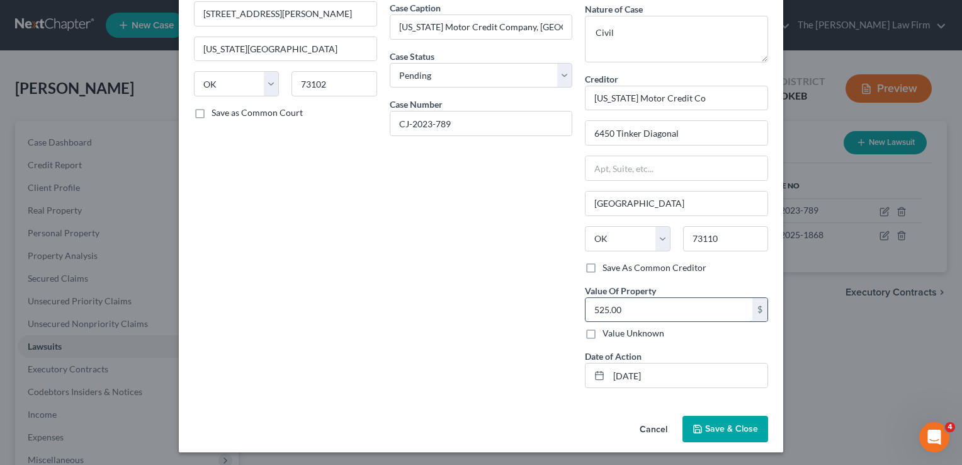
click at [629, 309] on input "525.00" at bounding box center [669, 310] width 167 height 24
type input "8"
type input "817.22"
click at [734, 425] on span "Save & Close" at bounding box center [731, 428] width 53 height 11
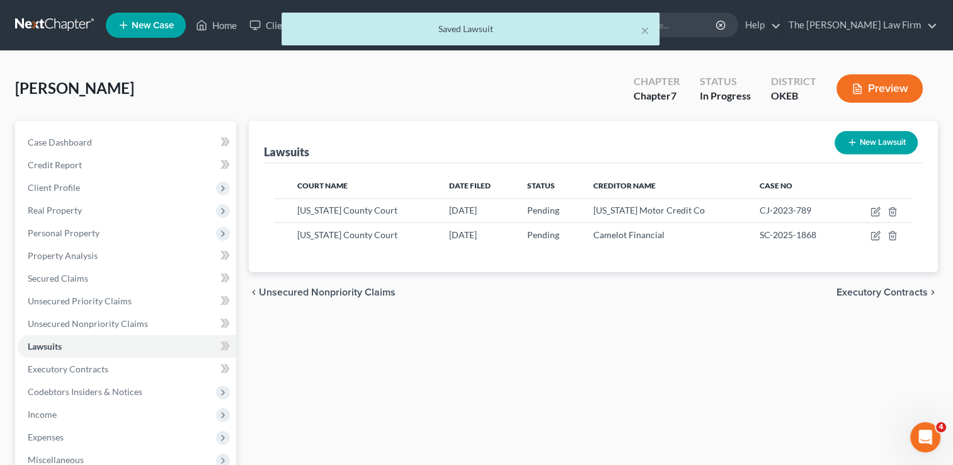
click at [55, 24] on div "× Saved Lawsuit" at bounding box center [470, 32] width 953 height 39
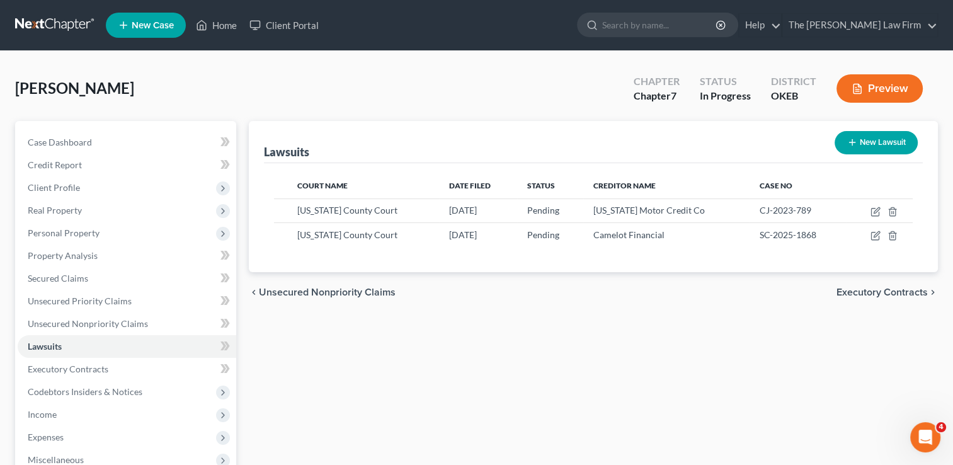
click at [45, 20] on link at bounding box center [55, 25] width 81 height 23
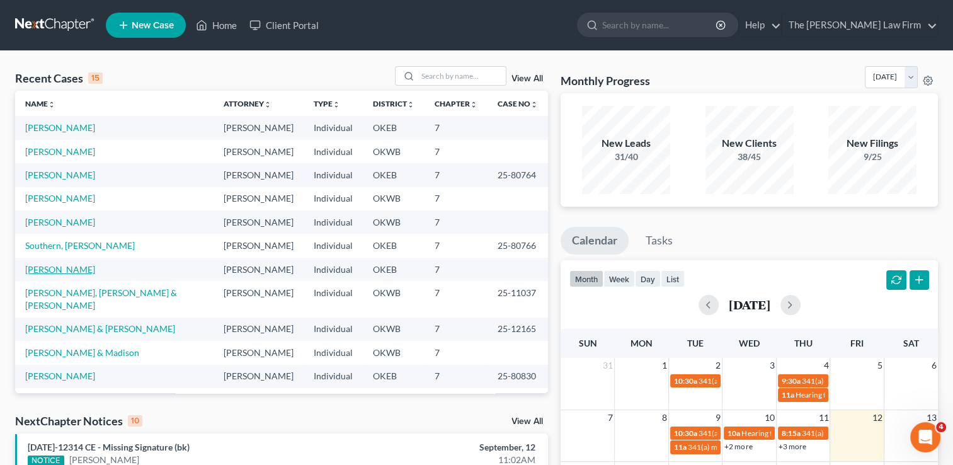
click at [47, 269] on link "[PERSON_NAME]" at bounding box center [60, 269] width 70 height 11
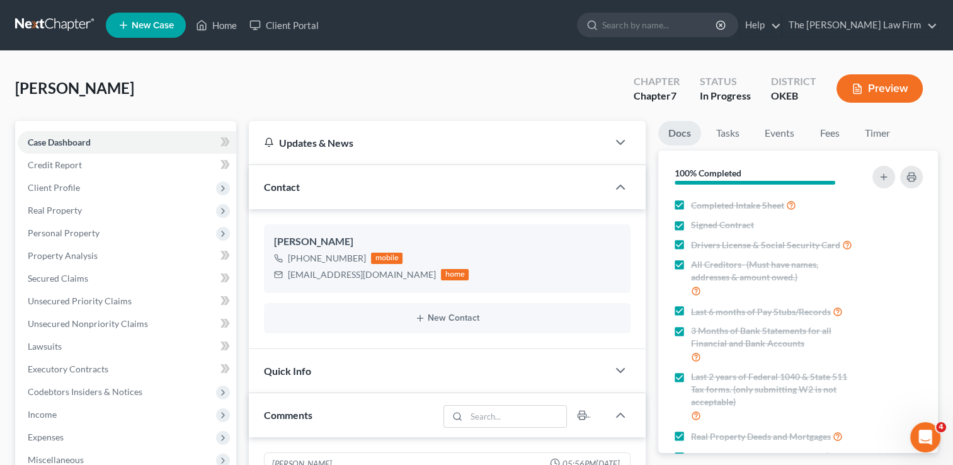
scroll to position [1124, 0]
click at [832, 134] on link "Fees" at bounding box center [829, 133] width 40 height 25
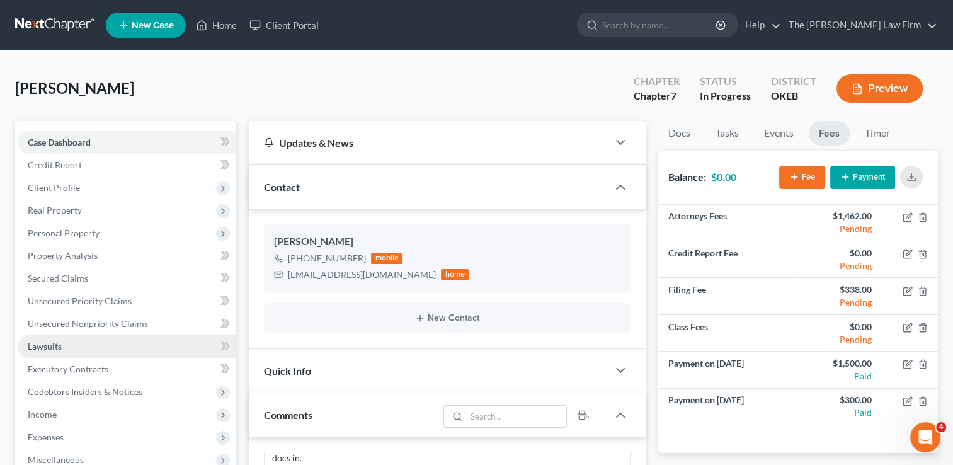
click at [63, 345] on link "Lawsuits" at bounding box center [127, 346] width 219 height 23
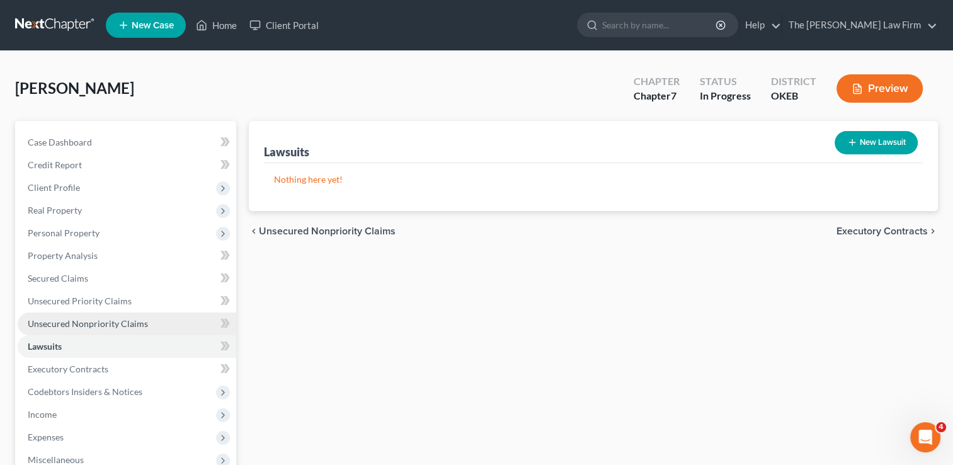
click at [120, 324] on span "Unsecured Nonpriority Claims" at bounding box center [88, 323] width 120 height 11
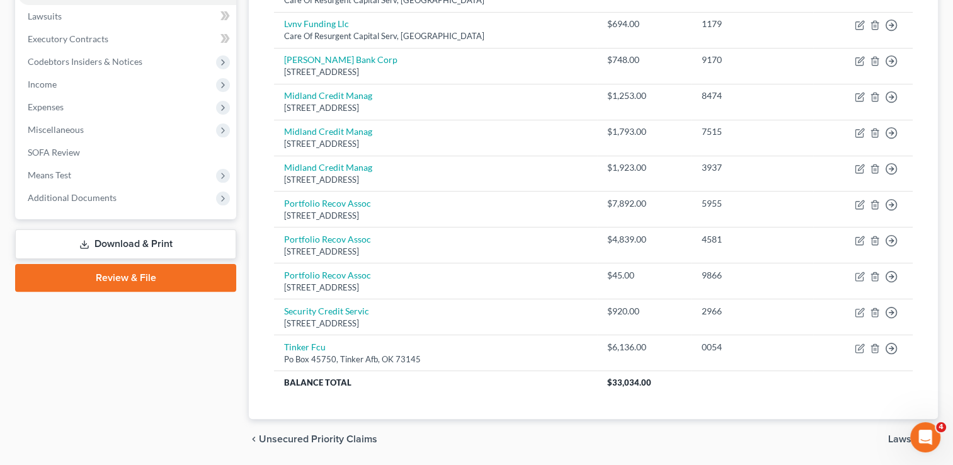
scroll to position [370, 0]
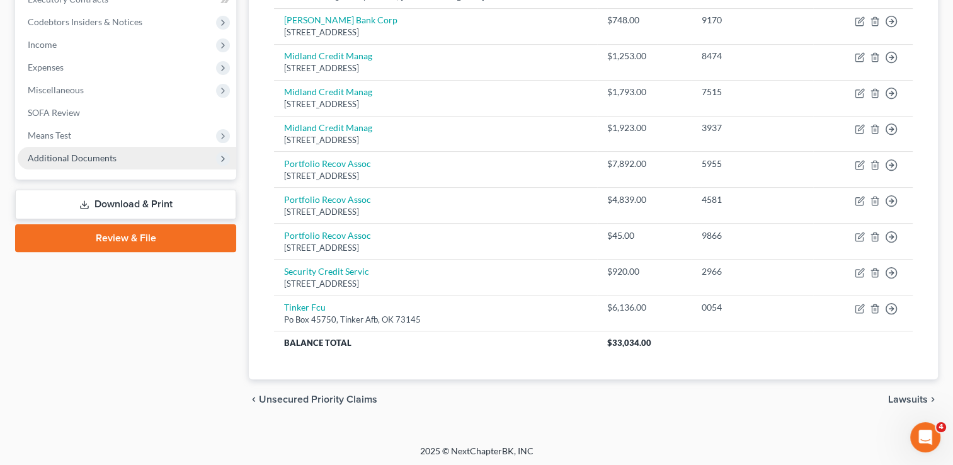
click at [75, 159] on span "Additional Documents" at bounding box center [72, 157] width 89 height 11
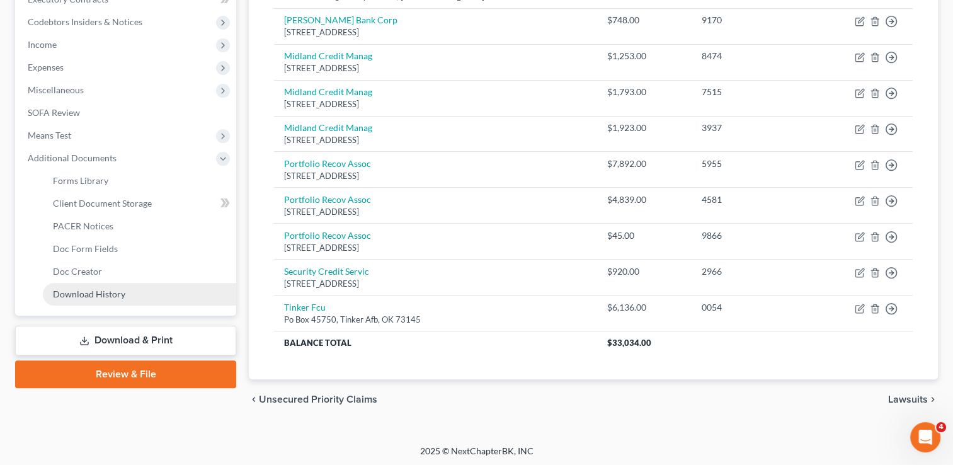
drag, startPoint x: 74, startPoint y: 295, endPoint x: 122, endPoint y: 292, distance: 47.3
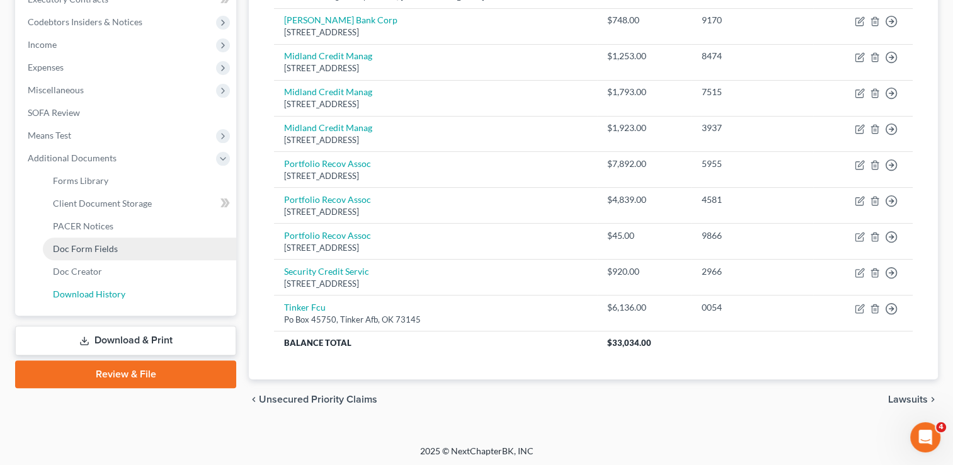
click at [74, 294] on span "Download History" at bounding box center [89, 293] width 72 height 11
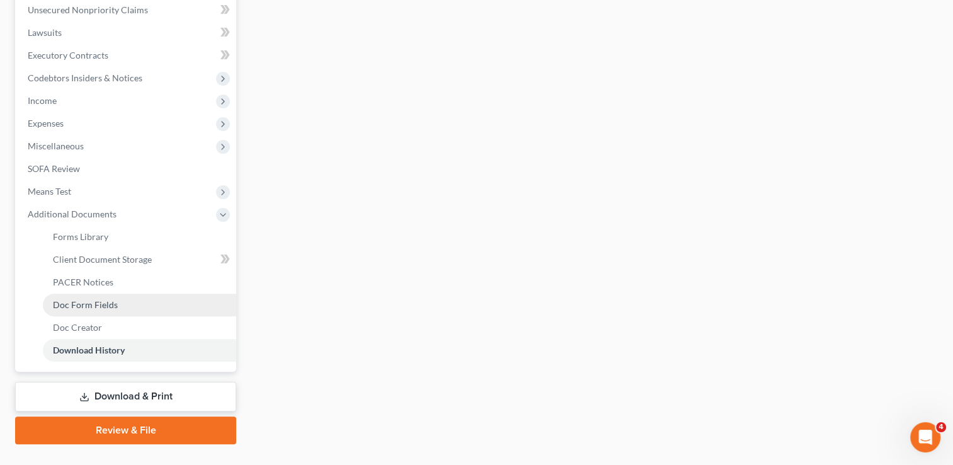
scroll to position [315, 0]
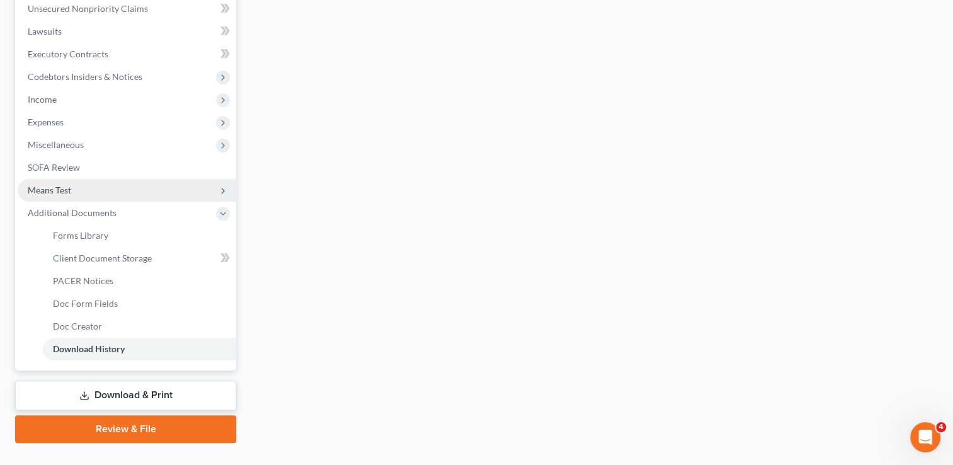
click at [76, 192] on span "Means Test" at bounding box center [127, 190] width 219 height 23
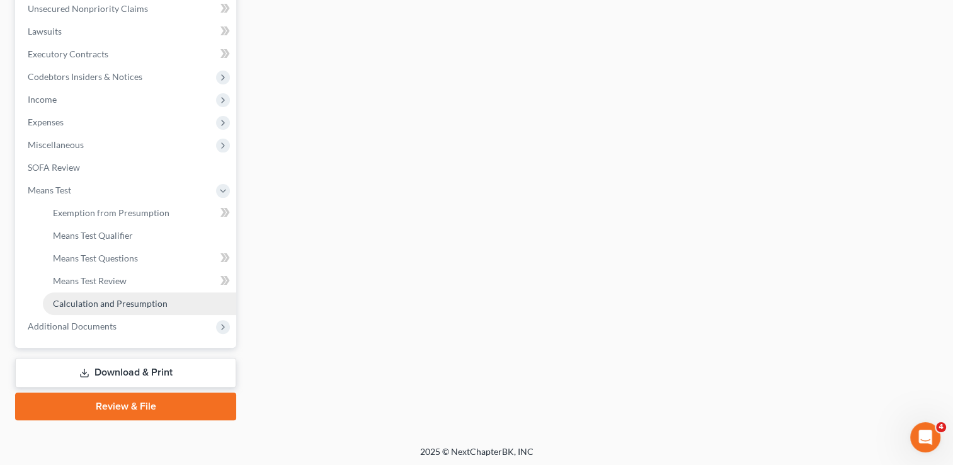
click at [103, 304] on span "Calculation and Presumption" at bounding box center [110, 303] width 115 height 11
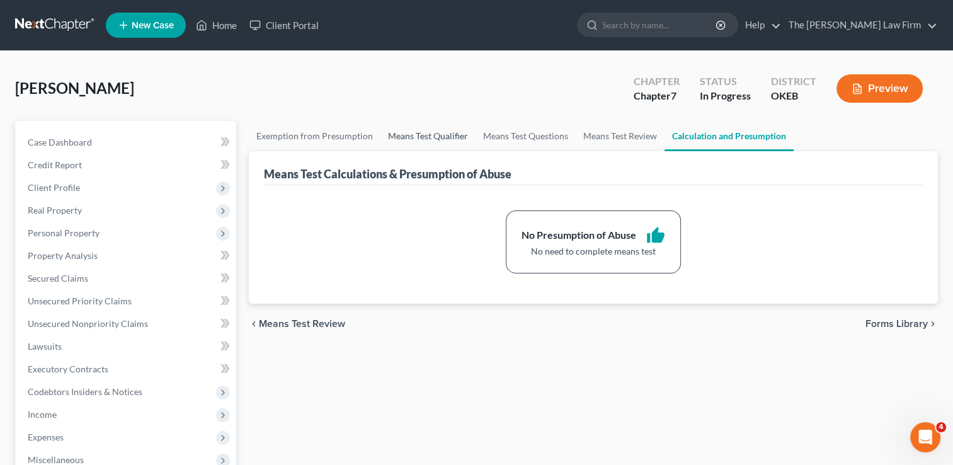
click at [430, 137] on link "Means Test Qualifier" at bounding box center [427, 136] width 95 height 30
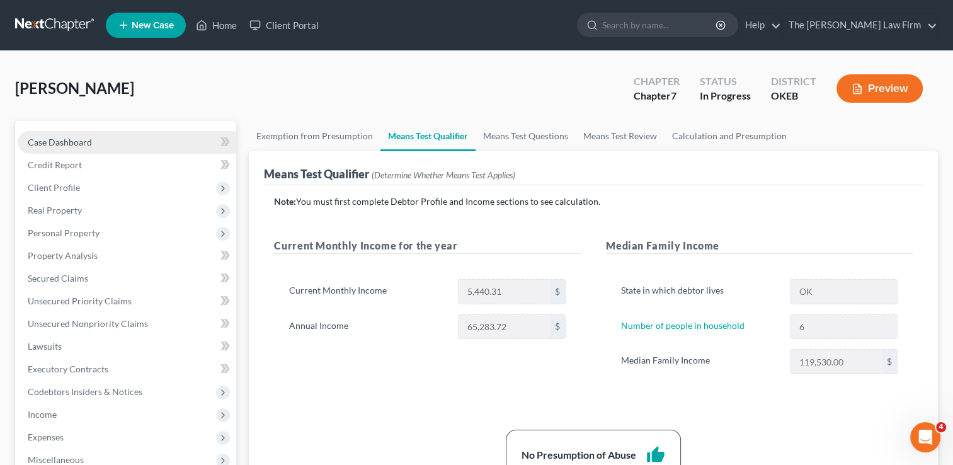
click at [83, 138] on span "Case Dashboard" at bounding box center [60, 142] width 64 height 11
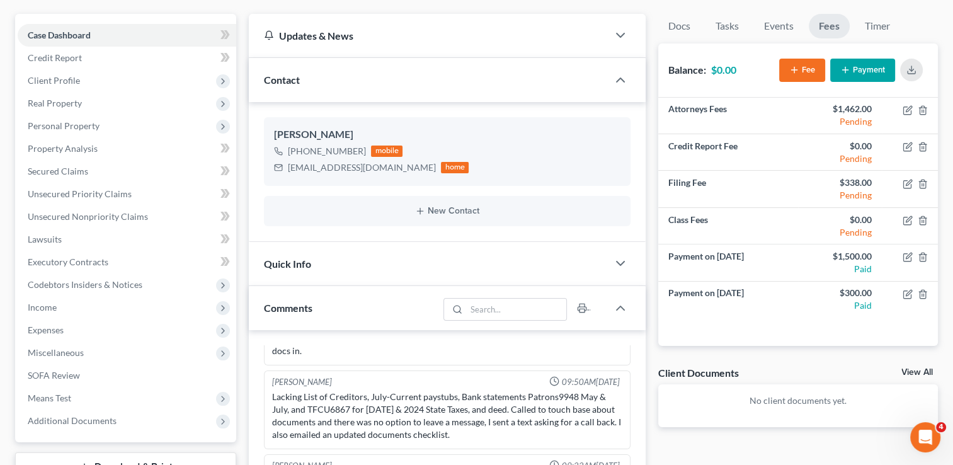
scroll to position [126, 0]
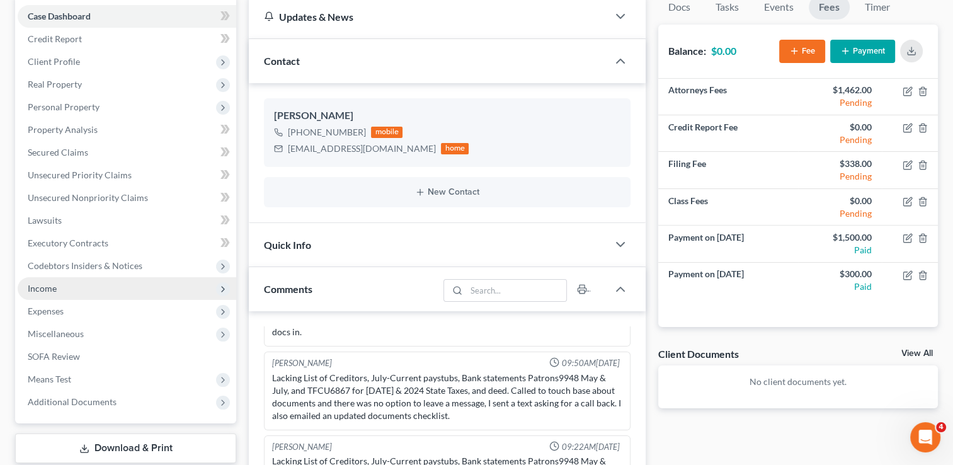
click at [72, 286] on span "Income" at bounding box center [127, 288] width 219 height 23
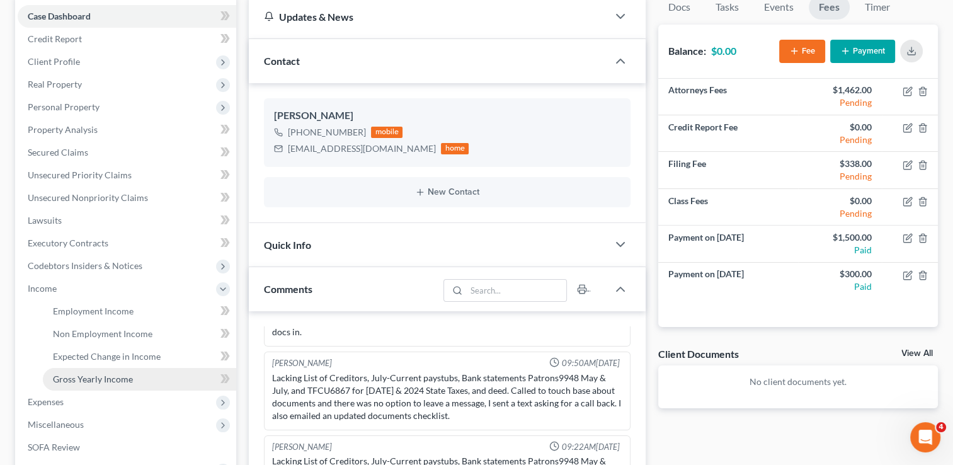
click at [111, 377] on span "Gross Yearly Income" at bounding box center [93, 379] width 80 height 11
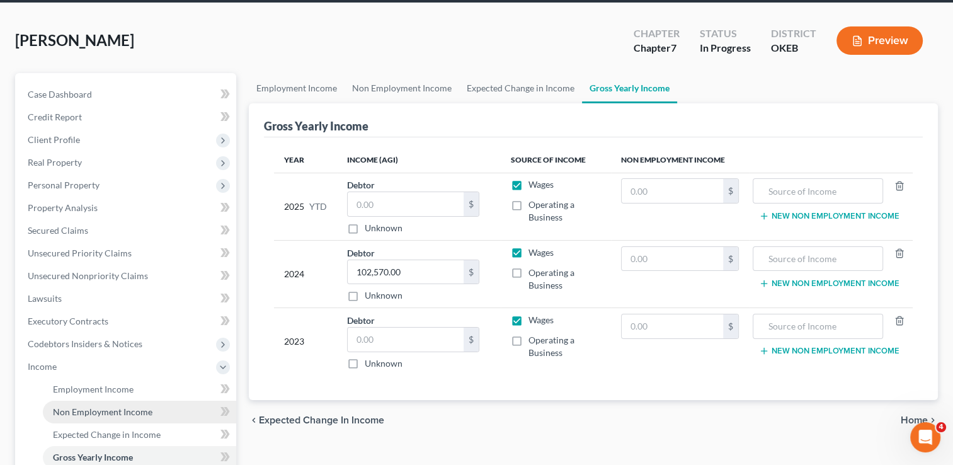
scroll to position [126, 0]
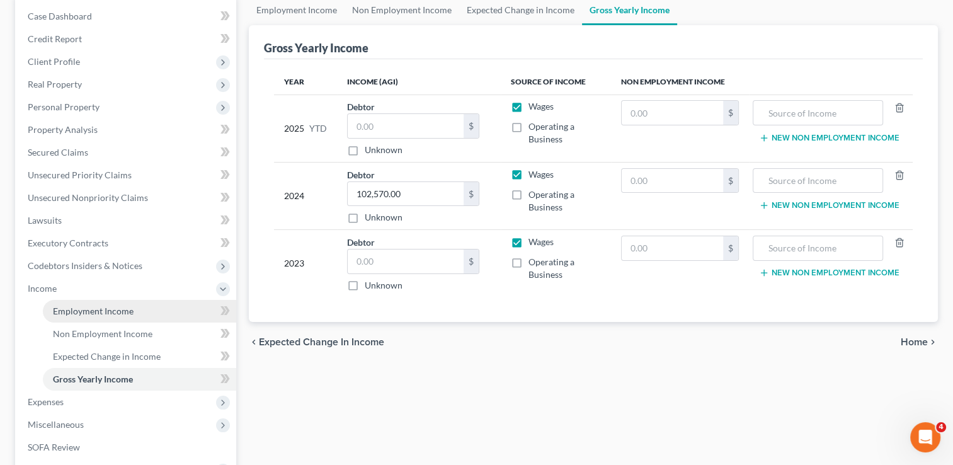
click at [113, 312] on span "Employment Income" at bounding box center [93, 310] width 81 height 11
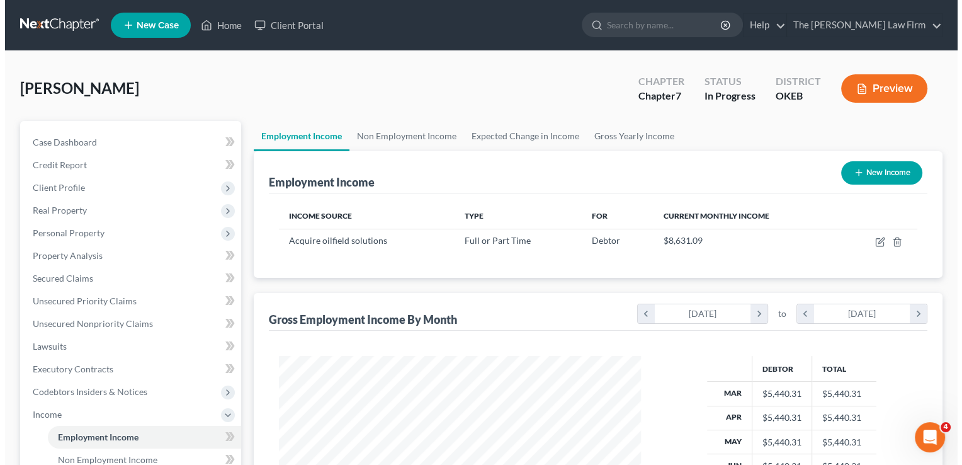
scroll to position [224, 387]
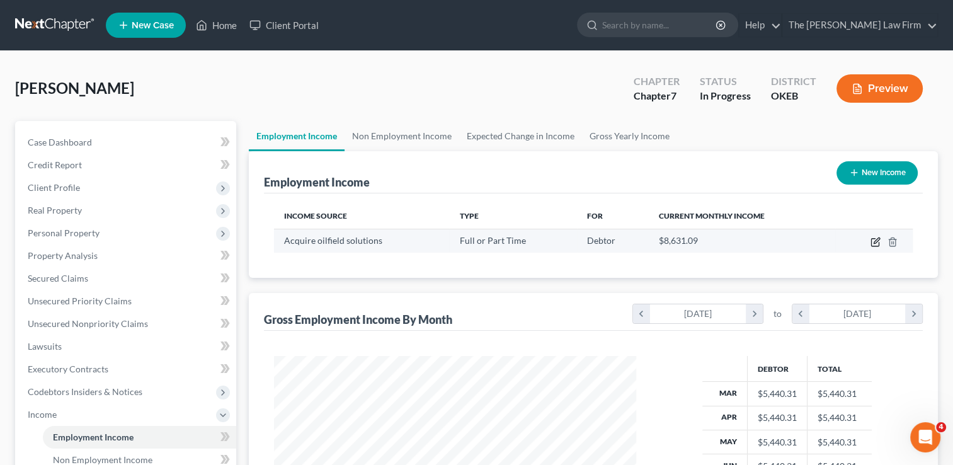
click at [874, 246] on icon "button" at bounding box center [875, 243] width 8 height 8
select select "0"
select select "45"
select select "2"
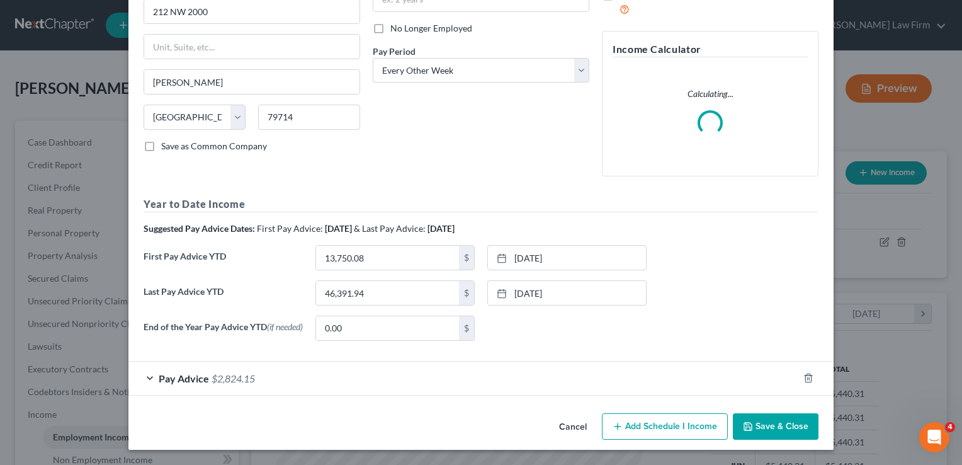
scroll to position [156, 0]
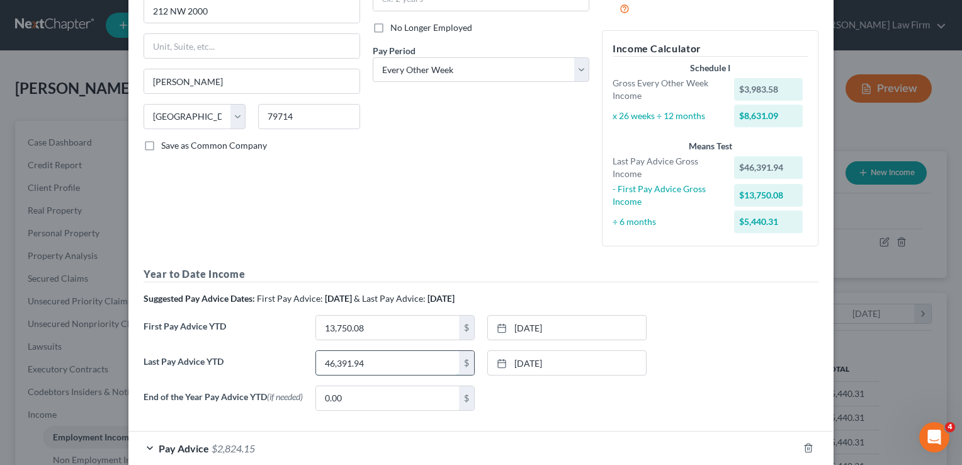
click at [372, 361] on input "46,391.94" at bounding box center [387, 363] width 143 height 24
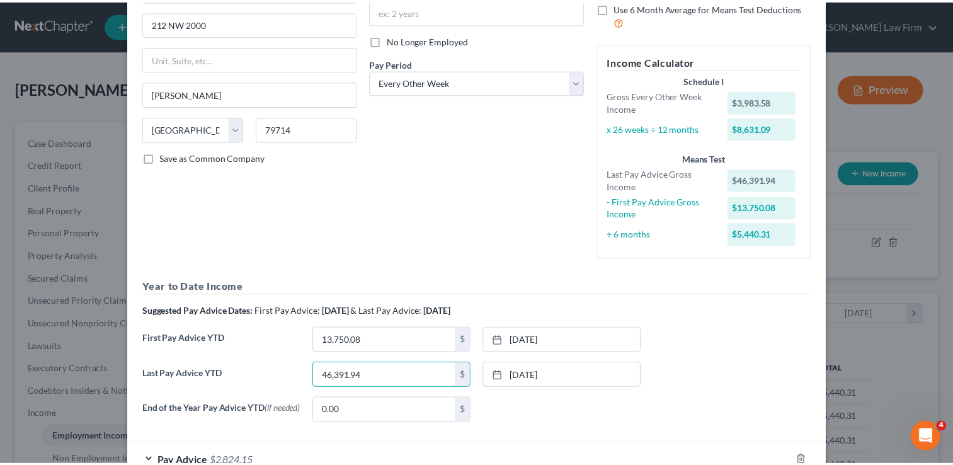
scroll to position [0, 0]
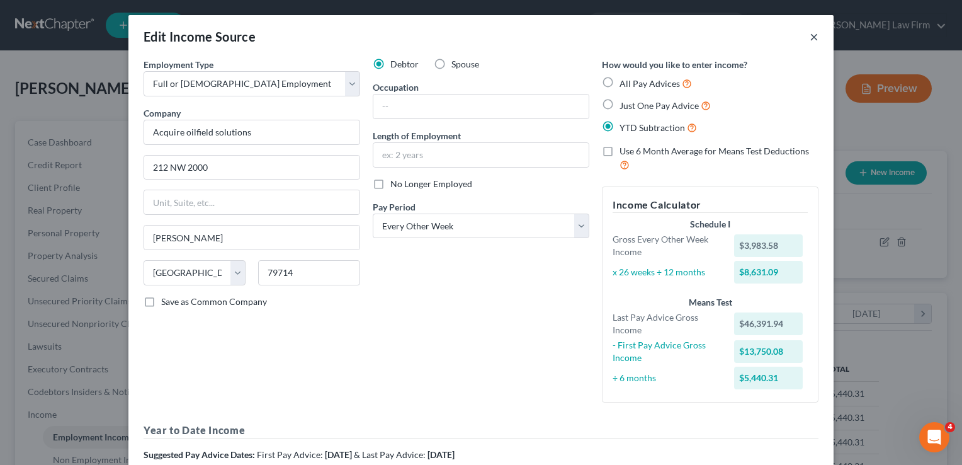
click at [810, 34] on button "×" at bounding box center [814, 36] width 9 height 15
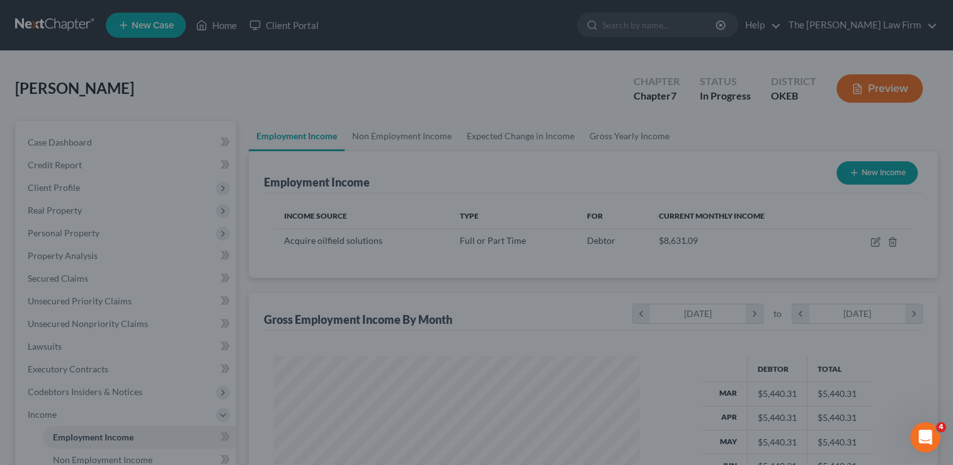
scroll to position [629658, 629495]
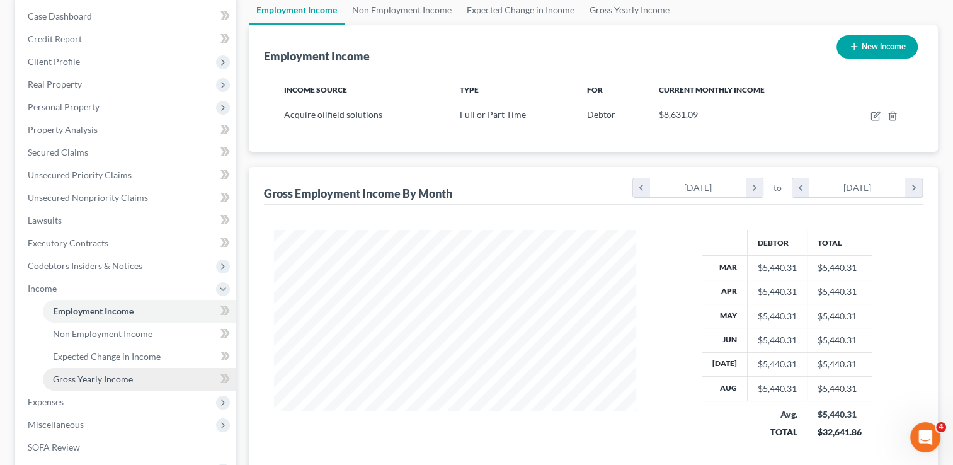
click at [127, 381] on span "Gross Yearly Income" at bounding box center [93, 379] width 80 height 11
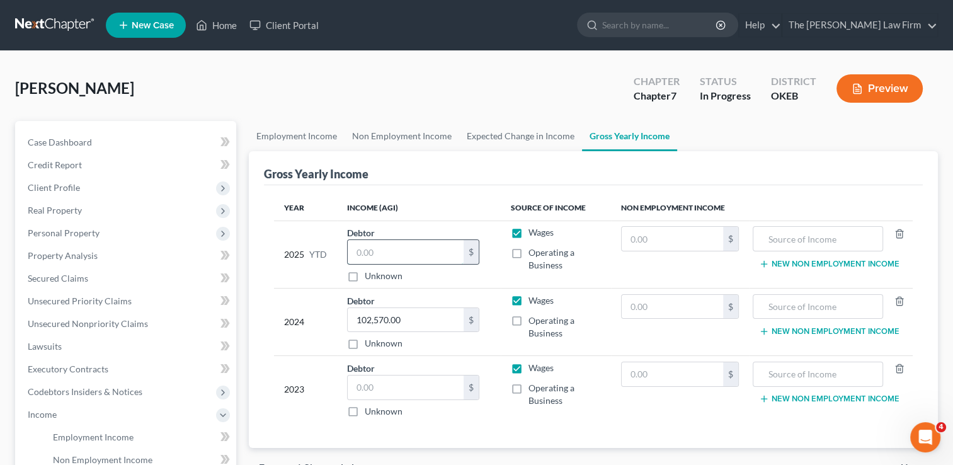
paste input "46,391.94"
type input "46,391.94"
click at [409, 384] on input "text" at bounding box center [406, 387] width 116 height 24
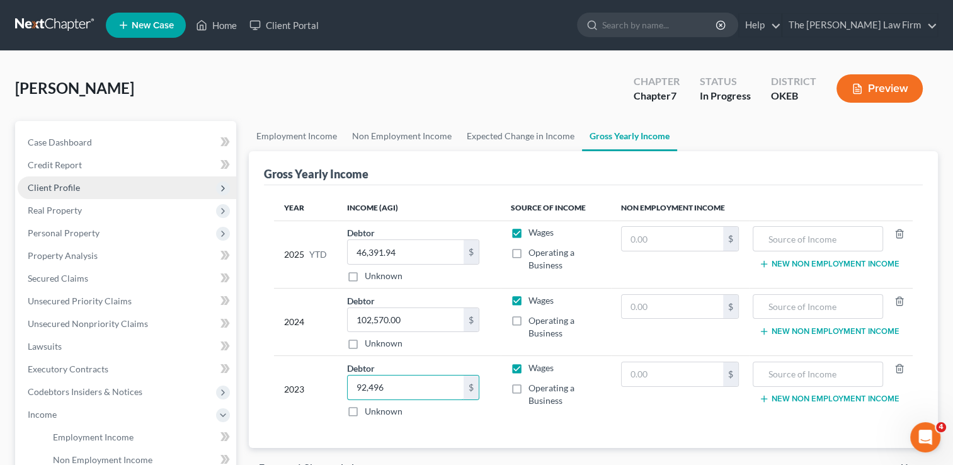
type input "92,496"
click at [80, 188] on span "Client Profile" at bounding box center [127, 187] width 219 height 23
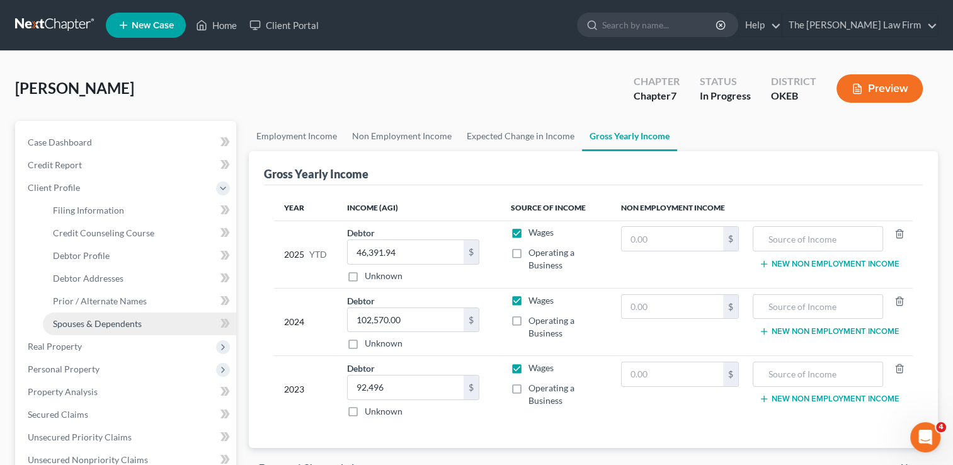
click at [101, 324] on span "Spouses & Dependents" at bounding box center [97, 323] width 89 height 11
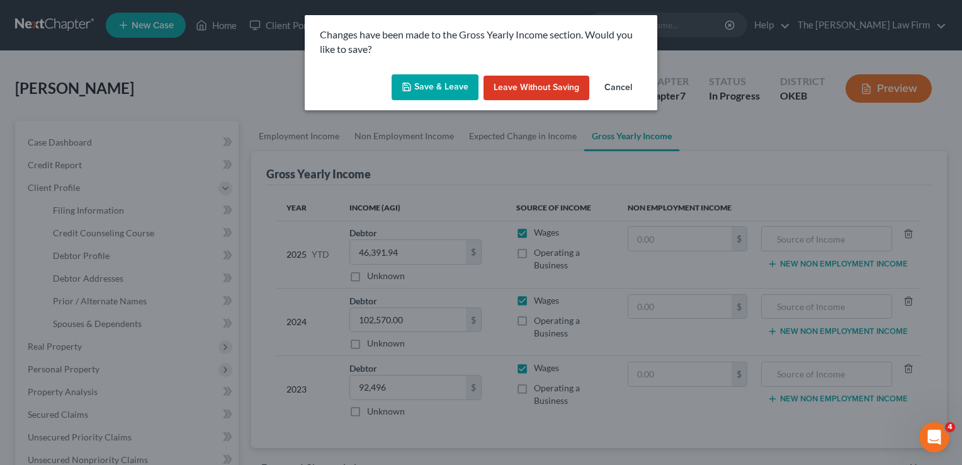
click at [423, 84] on button "Save & Leave" at bounding box center [435, 87] width 87 height 26
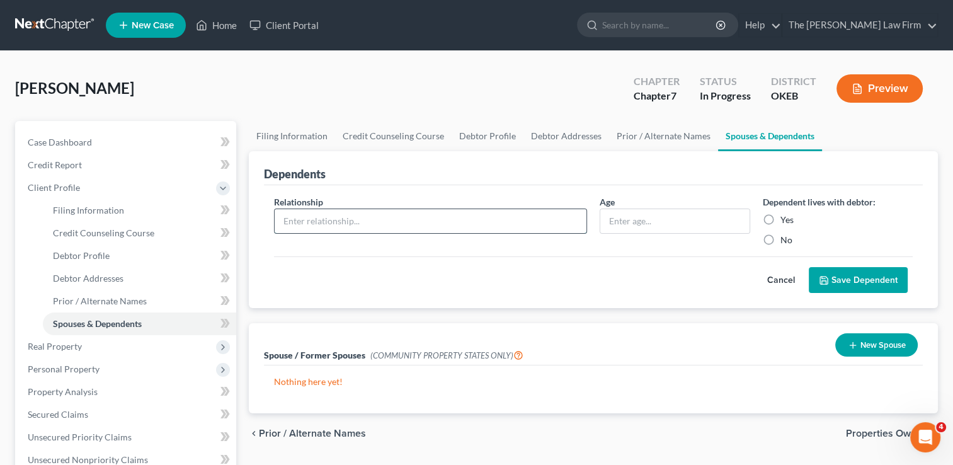
click at [399, 222] on input "text" at bounding box center [431, 221] width 312 height 24
type input "Daughter"
click at [780, 219] on label "Yes" at bounding box center [786, 220] width 13 height 13
click at [785, 219] on input "Yes" at bounding box center [789, 218] width 8 height 8
radio input "true"
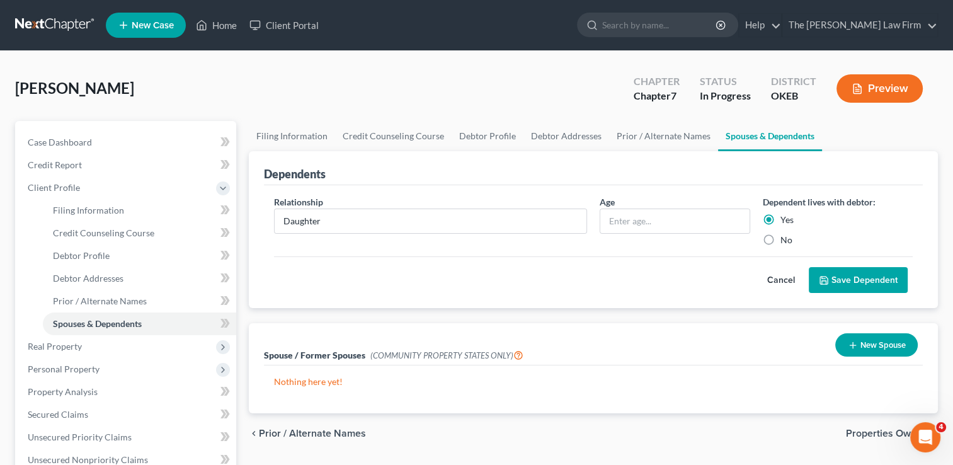
click at [847, 275] on button "Save Dependent" at bounding box center [858, 280] width 99 height 26
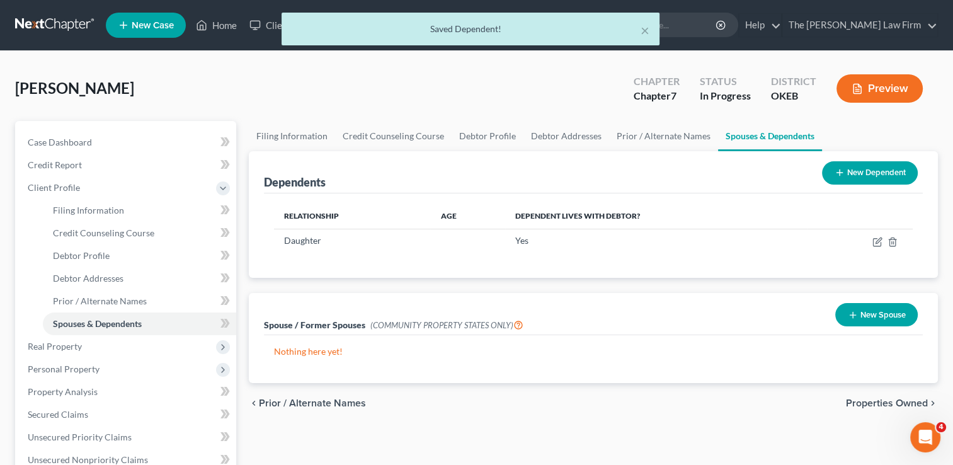
click at [874, 168] on button "New Dependent" at bounding box center [870, 172] width 96 height 23
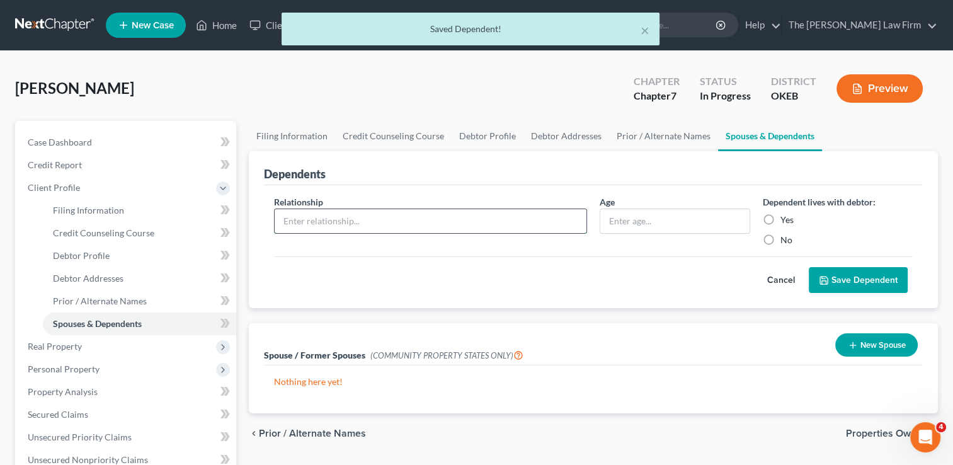
click at [320, 224] on input "text" at bounding box center [431, 221] width 312 height 24
type input "Daughter"
click at [780, 220] on label "Yes" at bounding box center [786, 220] width 13 height 13
click at [785, 220] on input "Yes" at bounding box center [789, 218] width 8 height 8
radio input "true"
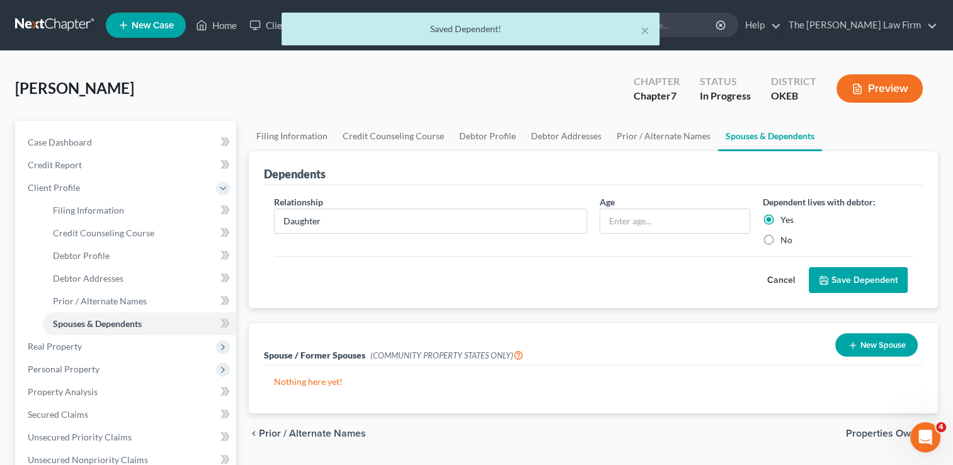
click at [847, 272] on button "Save Dependent" at bounding box center [858, 280] width 99 height 26
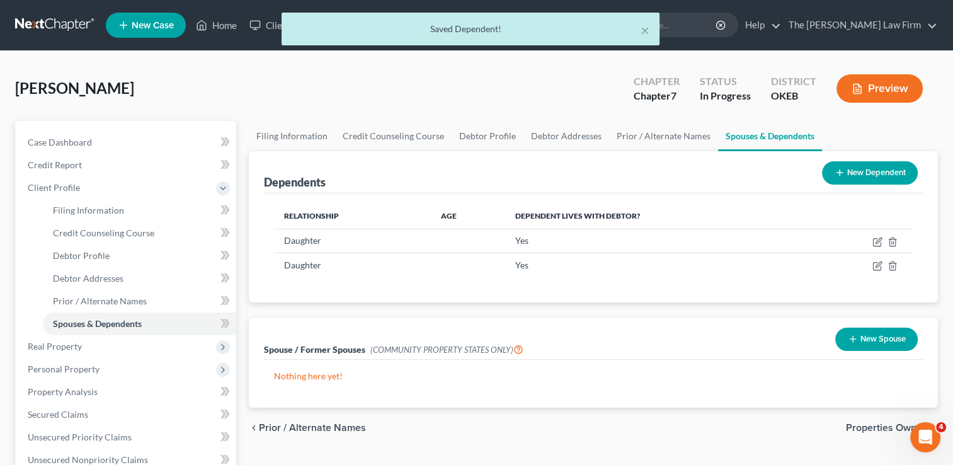
click at [874, 176] on button "New Dependent" at bounding box center [870, 172] width 96 height 23
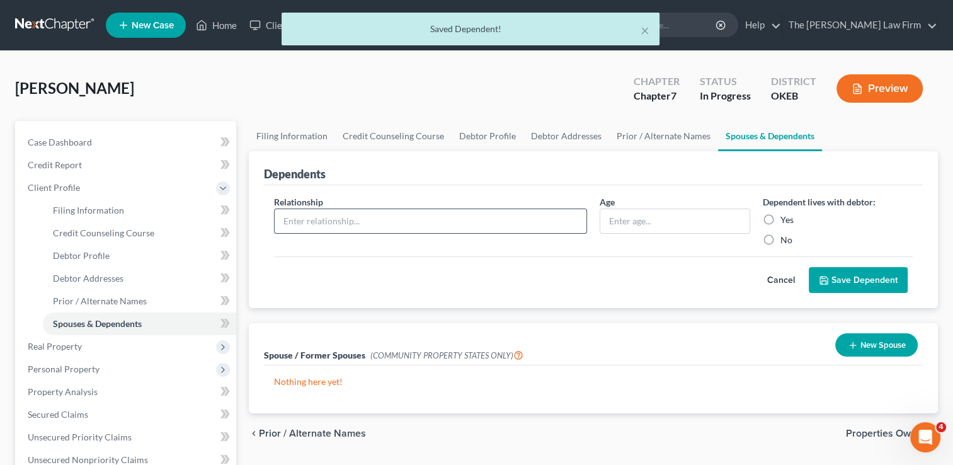
click at [402, 225] on input "text" at bounding box center [431, 221] width 312 height 24
type input "Son"
click at [780, 217] on label "Yes" at bounding box center [786, 220] width 13 height 13
click at [785, 217] on input "Yes" at bounding box center [789, 218] width 8 height 8
radio input "true"
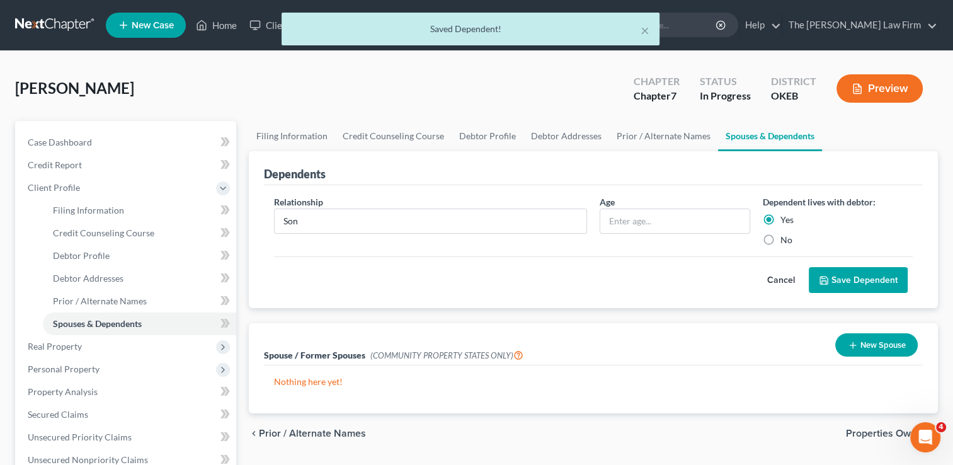
click at [879, 277] on button "Save Dependent" at bounding box center [858, 280] width 99 height 26
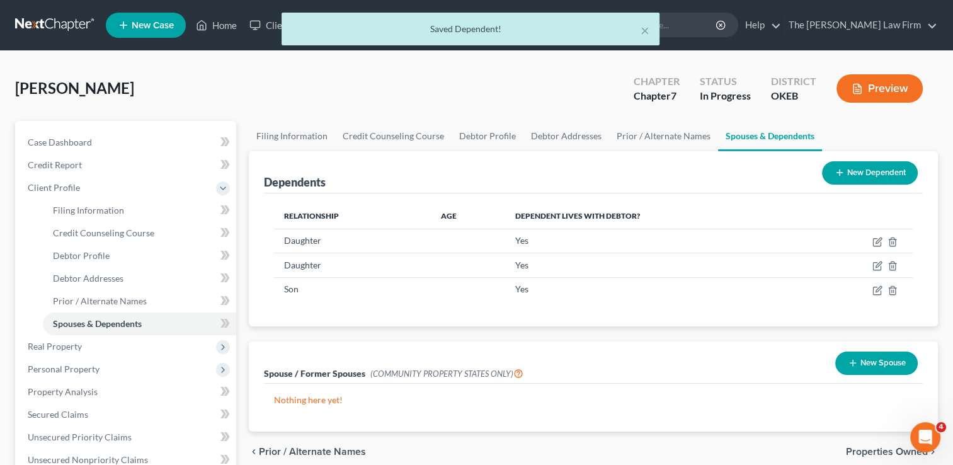
click at [850, 173] on button "New Dependent" at bounding box center [870, 172] width 96 height 23
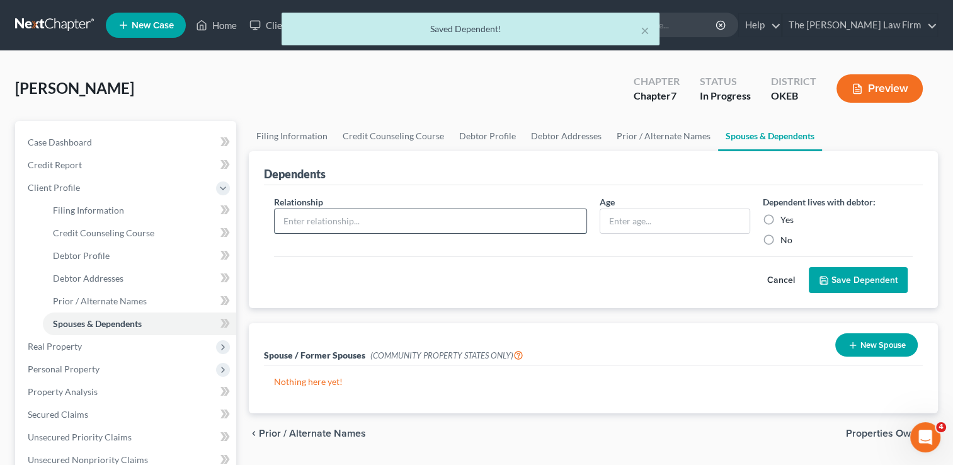
drag, startPoint x: 353, startPoint y: 220, endPoint x: 358, endPoint y: 226, distance: 8.0
click at [353, 220] on input "text" at bounding box center [431, 221] width 312 height 24
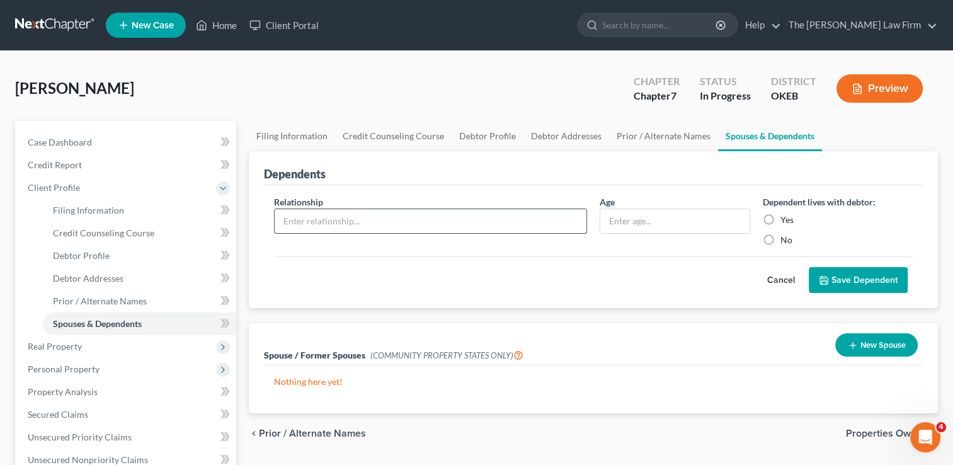
type input "Daughter"
click at [780, 220] on label "Yes" at bounding box center [786, 220] width 13 height 13
click at [785, 220] on input "Yes" at bounding box center [789, 218] width 8 height 8
radio input "true"
click at [859, 275] on button "Save Dependent" at bounding box center [858, 280] width 99 height 26
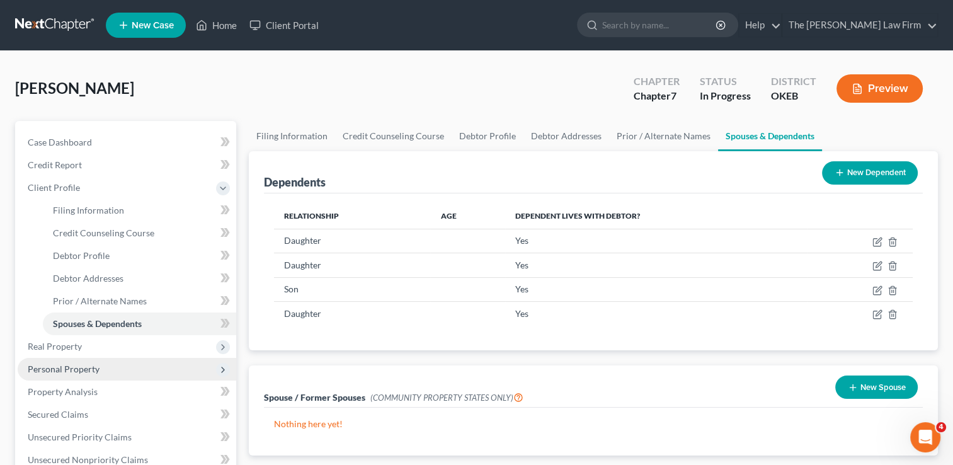
drag, startPoint x: 81, startPoint y: 367, endPoint x: 106, endPoint y: 372, distance: 26.3
click at [81, 367] on span "Personal Property" at bounding box center [64, 368] width 72 height 11
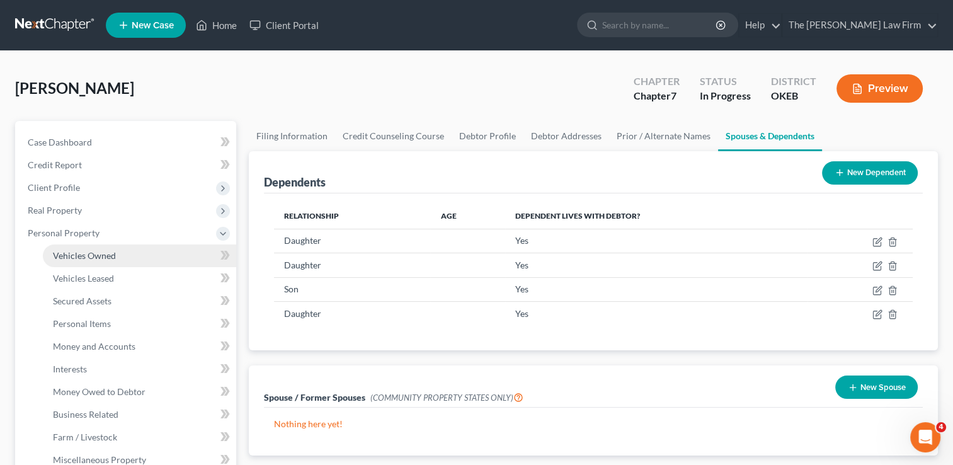
click at [126, 253] on link "Vehicles Owned" at bounding box center [139, 255] width 193 height 23
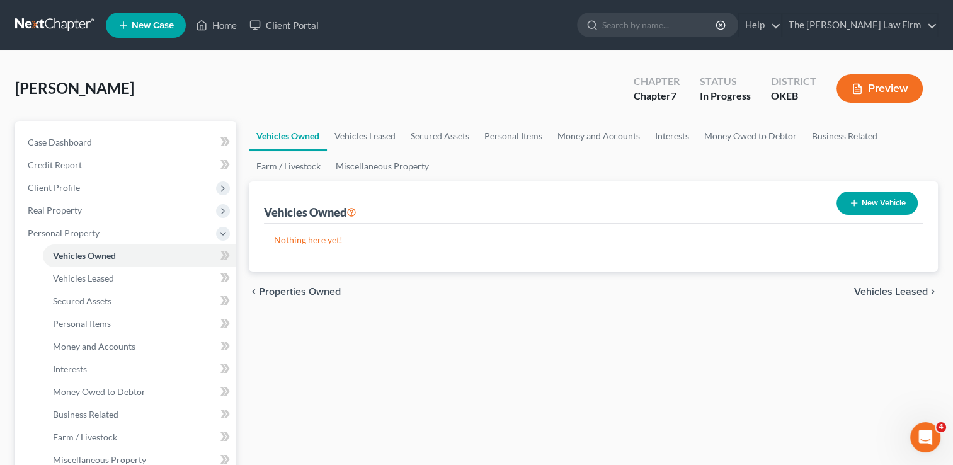
click at [894, 191] on button "New Vehicle" at bounding box center [876, 202] width 81 height 23
select select "0"
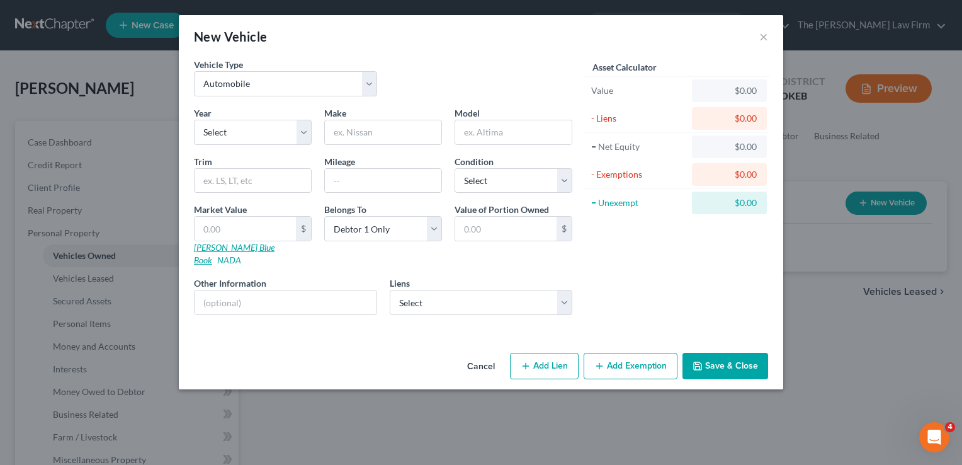
click at [222, 246] on link "[PERSON_NAME] Blue Book" at bounding box center [234, 253] width 81 height 23
click at [333, 88] on select "Select Automobile Truck Trailer Watercraft Aircraft Motor Home Atv Other Vehicle" at bounding box center [285, 83] width 183 height 25
select select "7"
click at [194, 71] on select "Select Automobile Truck Trailer Watercraft Aircraft Motor Home Atv Other Vehicle" at bounding box center [285, 83] width 183 height 25
click at [251, 131] on select "Select 2026 2025 2024 2023 2022 2021 2020 2019 2018 2017 2016 2015 2014 2013 20…" at bounding box center [253, 132] width 118 height 25
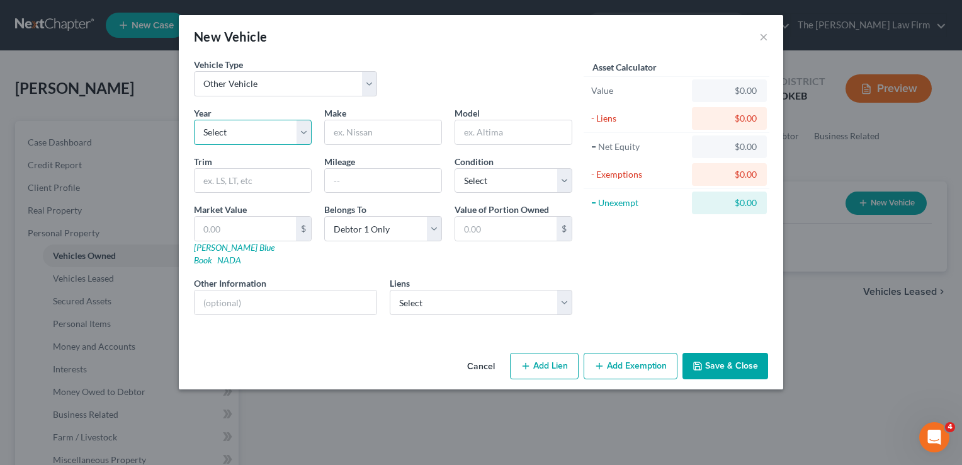
select select "8"
click at [194, 120] on select "Select 2026 2025 2024 2023 2022 2021 2020 2019 2018 2017 2016 2015 2014 2013 20…" at bounding box center [253, 132] width 118 height 25
click at [364, 133] on input "text" at bounding box center [383, 132] width 117 height 24
drag, startPoint x: 371, startPoint y: 134, endPoint x: 305, endPoint y: 137, distance: 65.6
click at [305, 137] on div "Year Select 2026 2025 2024 2023 2022 2021 2020 2019 2018 2017 2016 2015 2014 20…" at bounding box center [383, 215] width 391 height 219
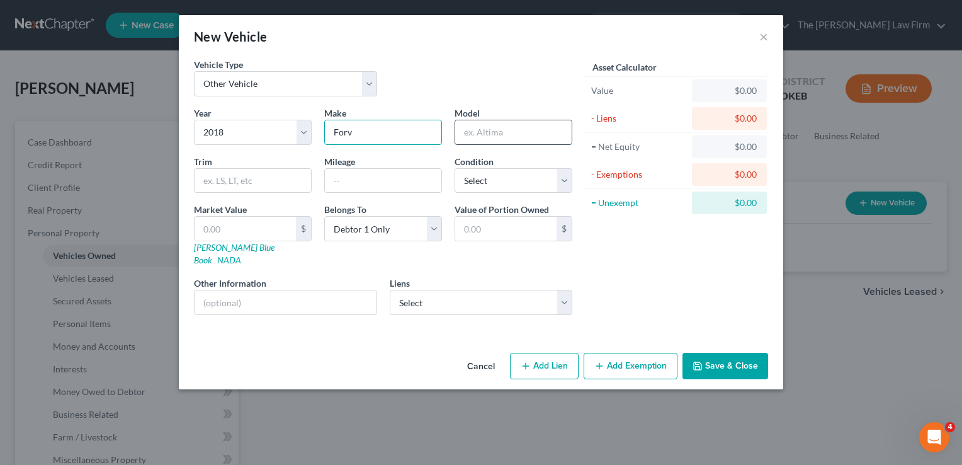
type input "Forv"
click at [511, 131] on input "text" at bounding box center [513, 132] width 117 height 24
type input "wild"
click at [721, 353] on button "Save & Close" at bounding box center [726, 366] width 86 height 26
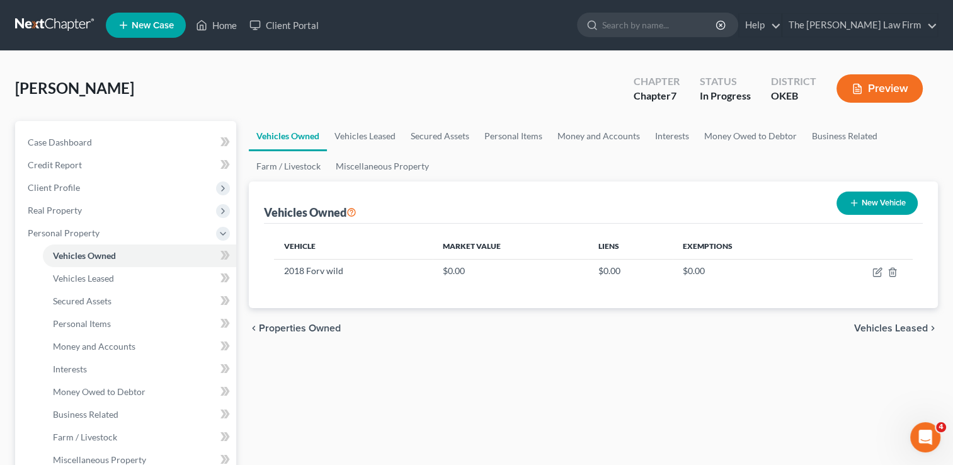
click at [883, 207] on button "New Vehicle" at bounding box center [876, 202] width 81 height 23
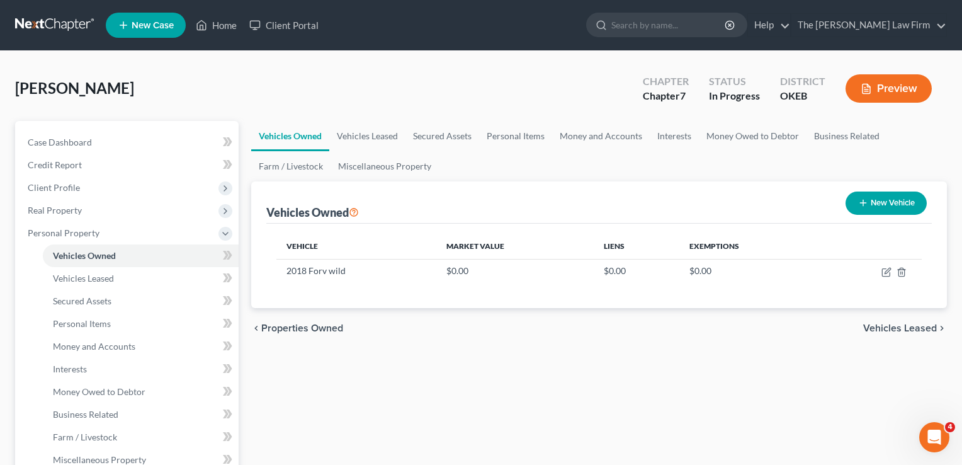
select select "0"
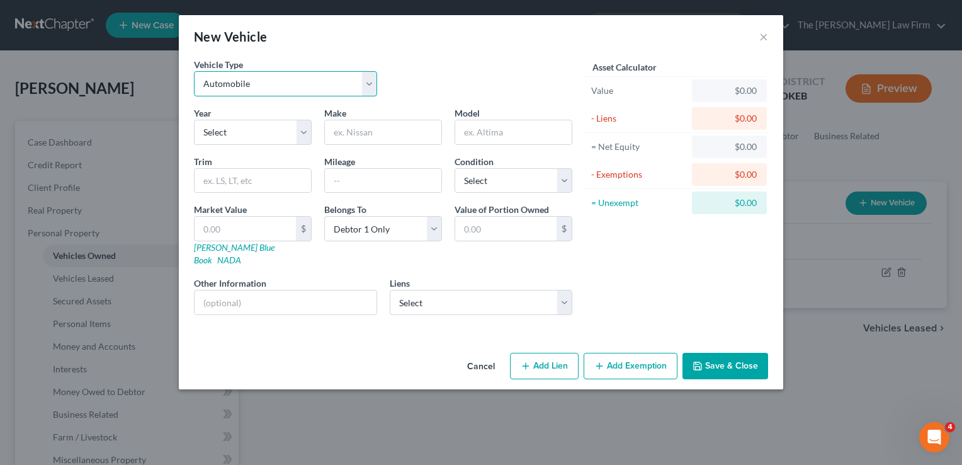
drag, startPoint x: 363, startPoint y: 86, endPoint x: 353, endPoint y: 95, distance: 12.9
click at [363, 86] on select "Select Automobile Truck Trailer Watercraft Aircraft Motor Home Atv Other Vehicle" at bounding box center [285, 83] width 183 height 25
select select "1"
click at [194, 71] on select "Select Automobile Truck Trailer Watercraft Aircraft Motor Home Atv Other Vehicle" at bounding box center [285, 83] width 183 height 25
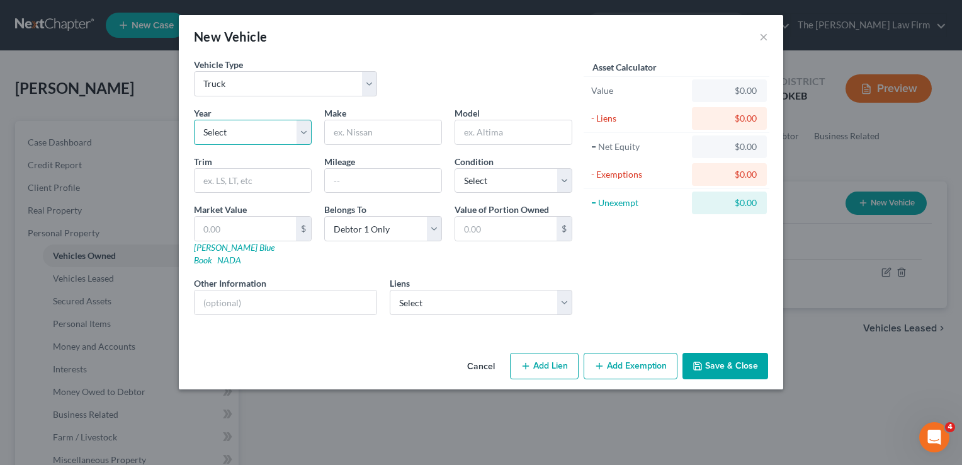
click at [260, 137] on select "Select 2026 2025 2024 2023 2022 2021 2020 2019 2018 2017 2016 2015 2014 2013 20…" at bounding box center [253, 132] width 118 height 25
select select "9"
click at [194, 120] on select "Select 2026 2025 2024 2023 2022 2021 2020 2019 2018 2017 2016 2015 2014 2013 20…" at bounding box center [253, 132] width 118 height 25
click at [380, 131] on input "text" at bounding box center [383, 132] width 117 height 24
type input "Ram"
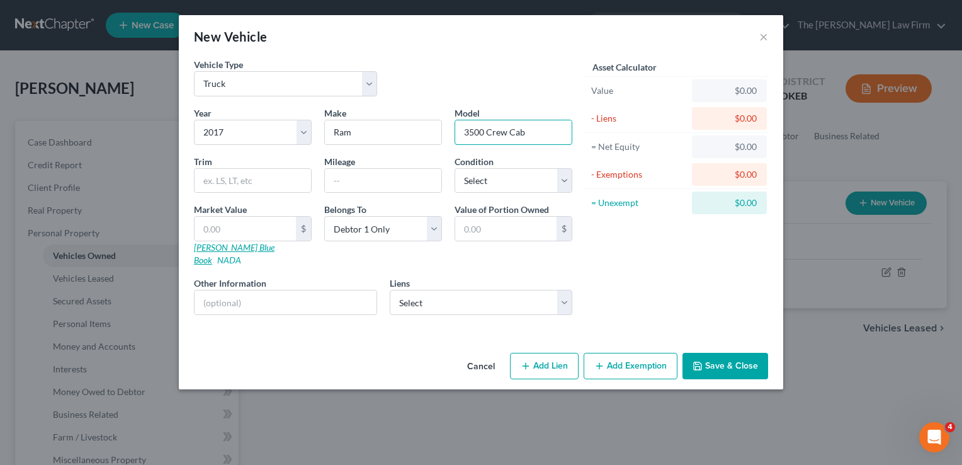
type input "3500 Crew Cab"
click at [224, 243] on link "[PERSON_NAME] Blue Book" at bounding box center [234, 253] width 81 height 23
click at [252, 231] on input "text" at bounding box center [245, 229] width 101 height 24
type input "3"
type input "3.00"
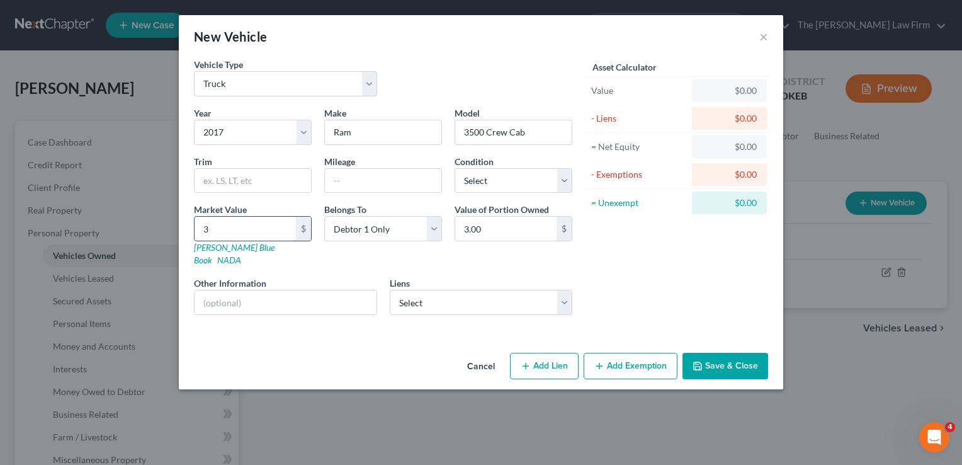
type input "36"
type input "36.00"
type input "360"
type input "360.00"
type input "3600"
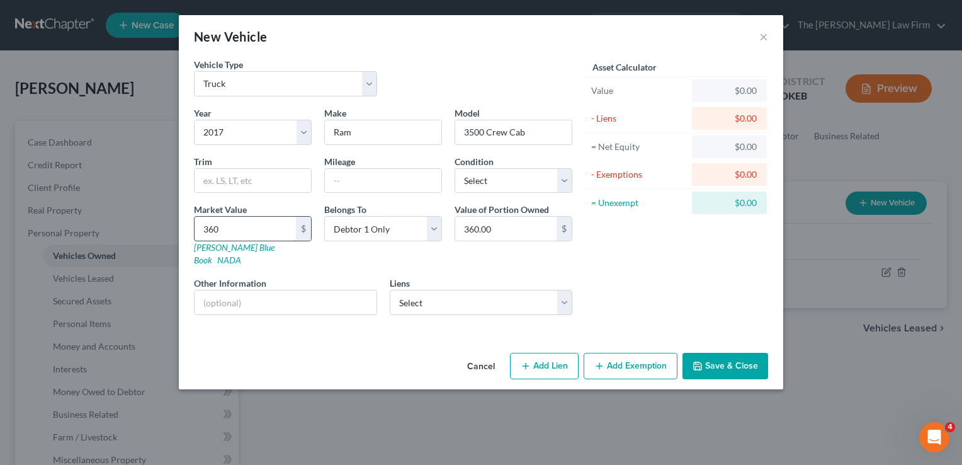
type input "3,600.00"
type input "3,6000"
type input "36,000.00"
type input "36,000"
click at [738, 353] on button "Save & Close" at bounding box center [726, 366] width 86 height 26
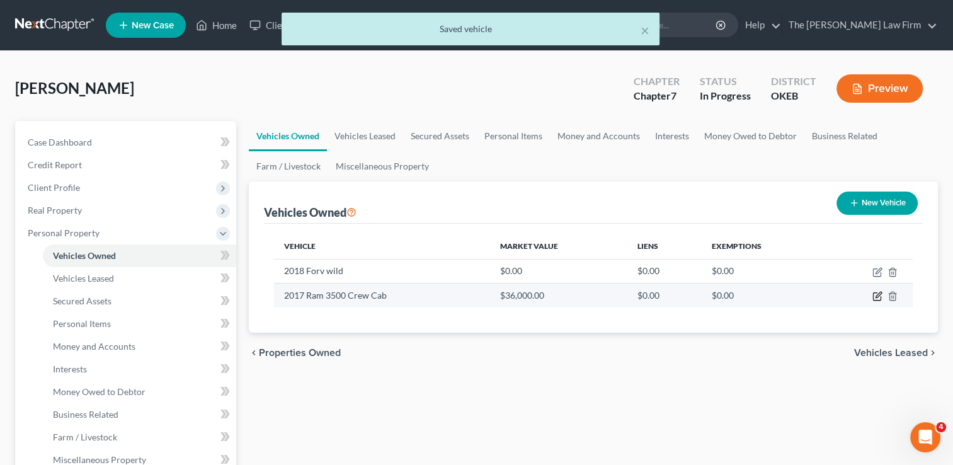
click at [876, 297] on icon "button" at bounding box center [879, 295] width 6 height 6
select select "1"
select select "9"
select select "0"
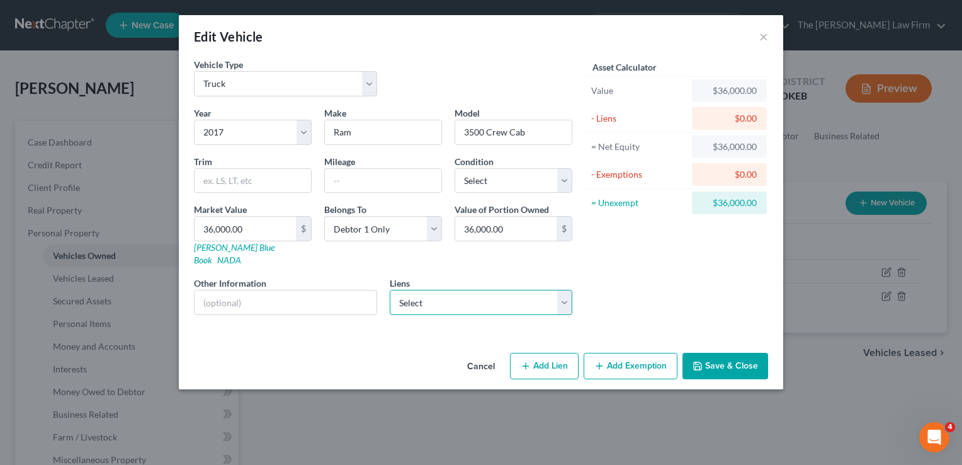
click at [495, 290] on select "Select Patrons Bank - $20,542.00" at bounding box center [481, 302] width 183 height 25
select select "37"
select select "0"
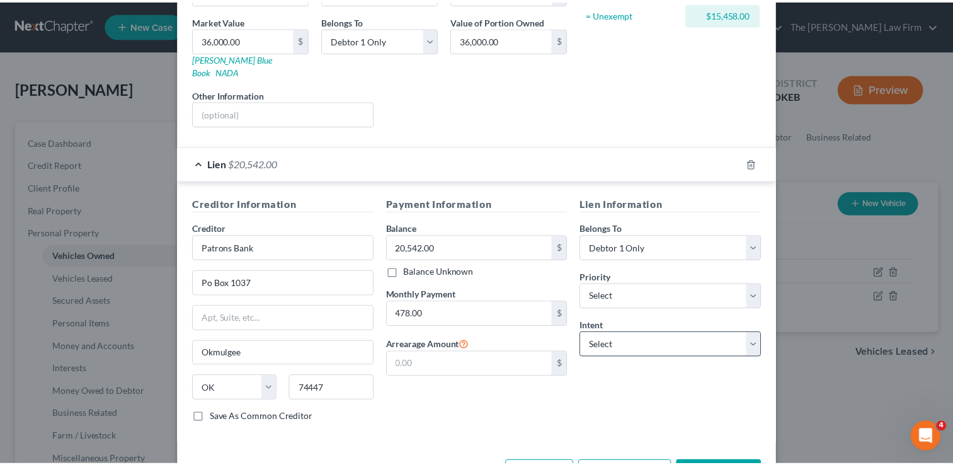
scroll to position [221, 0]
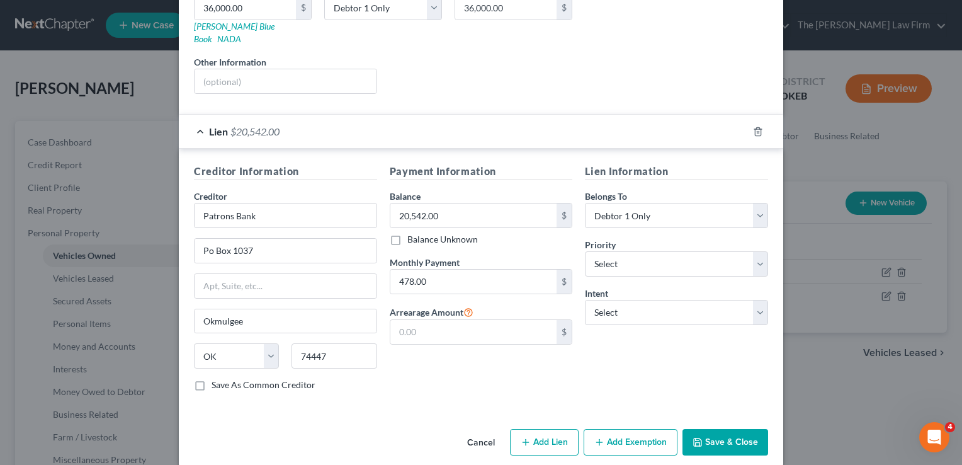
click at [721, 429] on button "Save & Close" at bounding box center [726, 442] width 86 height 26
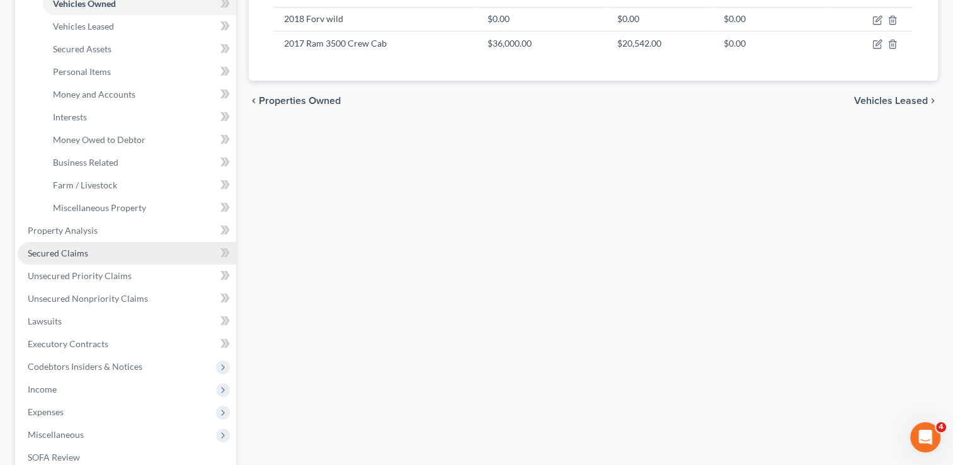
click at [79, 244] on link "Secured Claims" at bounding box center [127, 253] width 219 height 23
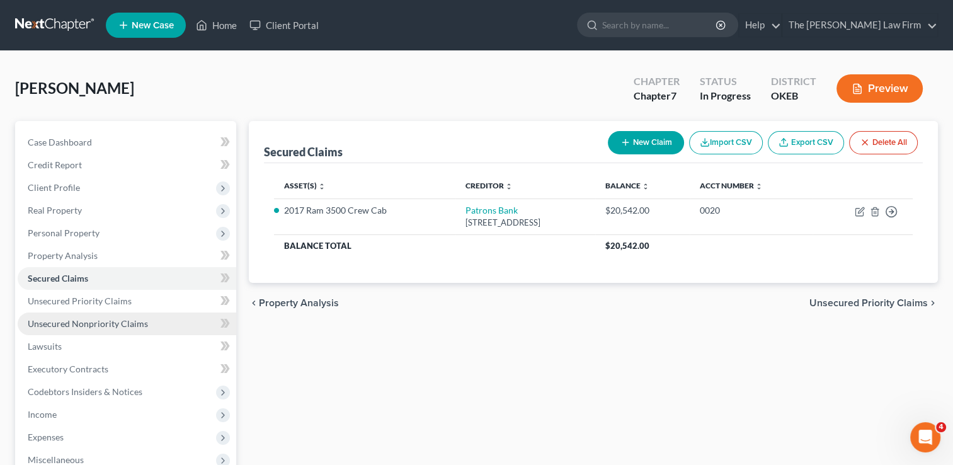
click at [81, 320] on span "Unsecured Nonpriority Claims" at bounding box center [88, 323] width 120 height 11
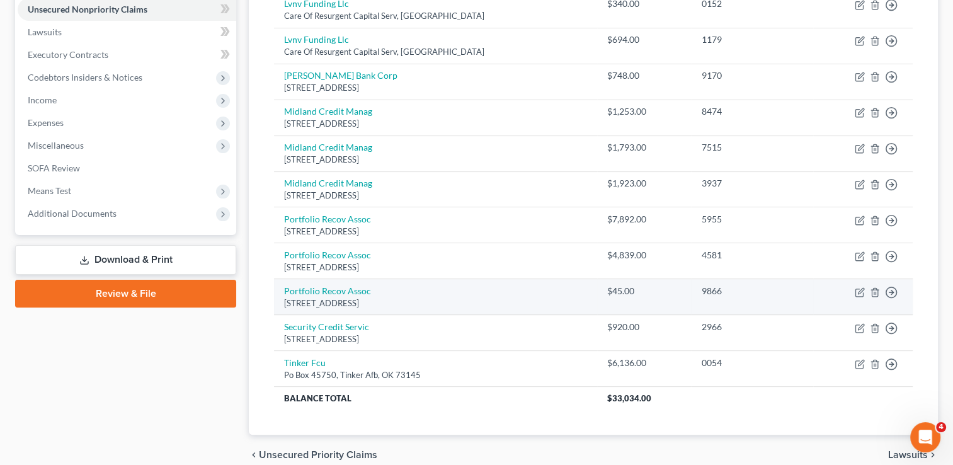
scroll to position [315, 0]
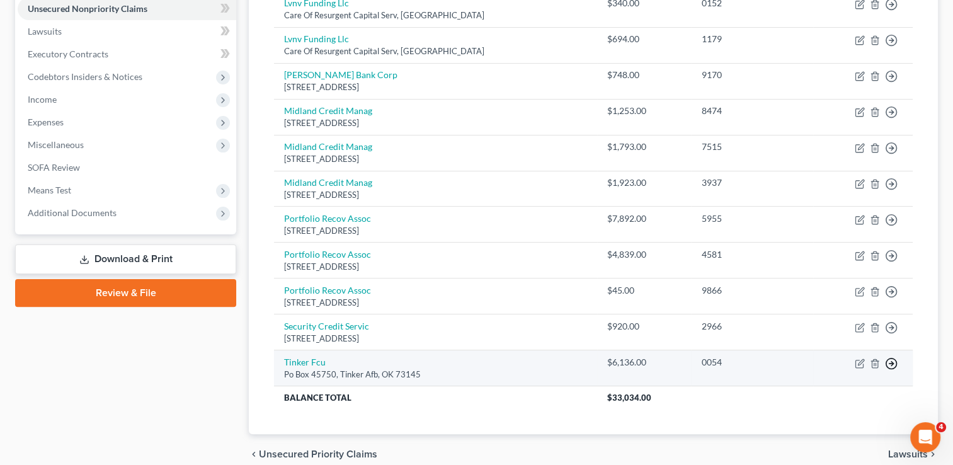
click at [892, 363] on line "button" at bounding box center [891, 363] width 4 height 0
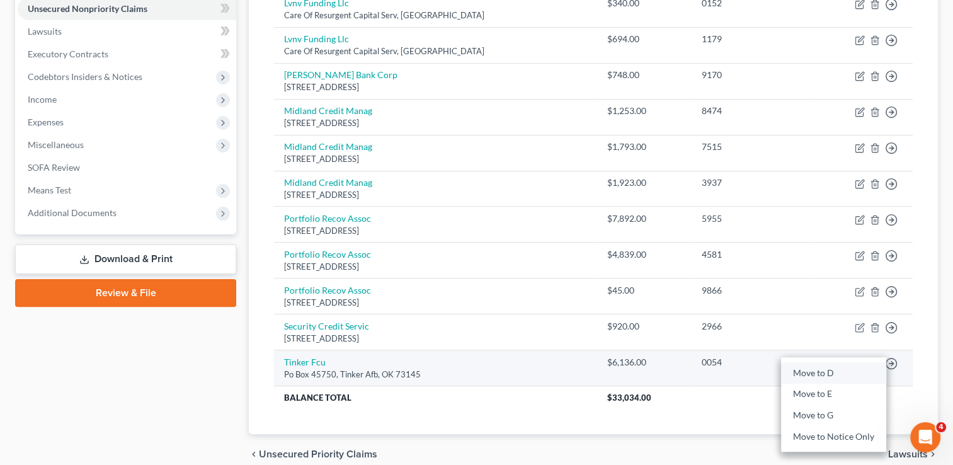
click at [826, 372] on link "Move to D" at bounding box center [833, 372] width 105 height 21
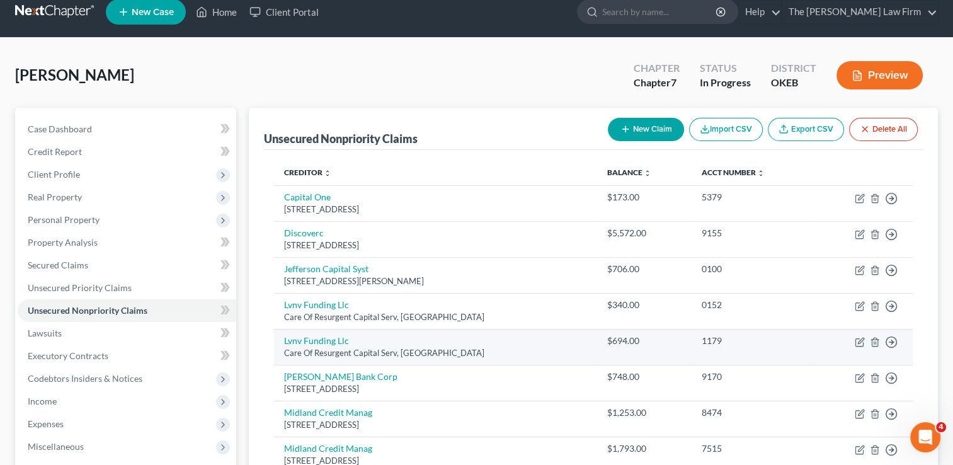
scroll to position [0, 0]
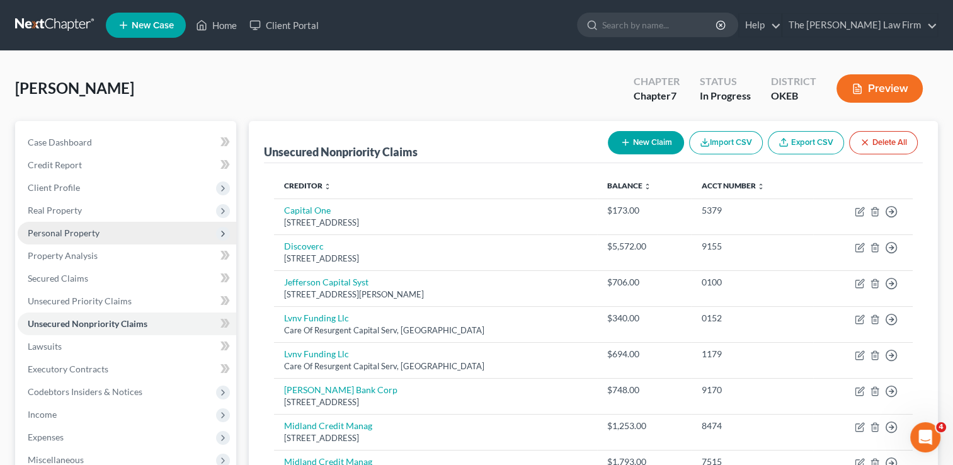
drag, startPoint x: 72, startPoint y: 231, endPoint x: 79, endPoint y: 238, distance: 10.3
click at [72, 231] on span "Personal Property" at bounding box center [64, 232] width 72 height 11
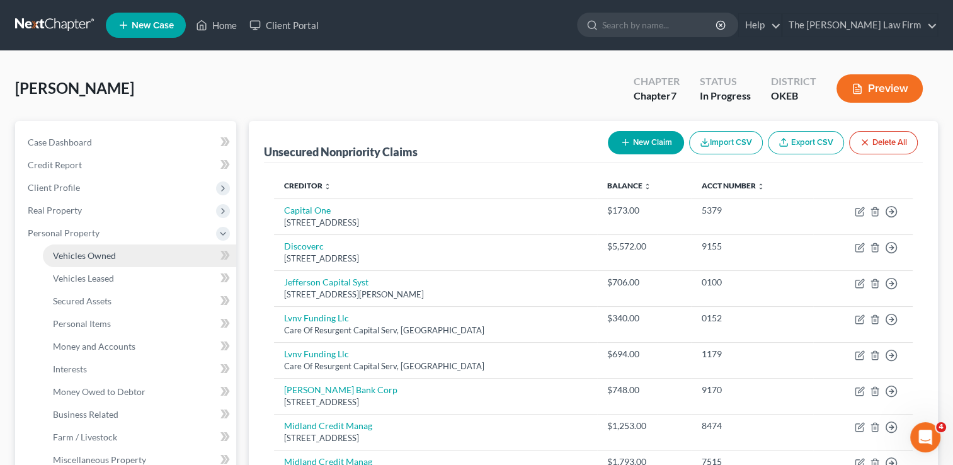
click at [105, 258] on span "Vehicles Owned" at bounding box center [84, 255] width 63 height 11
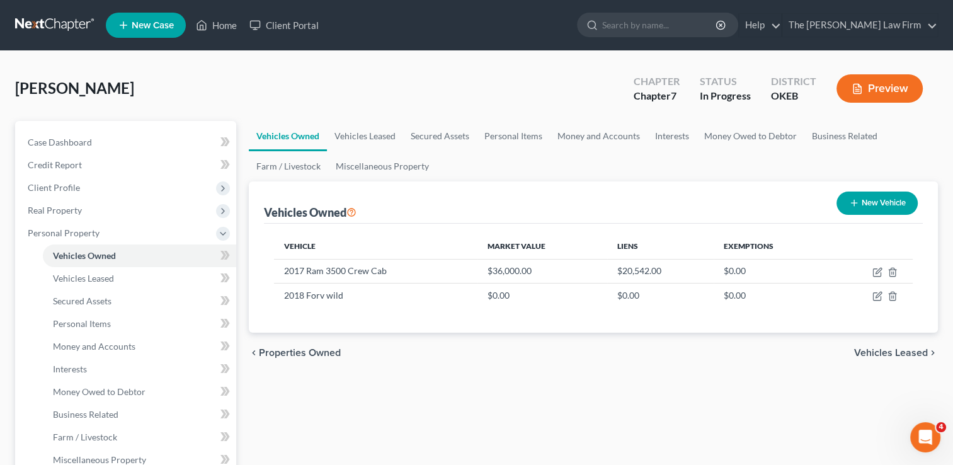
click at [877, 203] on button "New Vehicle" at bounding box center [876, 202] width 81 height 23
select select "0"
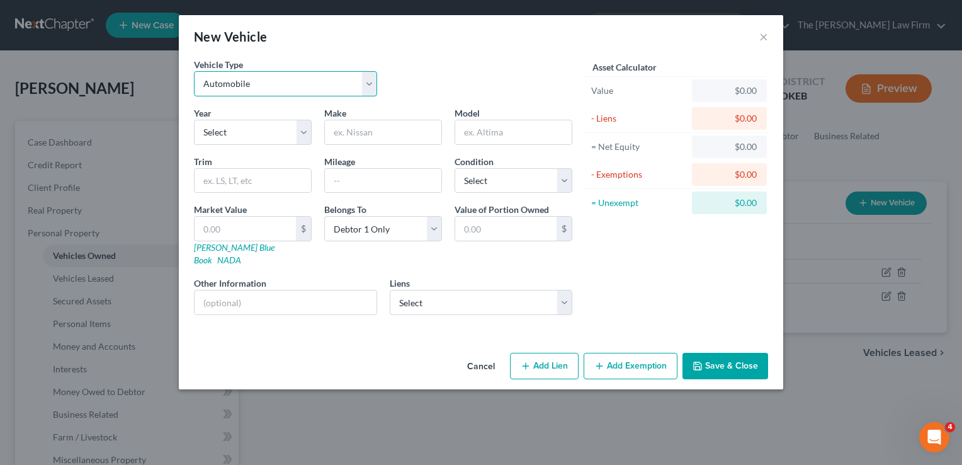
click at [302, 85] on select "Select Automobile Truck Trailer Watercraft Aircraft Motor Home Atv Other Vehicle" at bounding box center [285, 83] width 183 height 25
select select "6"
click at [194, 71] on select "Select Automobile Truck Trailer Watercraft Aircraft Motor Home Atv Other Vehicle" at bounding box center [285, 83] width 183 height 25
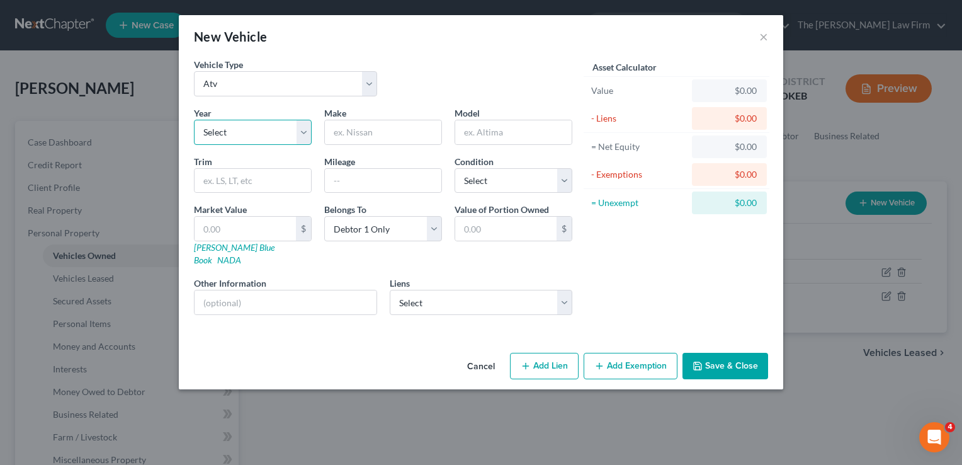
click at [265, 135] on select "Select 2026 2025 2024 2023 2022 2021 2020 2019 2018 2017 2016 2015 2014 2013 20…" at bounding box center [253, 132] width 118 height 25
select select "10"
click at [194, 120] on select "Select 2026 2025 2024 2023 2022 2021 2020 2019 2018 2017 2016 2015 2014 2013 20…" at bounding box center [253, 132] width 118 height 25
click at [384, 137] on input "text" at bounding box center [383, 132] width 117 height 24
type input "Polaris"
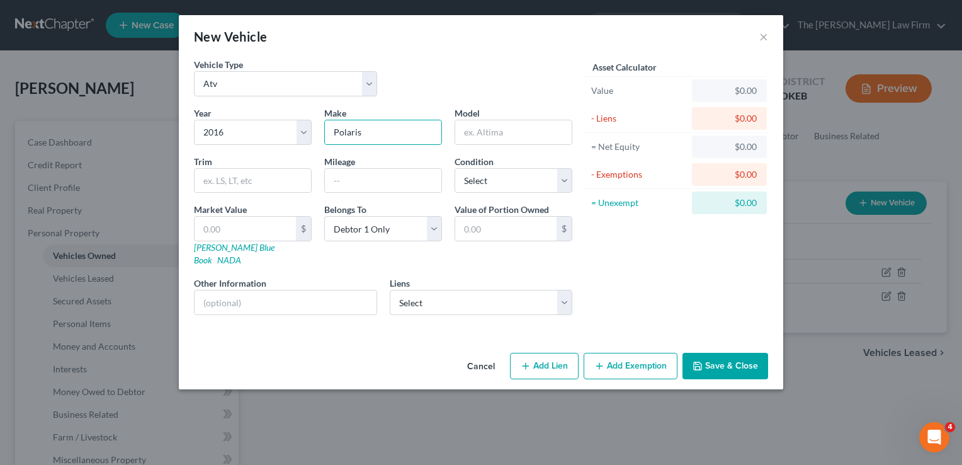
click at [739, 353] on button "Save & Close" at bounding box center [726, 366] width 86 height 26
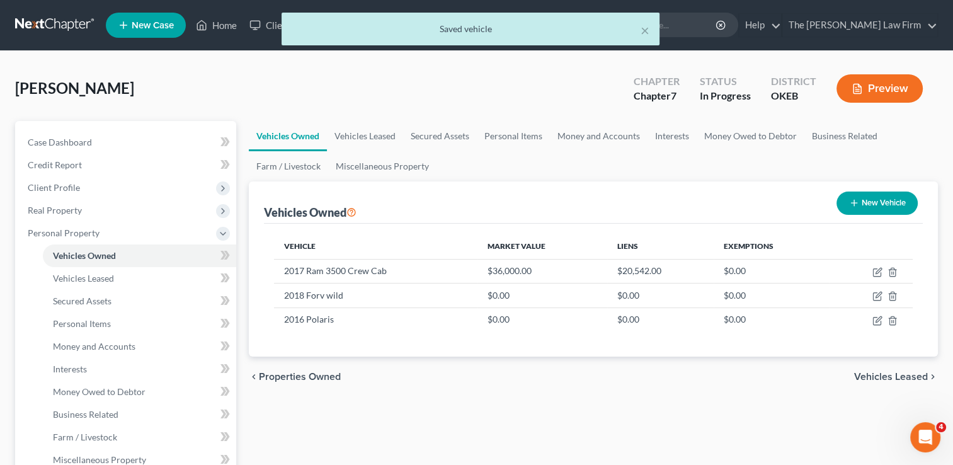
click at [888, 203] on button "New Vehicle" at bounding box center [876, 202] width 81 height 23
select select "0"
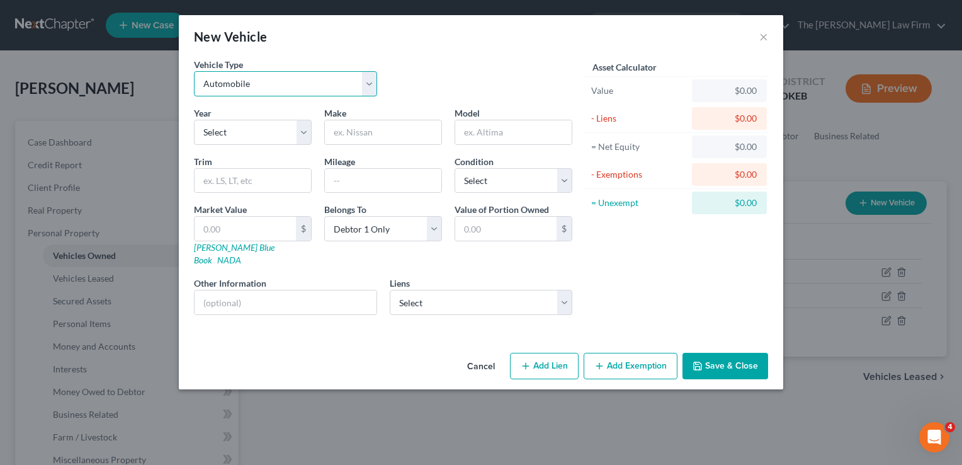
click at [282, 84] on select "Select Automobile Truck Trailer Watercraft Aircraft Motor Home Atv Other Vehicle" at bounding box center [285, 83] width 183 height 25
select select "3"
click at [194, 71] on select "Select Automobile Truck Trailer Watercraft Aircraft Motor Home Atv Other Vehicle" at bounding box center [285, 83] width 183 height 25
drag, startPoint x: 253, startPoint y: 131, endPoint x: 256, endPoint y: 142, distance: 11.8
click at [253, 131] on select "Select 2026 2025 2024 2023 2022 2021 2020 2019 2018 2017 2016 2015 2014 2013 20…" at bounding box center [253, 132] width 118 height 25
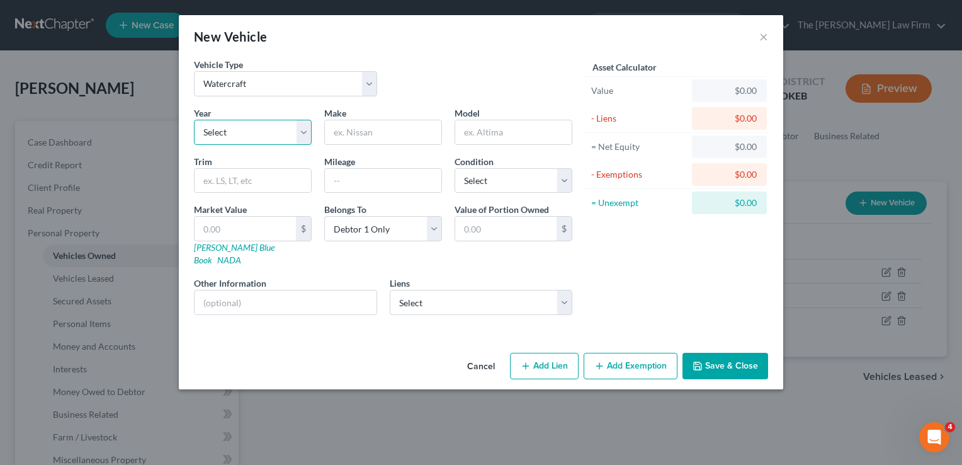
select select "18"
click at [194, 120] on select "Select 2026 2025 2024 2023 2022 2021 2020 2019 2018 2017 2016 2015 2014 2013 20…" at bounding box center [253, 132] width 118 height 25
click at [404, 128] on input "text" at bounding box center [383, 132] width 117 height 24
type input "Boat"
click at [480, 130] on input "text" at bounding box center [513, 132] width 117 height 24
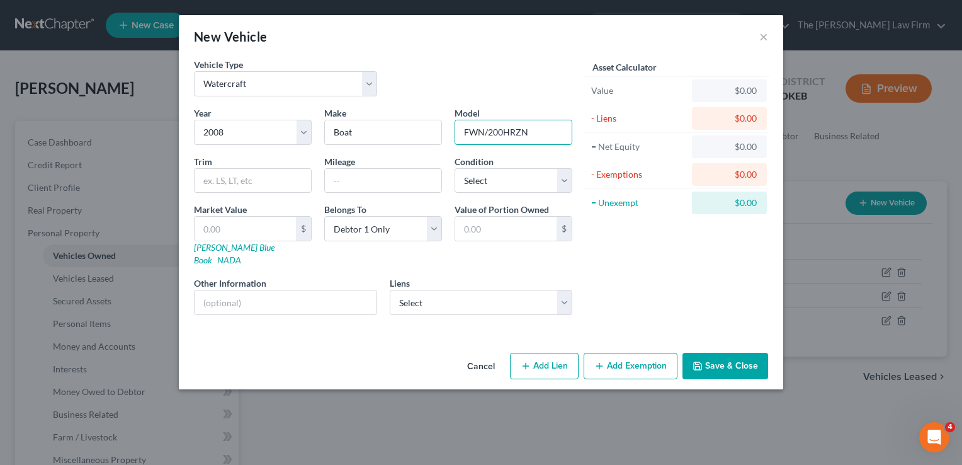
type input "FWN/200HRZN"
click at [710, 353] on button "Save & Close" at bounding box center [726, 366] width 86 height 26
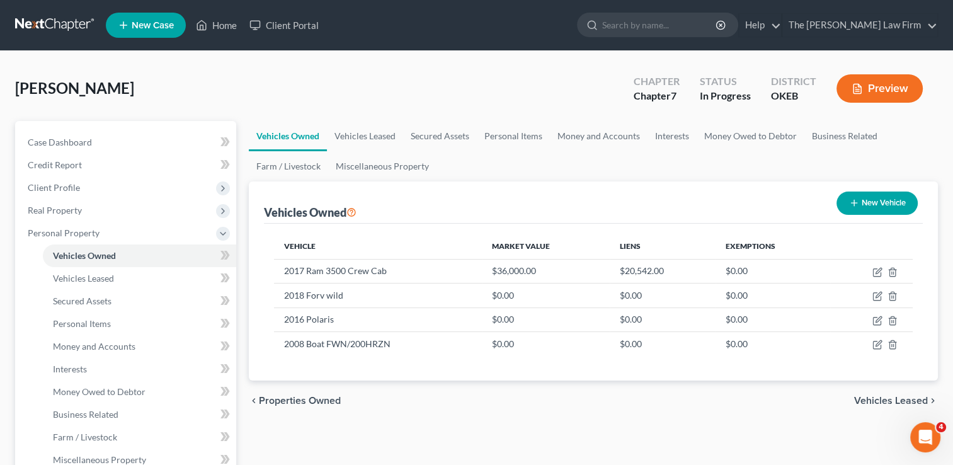
click at [892, 204] on button "New Vehicle" at bounding box center [876, 202] width 81 height 23
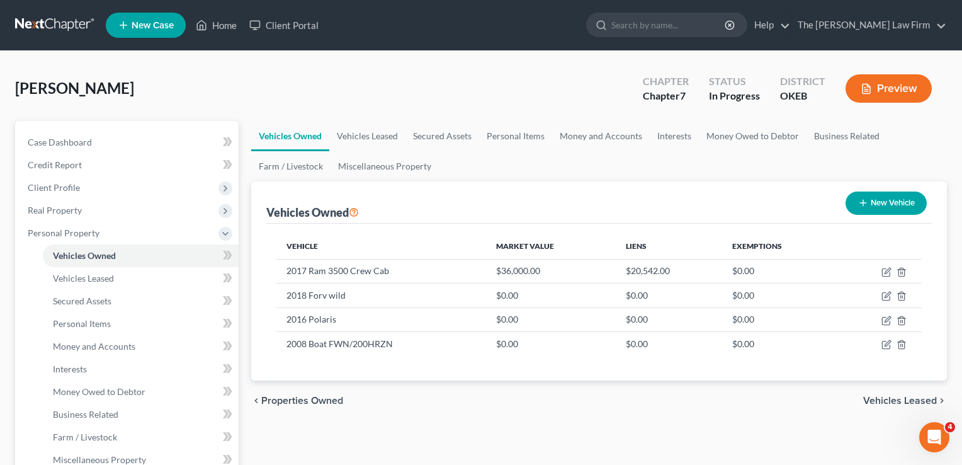
select select "0"
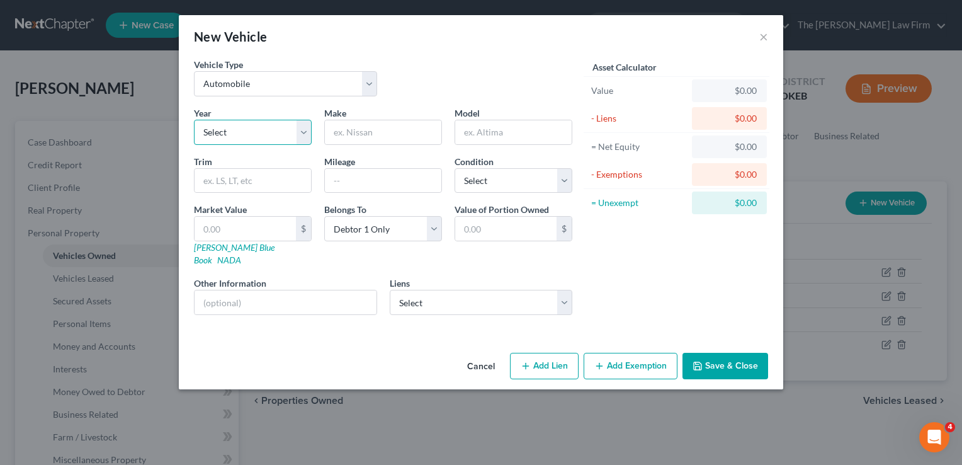
click at [282, 133] on select "Select 2026 2025 2024 2023 2022 2021 2020 2019 2018 2017 2016 2015 2014 2013 20…" at bounding box center [253, 132] width 118 height 25
select select "23"
click at [194, 120] on select "Select 2026 2025 2024 2023 2022 2021 2020 2019 2018 2017 2016 2015 2014 2013 20…" at bounding box center [253, 132] width 118 height 25
click at [374, 129] on input "text" at bounding box center [383, 132] width 117 height 24
type input "Dodge"
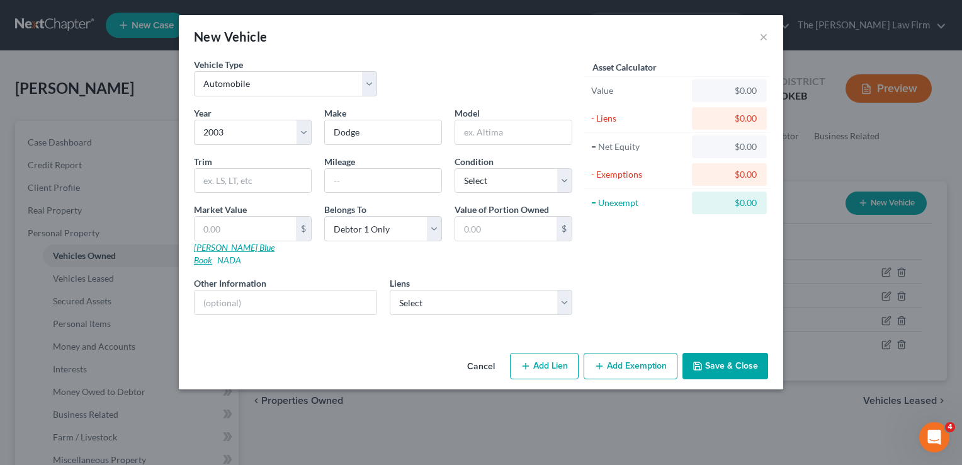
click at [234, 246] on link "[PERSON_NAME] Blue Book" at bounding box center [234, 253] width 81 height 23
click at [249, 220] on input "text" at bounding box center [245, 229] width 101 height 24
type input "4"
type input "4.00"
type input "4,000"
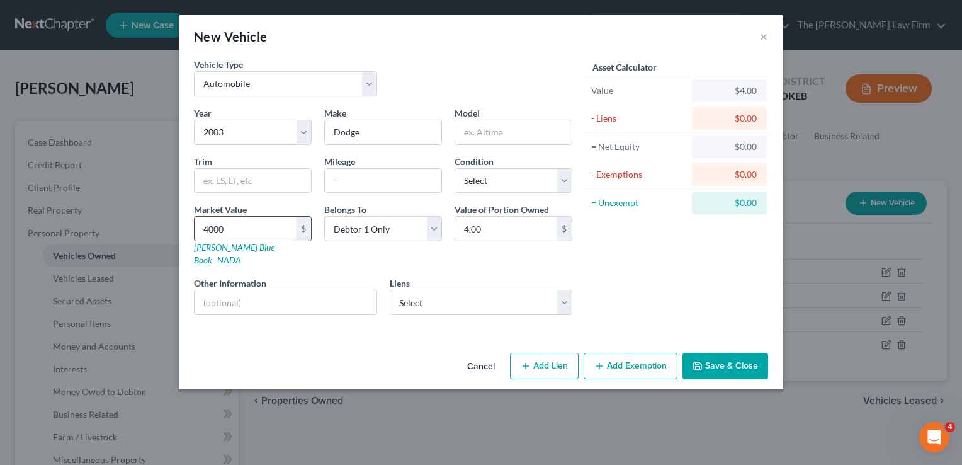
type input "4,000.00"
type input "4,000"
click at [731, 353] on button "Save & Close" at bounding box center [726, 366] width 86 height 26
